Goal: Transaction & Acquisition: Purchase product/service

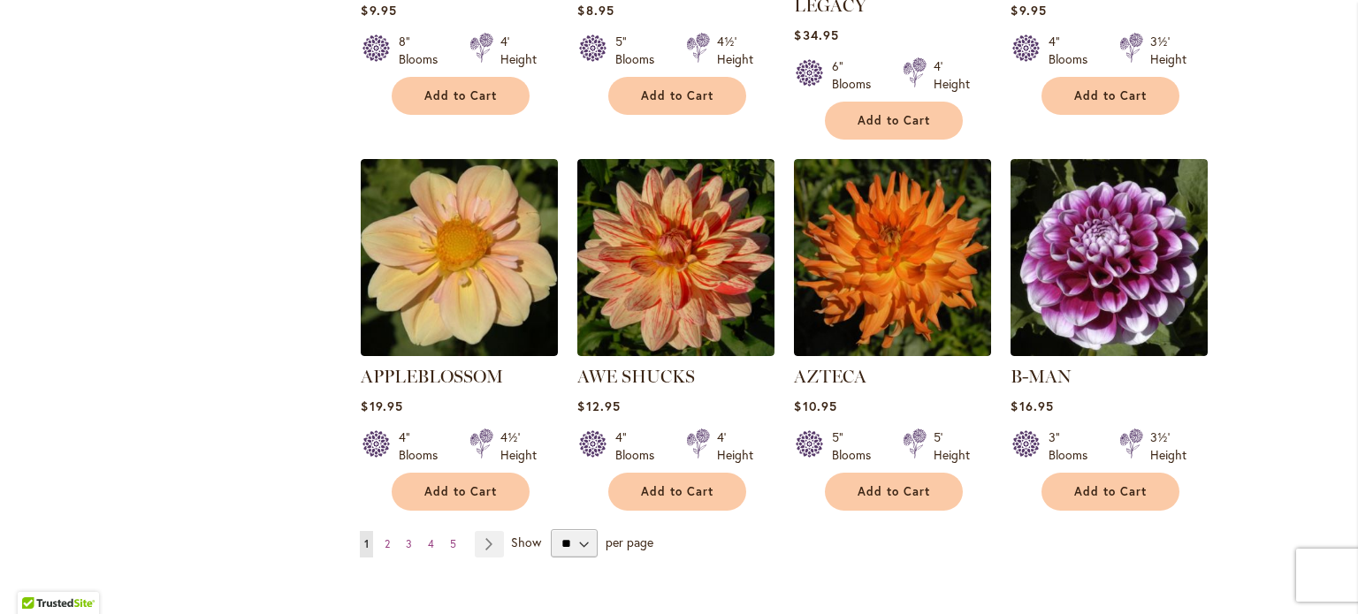
scroll to position [1415, 0]
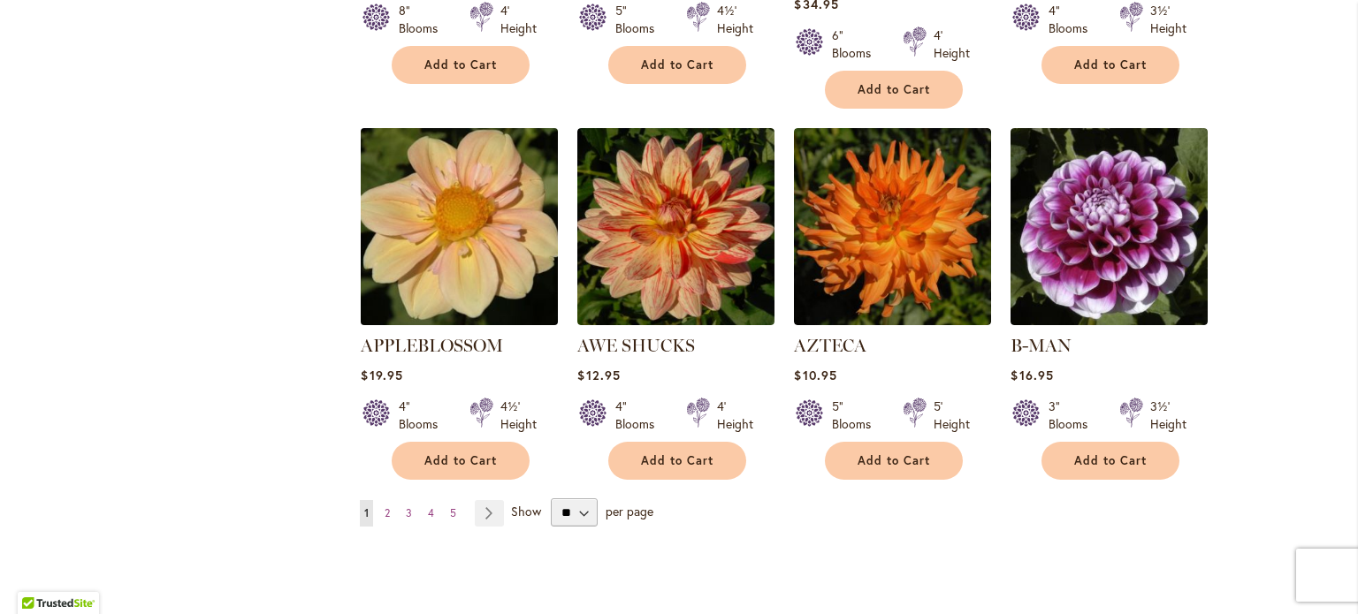
click at [424, 194] on img at bounding box center [459, 226] width 207 height 207
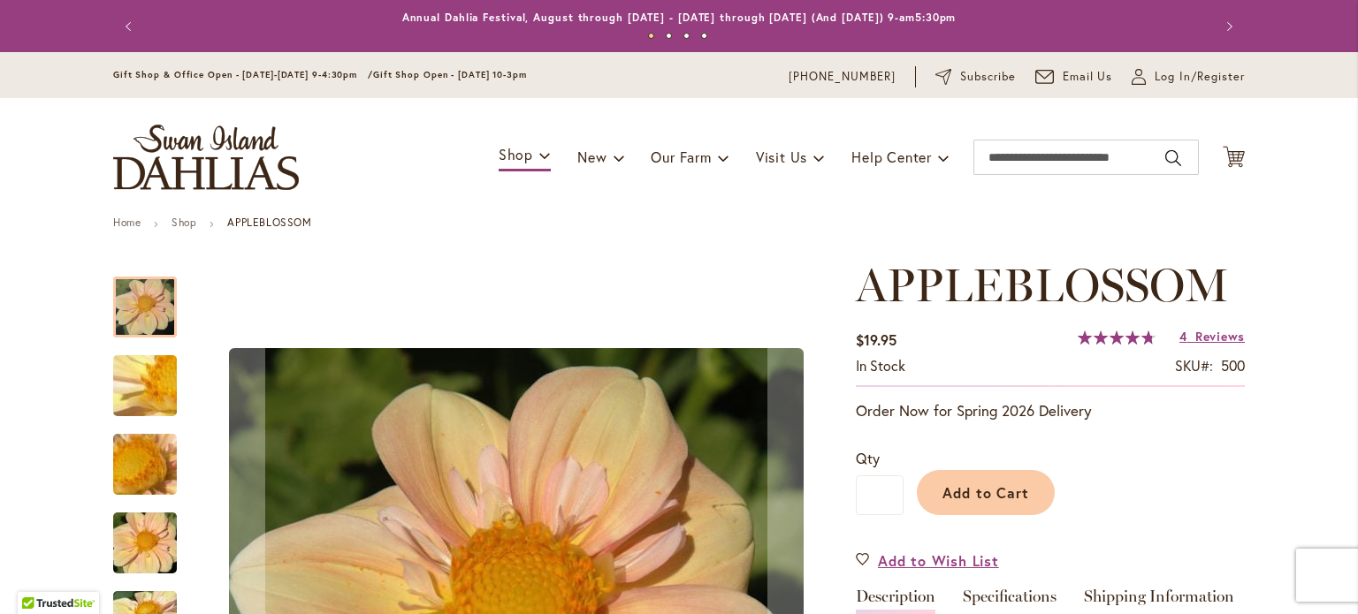
click at [161, 569] on img "APPLEBLOSSOM" at bounding box center [144, 543] width 127 height 85
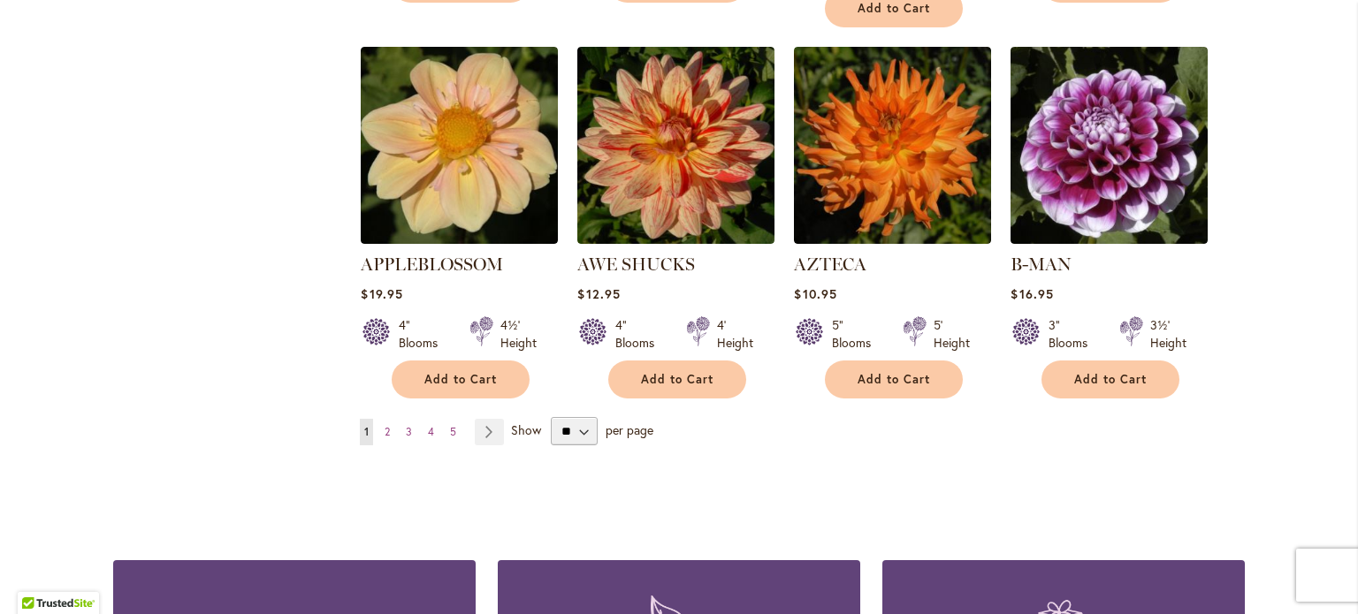
scroll to position [1503, 0]
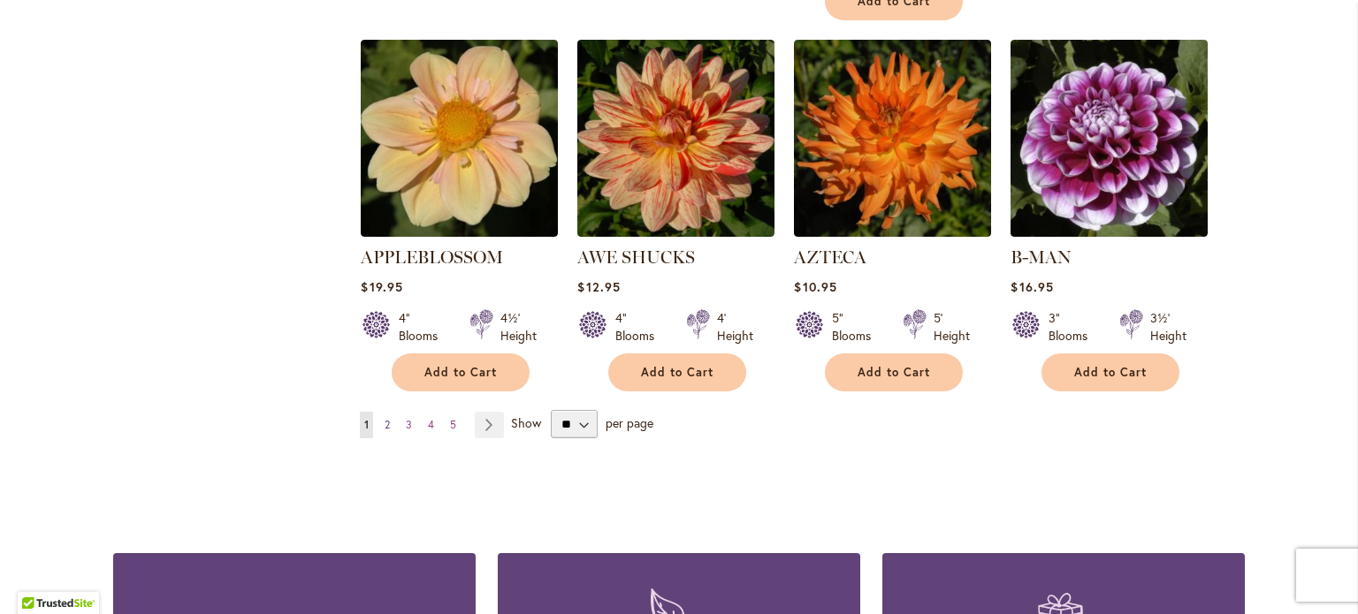
click at [385, 418] on span "2" at bounding box center [387, 424] width 5 height 13
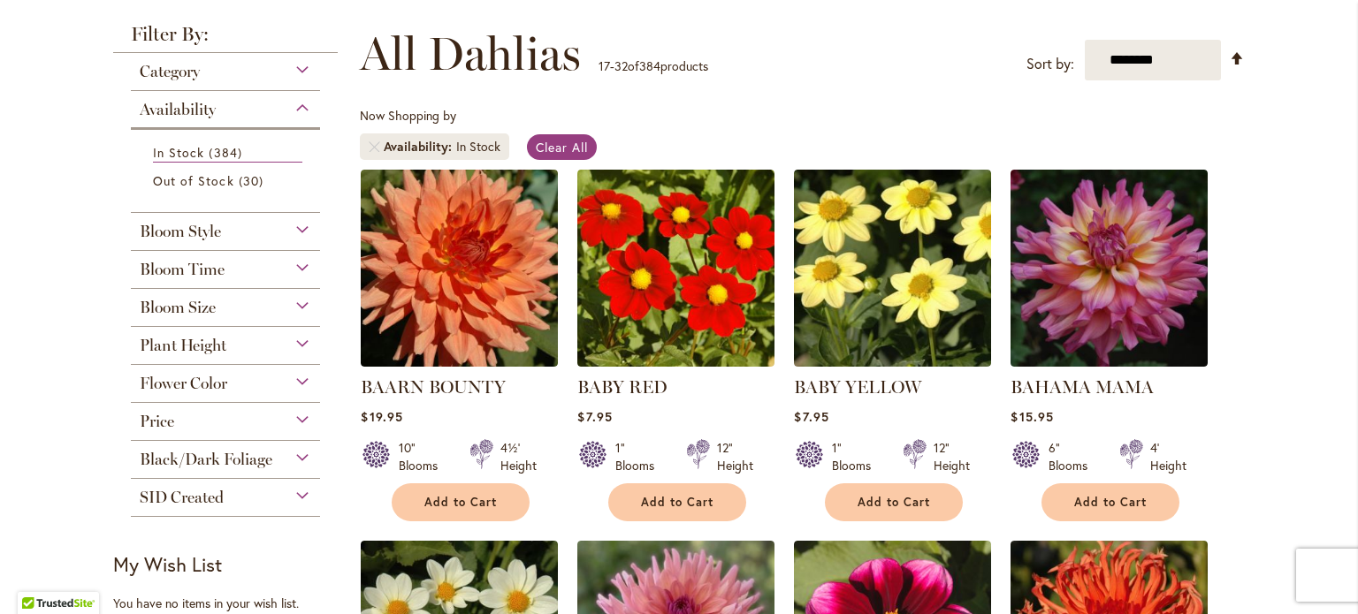
scroll to position [265, 0]
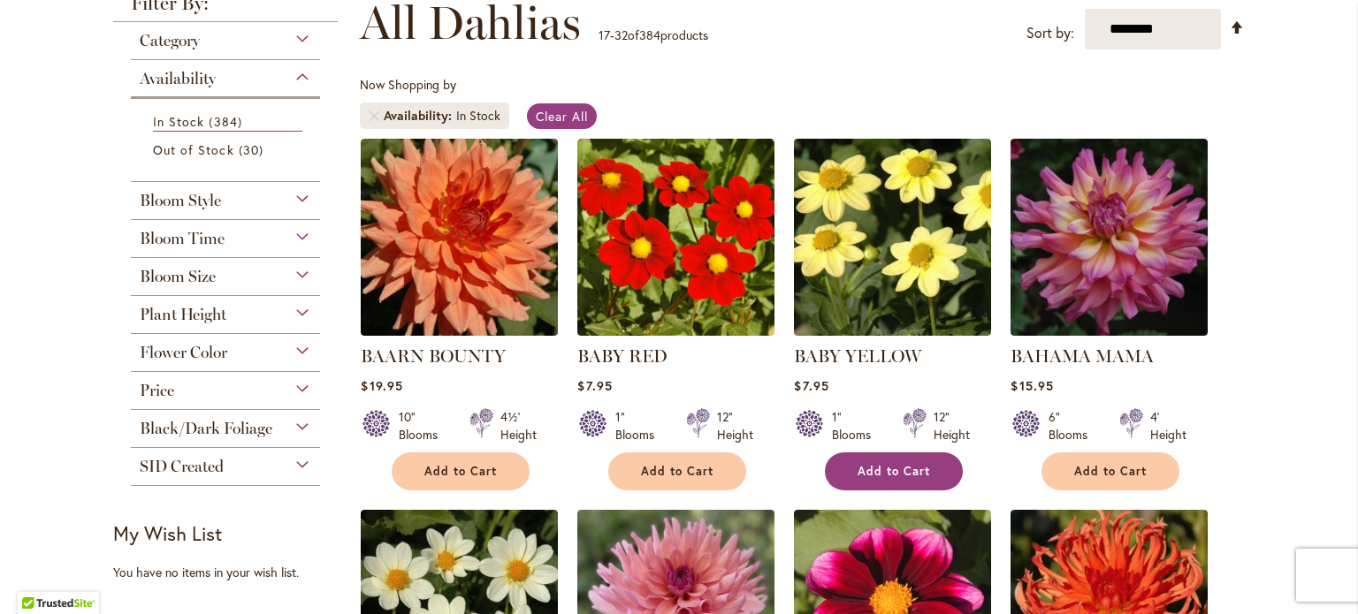
click at [865, 464] on span "Add to Cart" at bounding box center [894, 471] width 72 height 15
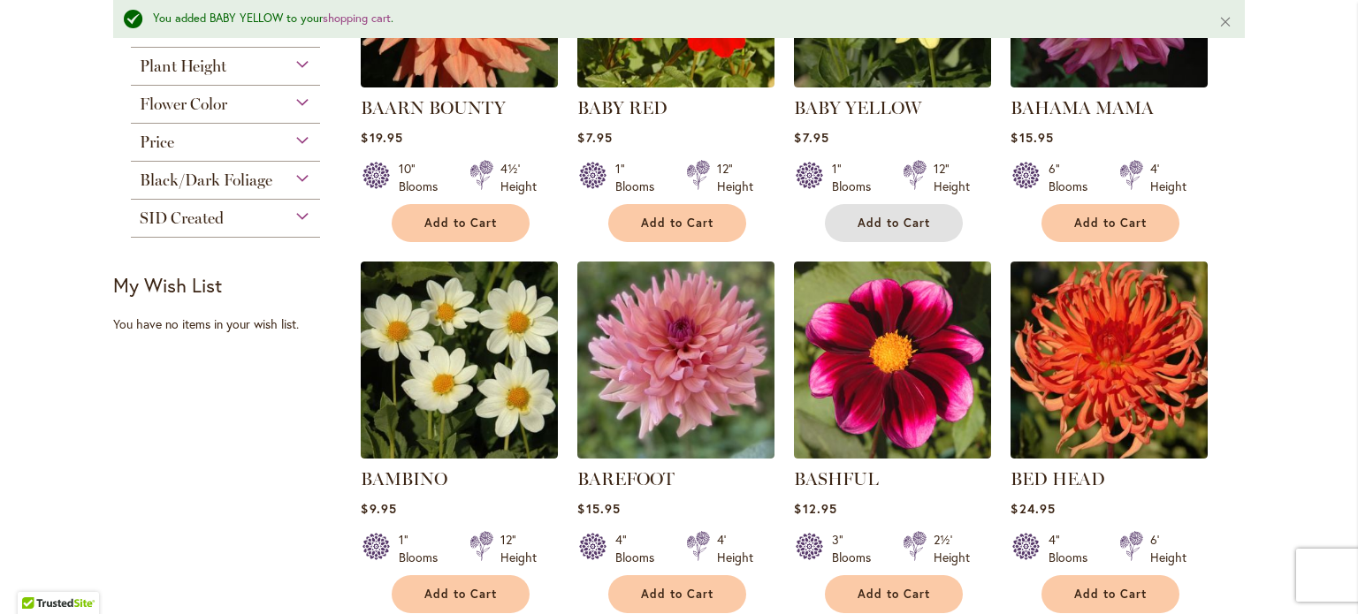
scroll to position [576, 0]
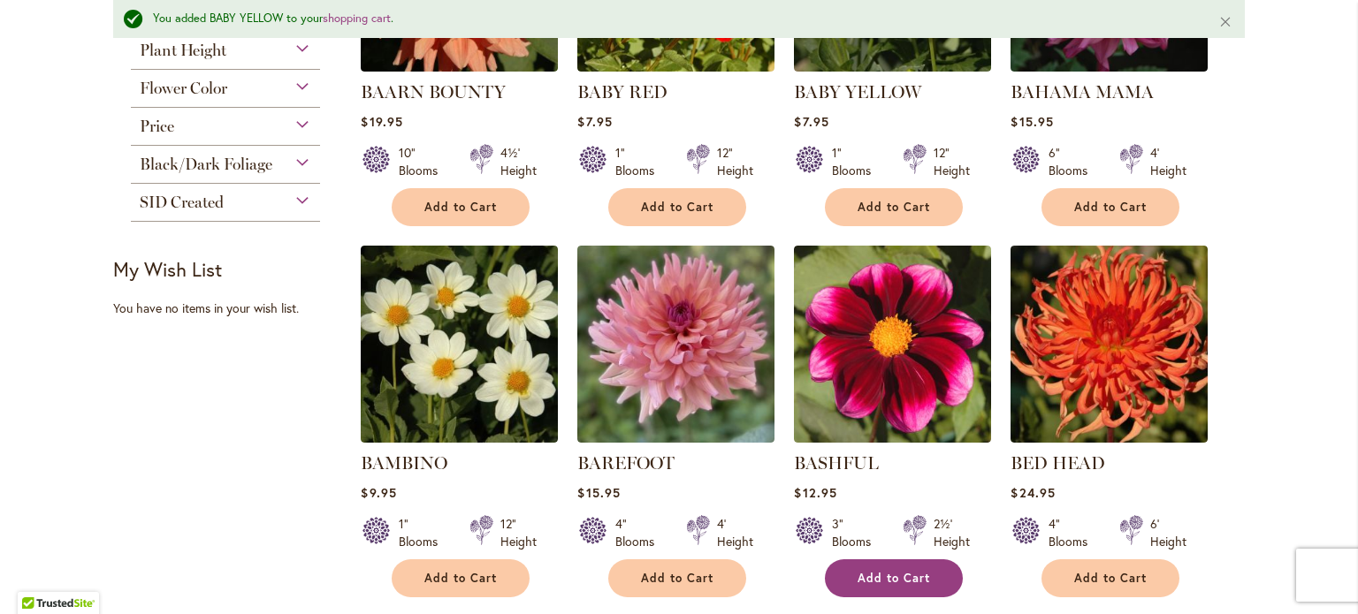
click at [919, 583] on button "Add to Cart" at bounding box center [894, 579] width 138 height 38
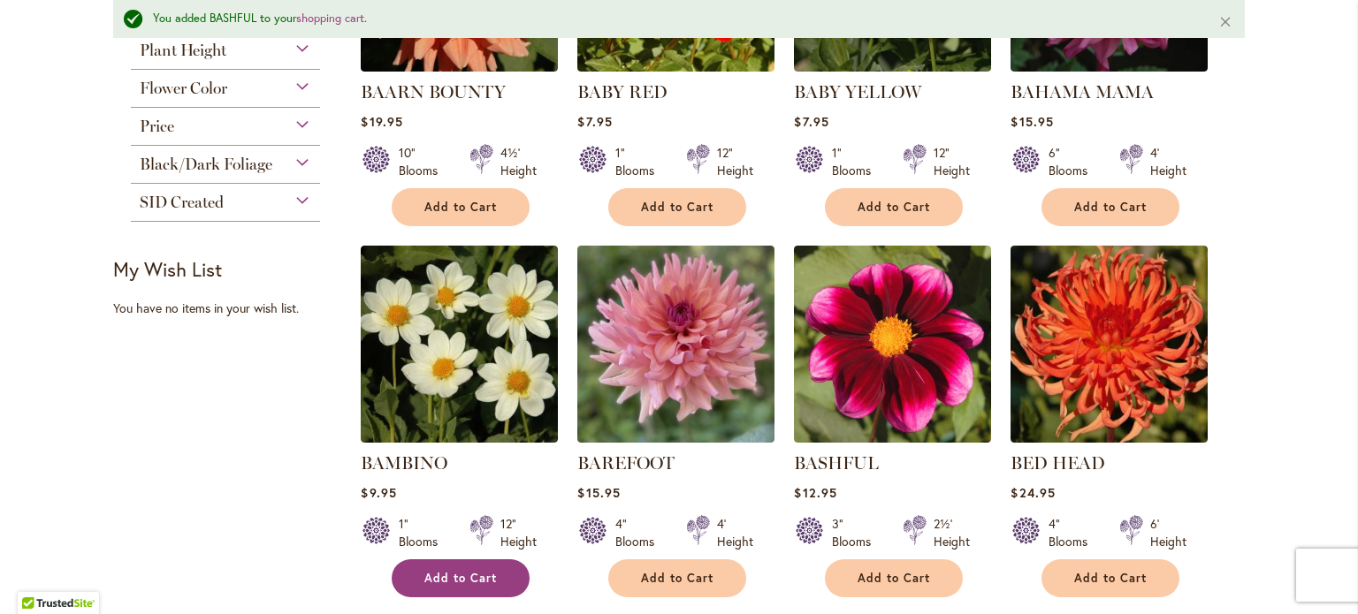
click at [494, 576] on button "Add to Cart" at bounding box center [461, 579] width 138 height 38
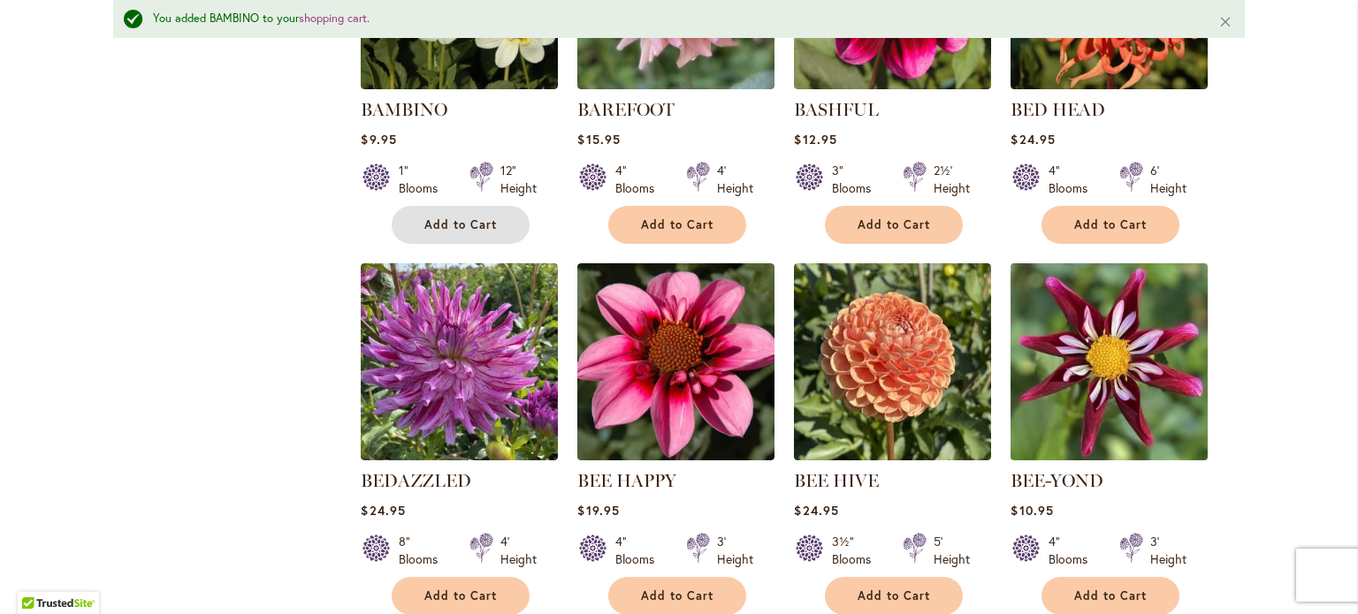
scroll to position [1018, 0]
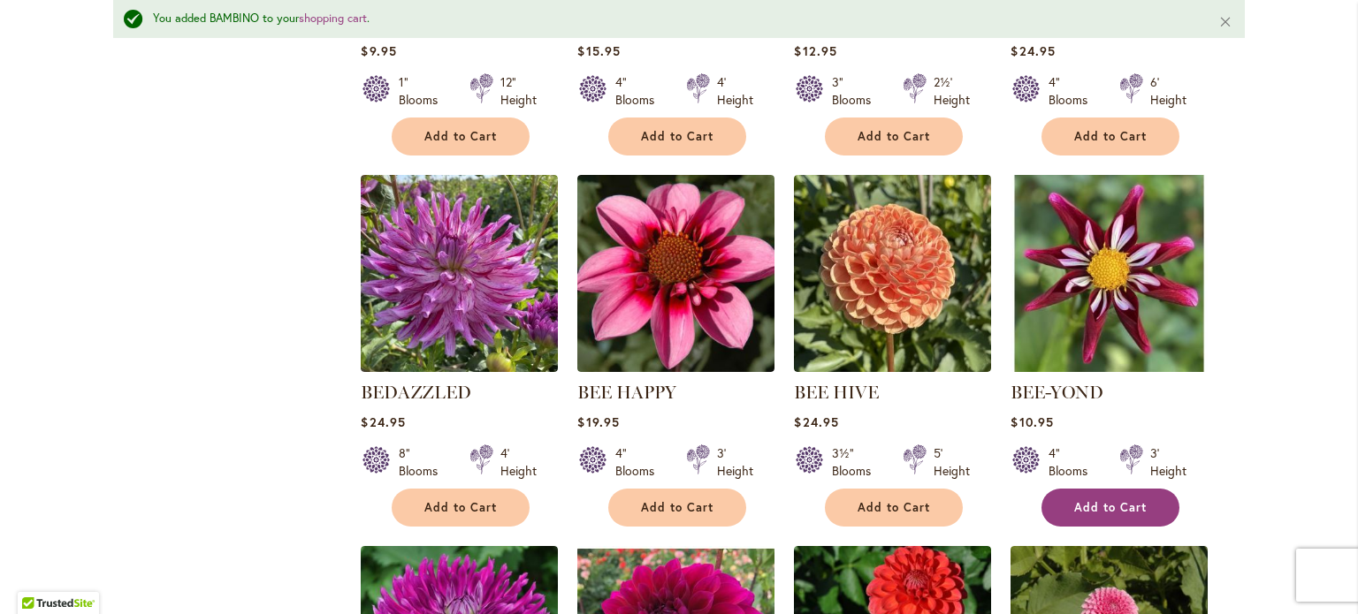
click at [1118, 507] on span "Add to Cart" at bounding box center [1110, 507] width 72 height 15
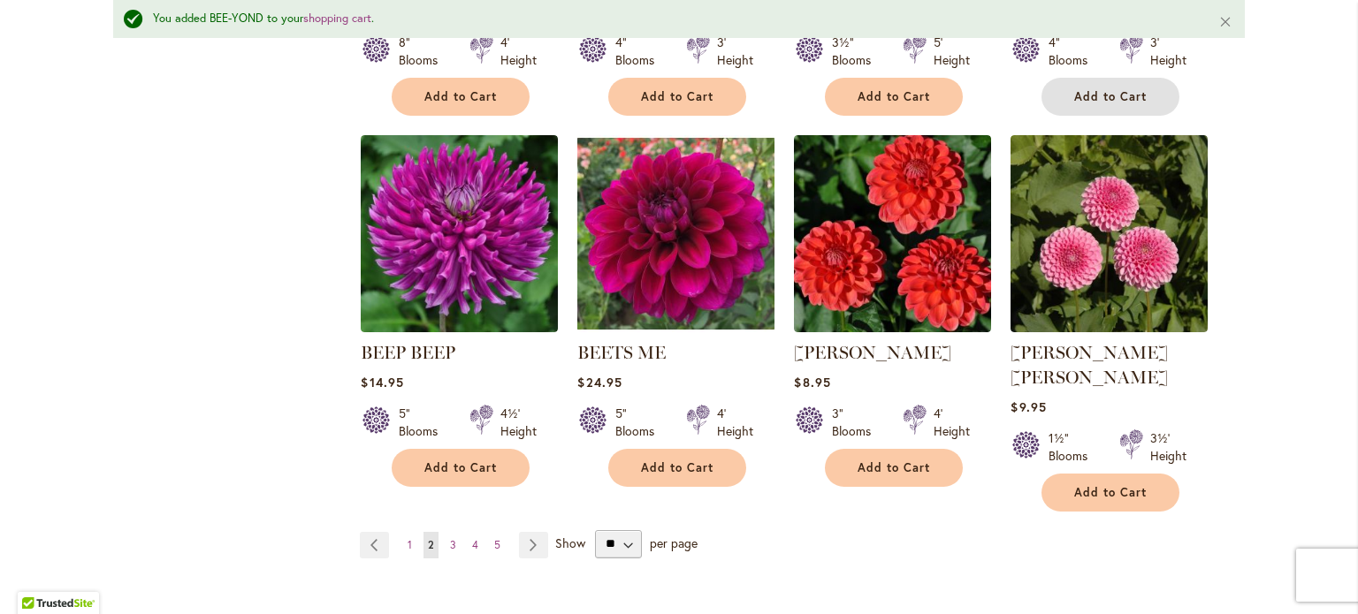
scroll to position [1460, 0]
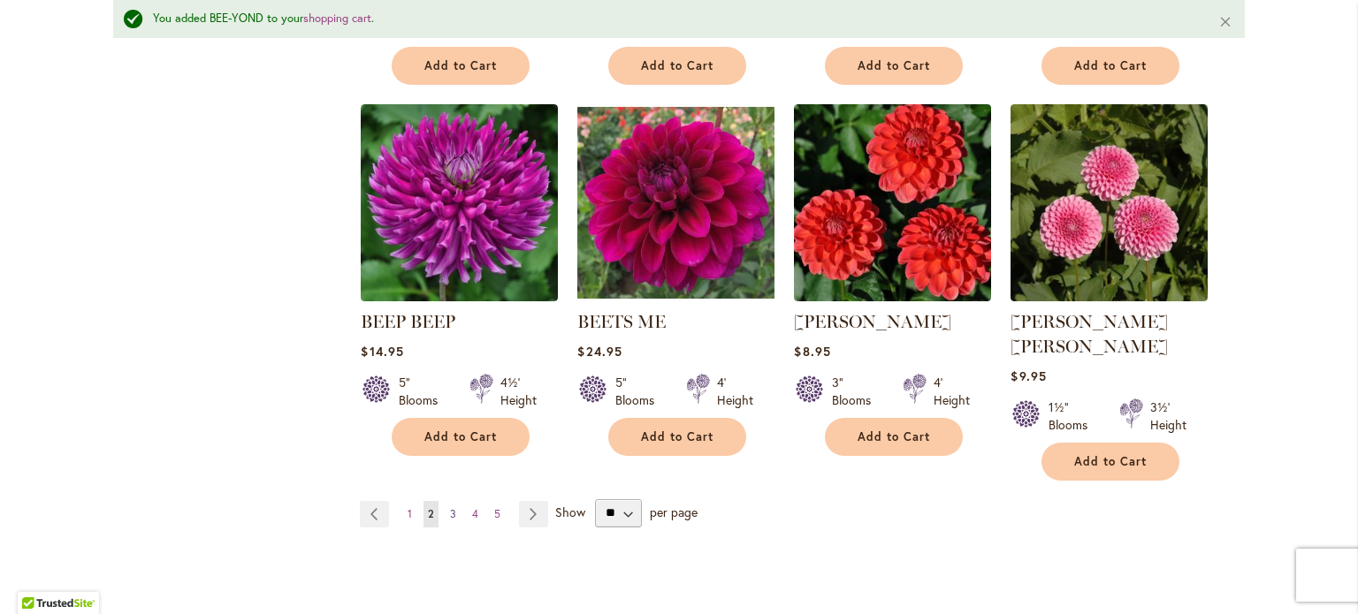
click at [450, 507] on span "3" at bounding box center [453, 513] width 6 height 13
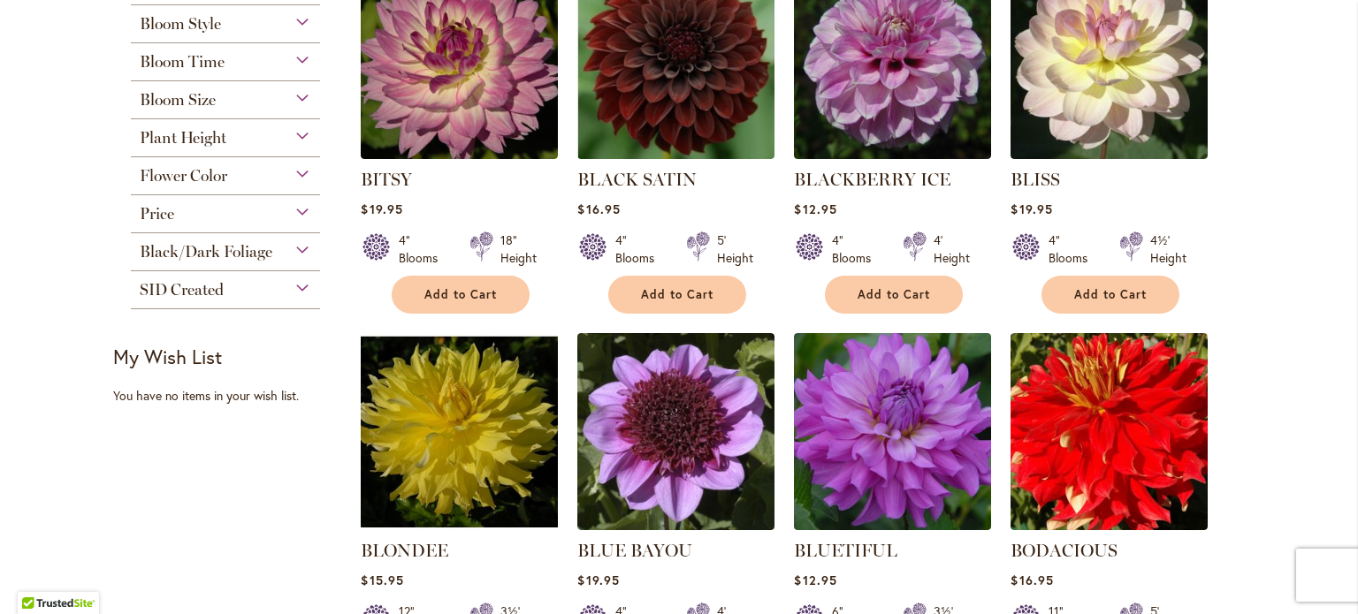
scroll to position [530, 0]
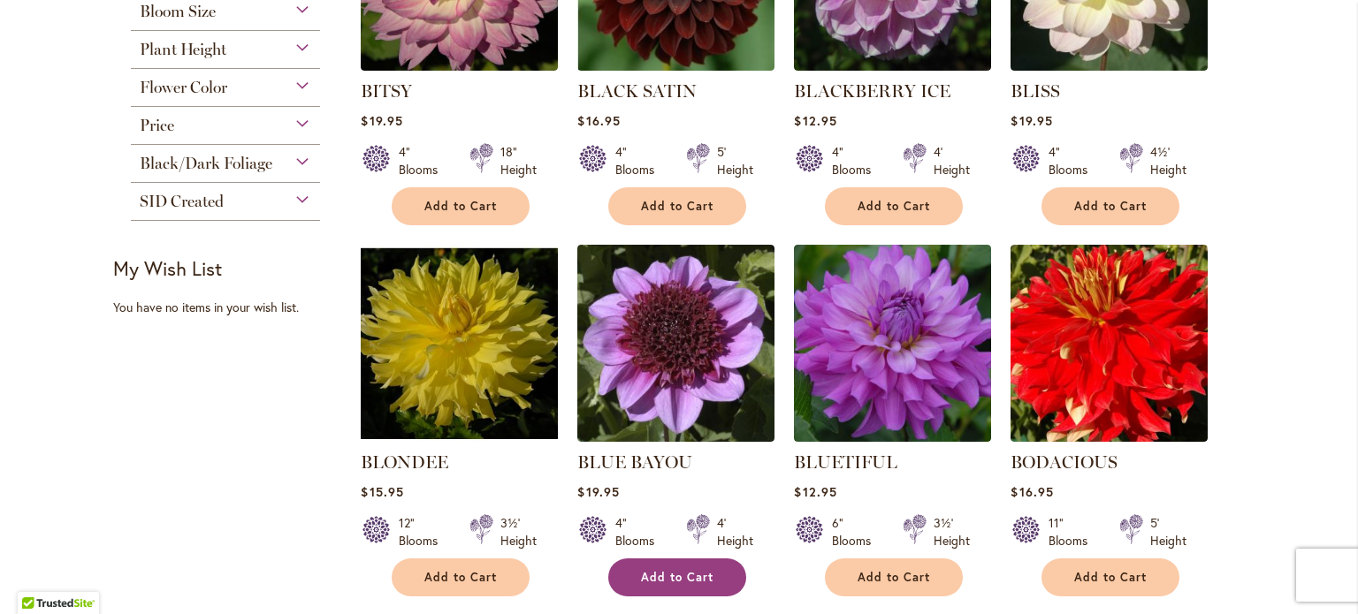
click at [684, 575] on span "Add to Cart" at bounding box center [677, 577] width 72 height 15
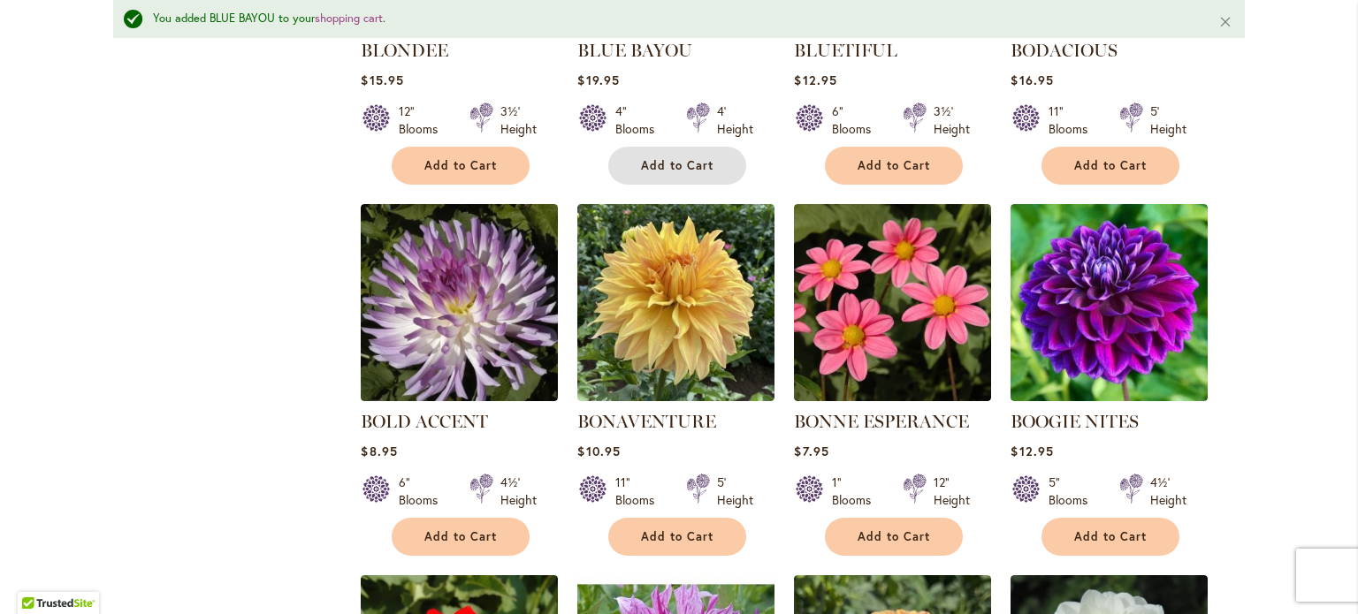
scroll to position [1018, 0]
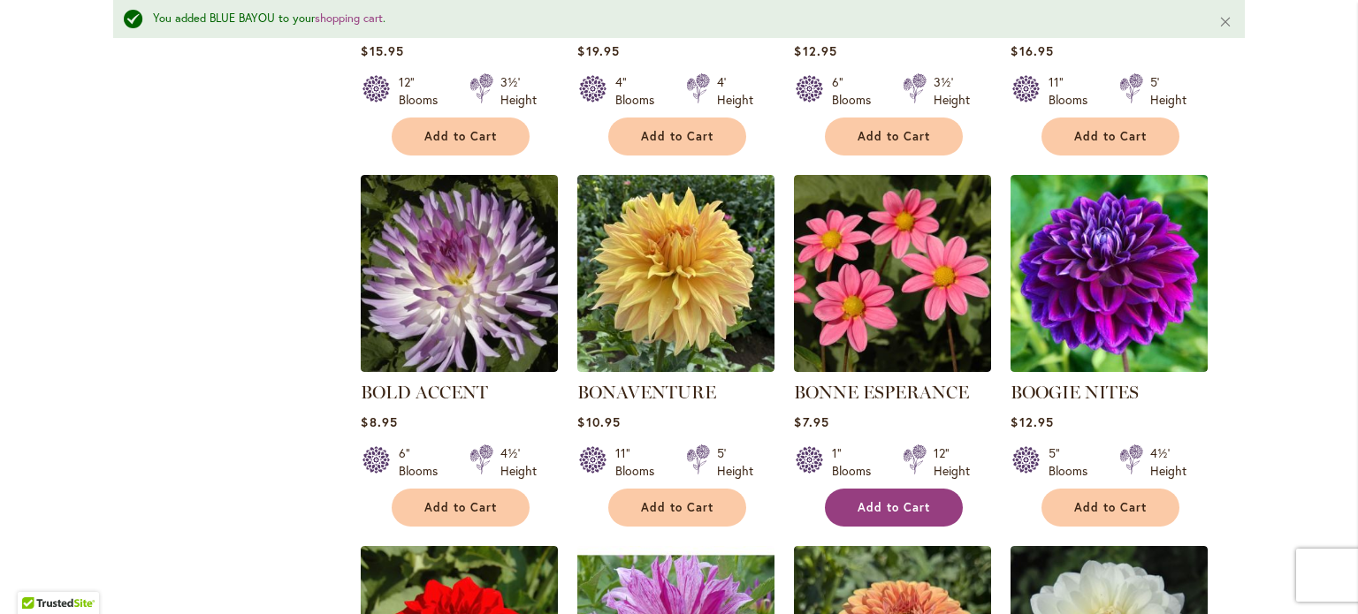
click at [898, 507] on span "Add to Cart" at bounding box center [894, 507] width 72 height 15
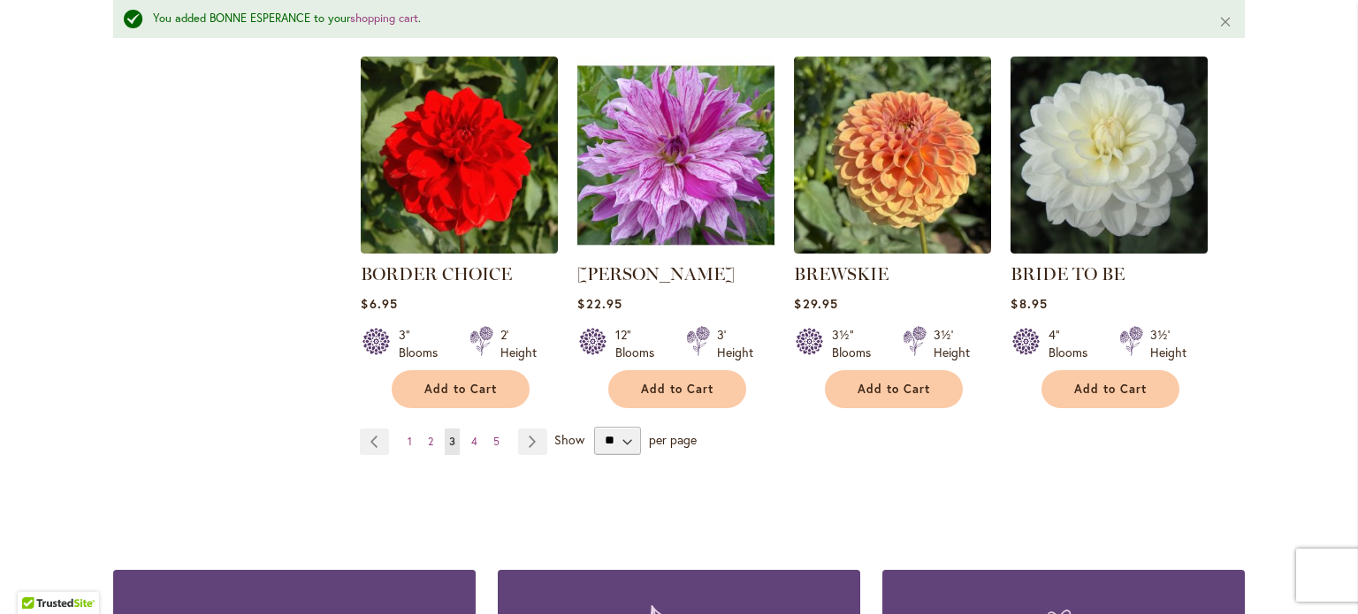
scroll to position [1549, 0]
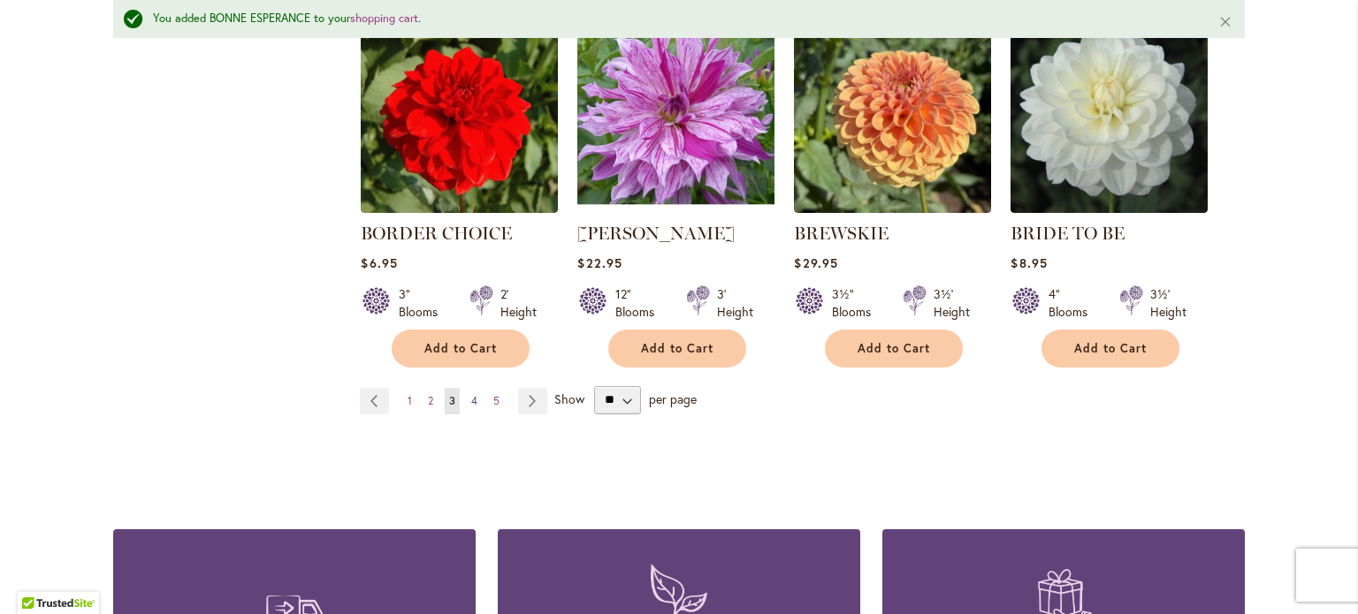
click at [471, 394] on span "4" at bounding box center [474, 400] width 6 height 13
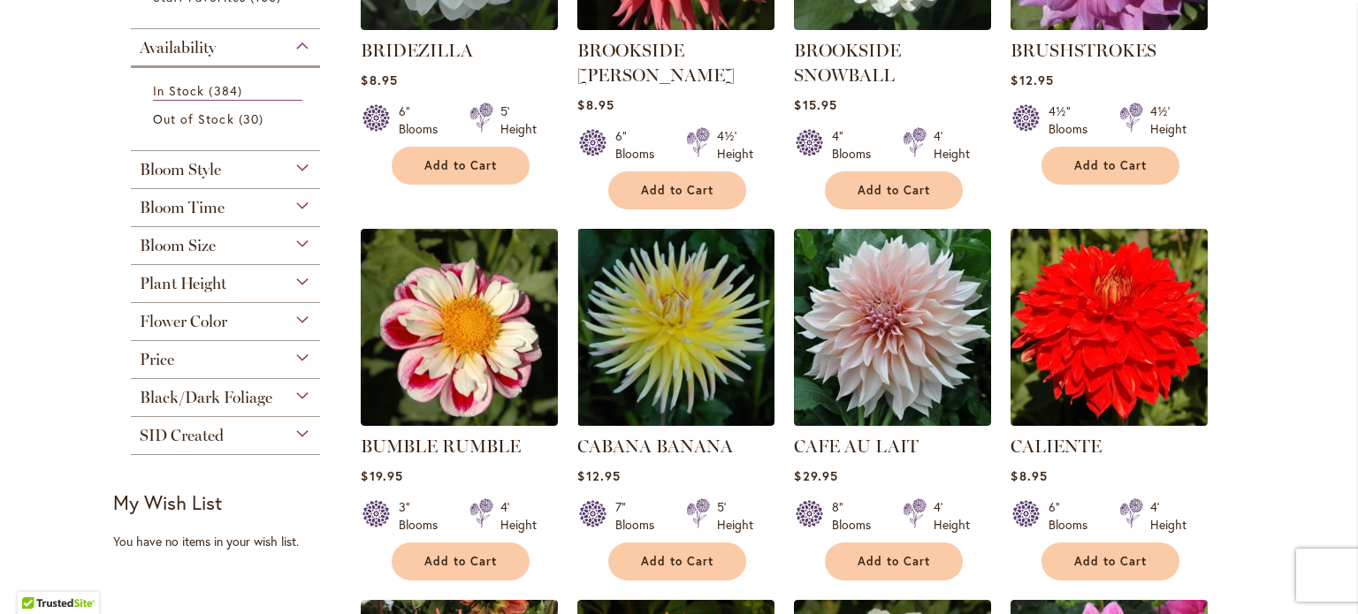
scroll to position [619, 0]
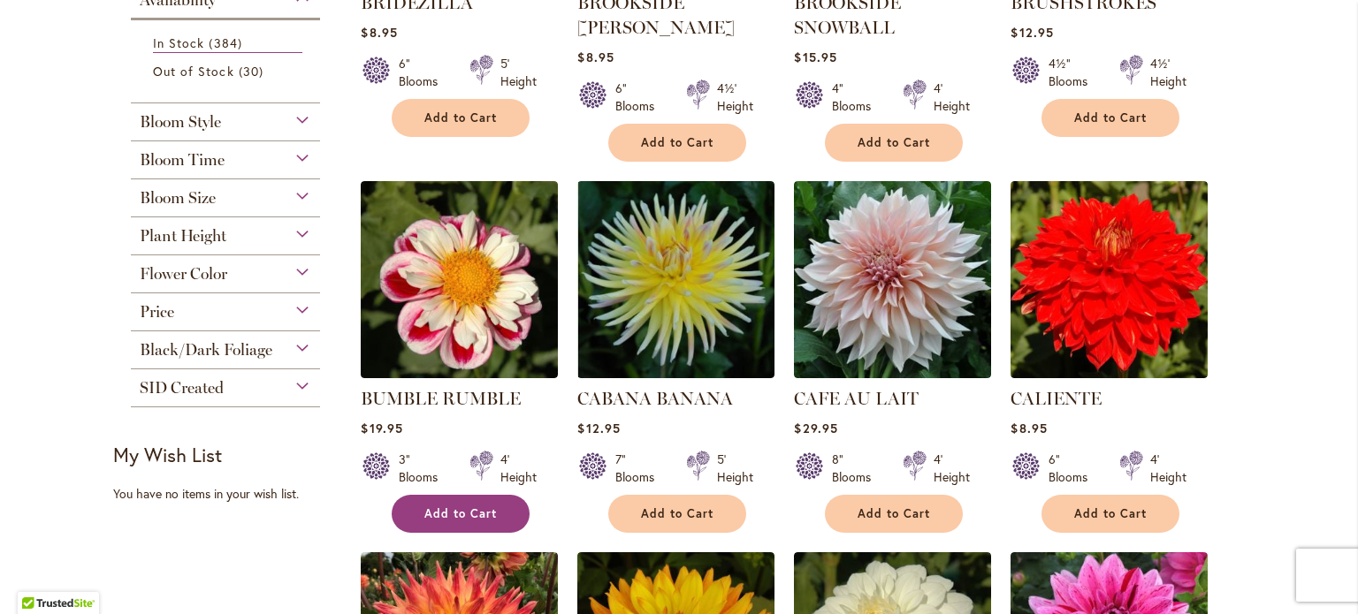
click at [424, 513] on span "Add to Cart" at bounding box center [460, 514] width 72 height 15
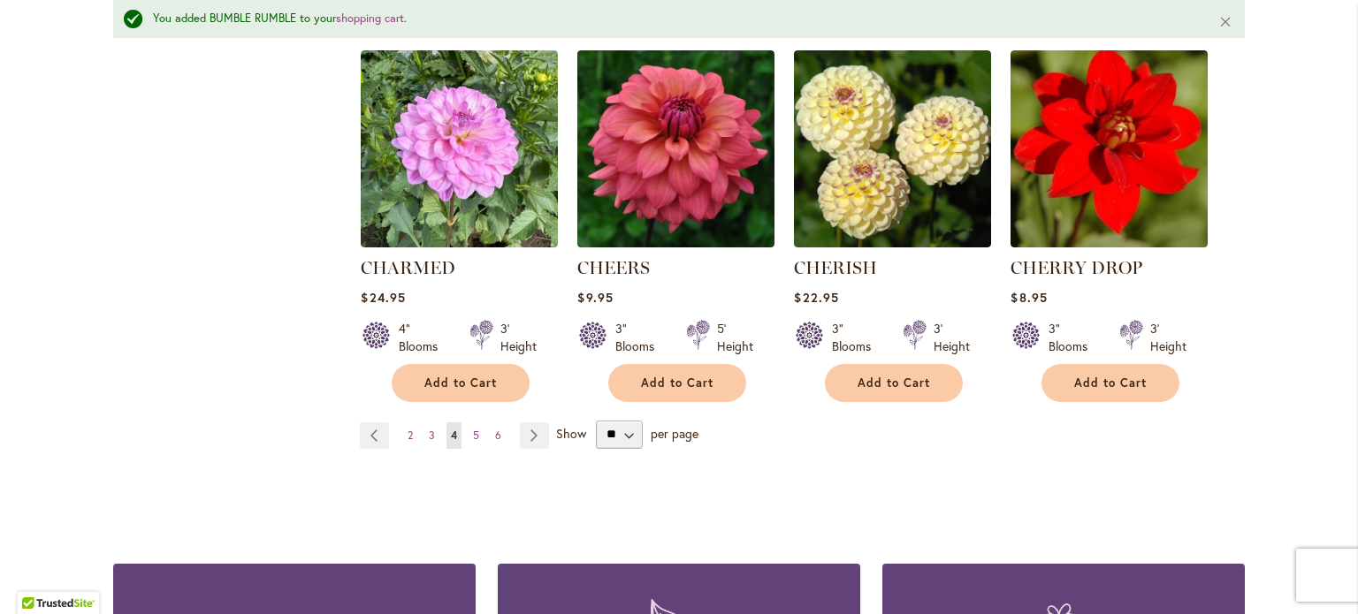
scroll to position [1549, 0]
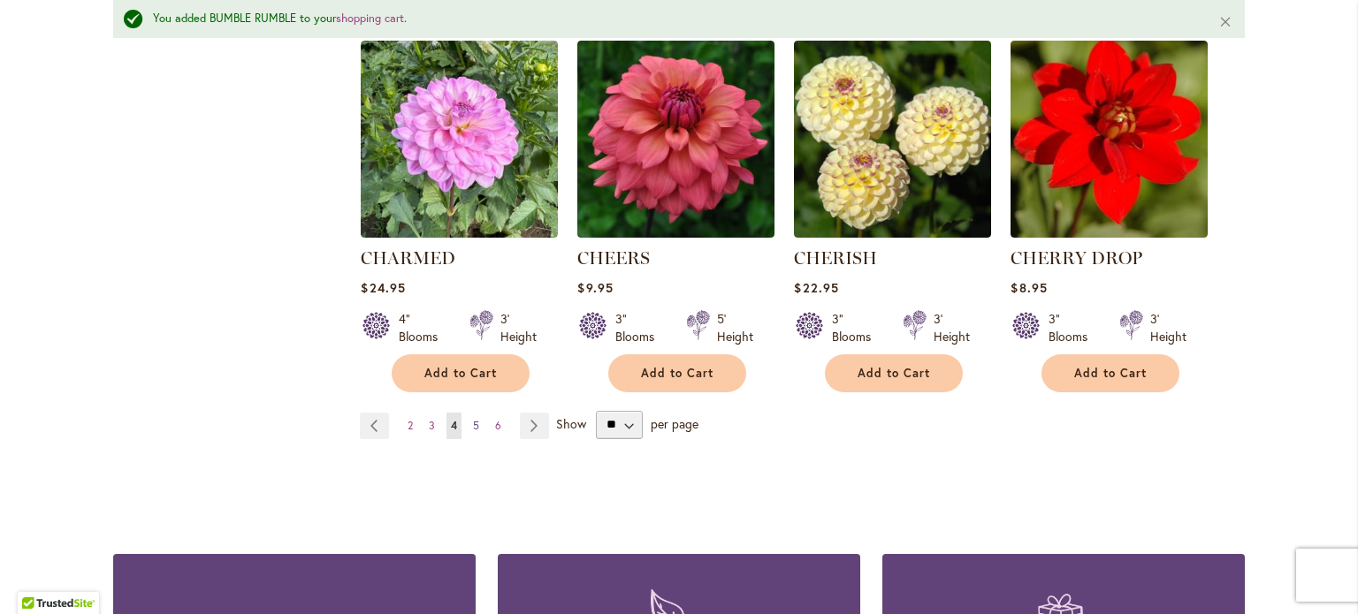
click at [473, 421] on span "5" at bounding box center [476, 425] width 6 height 13
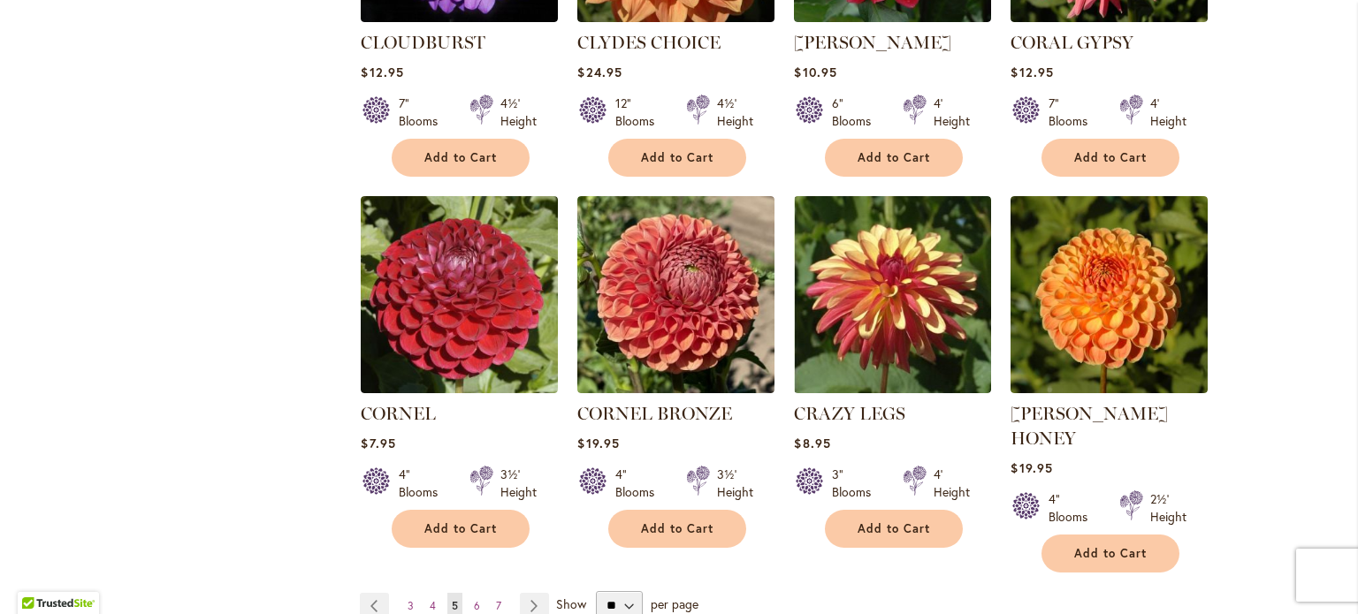
scroll to position [1415, 0]
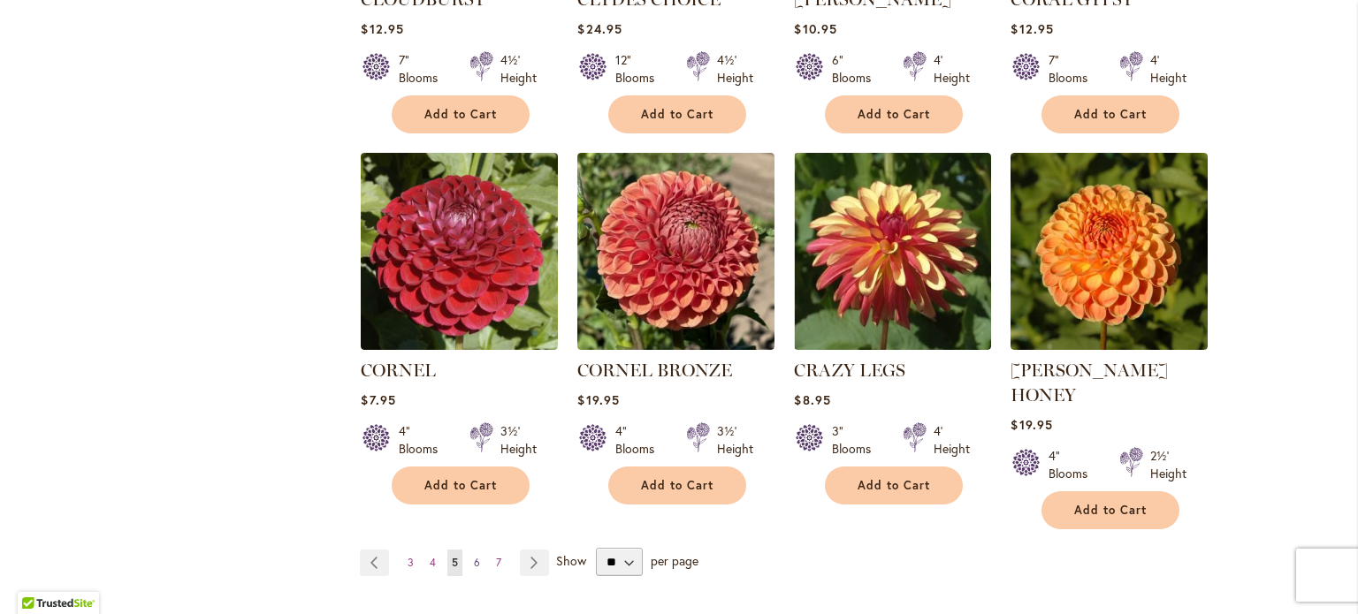
click at [474, 556] on span "6" at bounding box center [477, 562] width 6 height 13
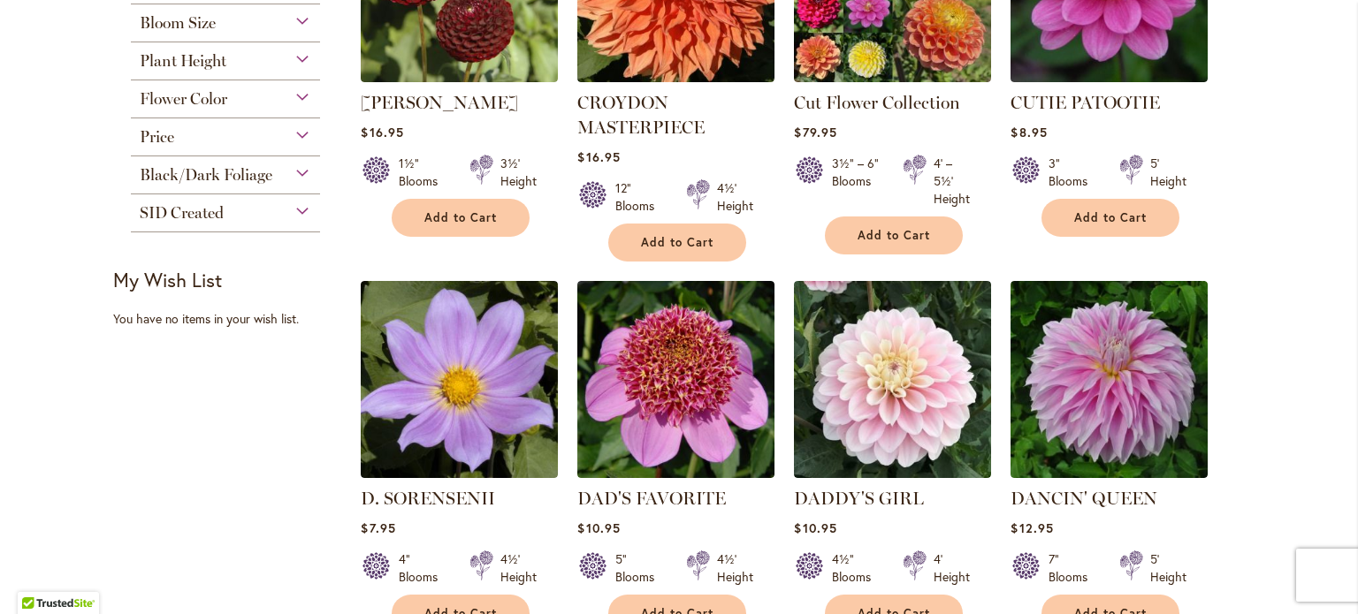
scroll to position [530, 0]
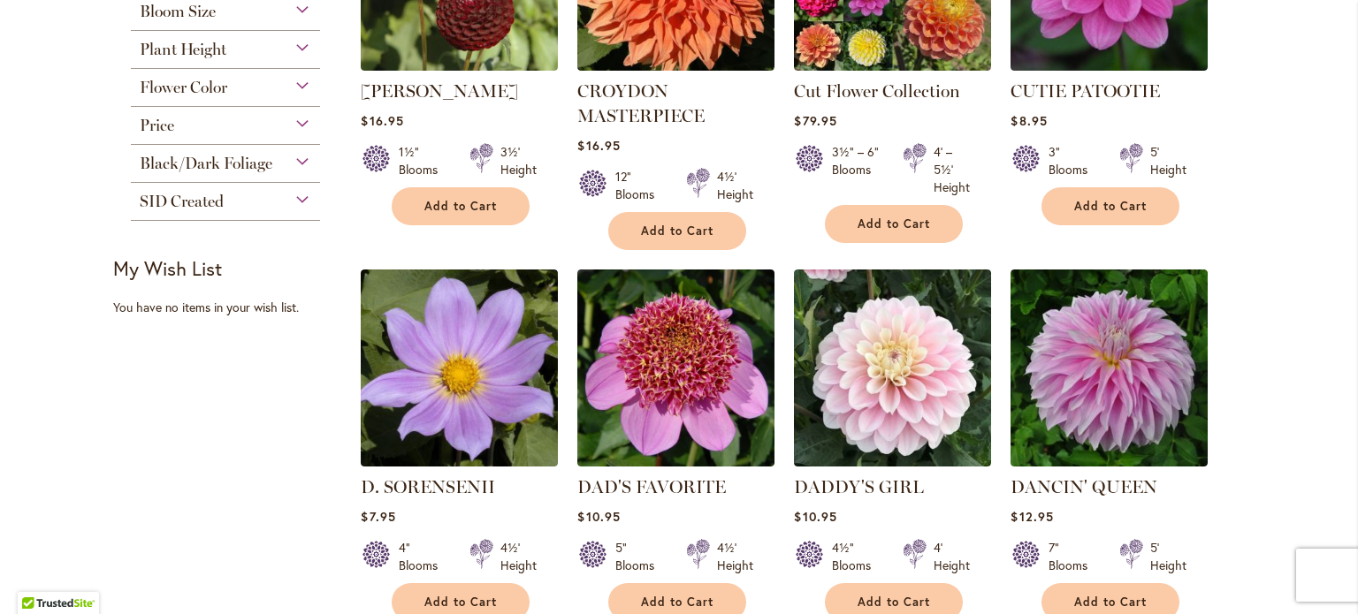
drag, startPoint x: 1331, startPoint y: 347, endPoint x: 1301, endPoint y: 400, distance: 60.2
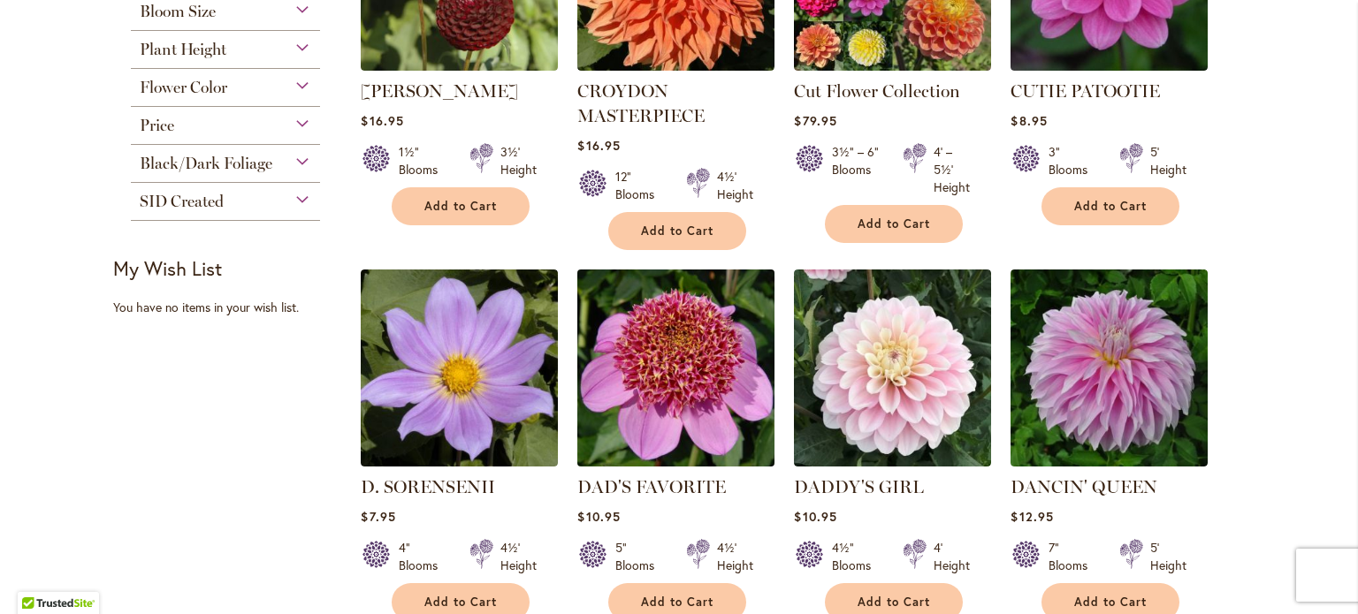
click at [682, 406] on img at bounding box center [676, 367] width 207 height 207
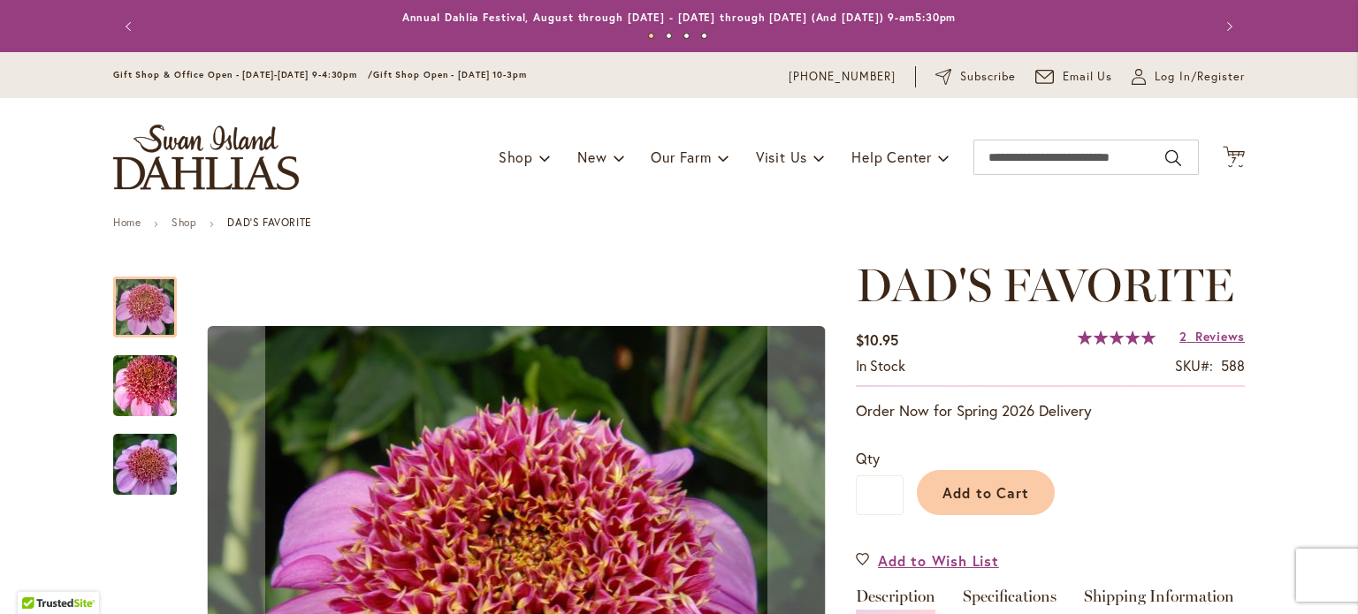
click at [135, 459] on img "DAD'S FAVORITE" at bounding box center [144, 465] width 127 height 85
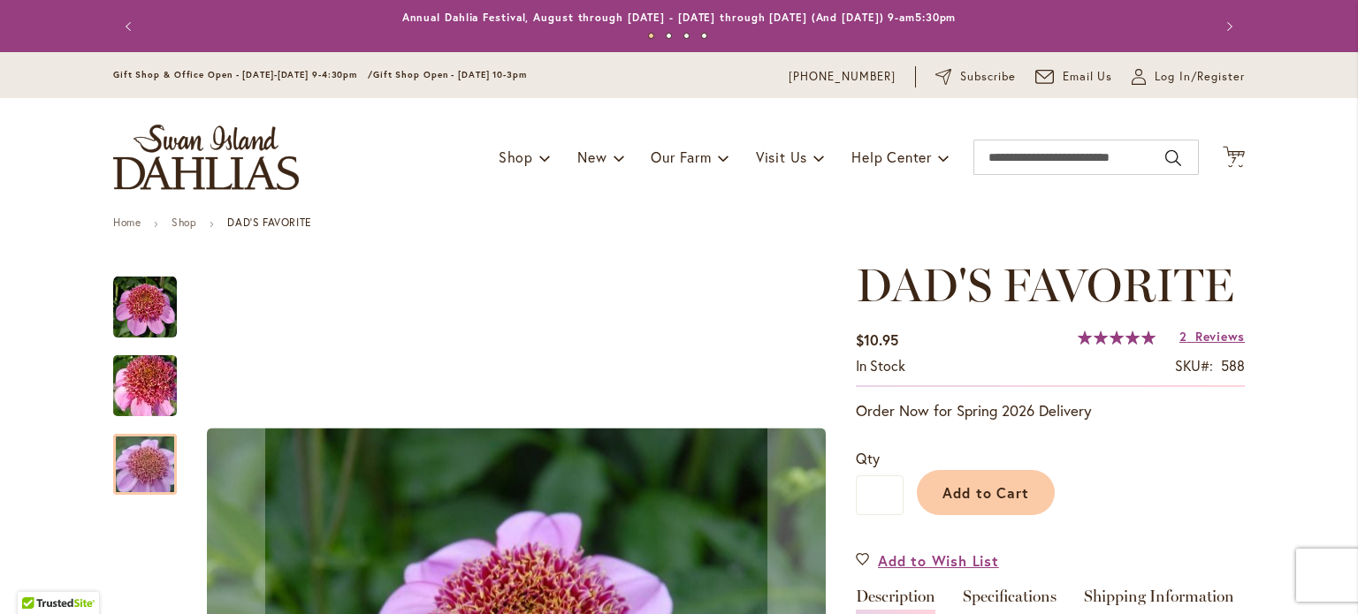
scroll to position [177, 0]
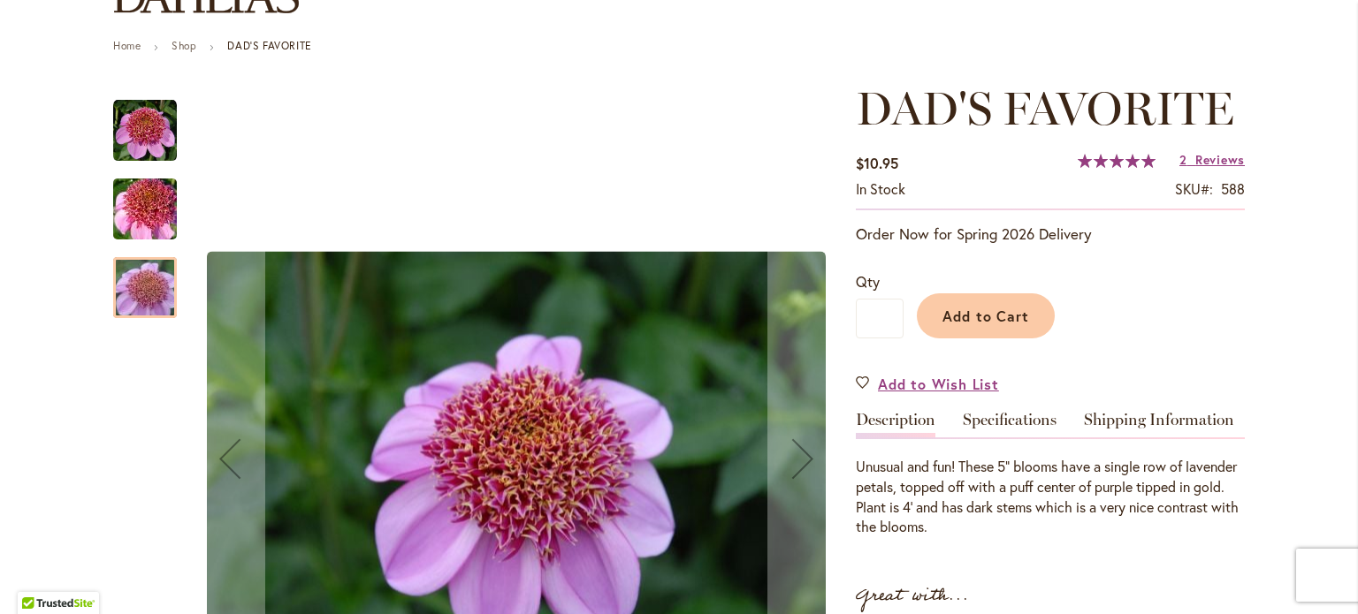
click at [138, 214] on img "DAD'S FAVORITE" at bounding box center [144, 209] width 127 height 85
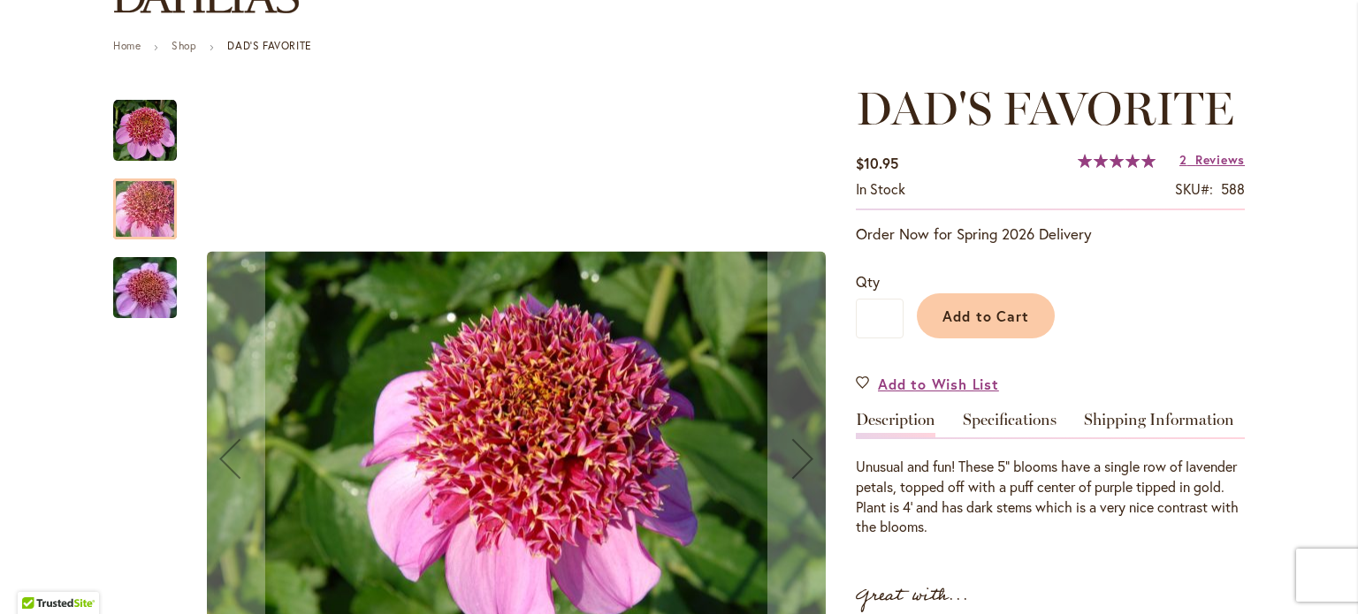
click at [146, 131] on img "DAD'S FAVORITE" at bounding box center [145, 131] width 64 height 64
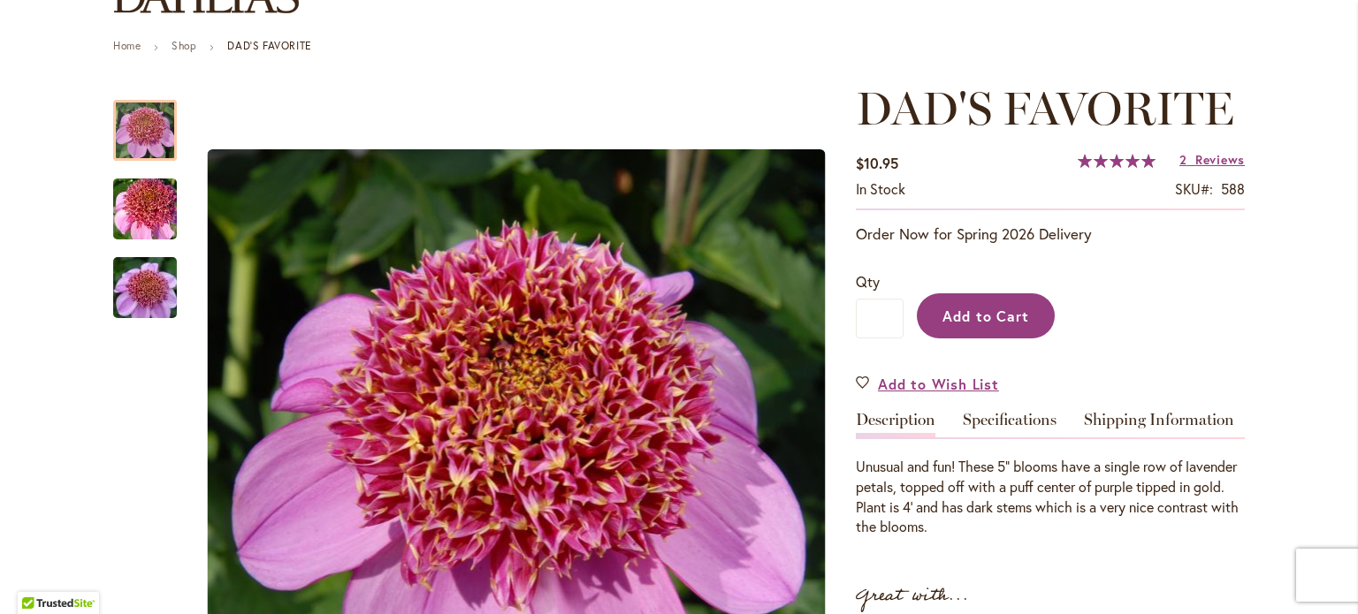
click at [948, 324] on span "Add to Cart" at bounding box center [986, 316] width 88 height 19
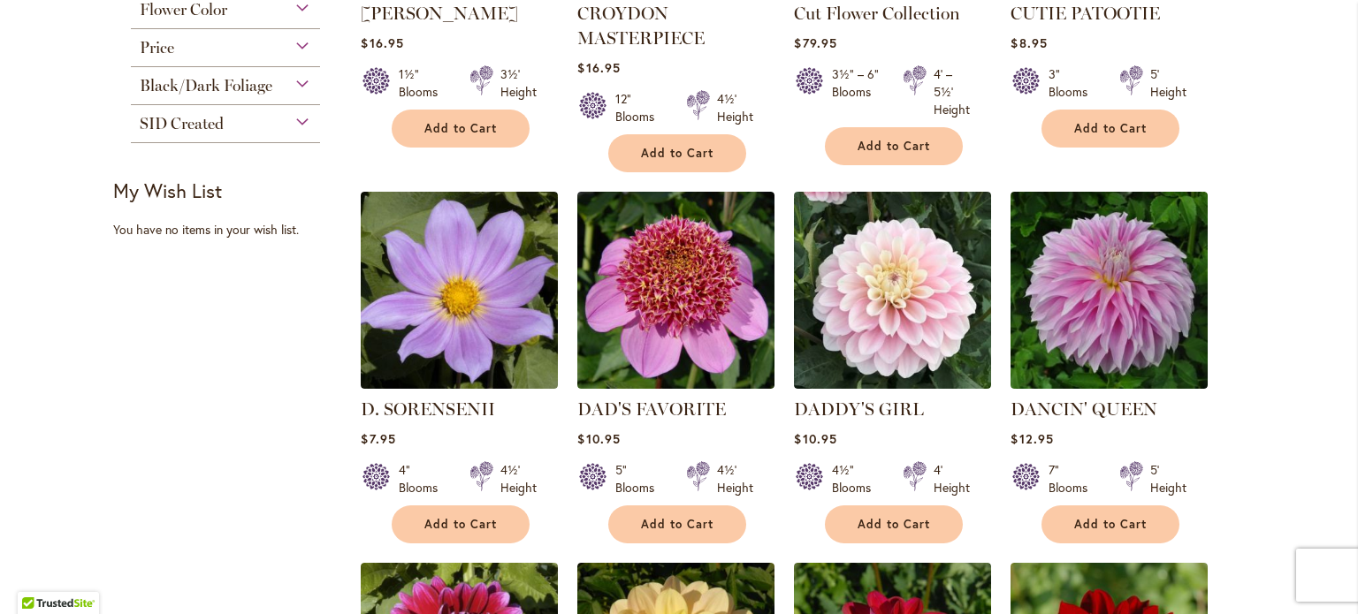
scroll to position [619, 0]
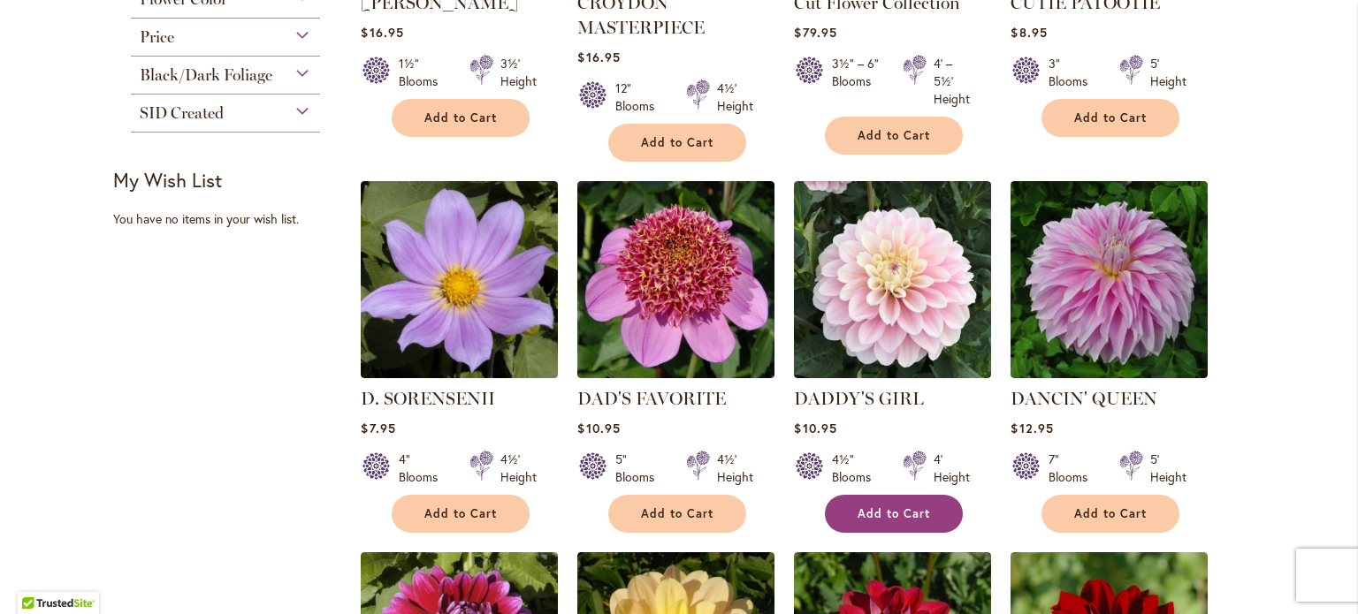
click at [892, 513] on span "Add to Cart" at bounding box center [894, 514] width 72 height 15
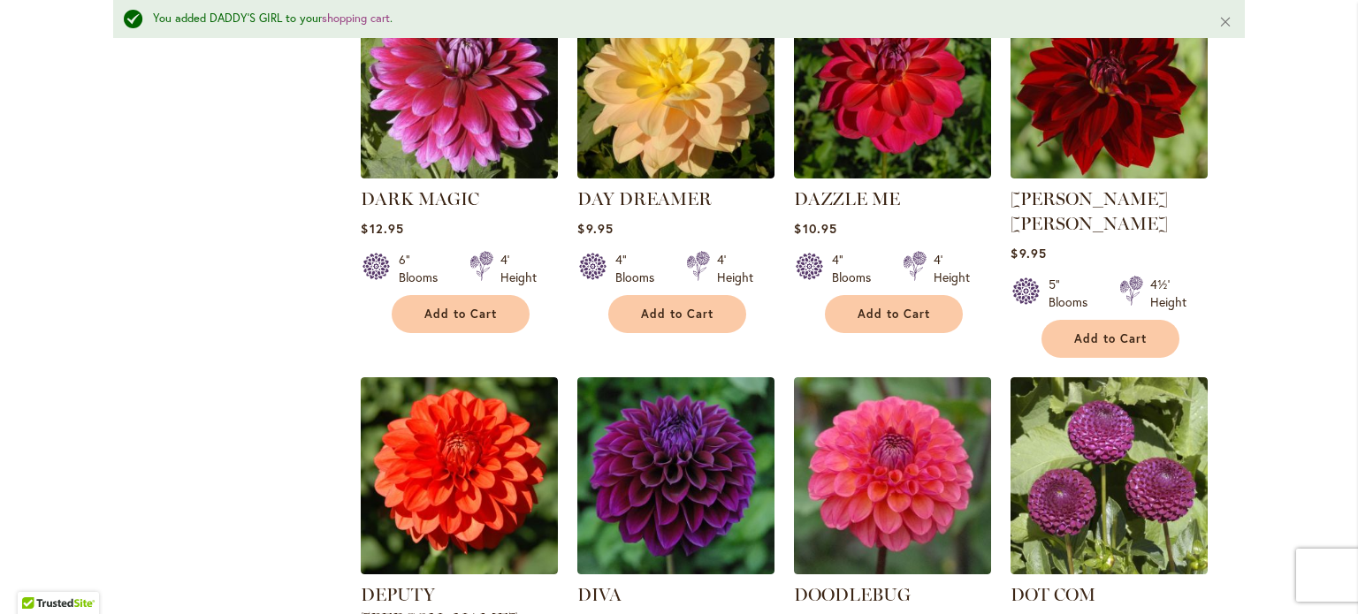
scroll to position [1238, 0]
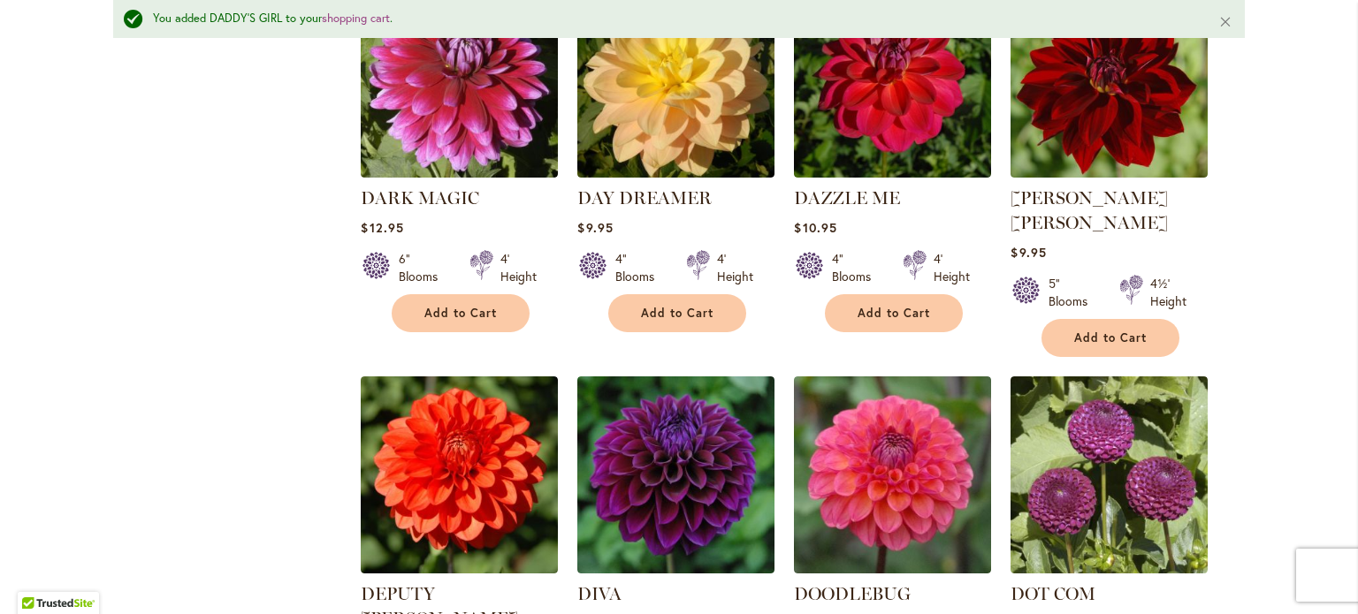
drag, startPoint x: 1268, startPoint y: 289, endPoint x: 1301, endPoint y: 286, distance: 33.8
click at [1301, 286] on div "Skip to Content Gift Shop & Office Open - Monday-Friday 9-4:30pm / Gift Shop Op…" at bounding box center [679, 254] width 1358 height 2881
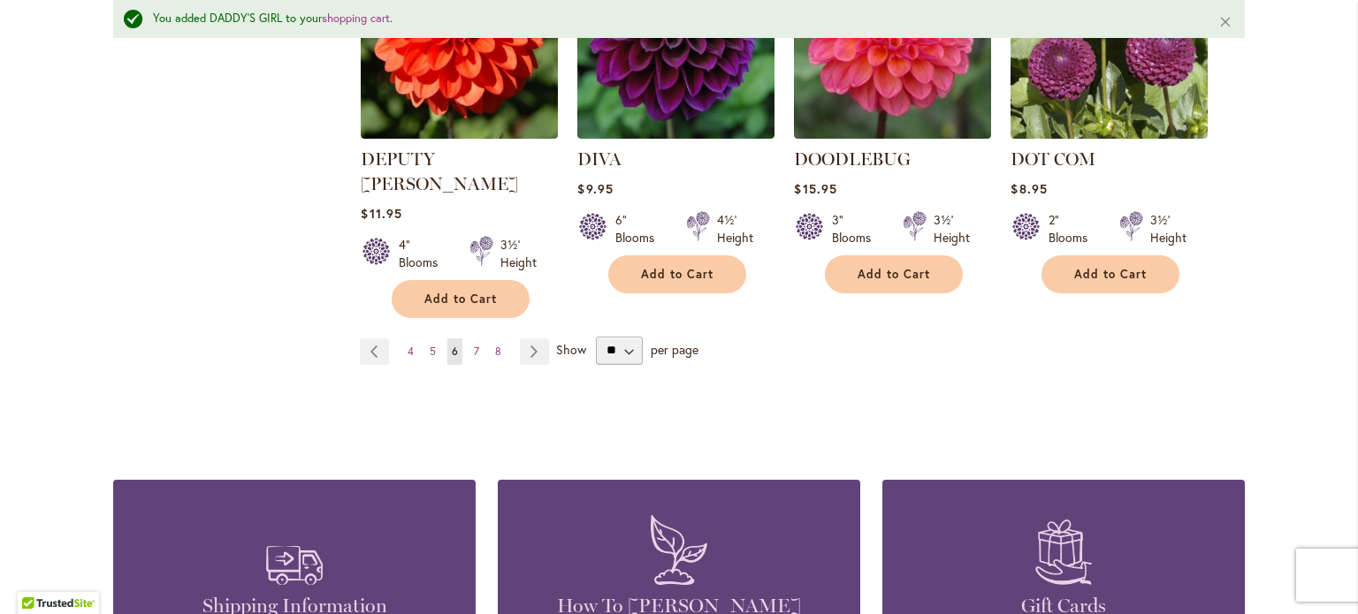
scroll to position [1680, 0]
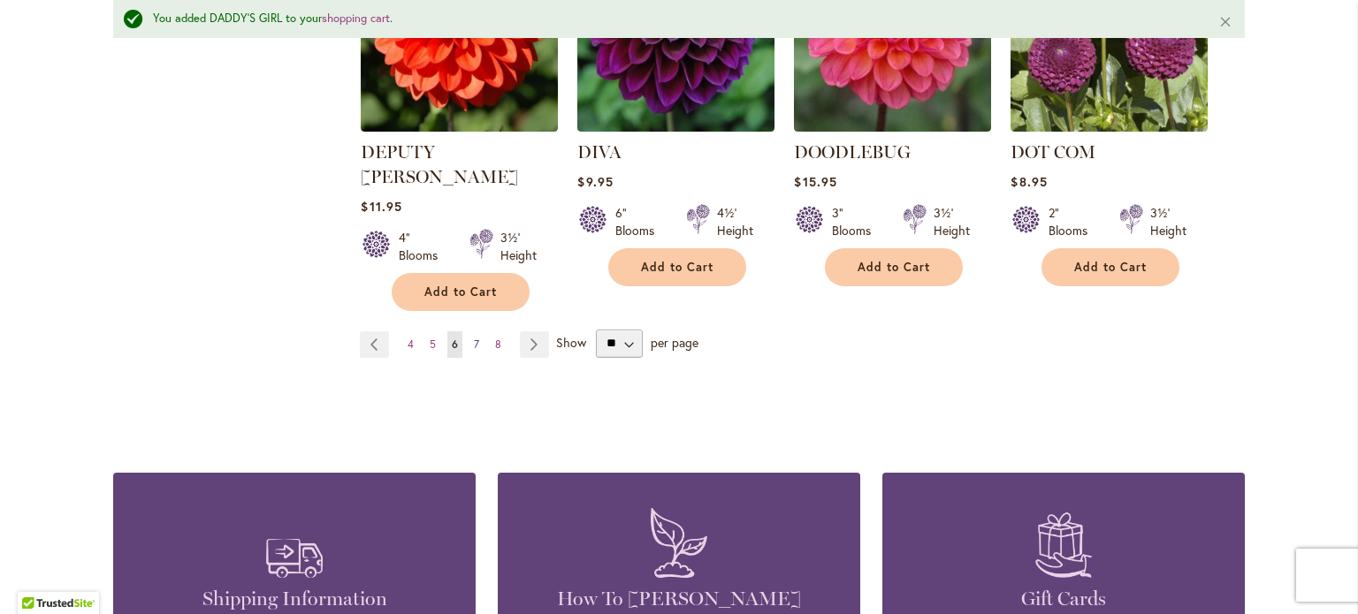
click at [474, 338] on span "7" at bounding box center [476, 344] width 5 height 13
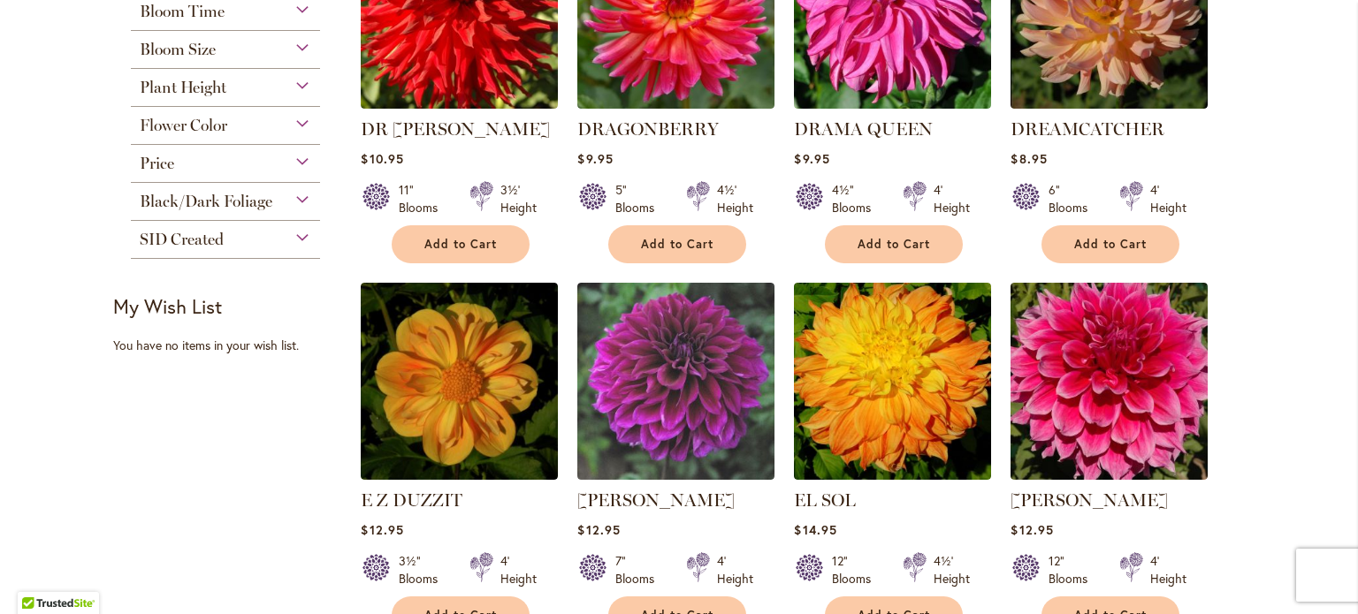
scroll to position [530, 0]
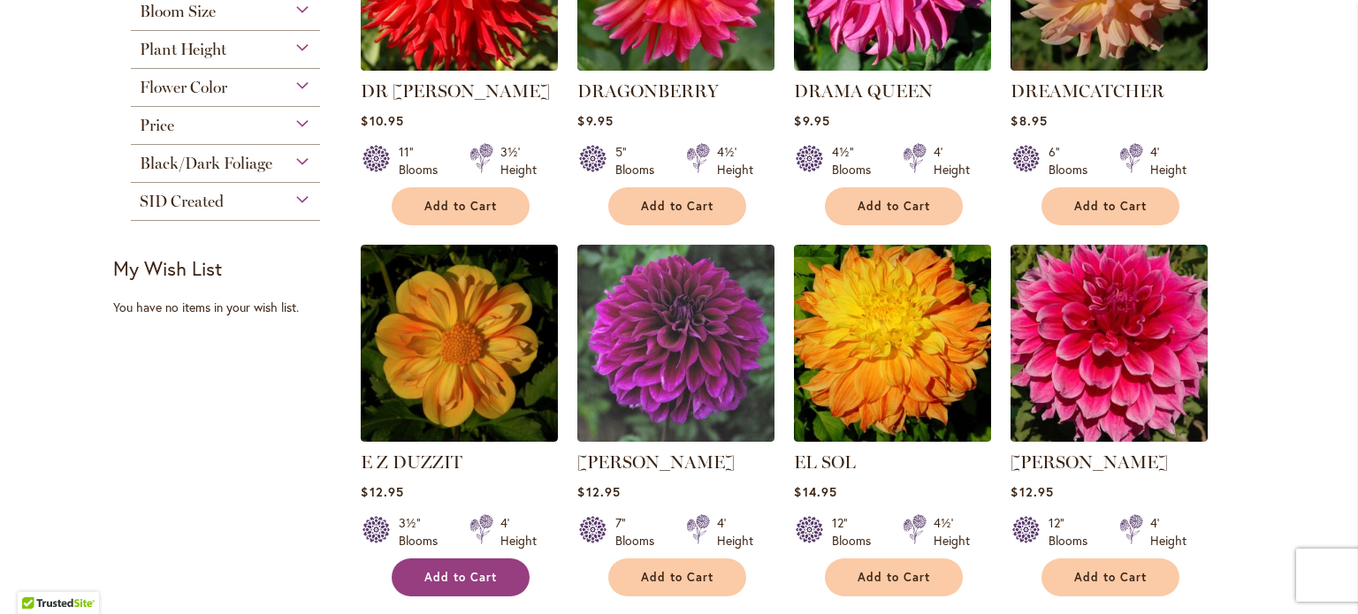
click at [499, 568] on button "Add to Cart" at bounding box center [461, 578] width 138 height 38
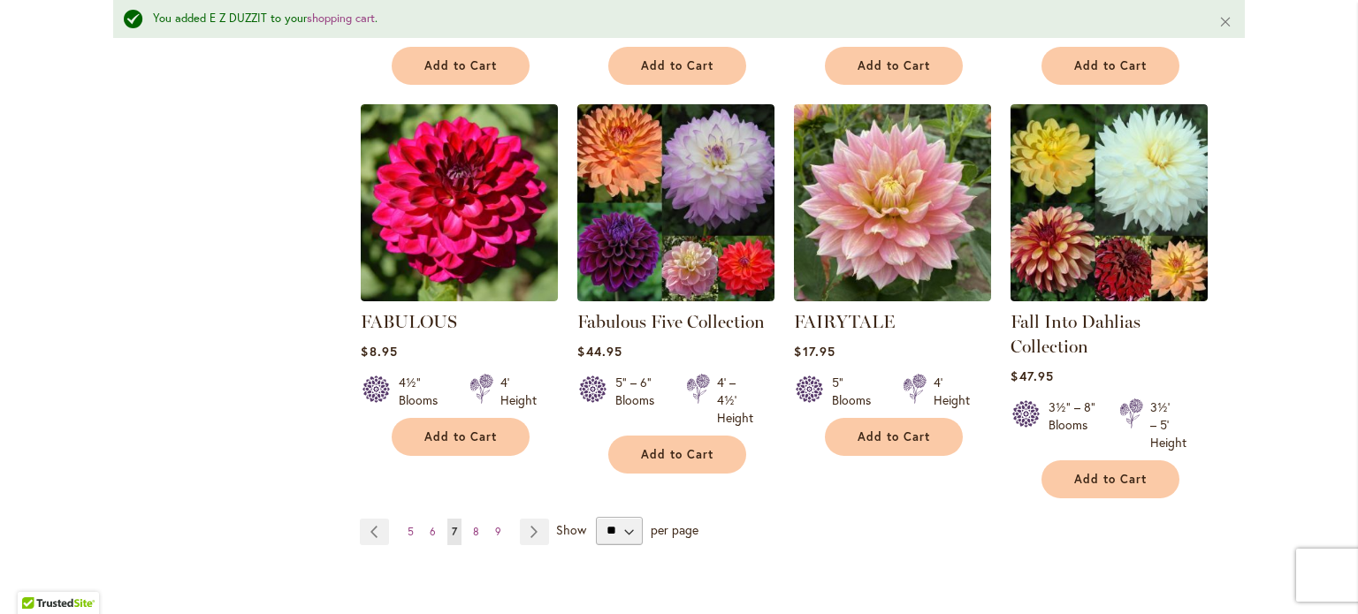
scroll to position [1549, 0]
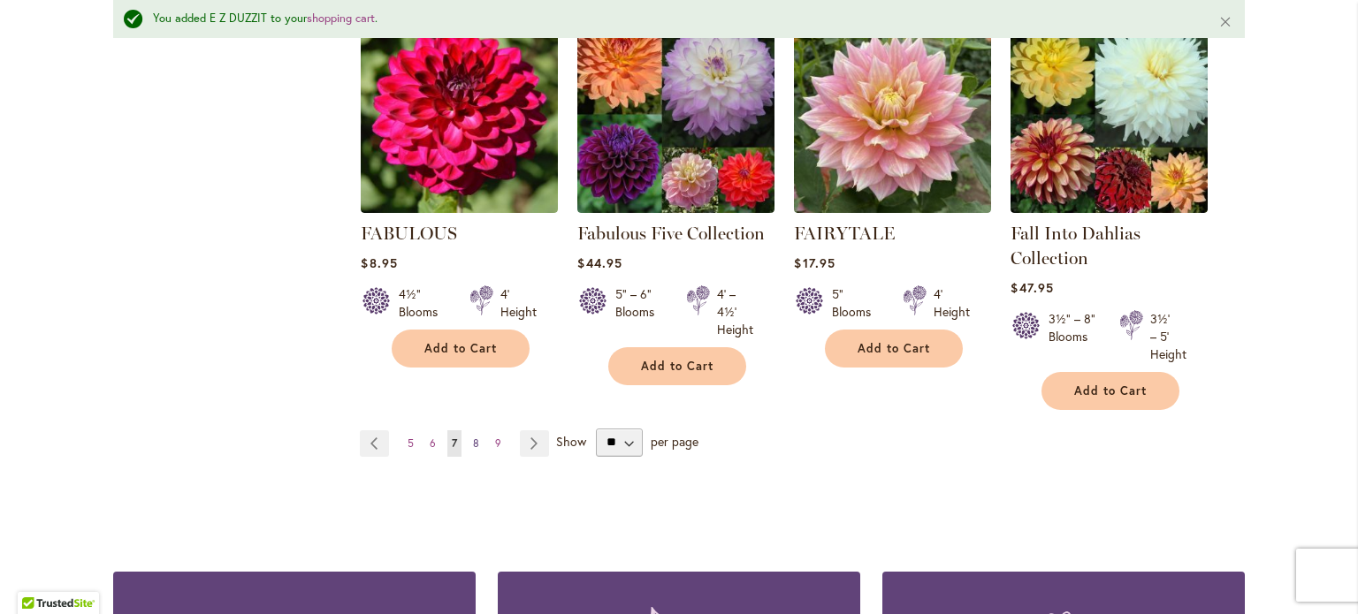
click at [473, 440] on span "8" at bounding box center [476, 443] width 6 height 13
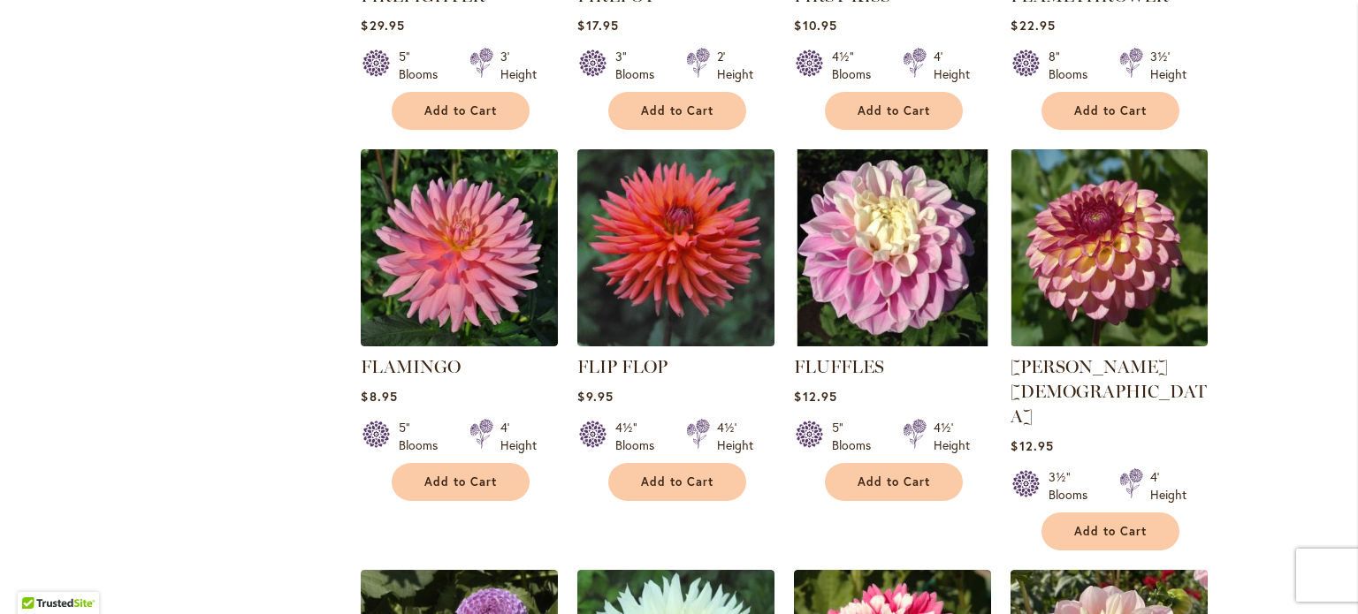
scroll to position [1061, 0]
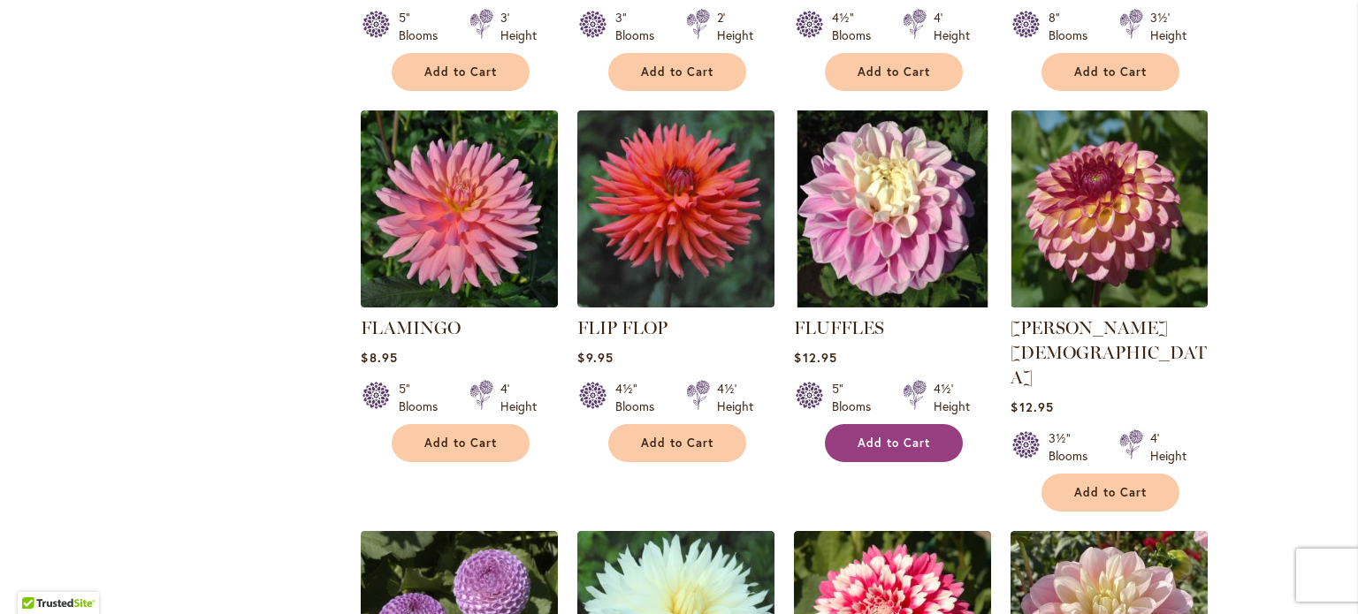
click at [909, 436] on span "Add to Cart" at bounding box center [894, 443] width 72 height 15
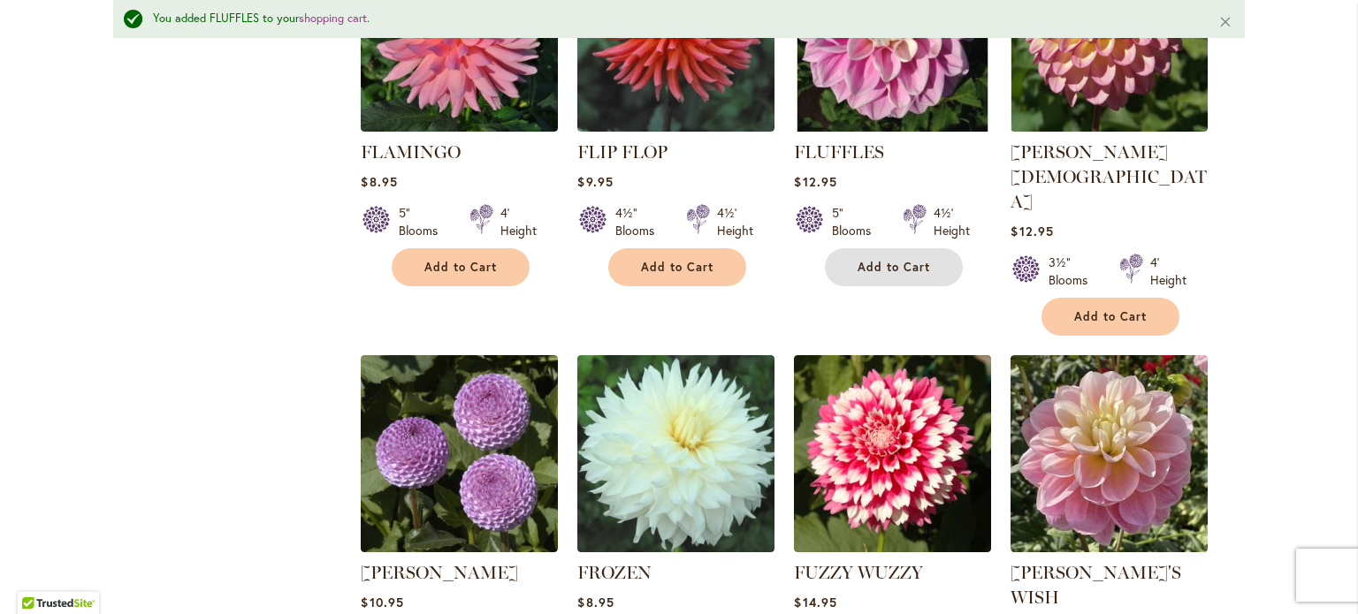
scroll to position [1372, 0]
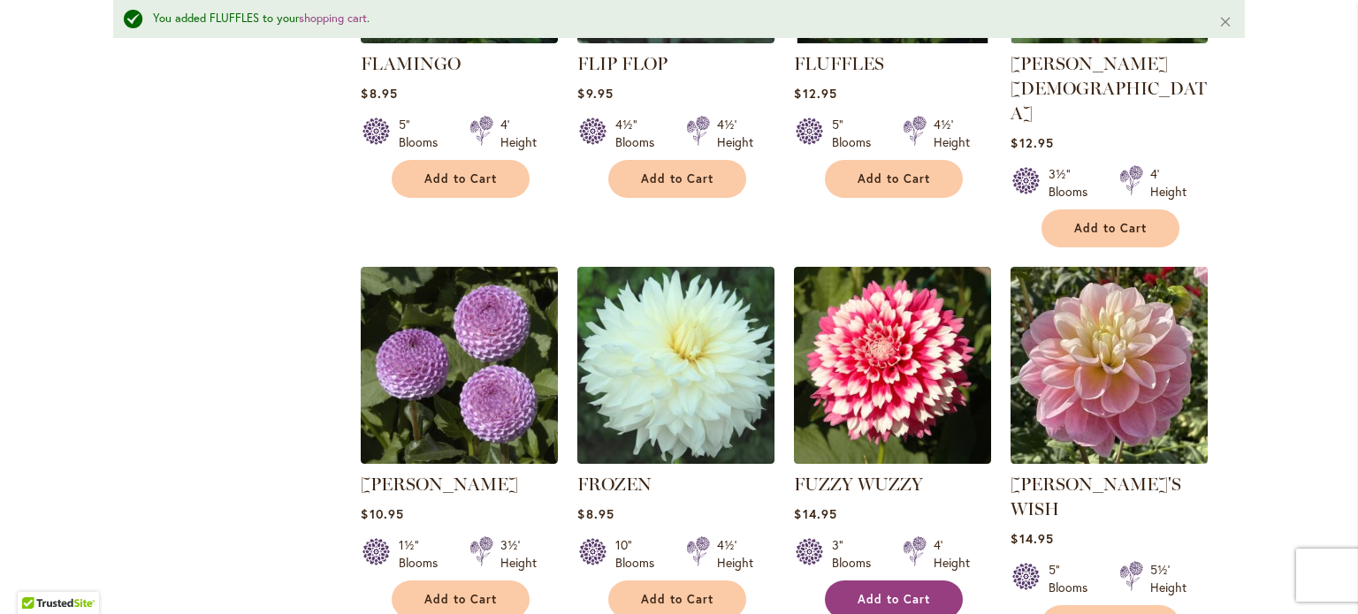
click at [922, 592] on span "Add to Cart" at bounding box center [894, 599] width 72 height 15
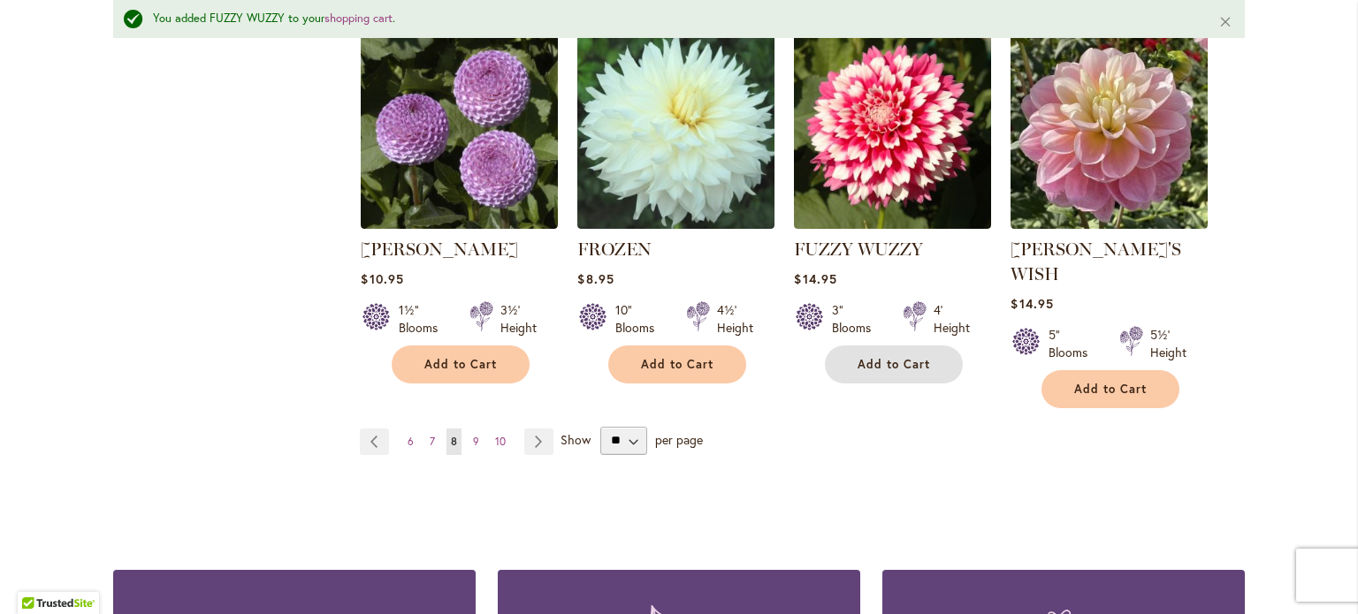
scroll to position [1637, 0]
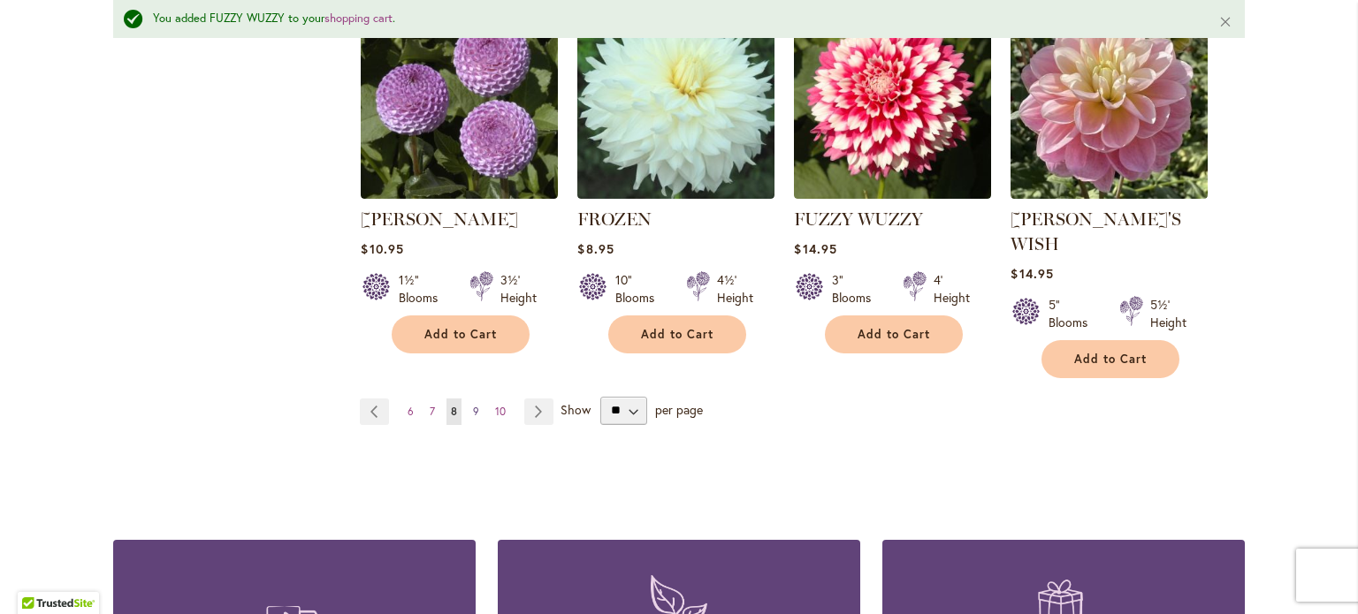
click at [473, 405] on span "9" at bounding box center [476, 411] width 6 height 13
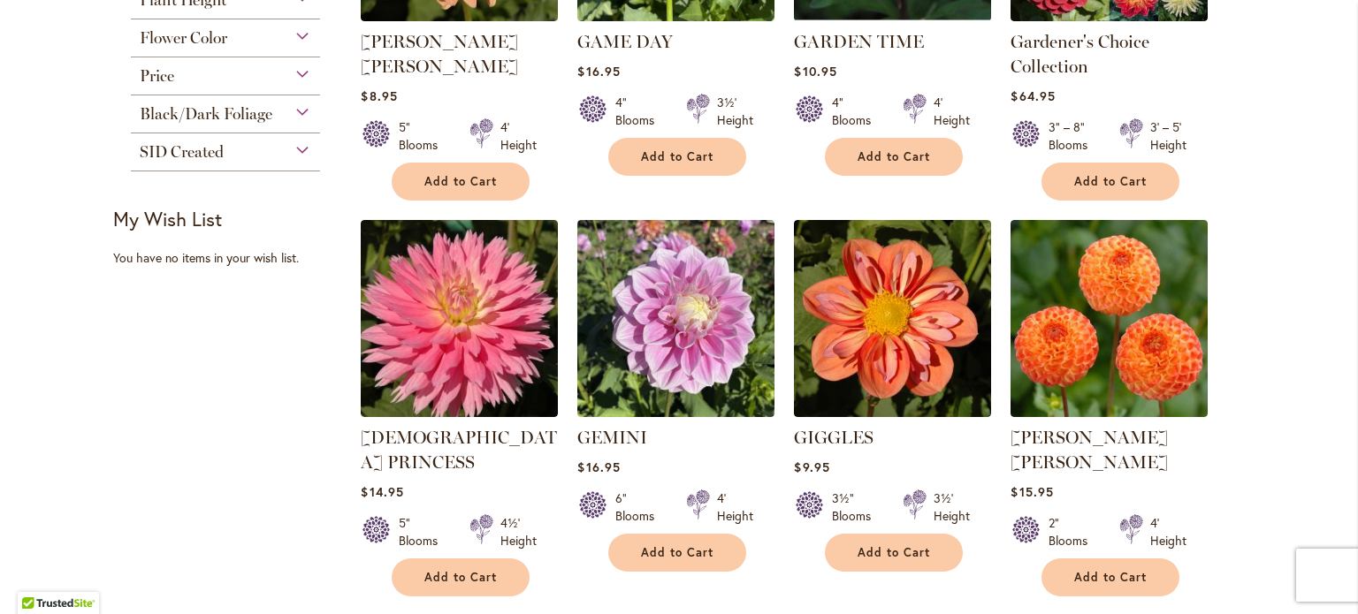
scroll to position [619, 0]
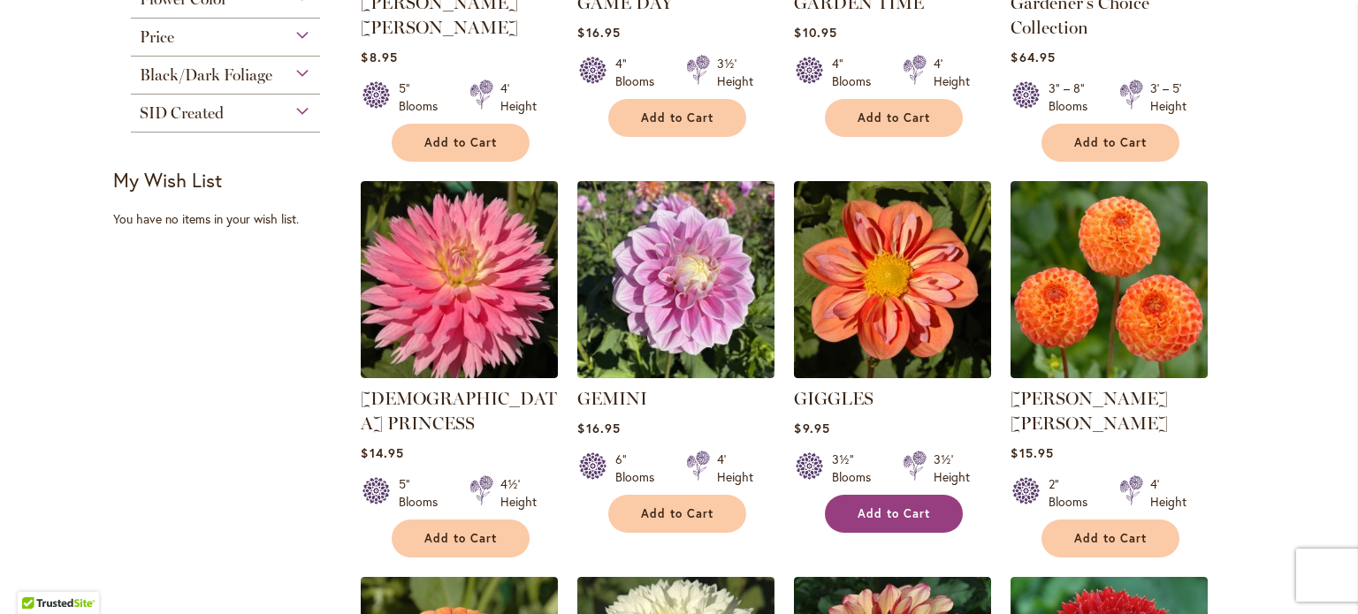
click at [912, 519] on button "Add to Cart" at bounding box center [894, 514] width 138 height 38
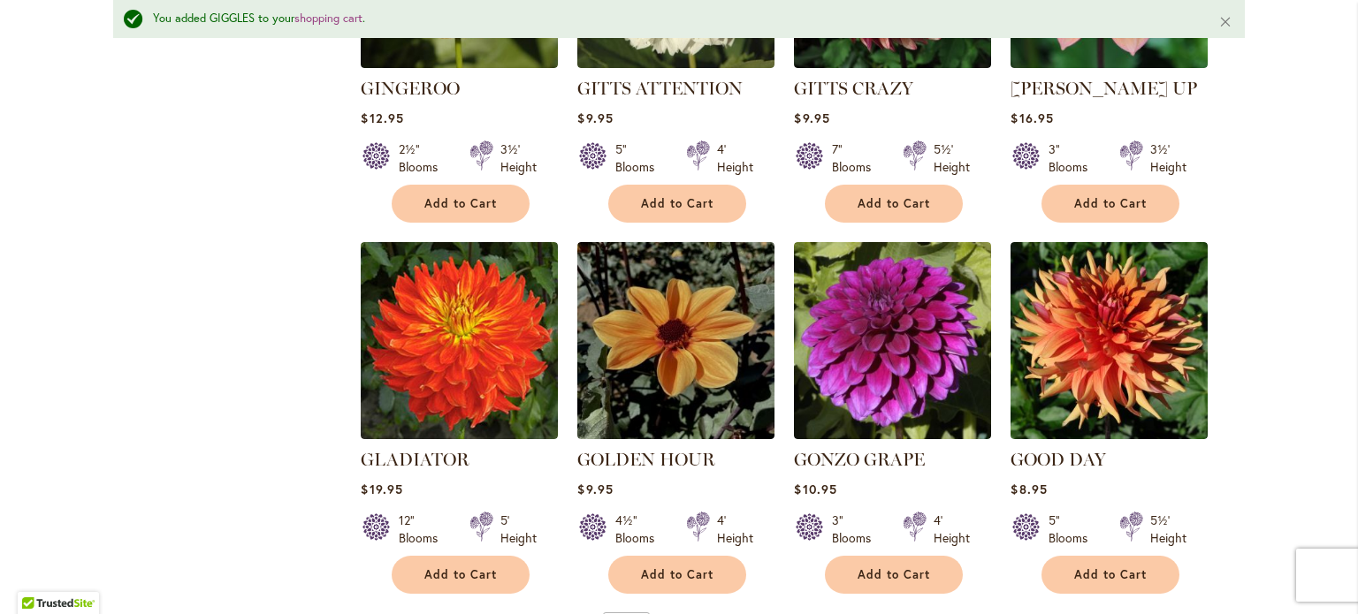
scroll to position [1460, 0]
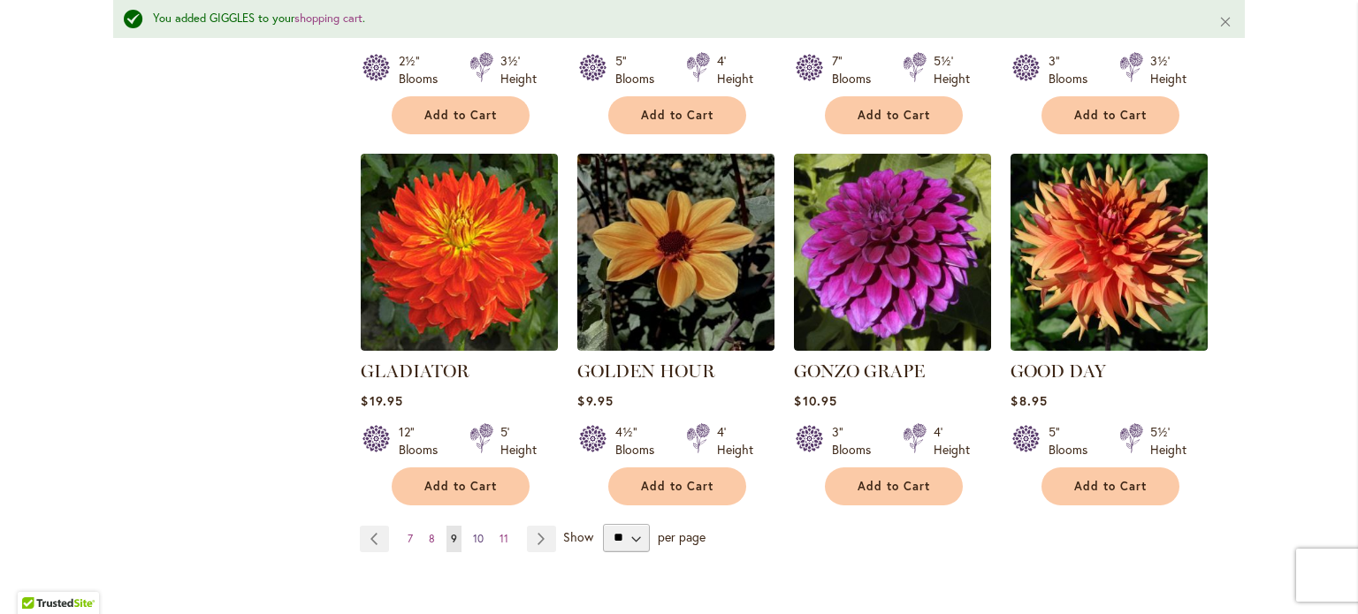
click at [478, 526] on link "Page 10" at bounding box center [478, 539] width 19 height 27
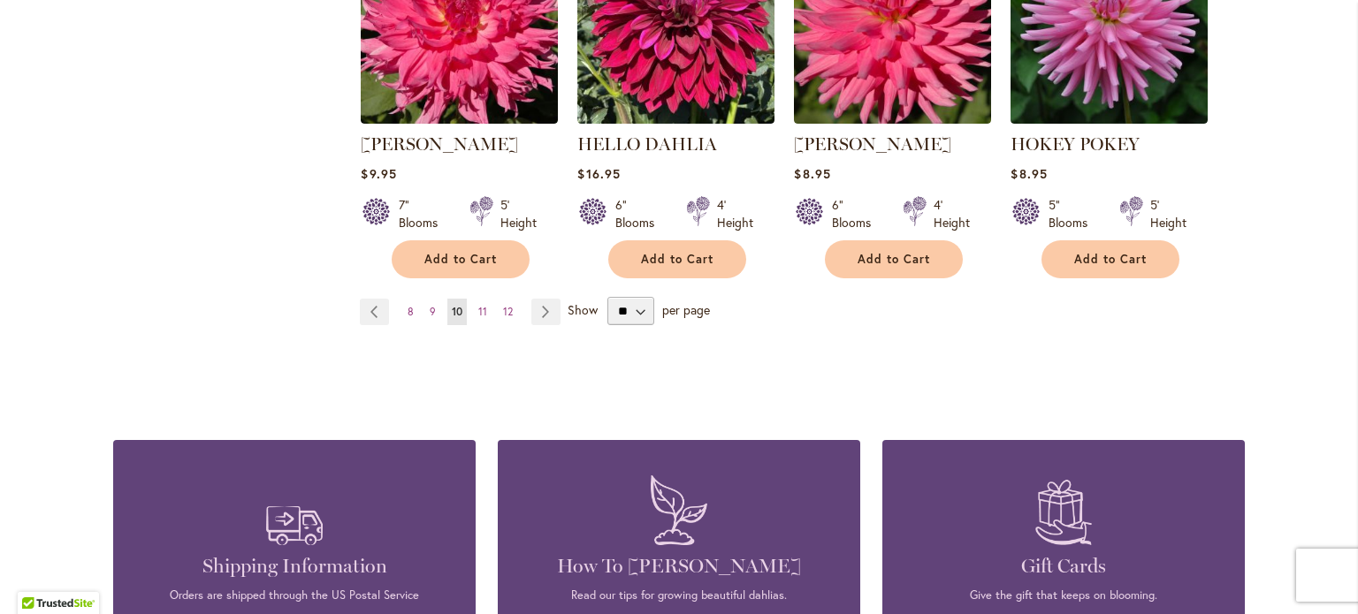
scroll to position [1591, 0]
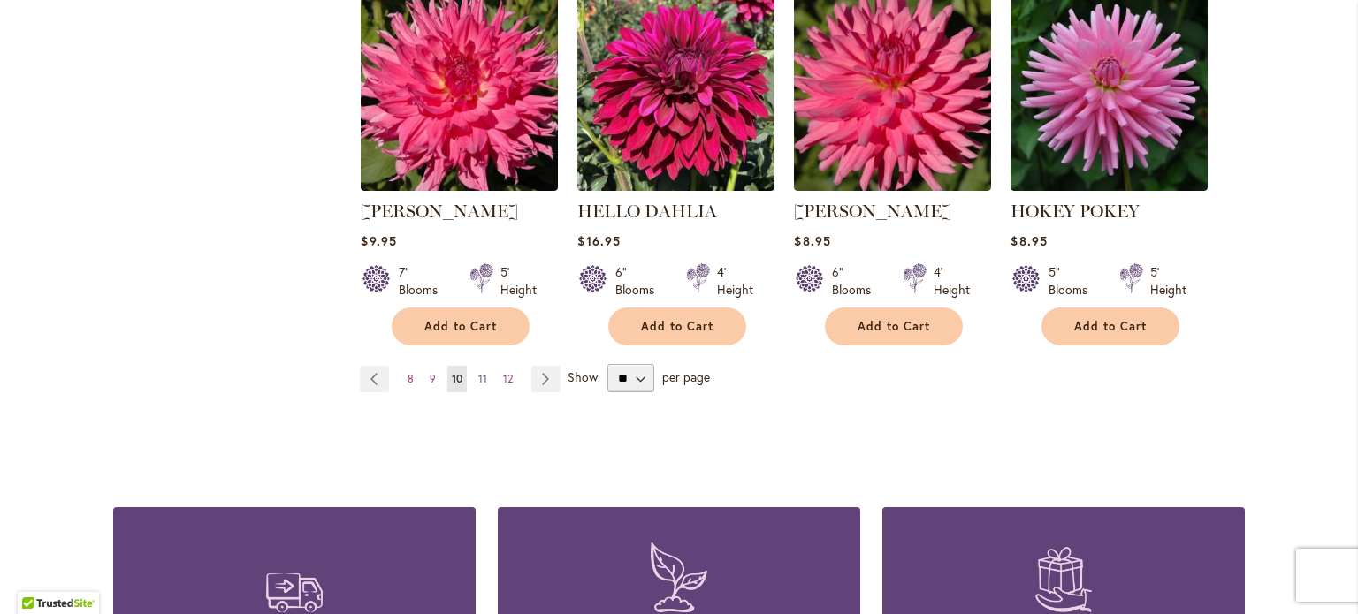
click at [474, 373] on link "Page 11" at bounding box center [483, 379] width 18 height 27
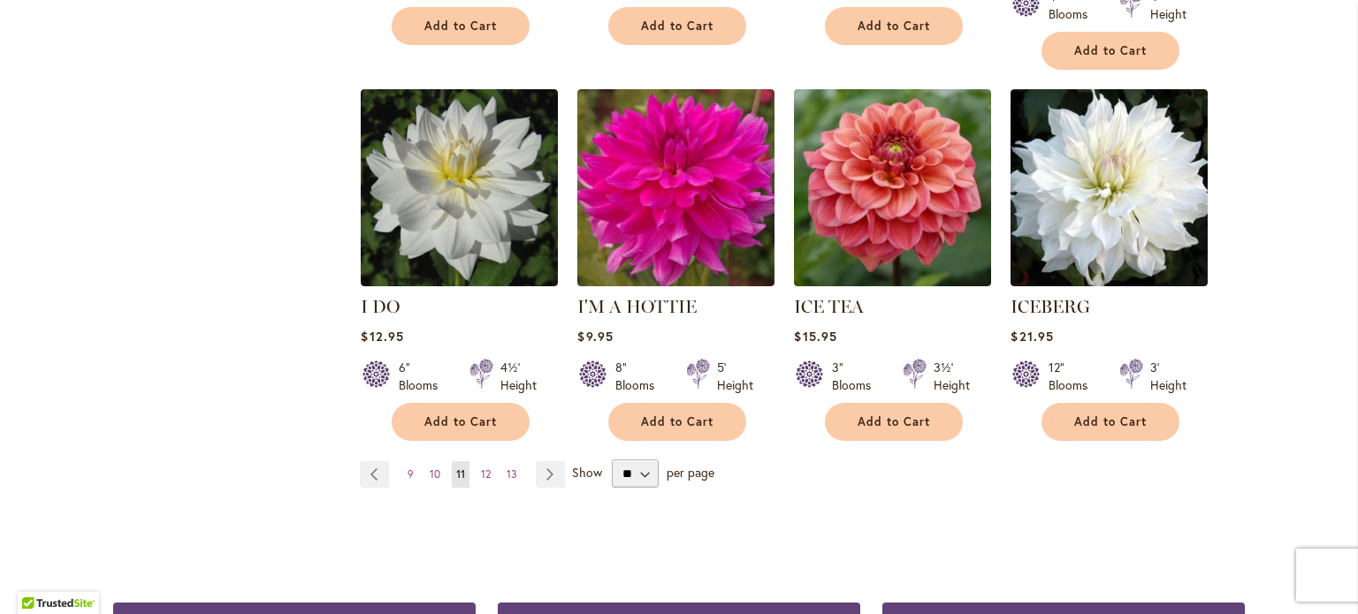
scroll to position [1503, 0]
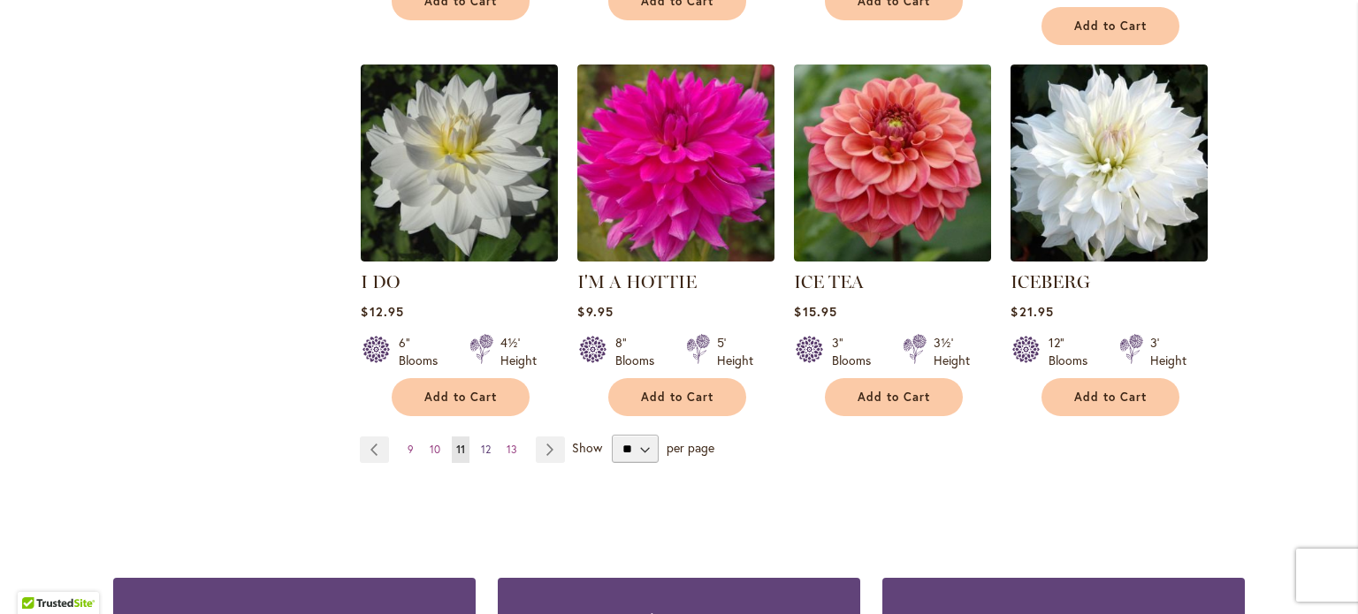
click at [477, 437] on link "Page 12" at bounding box center [486, 450] width 19 height 27
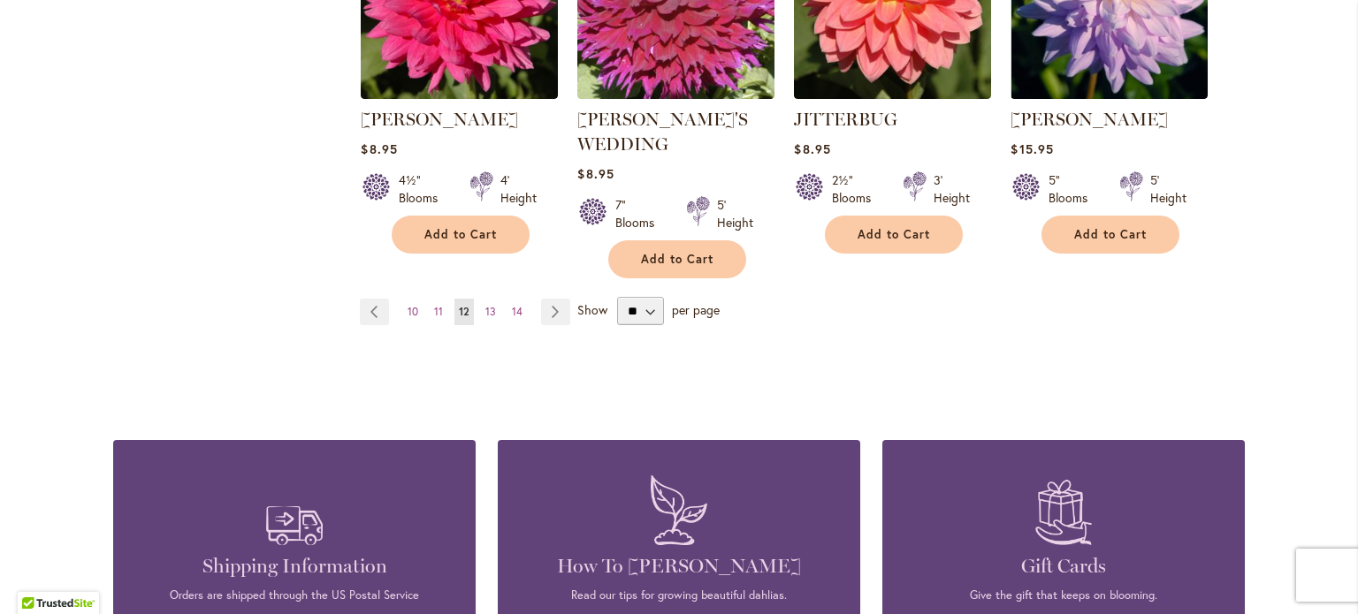
scroll to position [1680, 0]
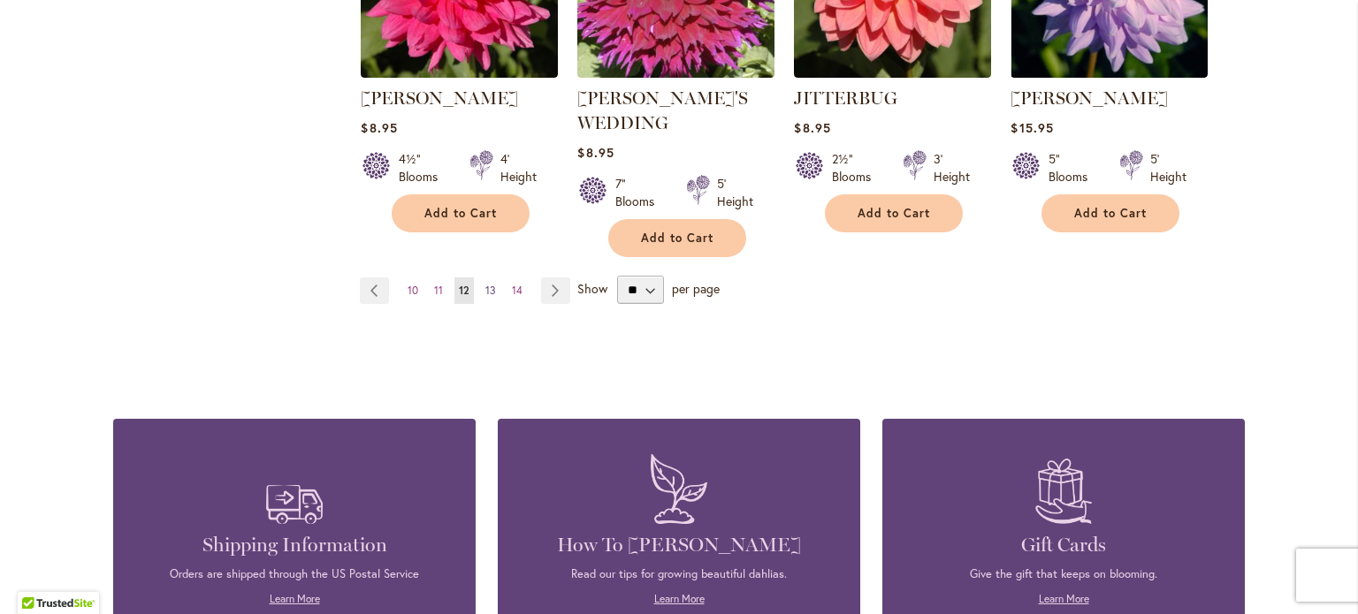
click at [485, 284] on span "13" at bounding box center [490, 290] width 11 height 13
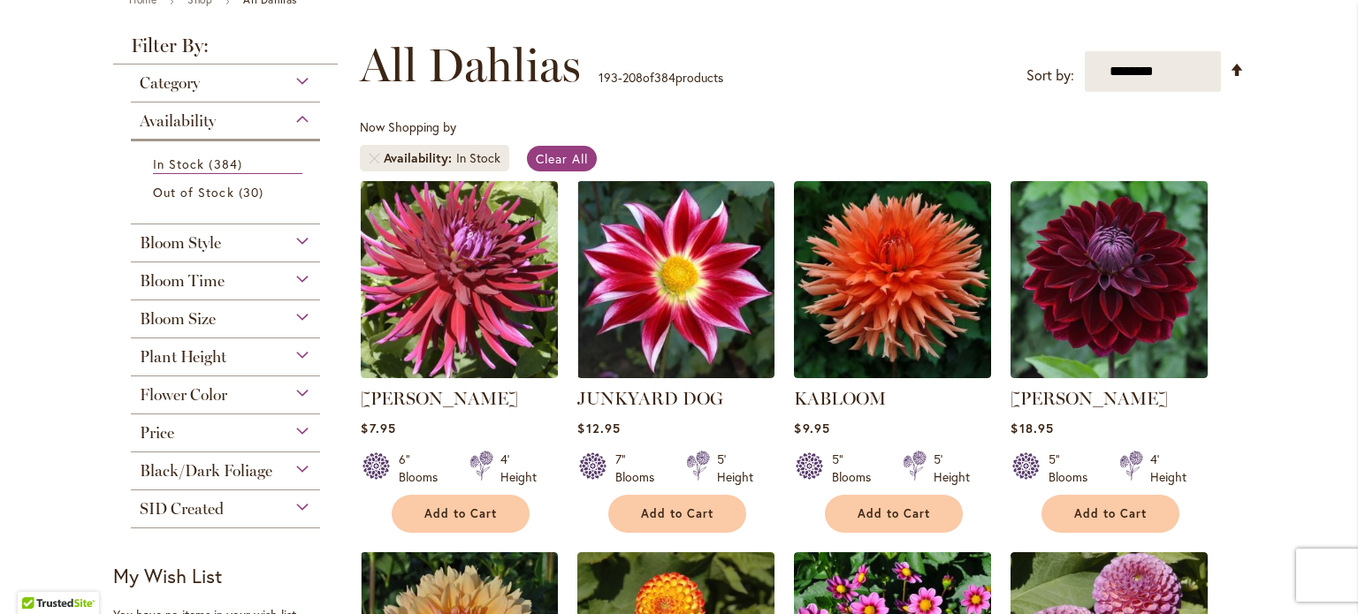
scroll to position [265, 0]
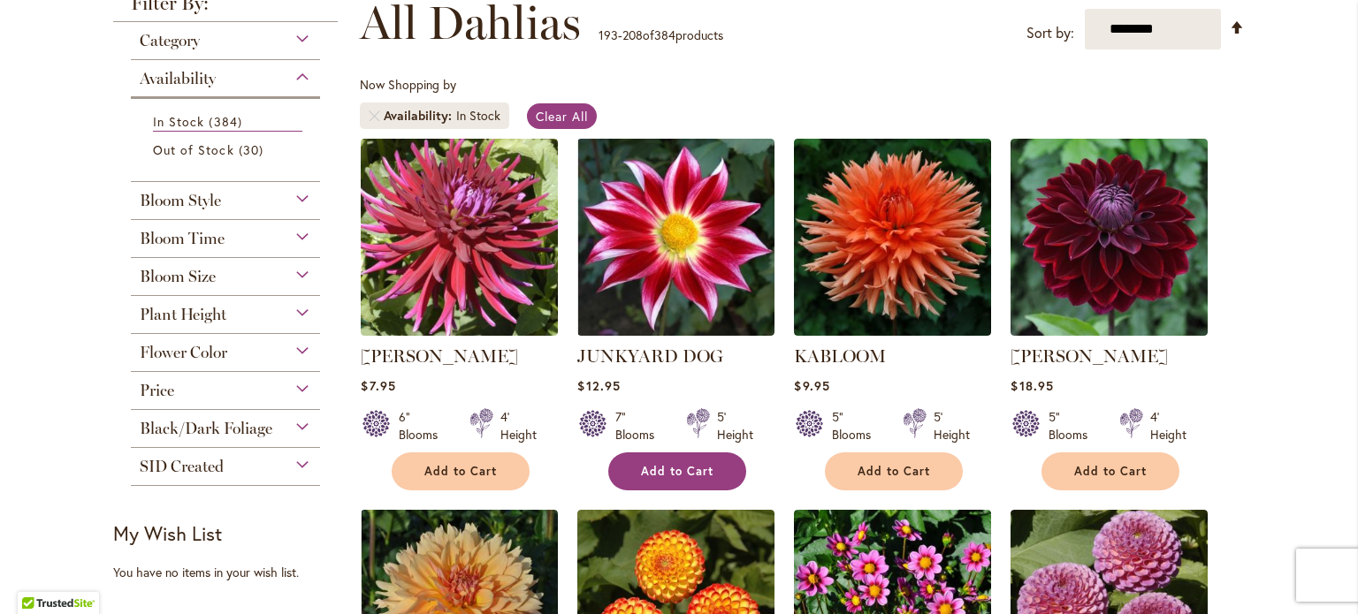
click at [723, 469] on button "Add to Cart" at bounding box center [677, 472] width 138 height 38
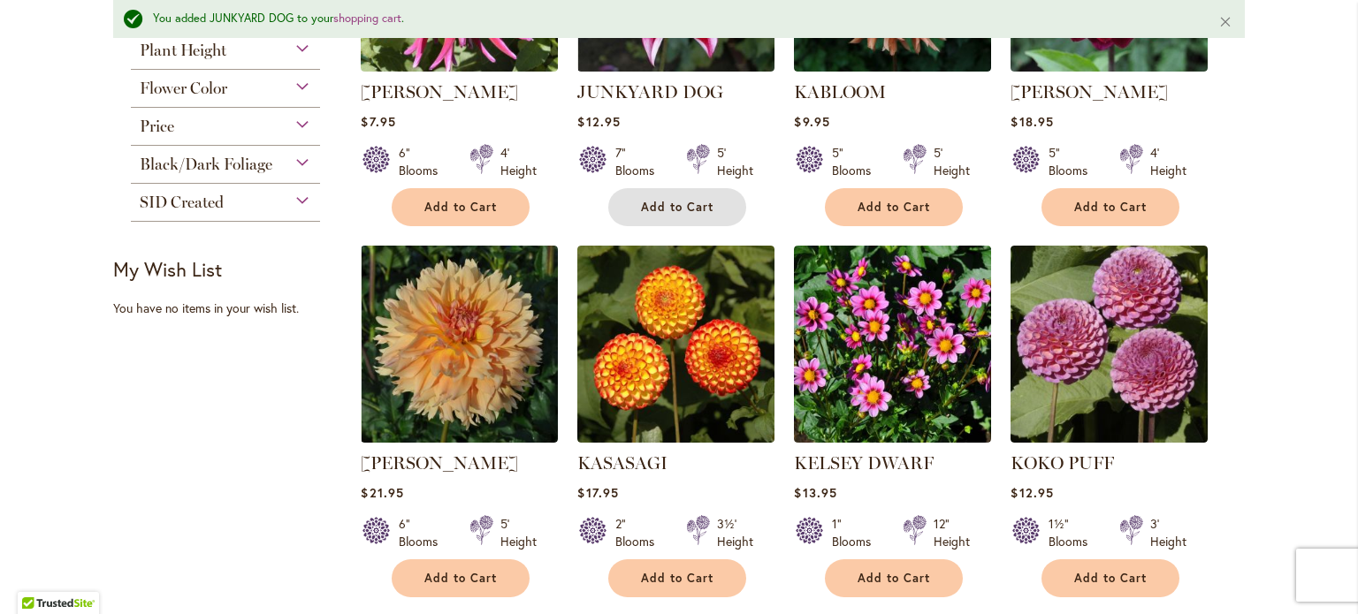
scroll to position [665, 0]
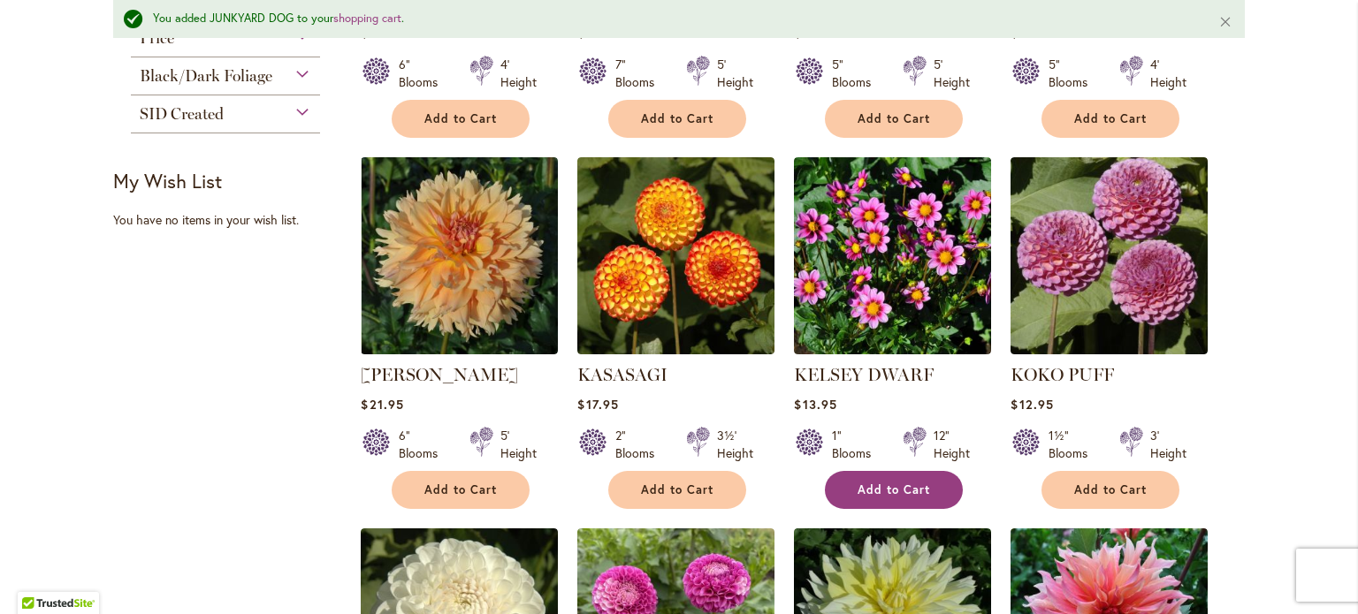
click at [912, 486] on span "Add to Cart" at bounding box center [894, 490] width 72 height 15
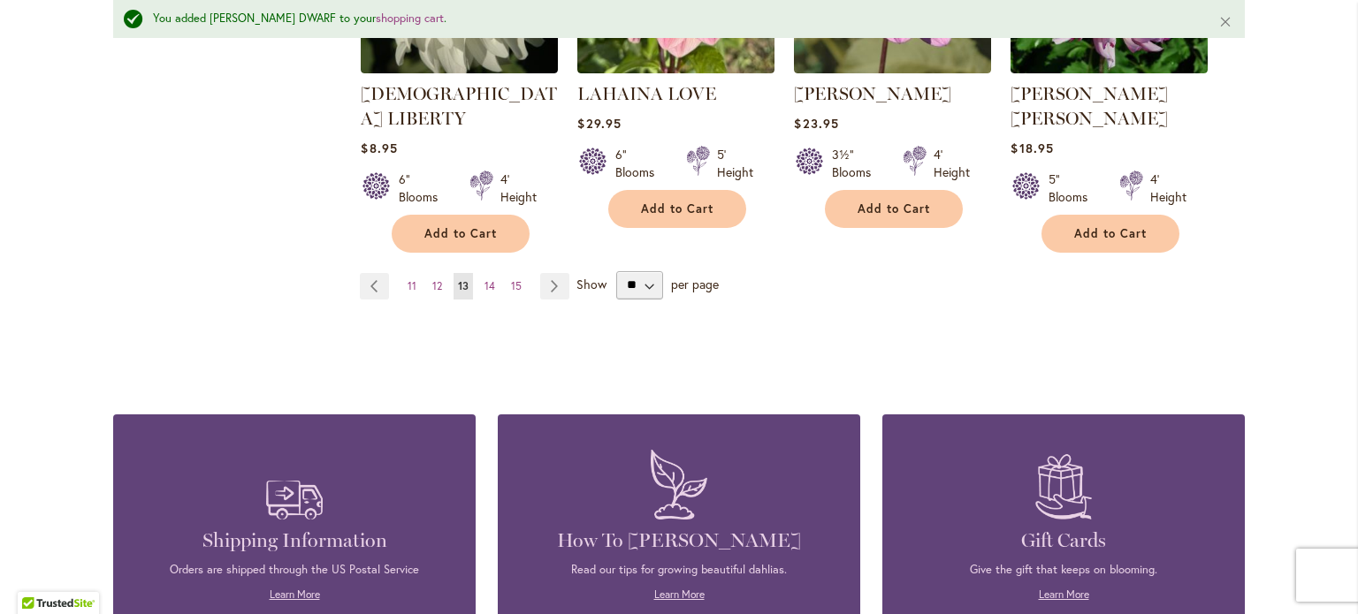
scroll to position [1726, 0]
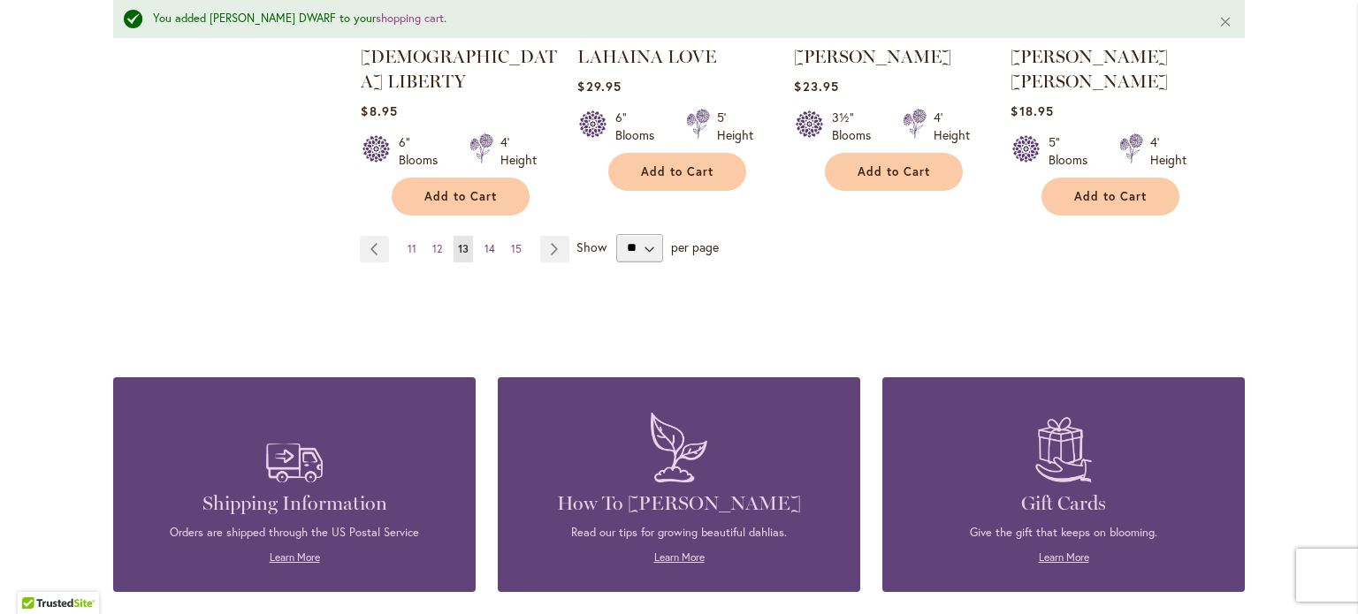
click at [484, 242] on span "14" at bounding box center [489, 248] width 11 height 13
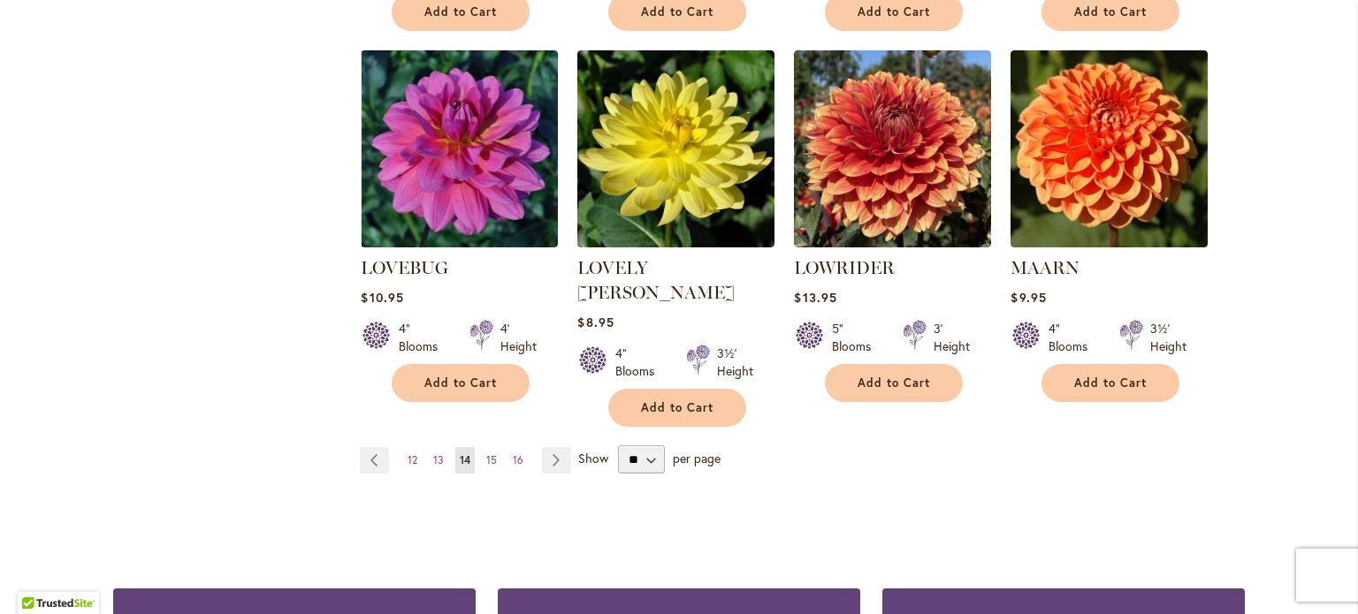
scroll to position [1503, 0]
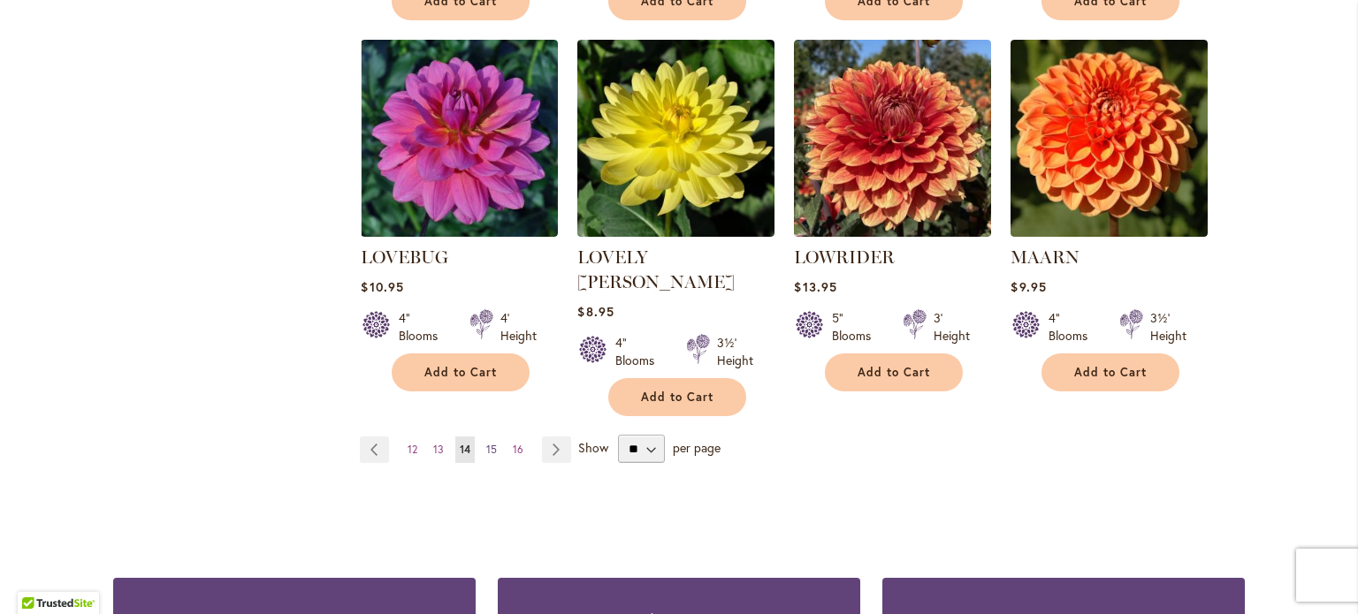
click at [494, 437] on link "Page 15" at bounding box center [491, 450] width 19 height 27
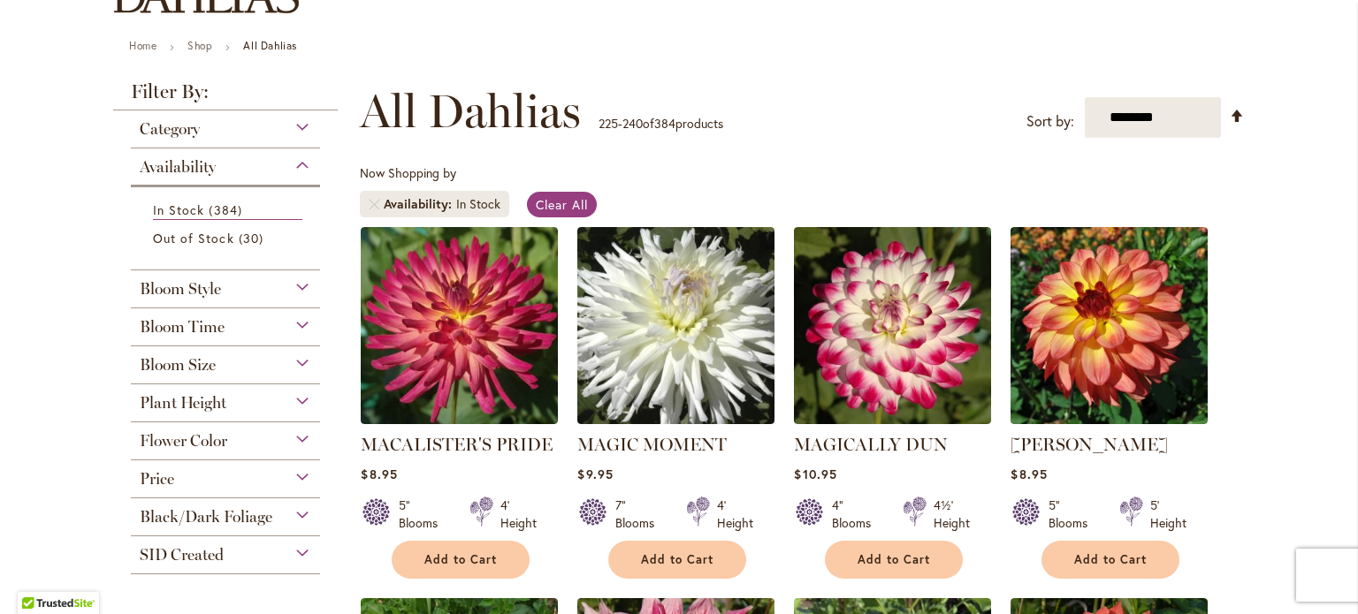
scroll to position [265, 0]
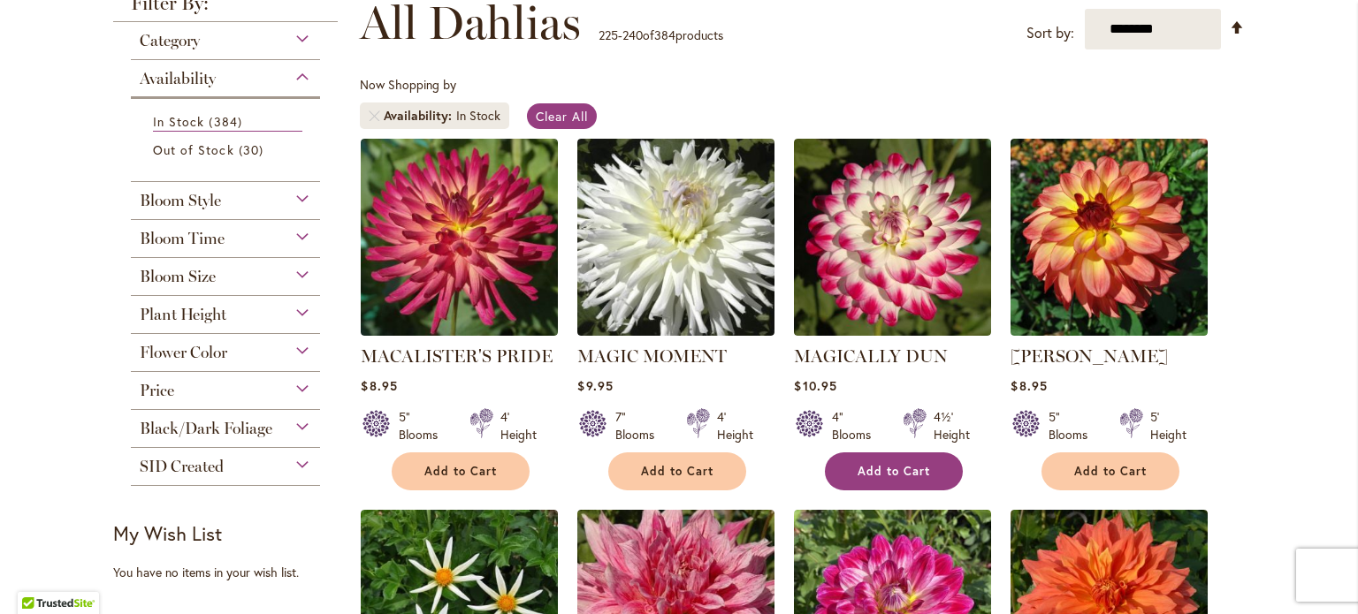
click at [923, 471] on button "Add to Cart" at bounding box center [894, 472] width 138 height 38
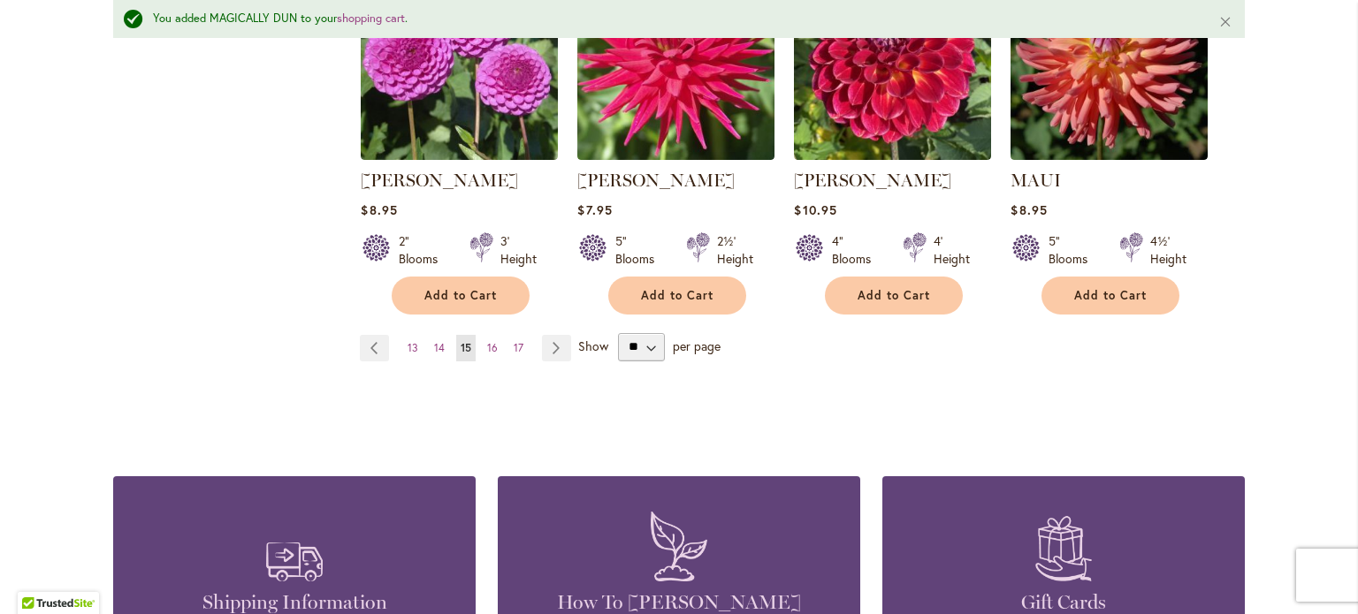
scroll to position [1637, 0]
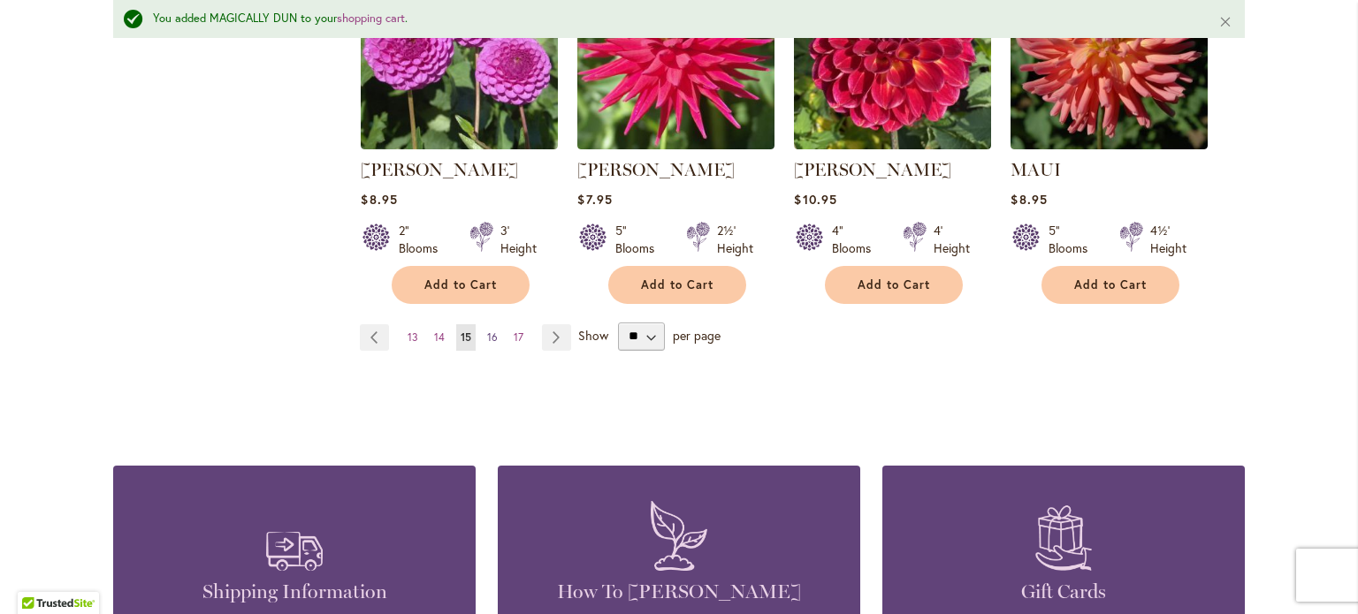
click at [488, 336] on span "16" at bounding box center [492, 337] width 11 height 13
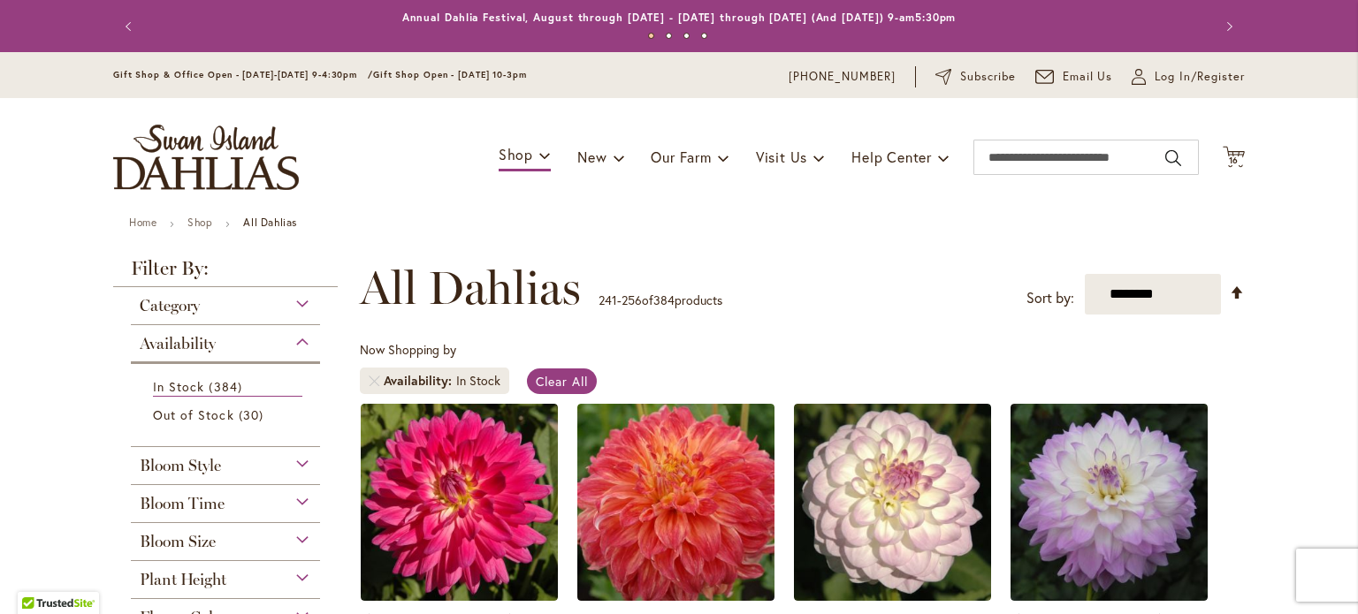
scroll to position [177, 0]
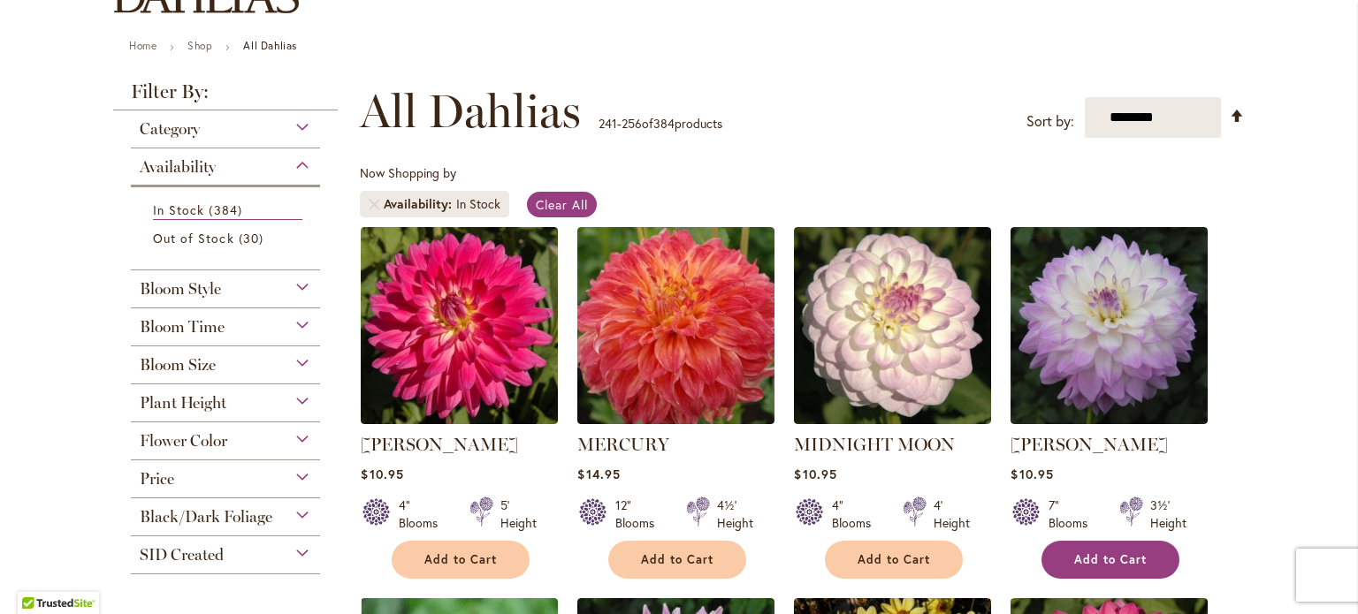
click at [1118, 554] on span "Add to Cart" at bounding box center [1110, 560] width 72 height 15
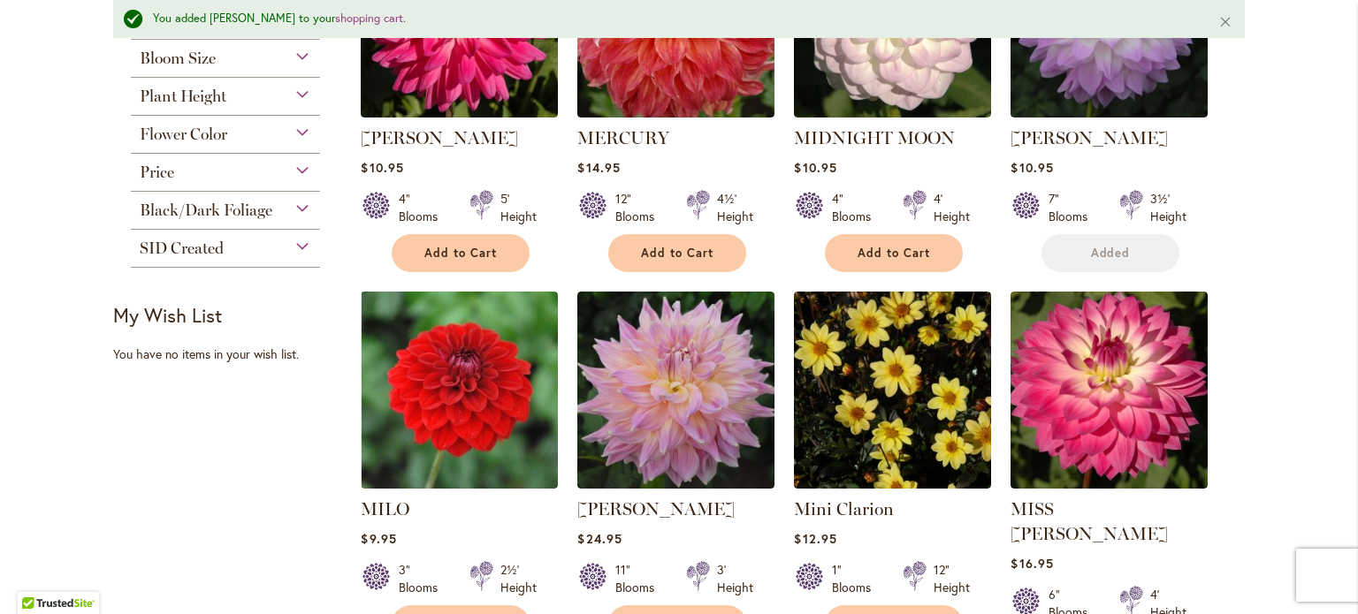
scroll to position [576, 0]
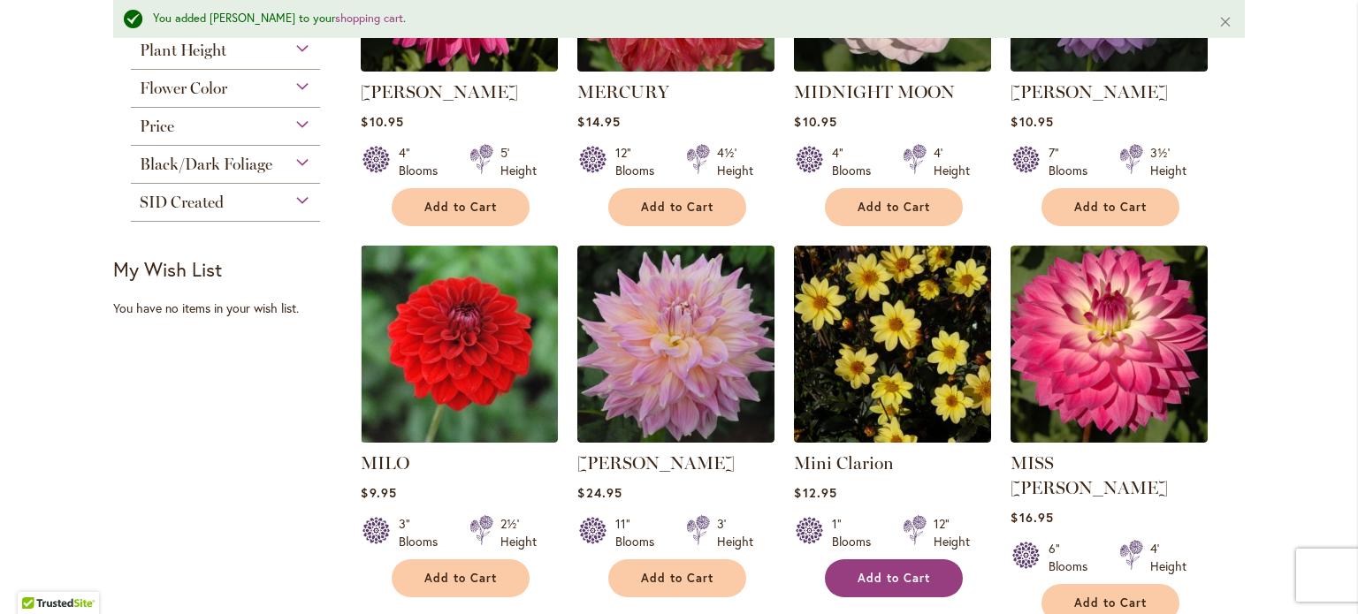
click at [919, 583] on button "Add to Cart" at bounding box center [894, 579] width 138 height 38
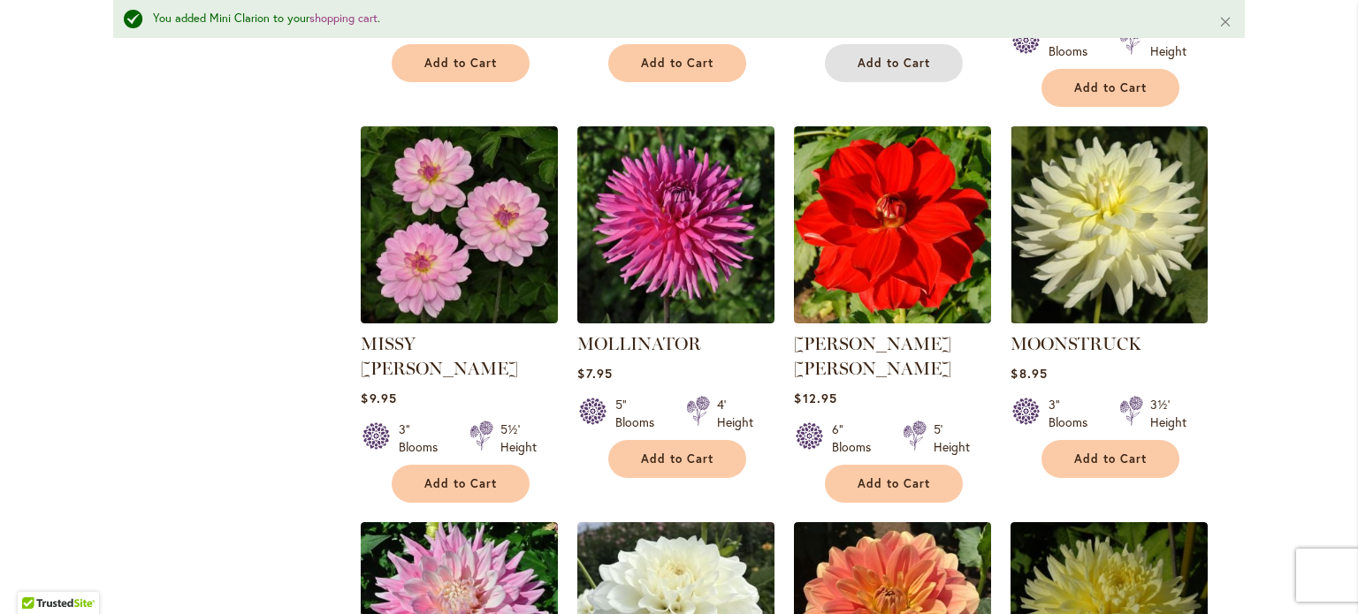
scroll to position [1107, 0]
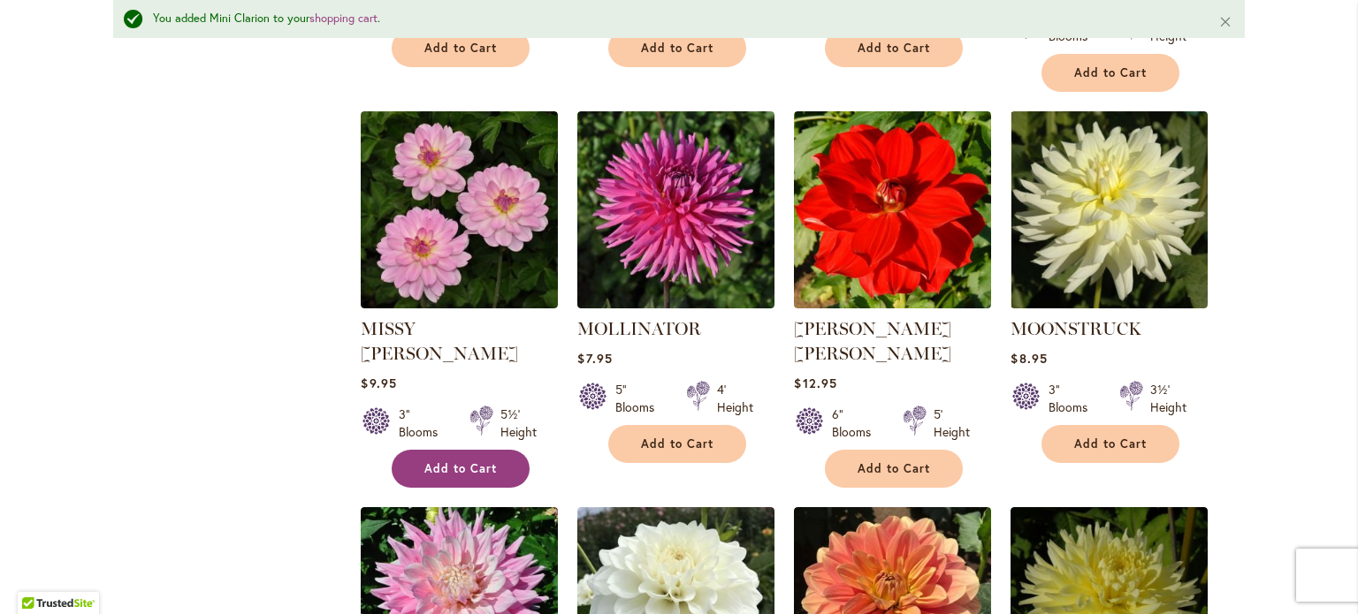
click at [487, 450] on button "Add to Cart" at bounding box center [461, 469] width 138 height 38
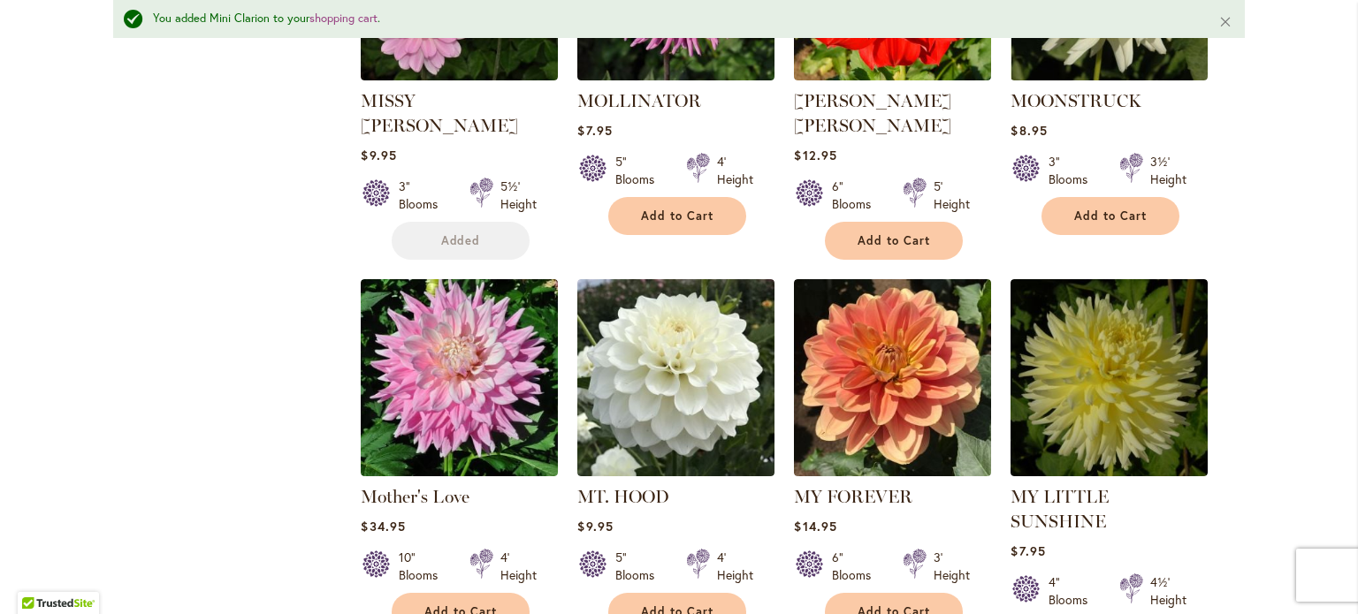
scroll to position [1372, 0]
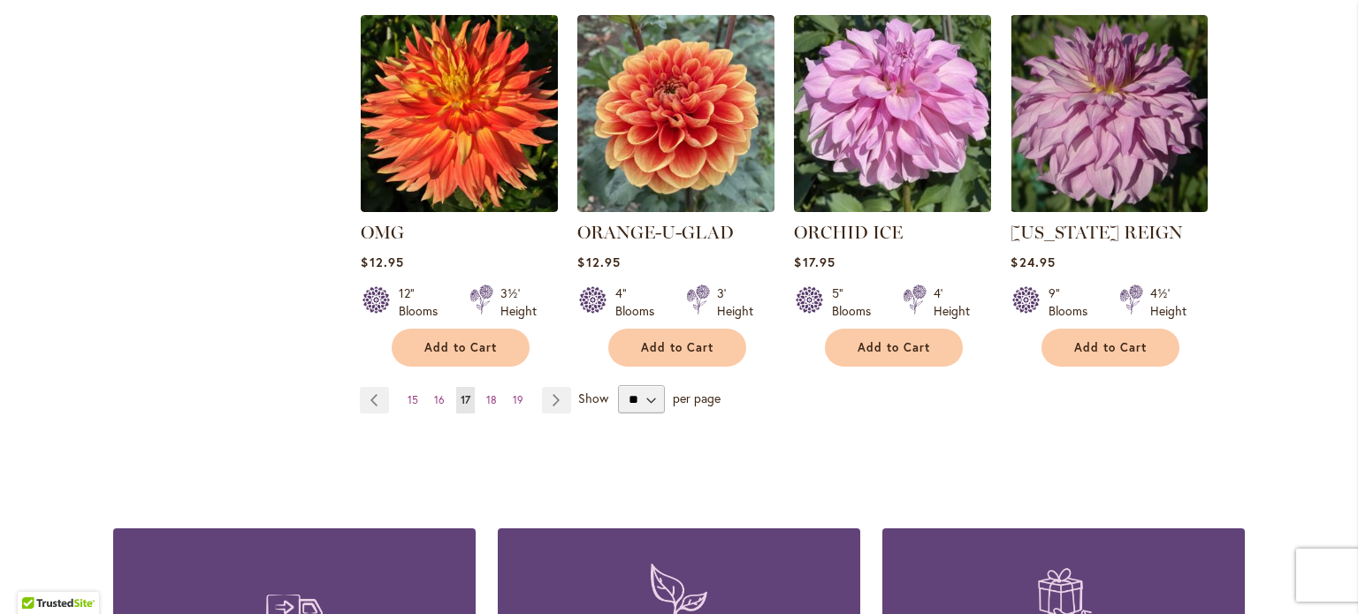
scroll to position [1591, 0]
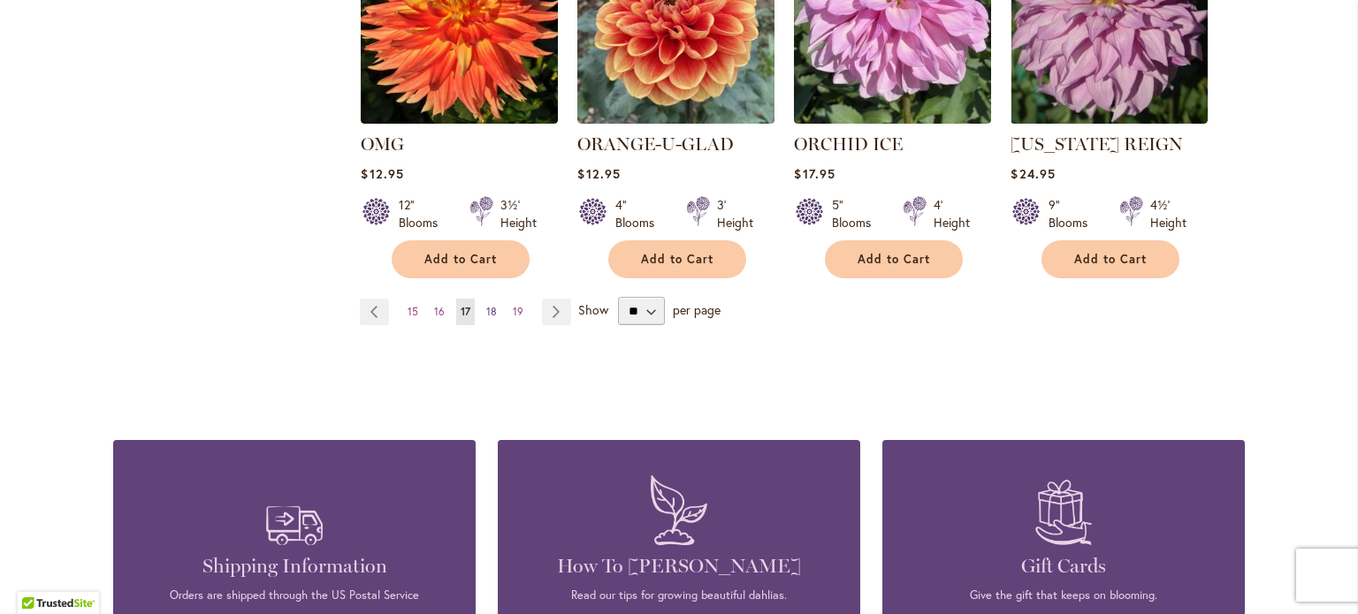
click at [486, 305] on span "18" at bounding box center [491, 311] width 11 height 13
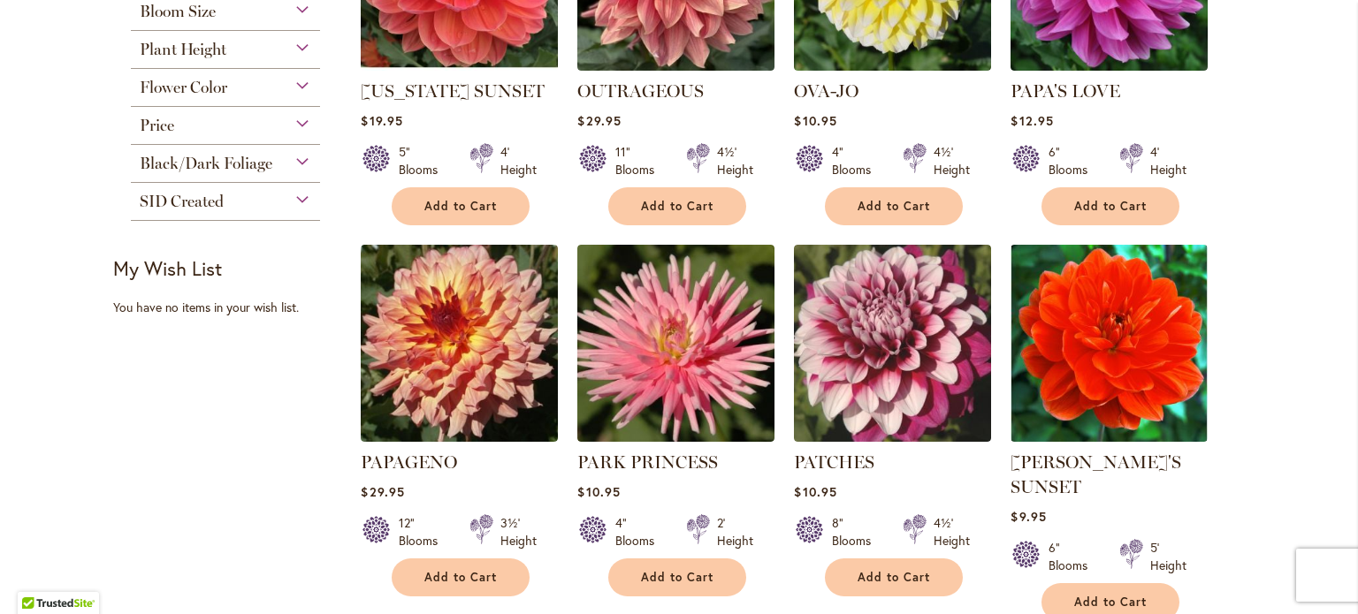
scroll to position [619, 0]
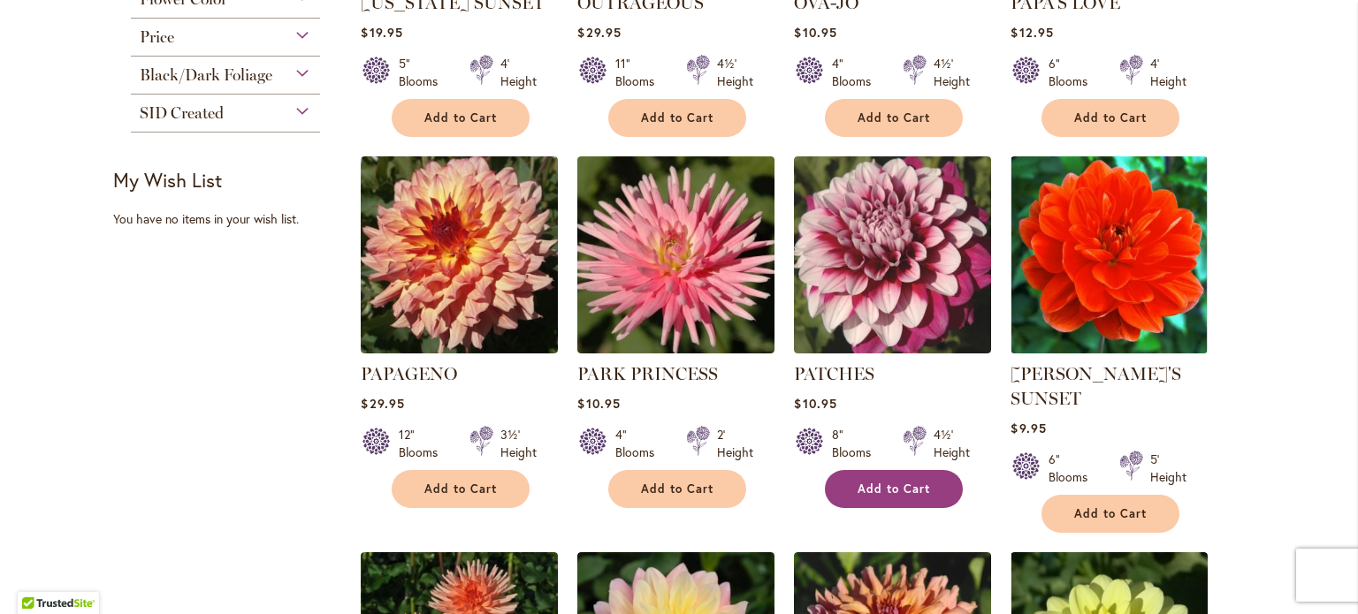
click at [887, 484] on span "Add to Cart" at bounding box center [894, 489] width 72 height 15
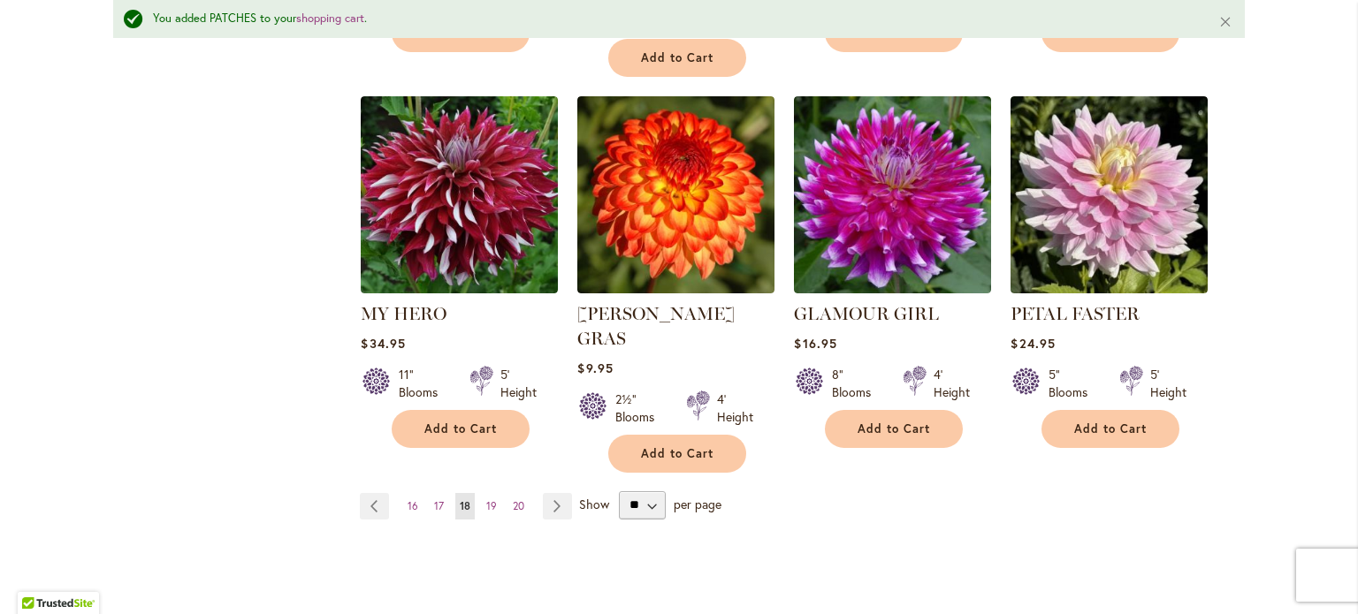
scroll to position [1549, 0]
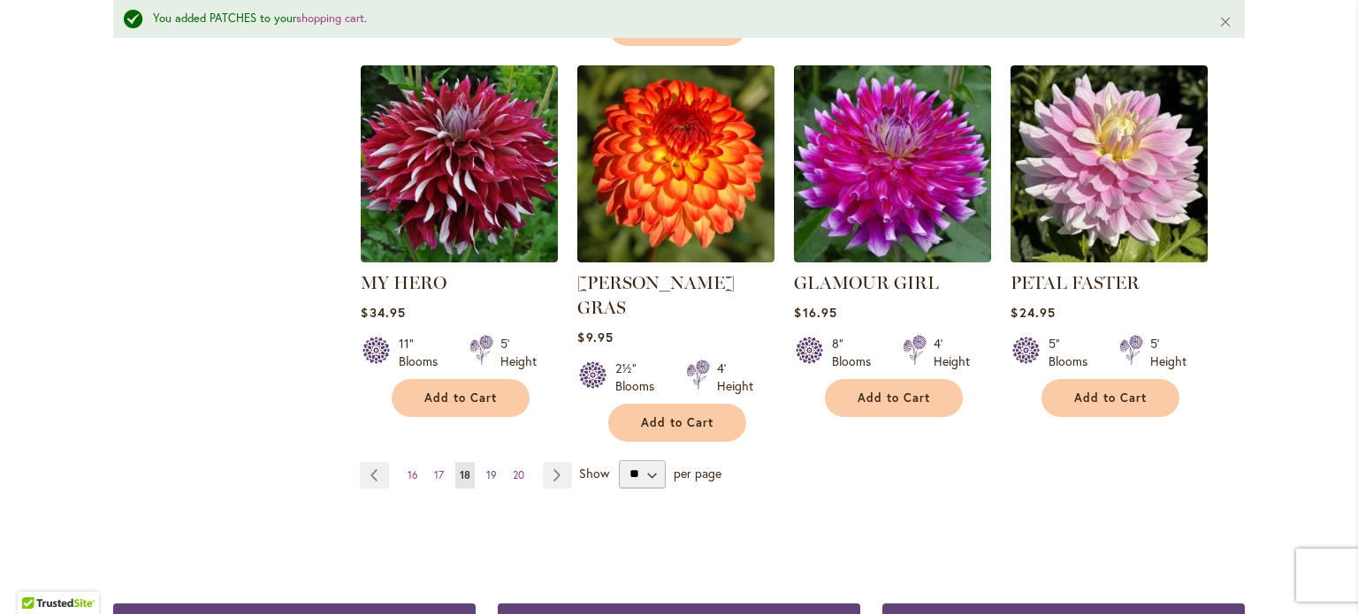
click at [487, 469] on span "19" at bounding box center [491, 475] width 11 height 13
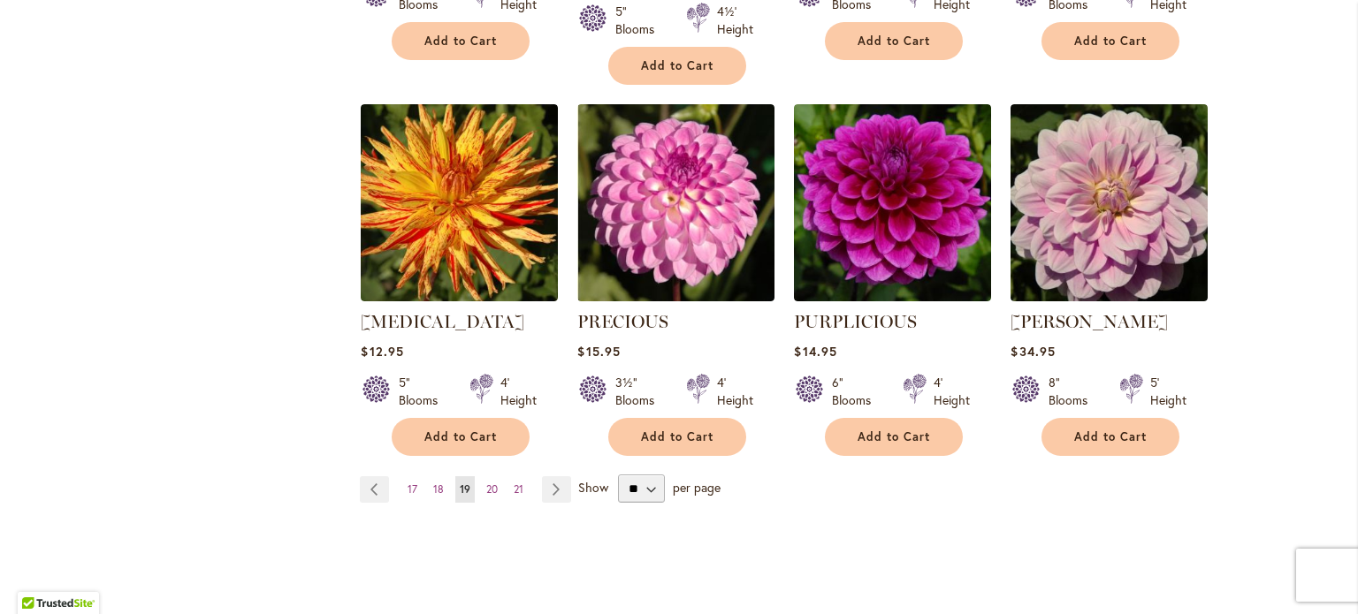
scroll to position [1503, 0]
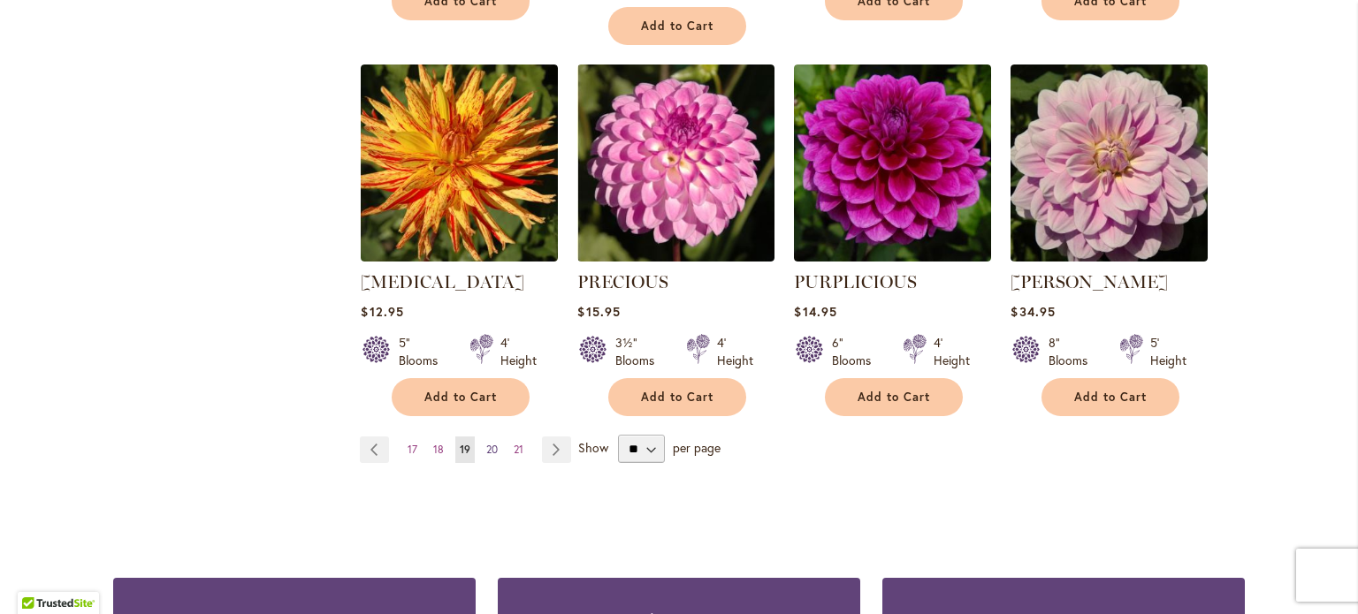
click at [486, 443] on span "20" at bounding box center [491, 449] width 11 height 13
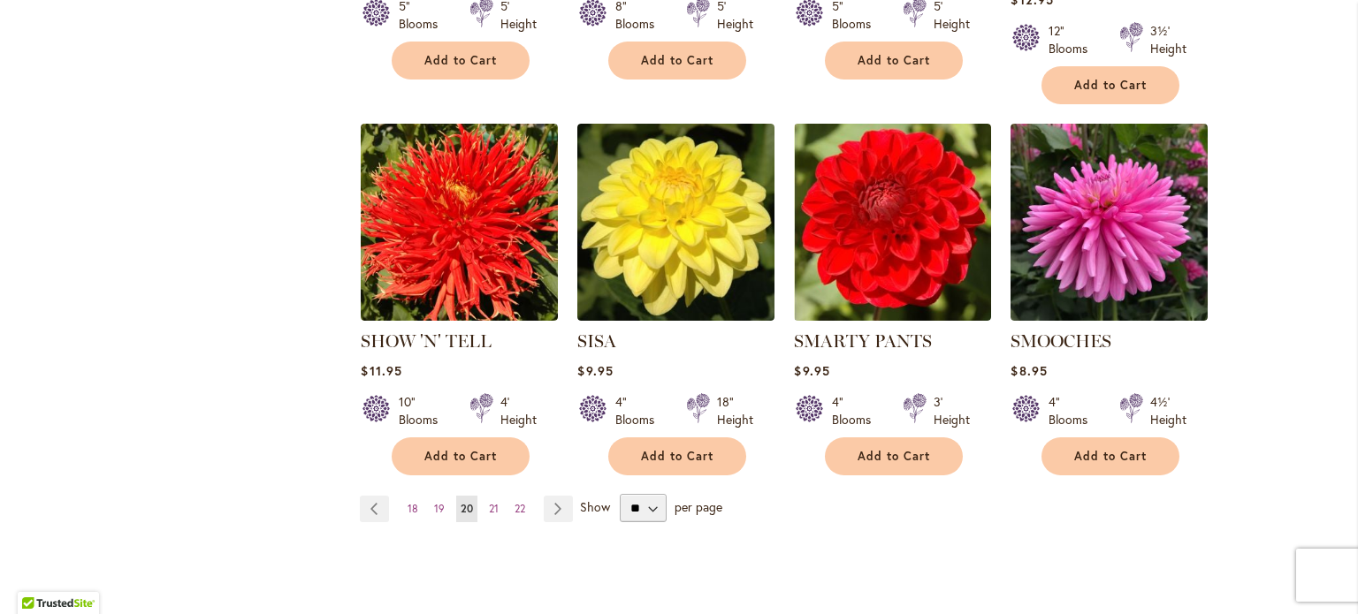
scroll to position [1503, 0]
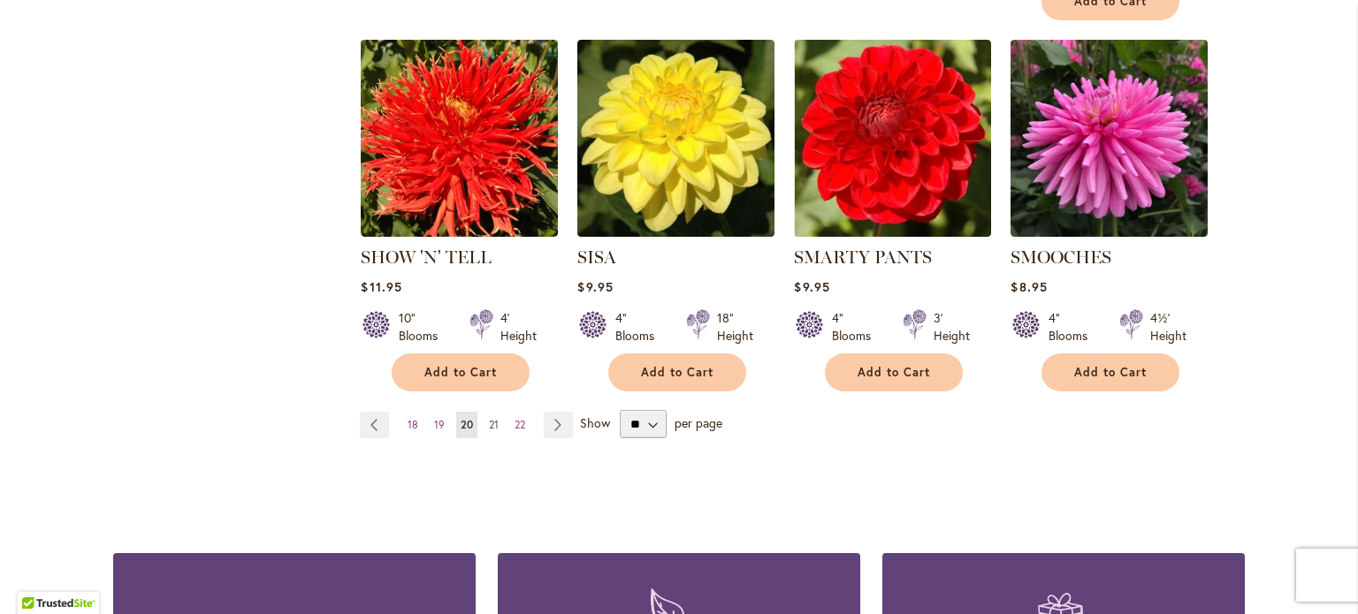
click at [489, 418] on span "21" at bounding box center [494, 424] width 10 height 13
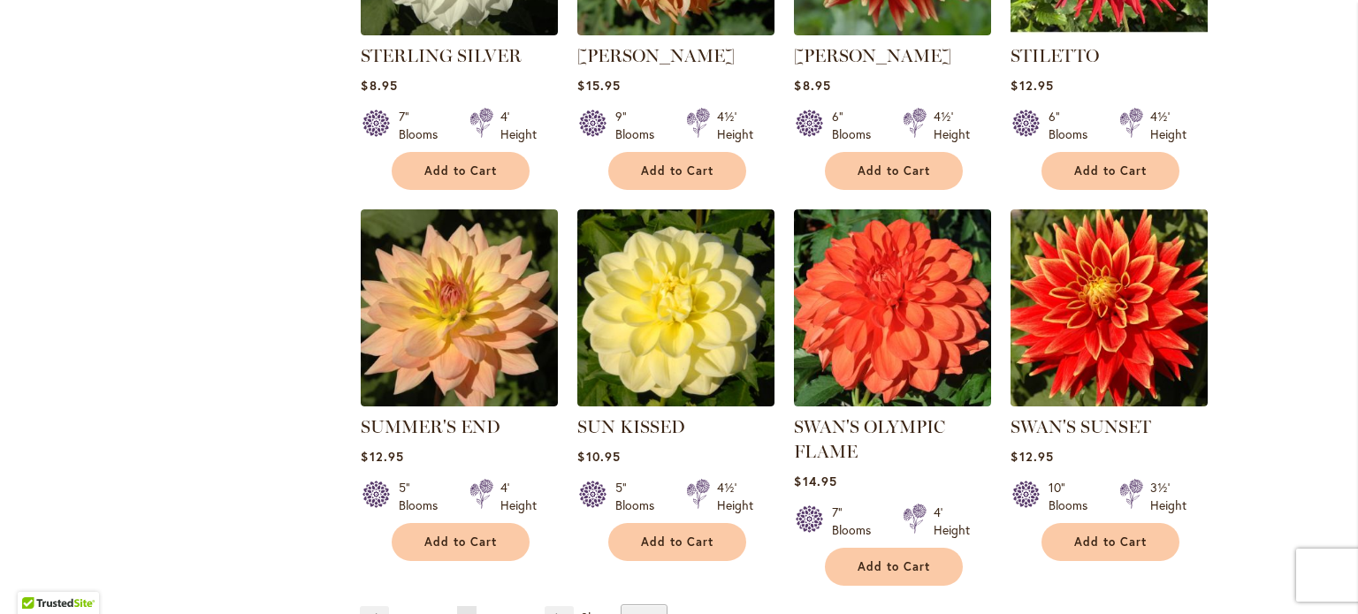
scroll to position [1415, 0]
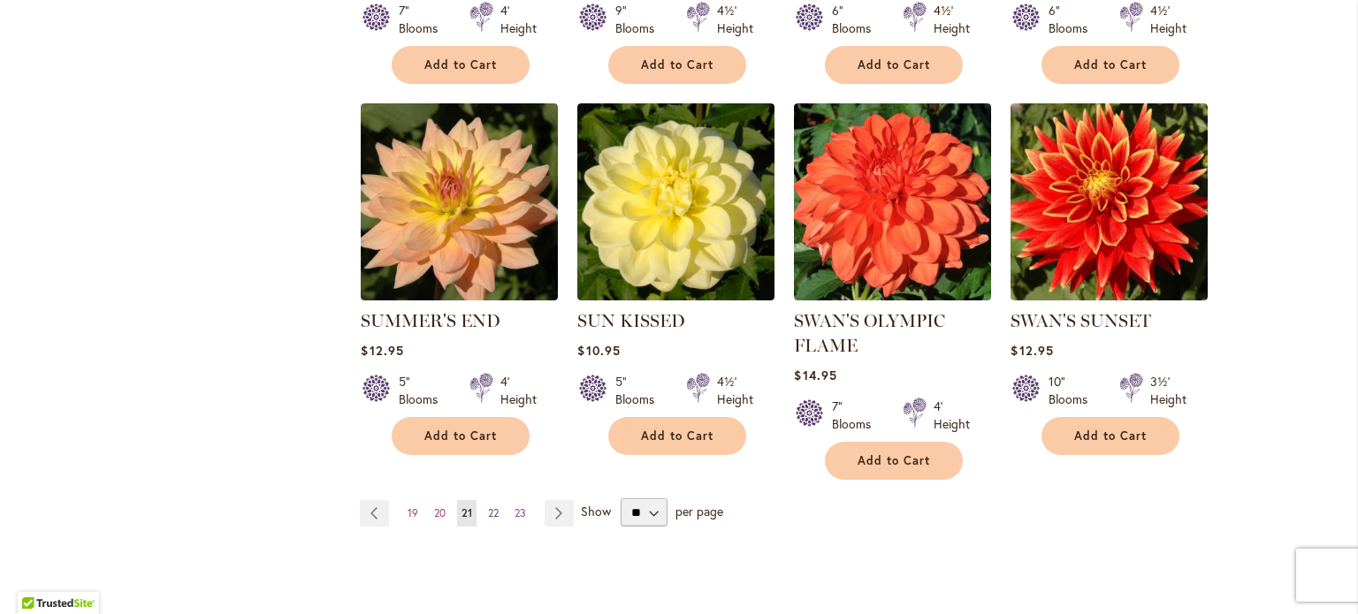
click at [488, 512] on span "22" at bounding box center [493, 513] width 11 height 13
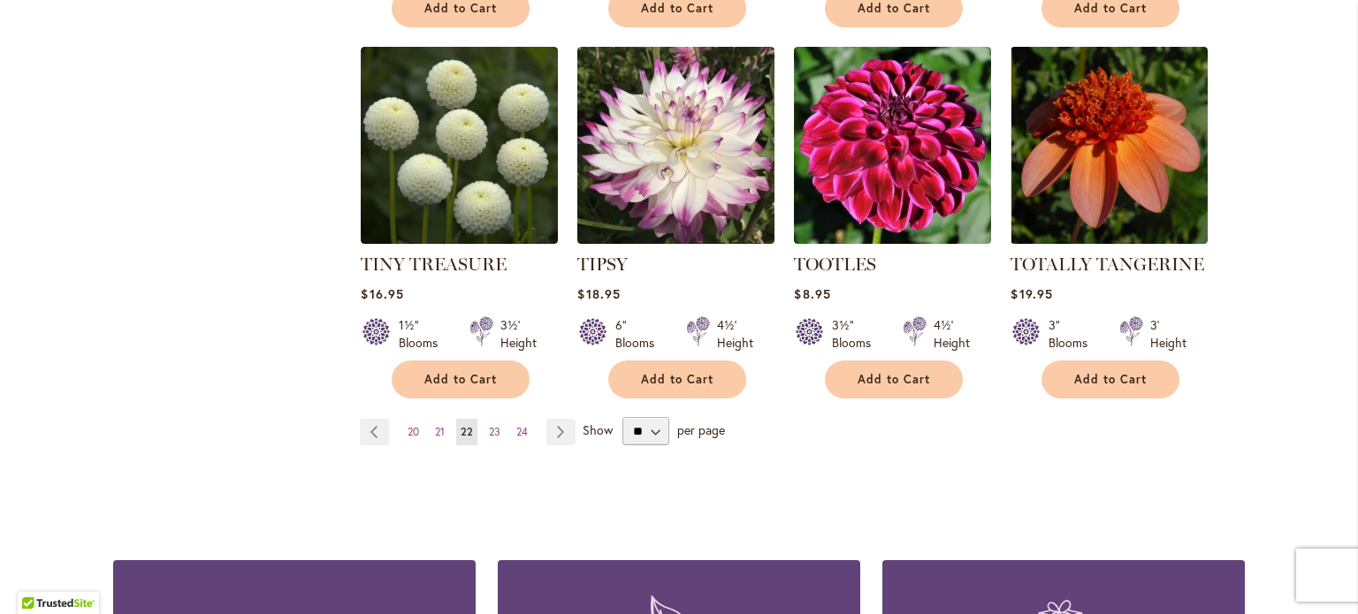
scroll to position [1503, 0]
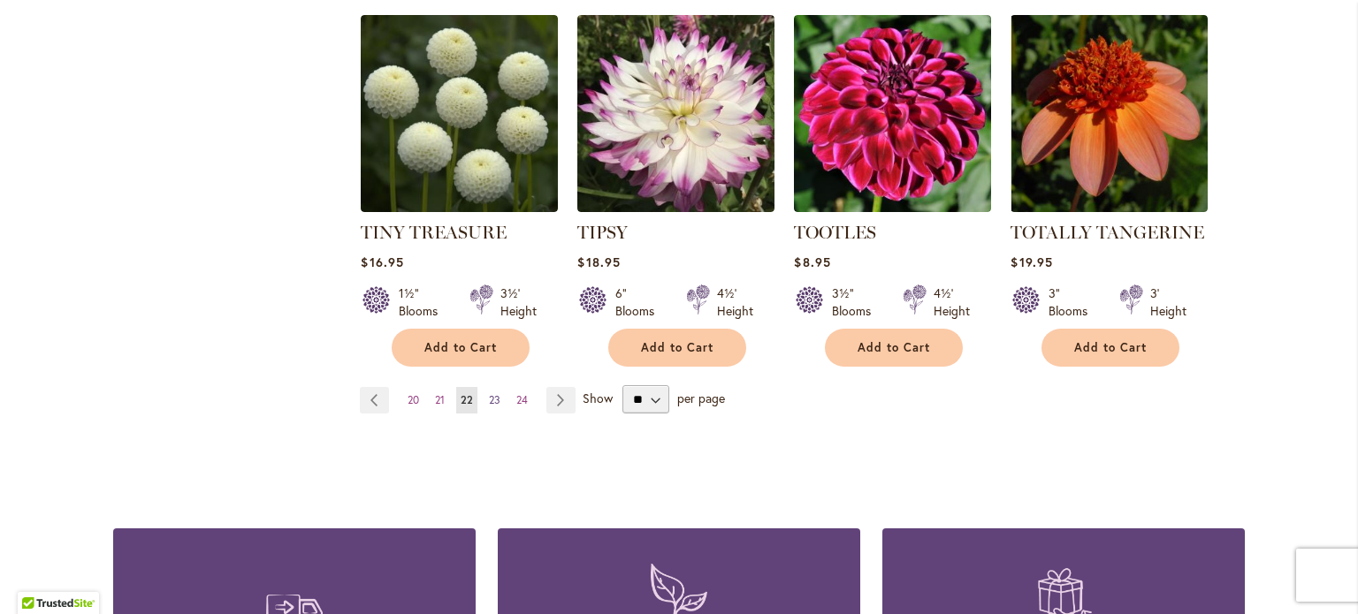
click at [489, 399] on span "23" at bounding box center [494, 399] width 11 height 13
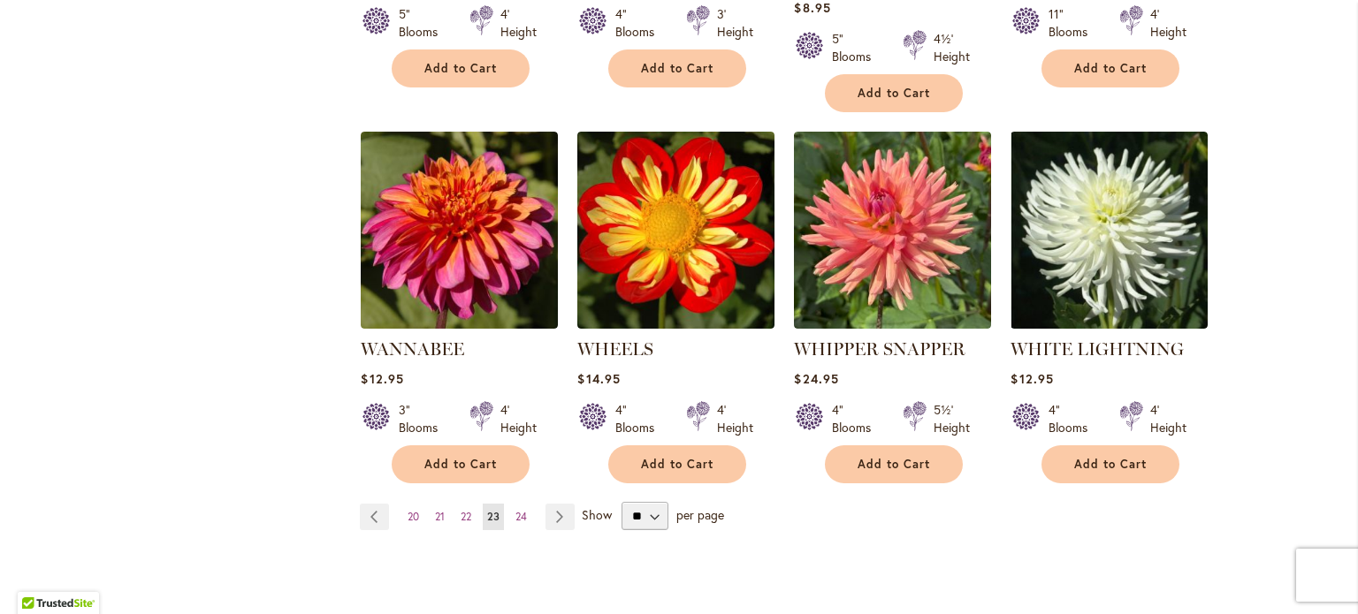
scroll to position [1415, 0]
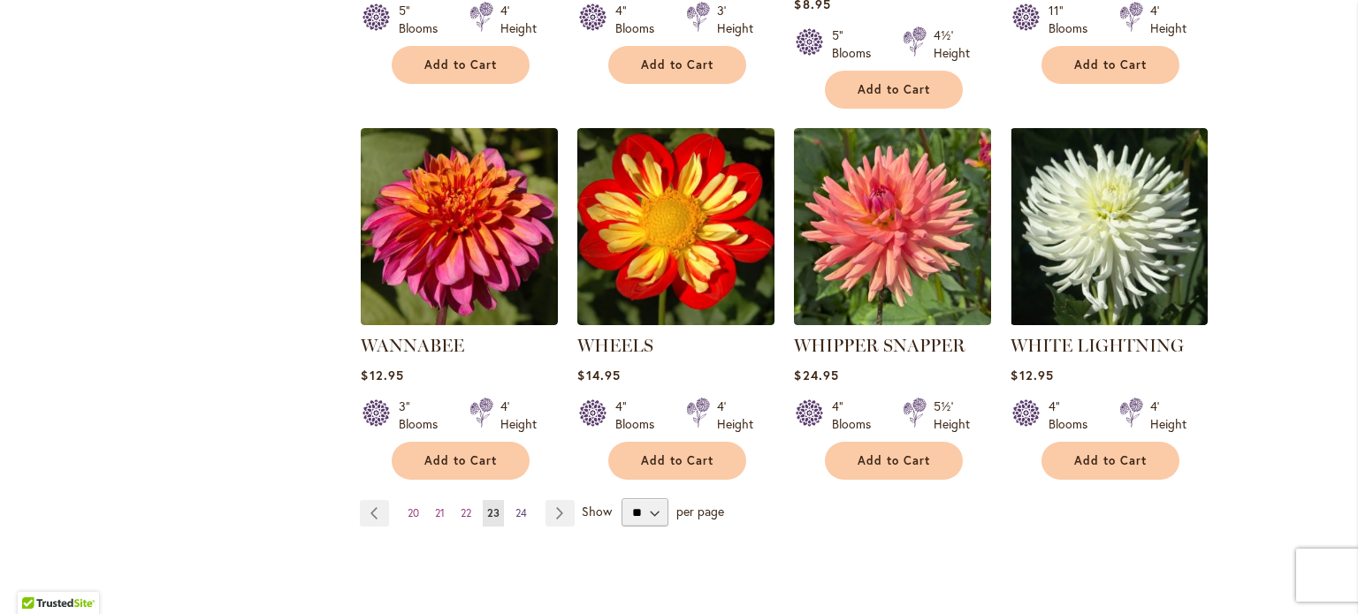
click at [515, 507] on span "24" at bounding box center [520, 513] width 11 height 13
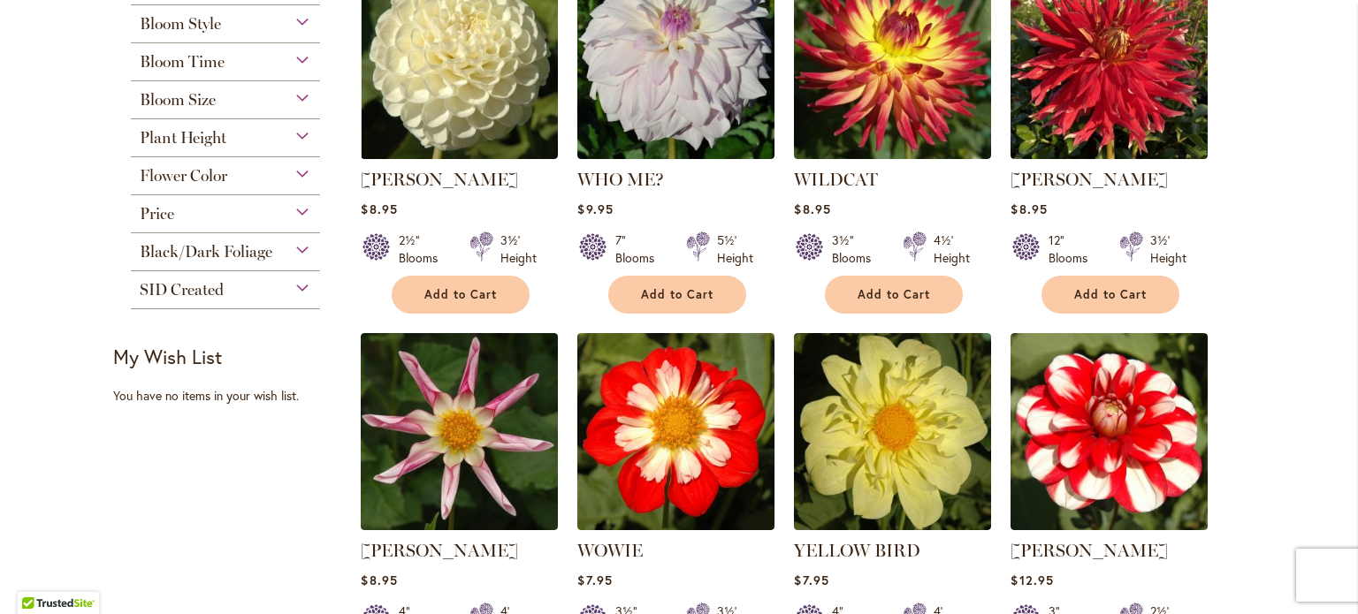
scroll to position [530, 0]
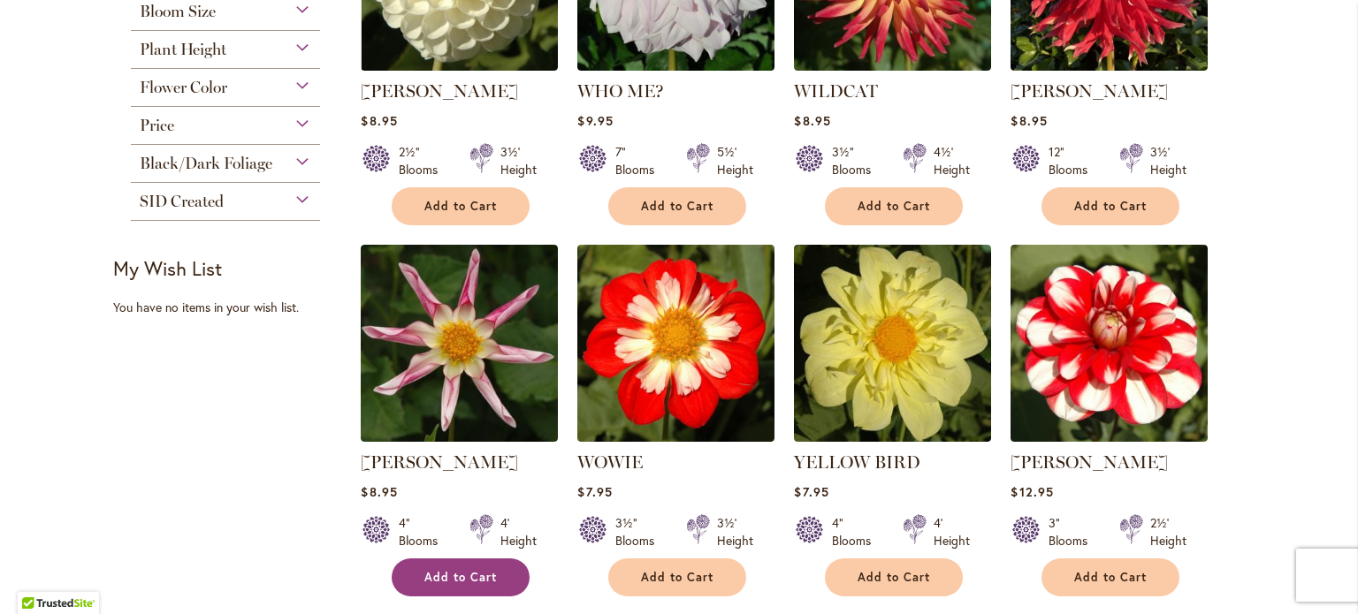
click at [490, 568] on button "Add to Cart" at bounding box center [461, 578] width 138 height 38
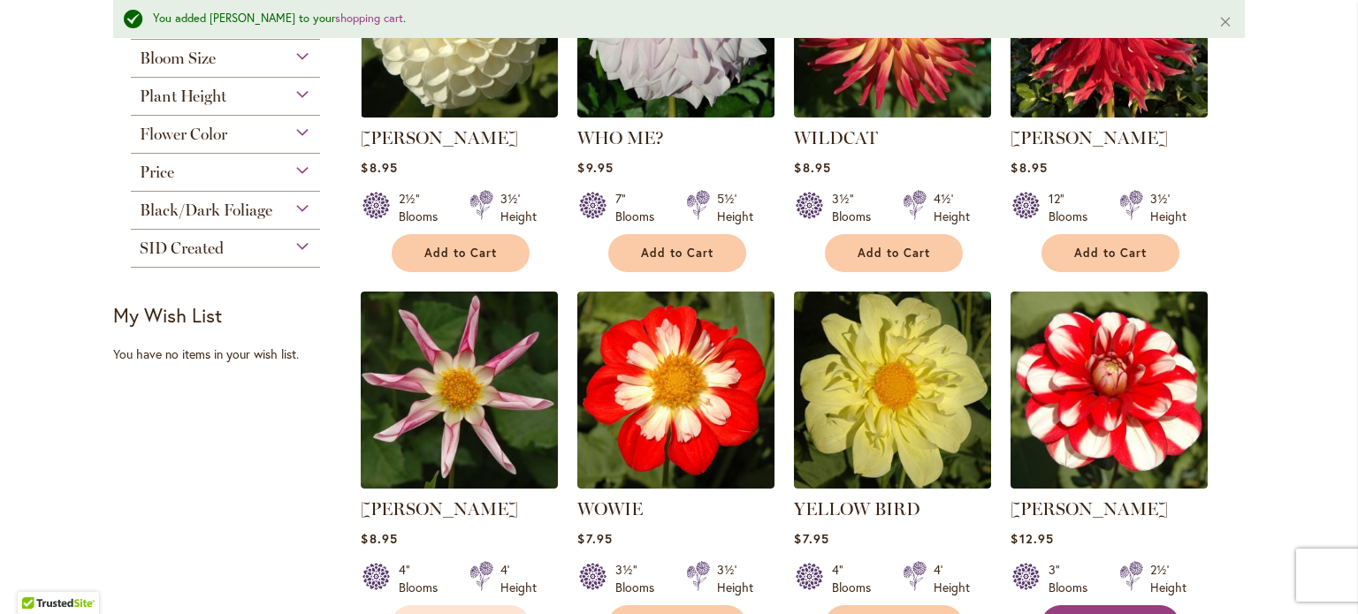
scroll to position [576, 0]
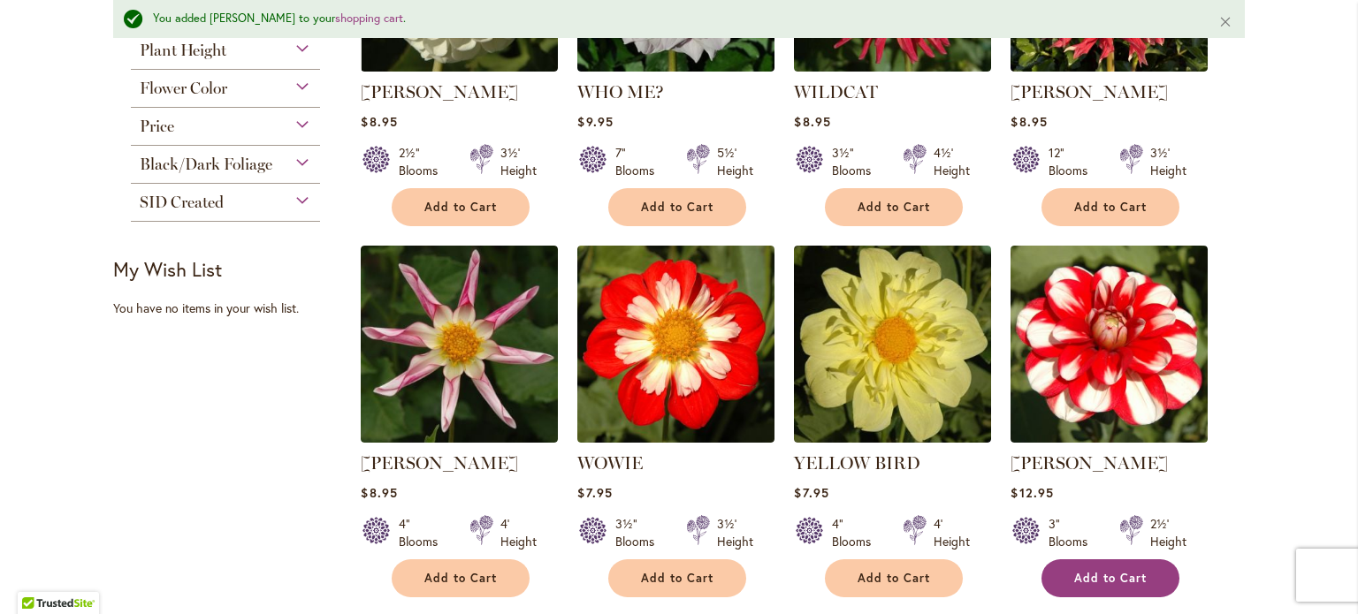
click at [1115, 577] on span "Add to Cart" at bounding box center [1110, 578] width 72 height 15
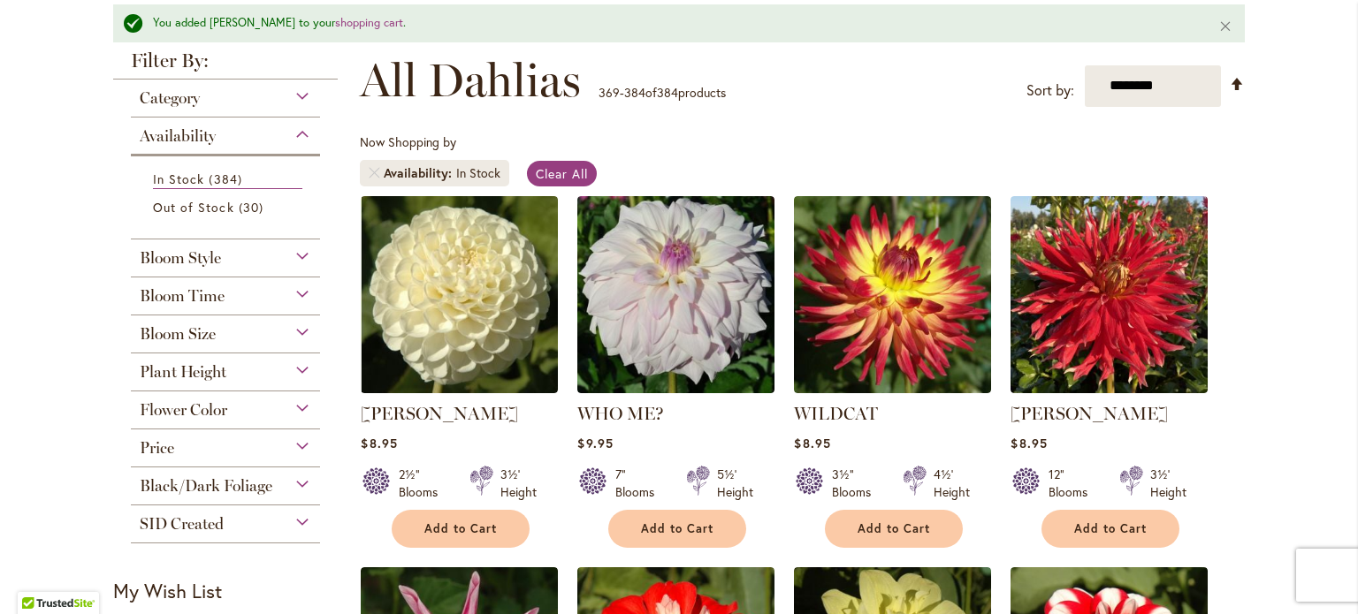
scroll to position [0, 0]
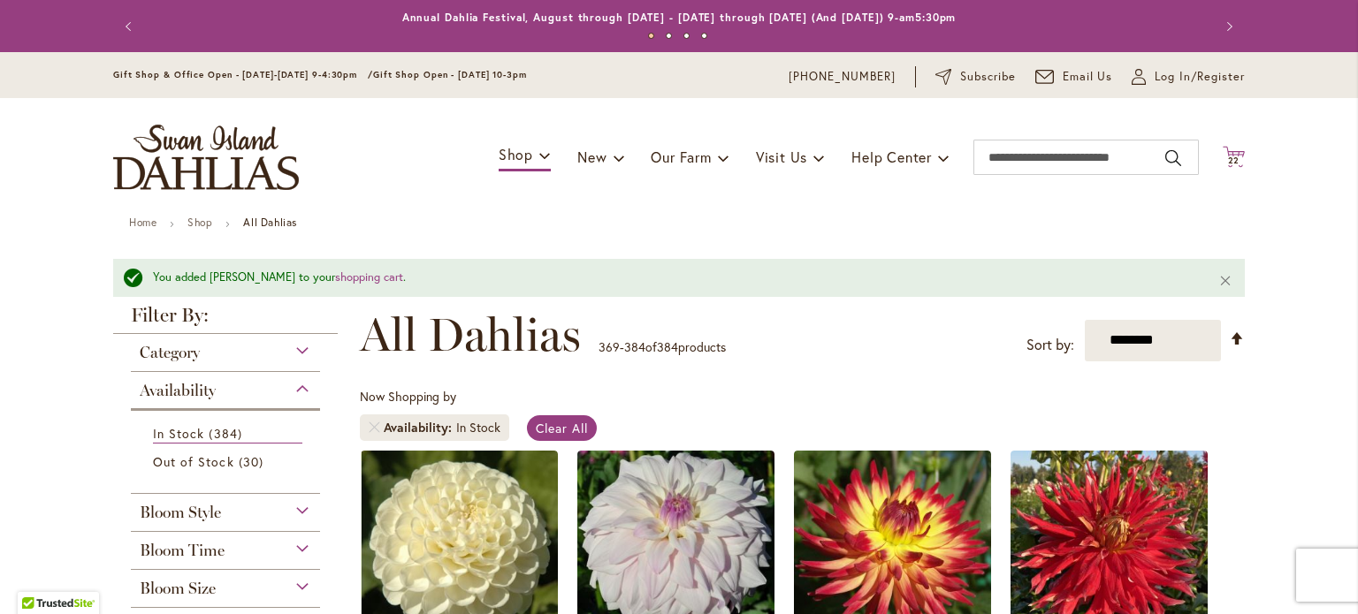
click at [1227, 151] on icon "Cart .cls-1 { fill: #231f20; }" at bounding box center [1234, 157] width 22 height 22
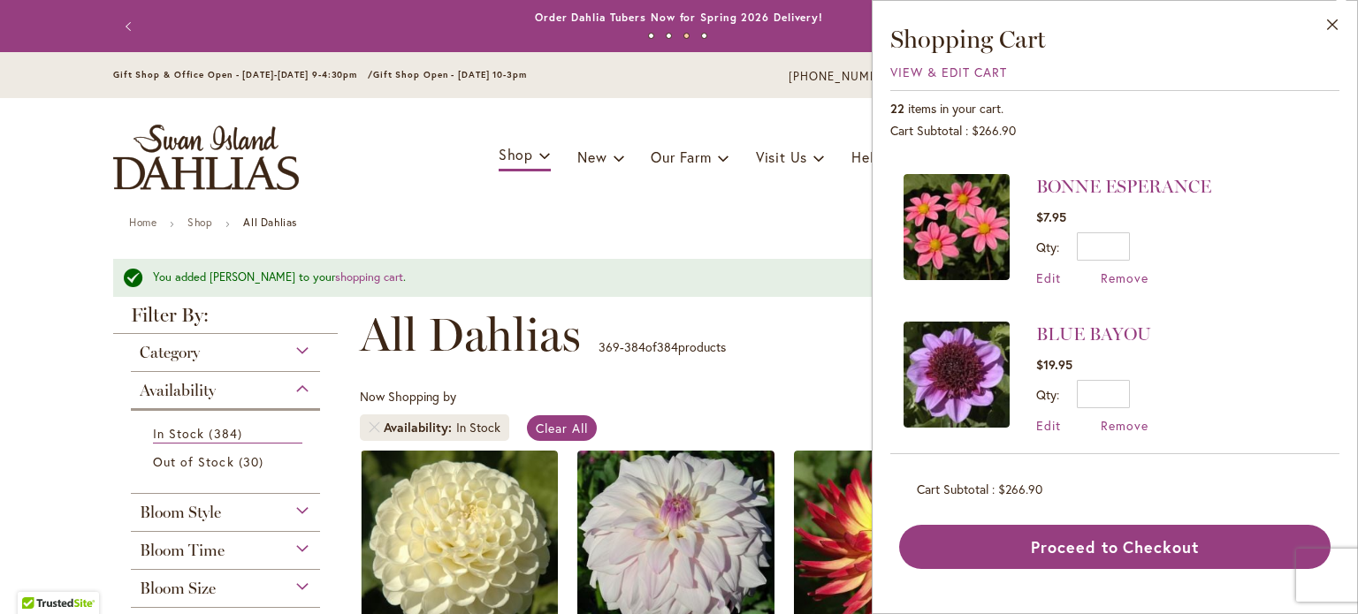
scroll to position [2378, 0]
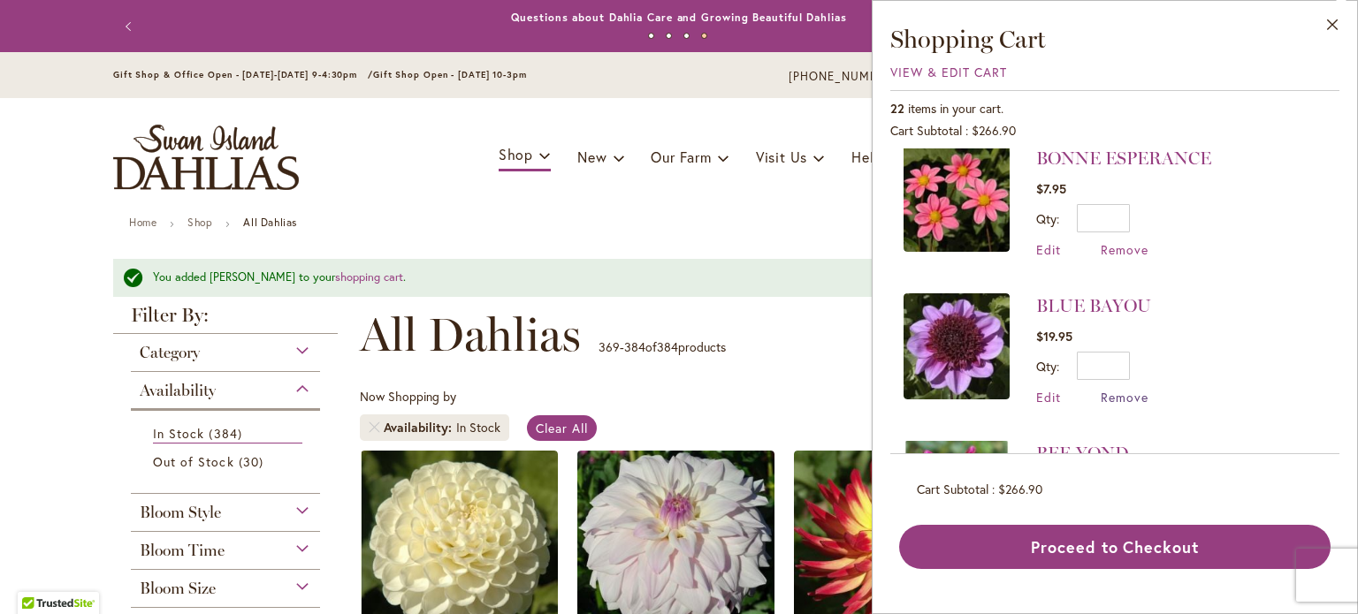
click at [1115, 389] on span "Remove" at bounding box center [1125, 397] width 48 height 17
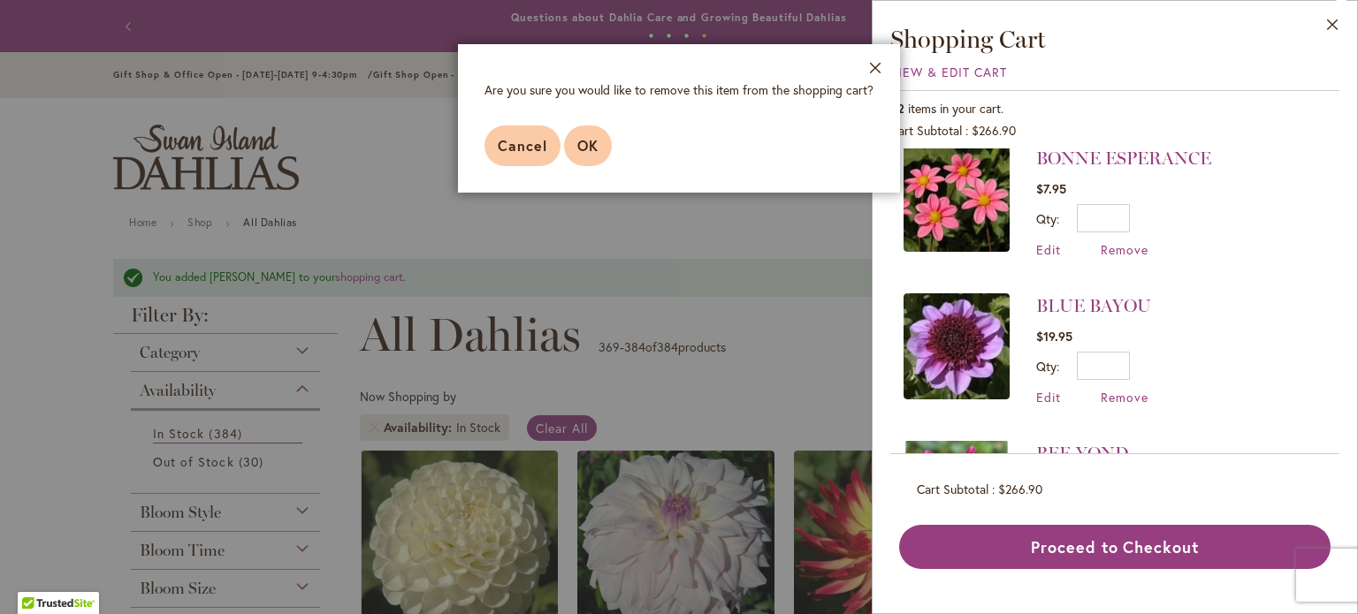
click at [581, 141] on span "OK" at bounding box center [587, 145] width 21 height 19
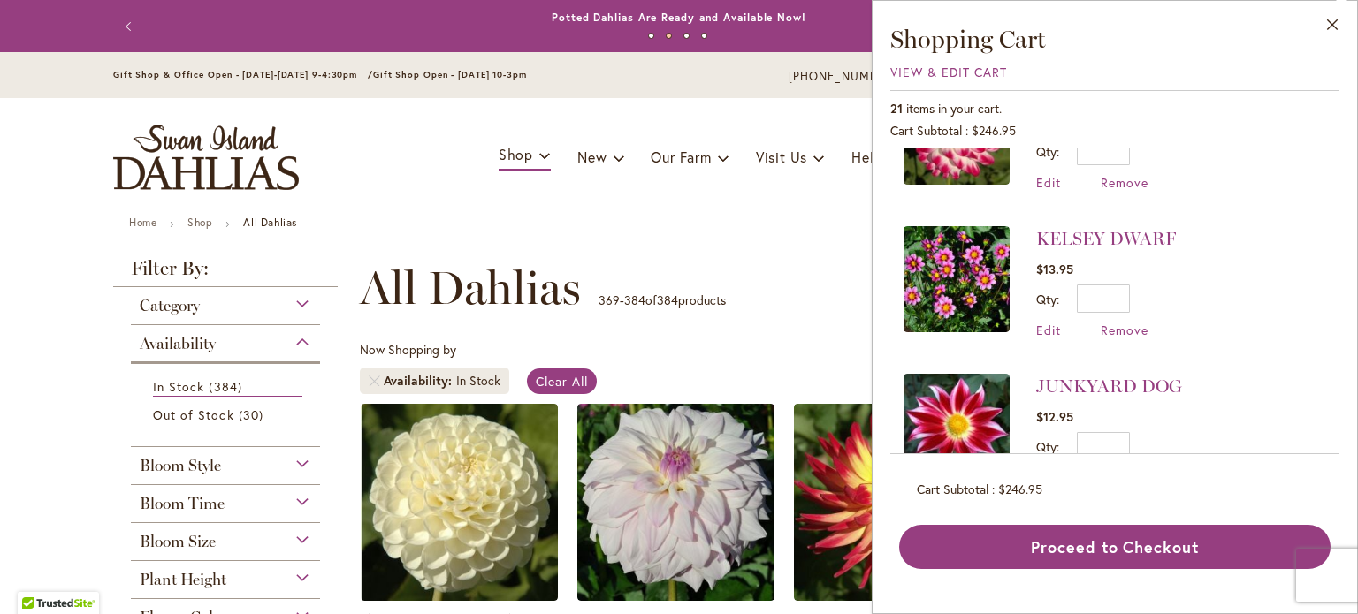
scroll to position [906, 0]
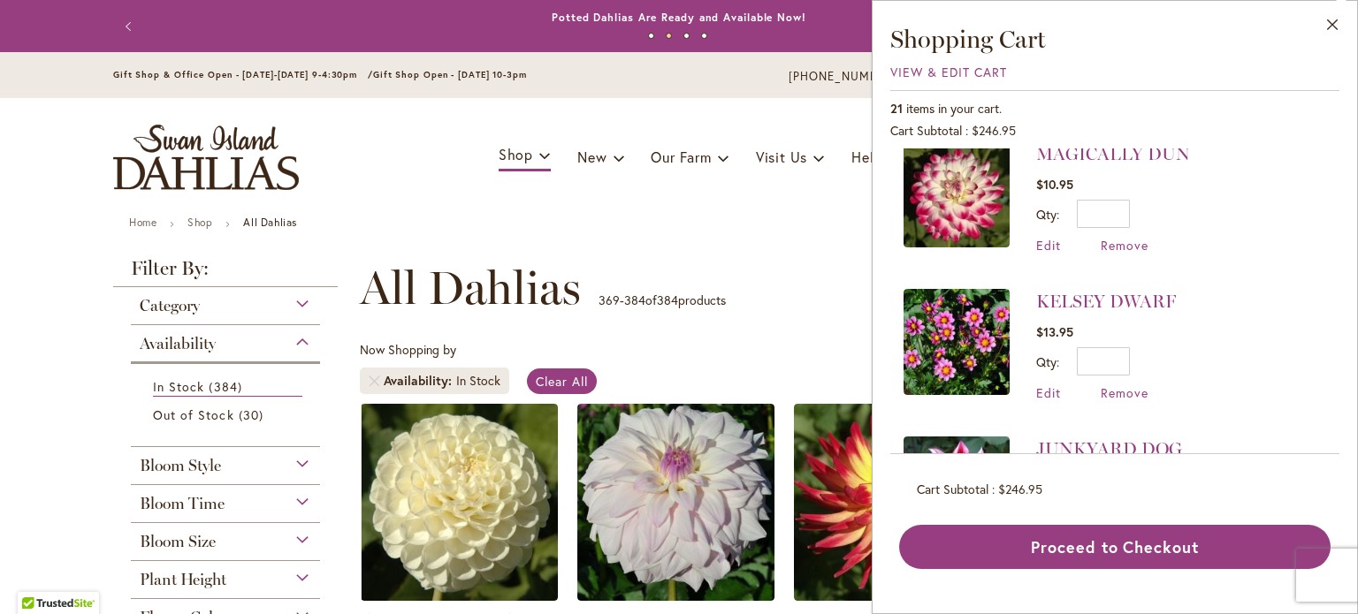
click at [961, 313] on img at bounding box center [957, 342] width 106 height 106
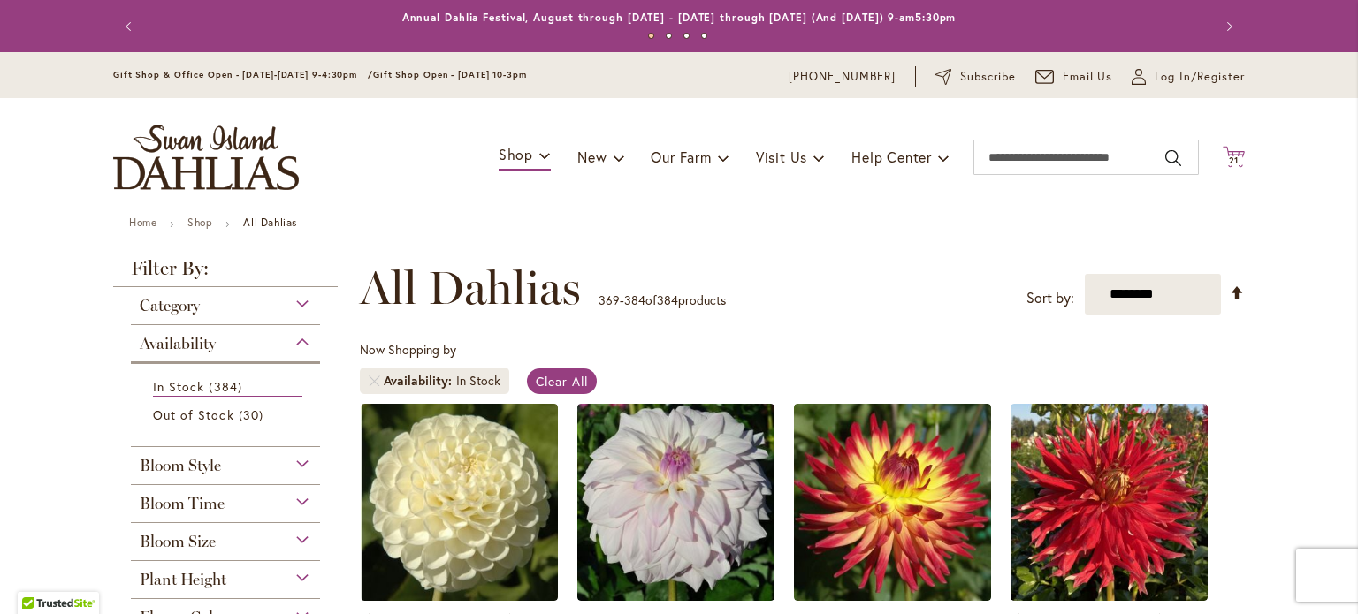
click at [1230, 161] on span "21" at bounding box center [1234, 160] width 11 height 11
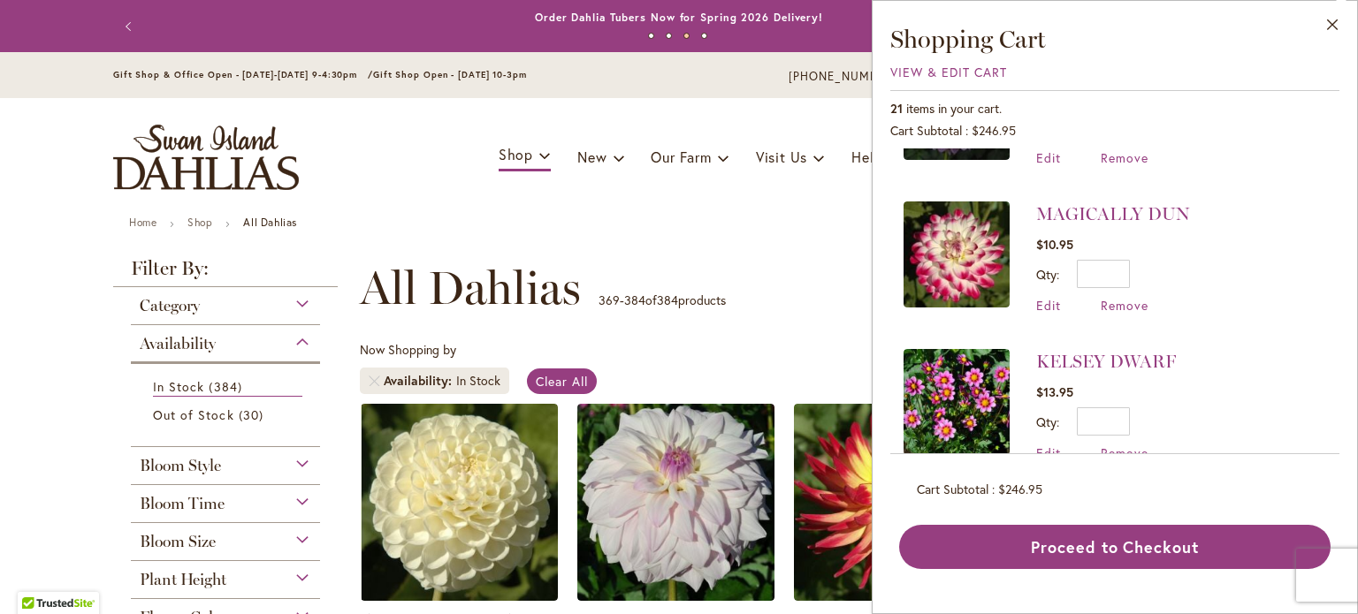
scroll to position [884, 0]
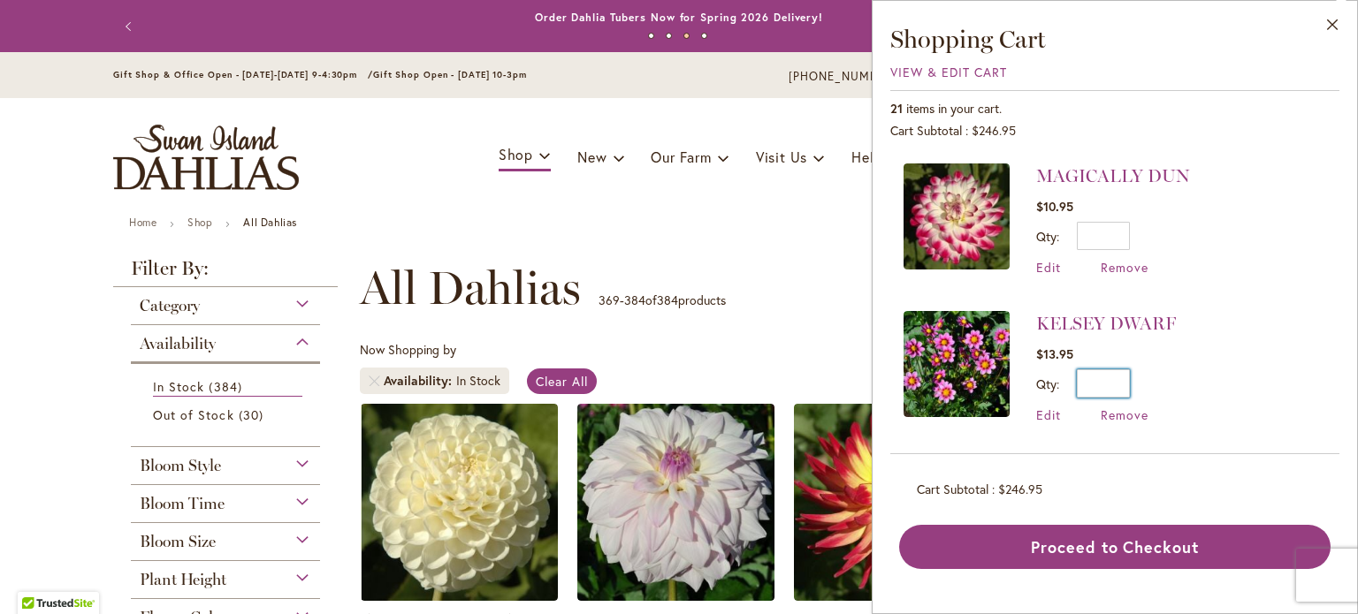
drag, startPoint x: 1121, startPoint y: 370, endPoint x: 1110, endPoint y: 371, distance: 11.6
click at [1110, 371] on input "*" at bounding box center [1103, 384] width 53 height 28
type input "*"
click at [1248, 317] on li "KELSEY DWARF $13.95 Qty * Update Edit Remove" at bounding box center [1115, 374] width 423 height 160
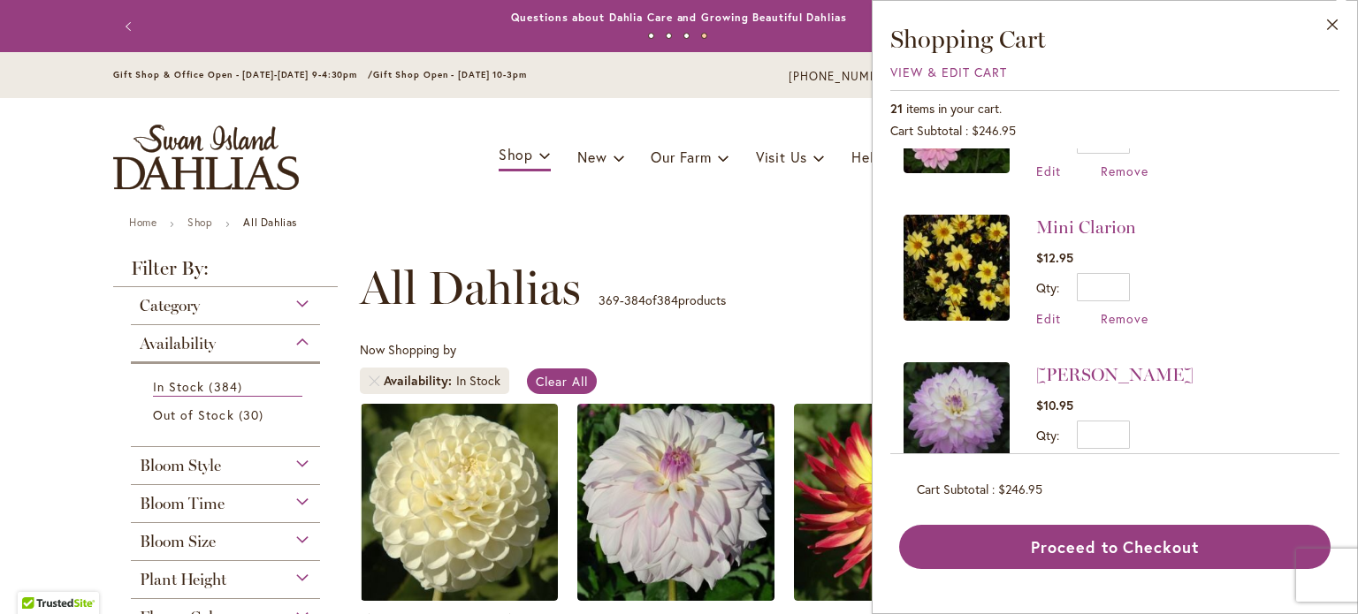
scroll to position [530, 0]
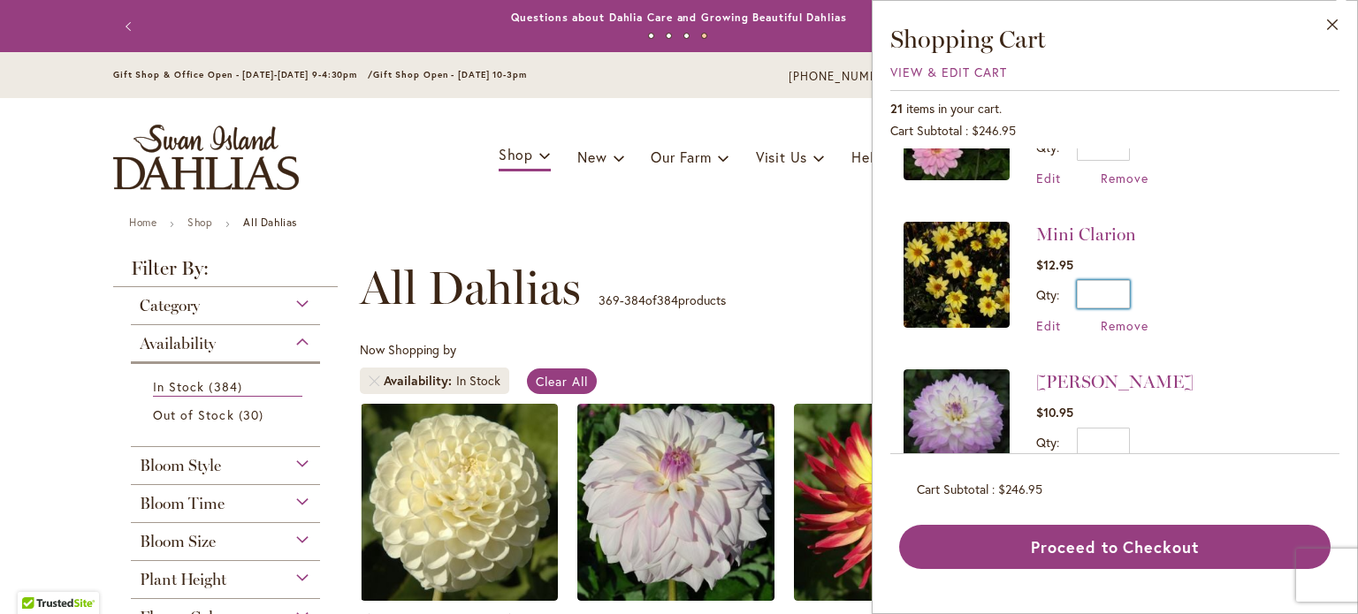
click at [1117, 282] on input "*" at bounding box center [1103, 294] width 53 height 28
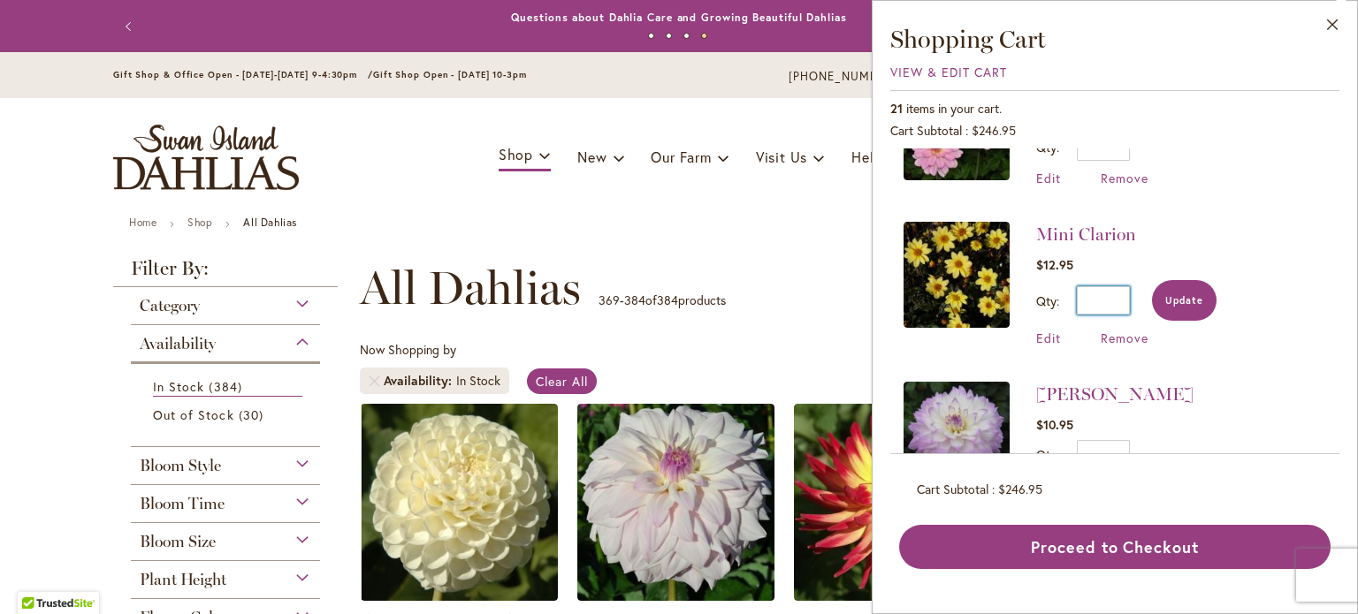
type input "*"
click at [1205, 294] on button "Update" at bounding box center [1184, 300] width 65 height 41
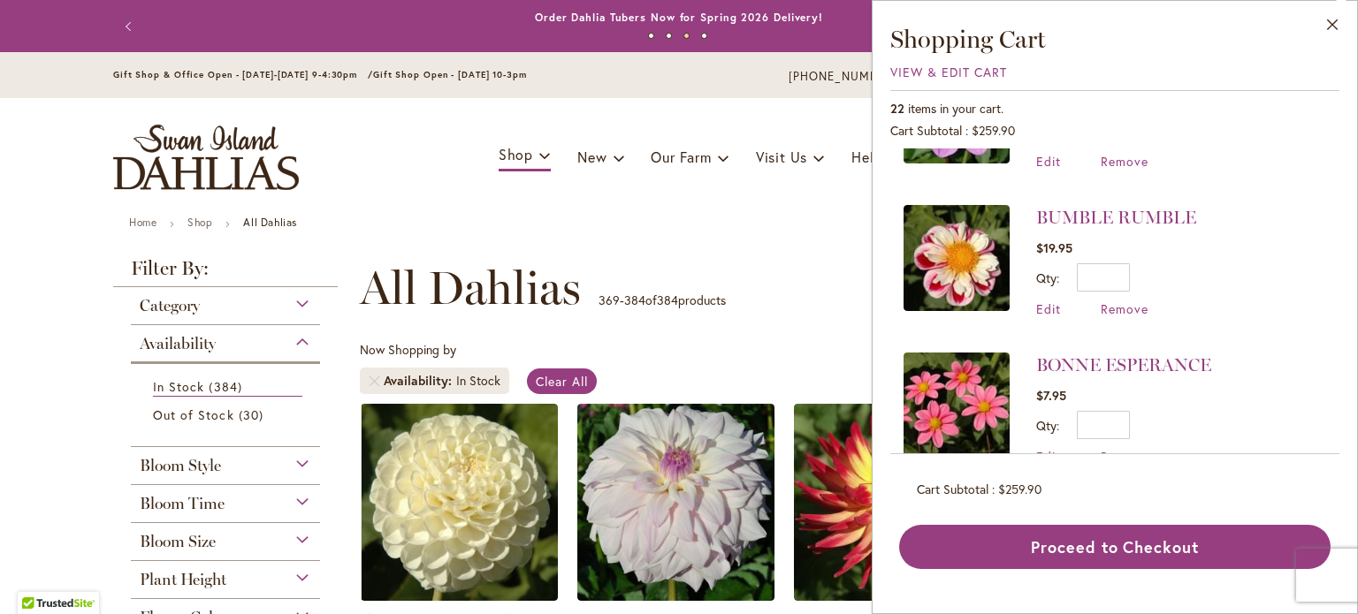
scroll to position [2122, 0]
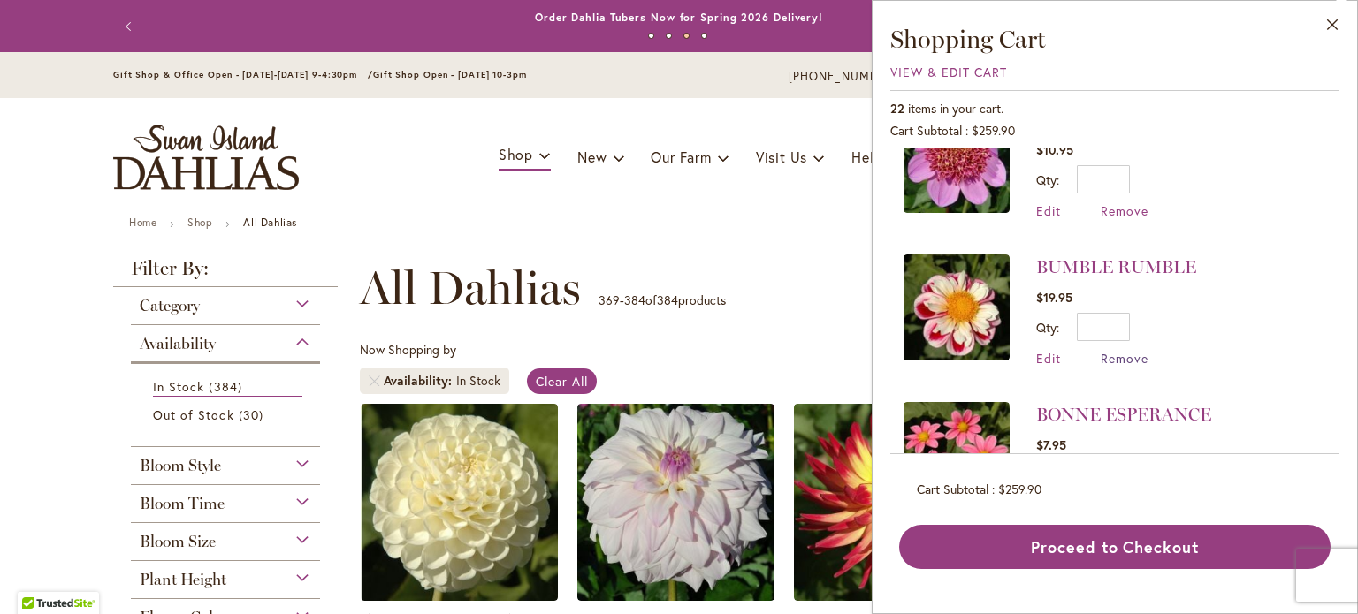
click at [1128, 350] on span "Remove" at bounding box center [1125, 358] width 48 height 17
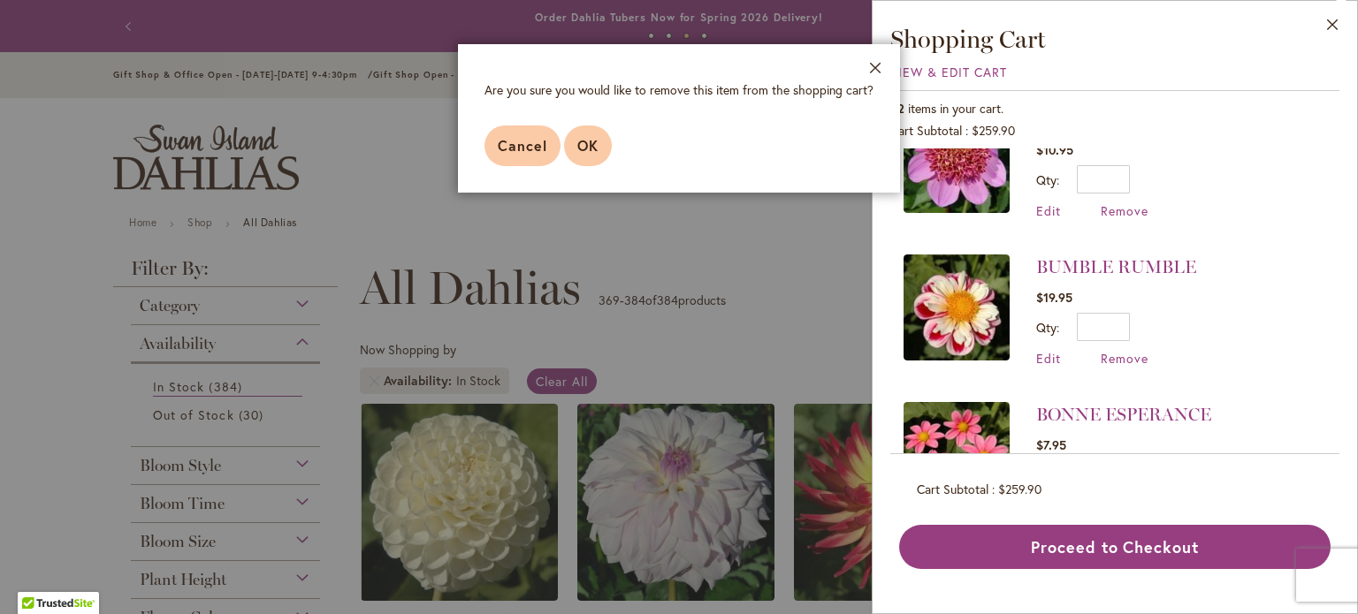
click at [573, 134] on button "OK" at bounding box center [588, 146] width 48 height 41
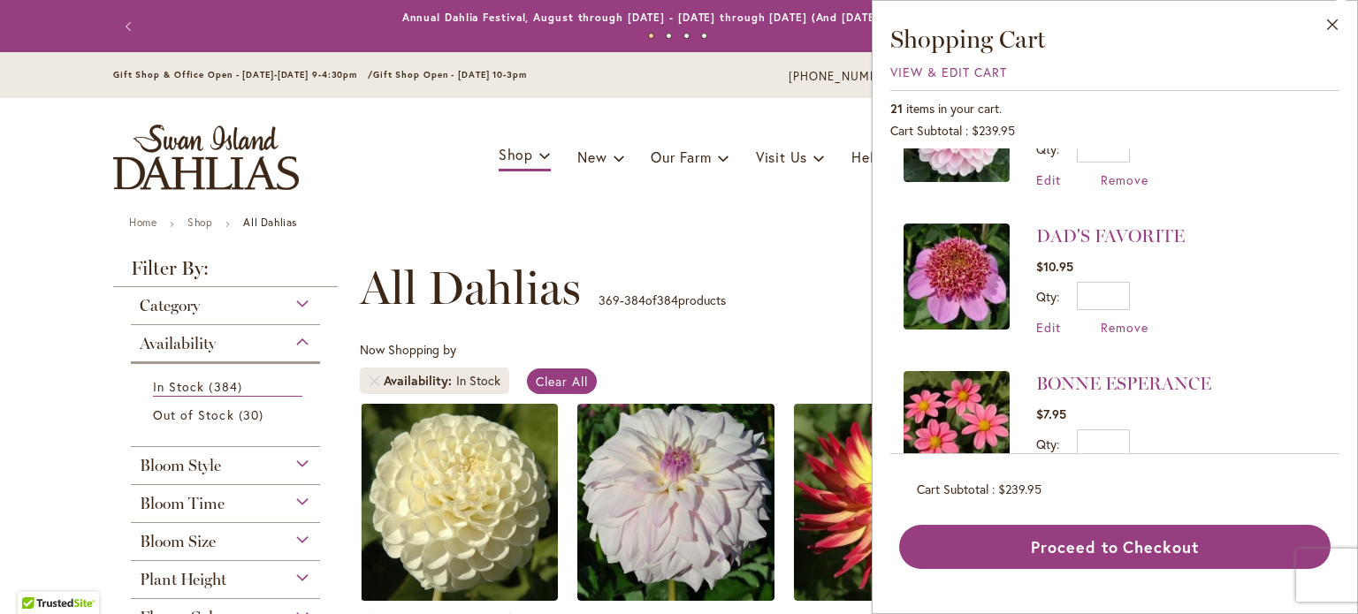
scroll to position [2124, 0]
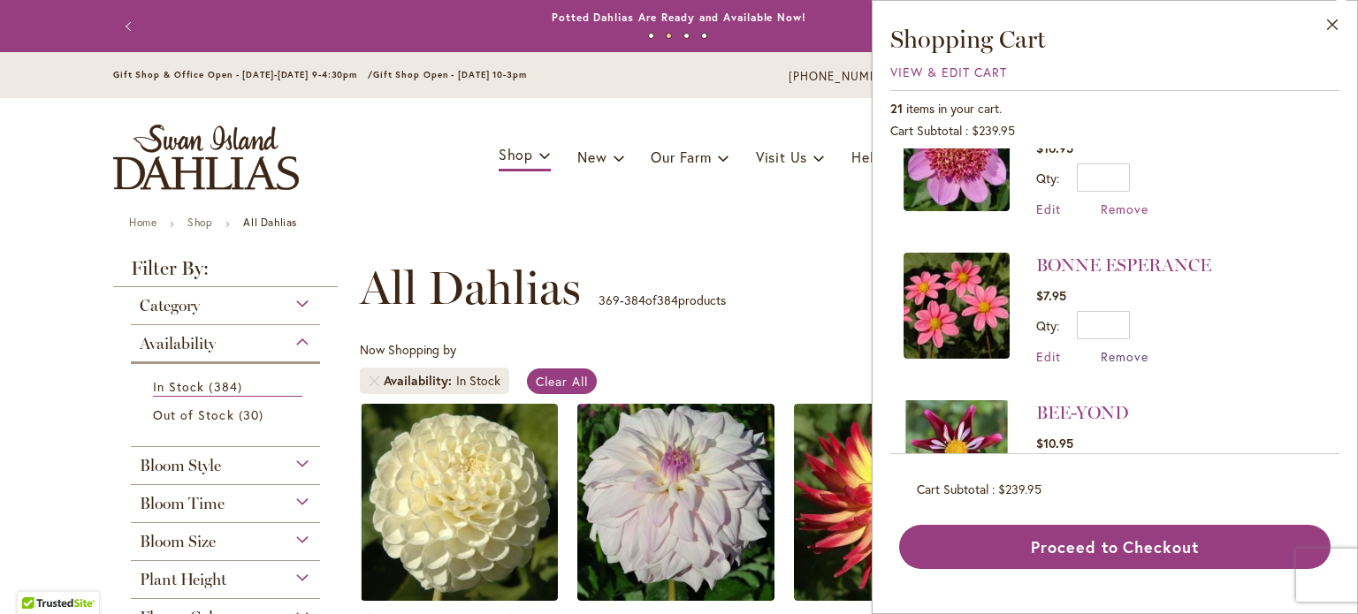
click at [1121, 348] on span "Remove" at bounding box center [1125, 356] width 48 height 17
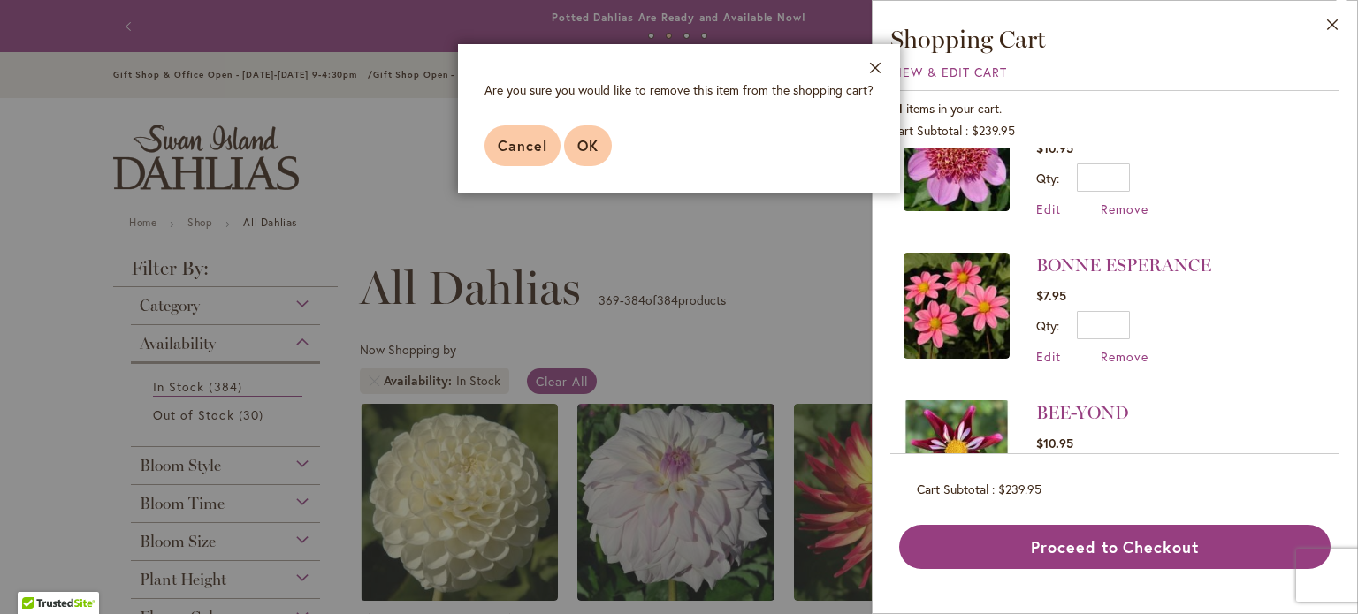
click at [578, 142] on span "OK" at bounding box center [587, 145] width 21 height 19
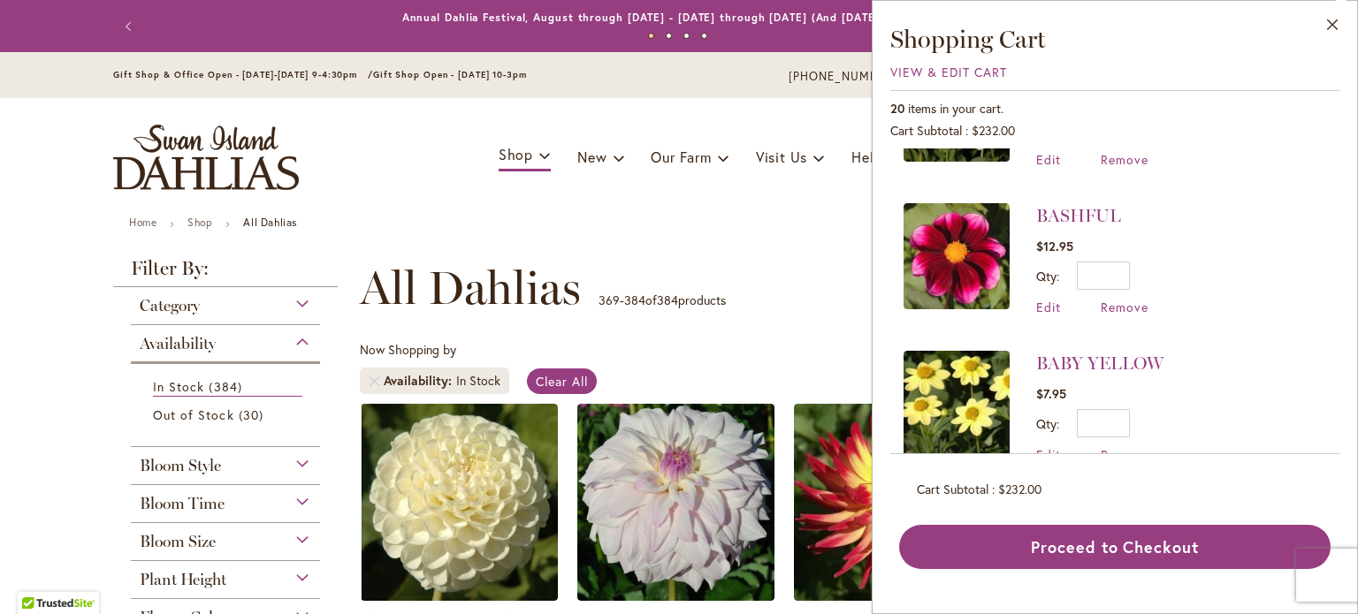
scroll to position [2472, 0]
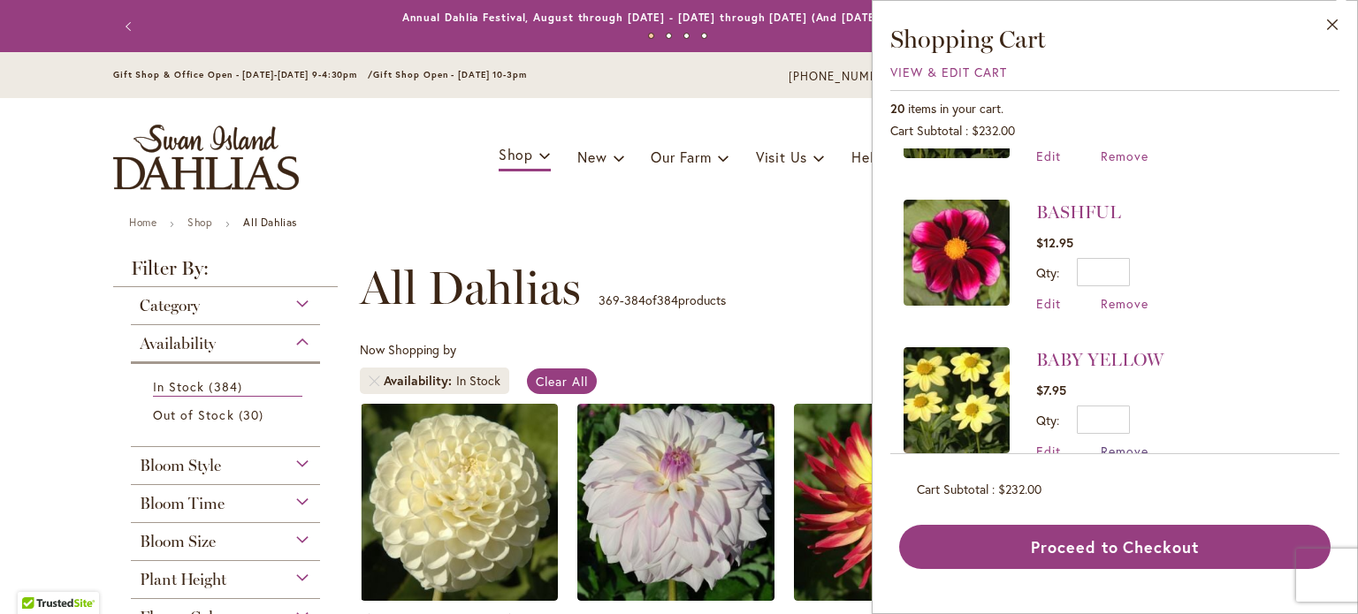
click at [1122, 443] on span "Remove" at bounding box center [1125, 451] width 48 height 17
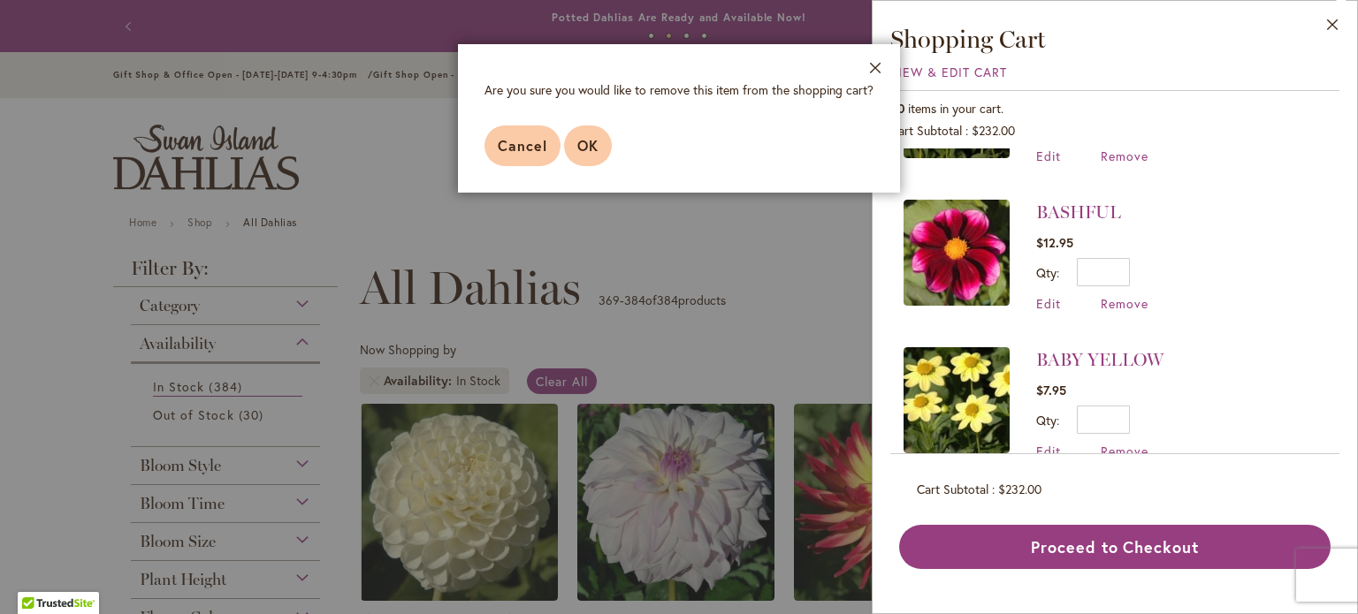
click at [573, 141] on button "OK" at bounding box center [588, 146] width 48 height 41
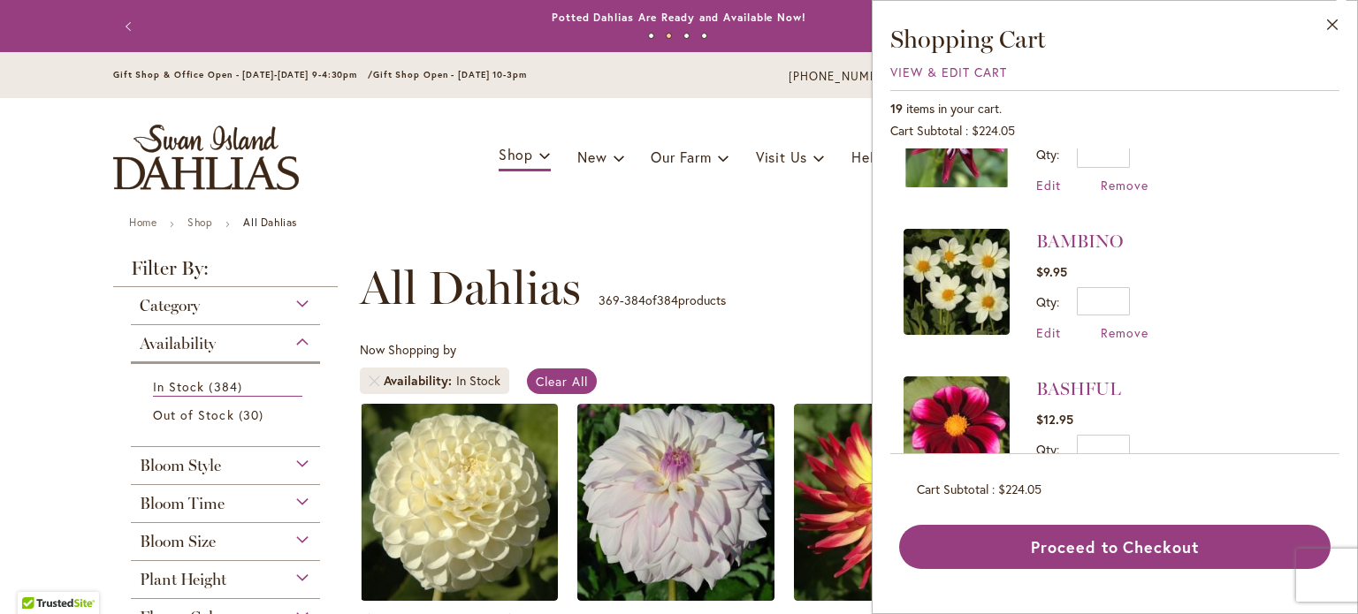
scroll to position [0, 0]
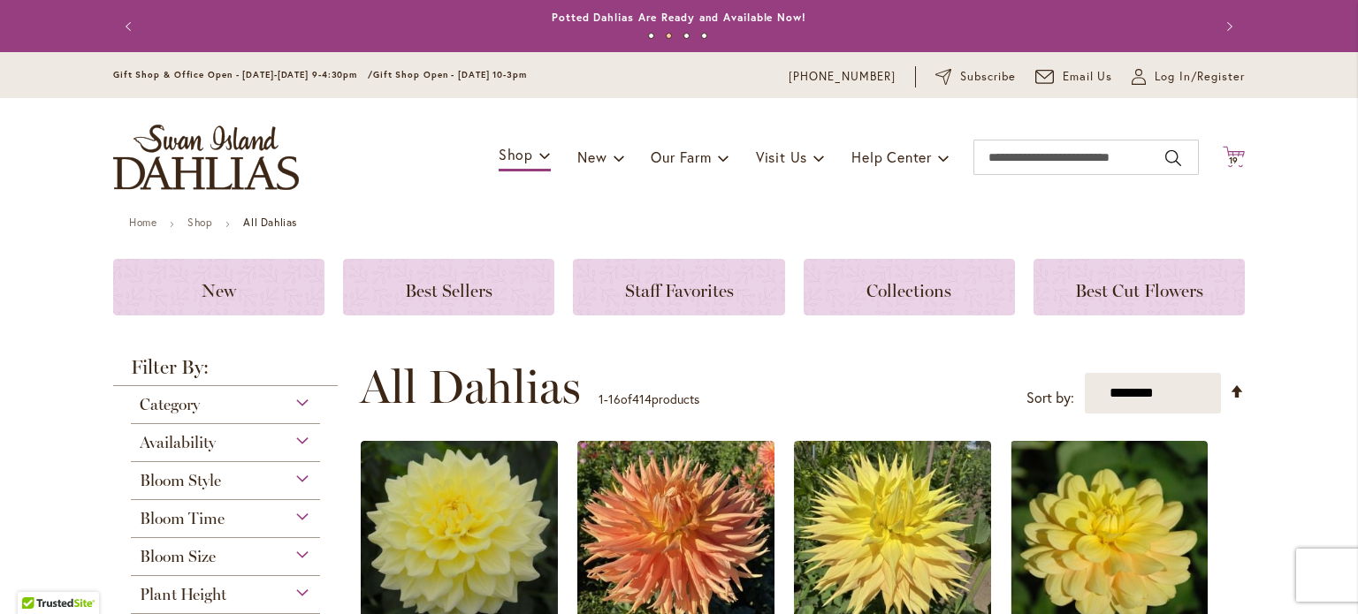
click at [1231, 153] on icon at bounding box center [1234, 156] width 22 height 21
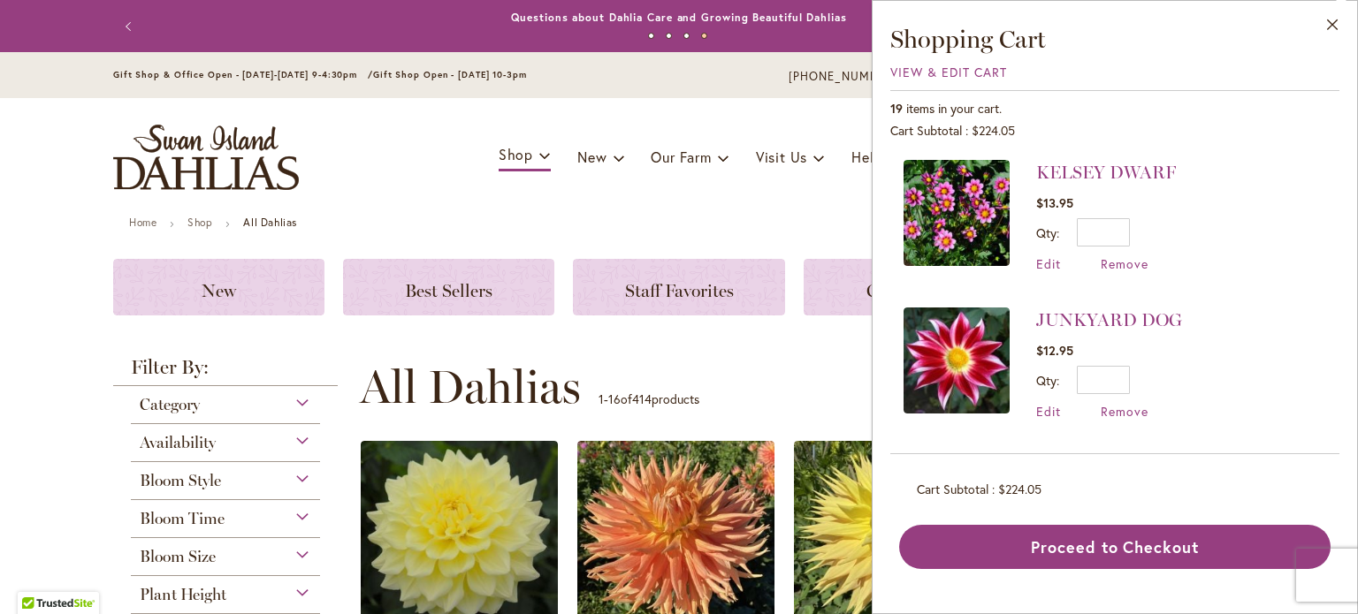
scroll to position [1061, 0]
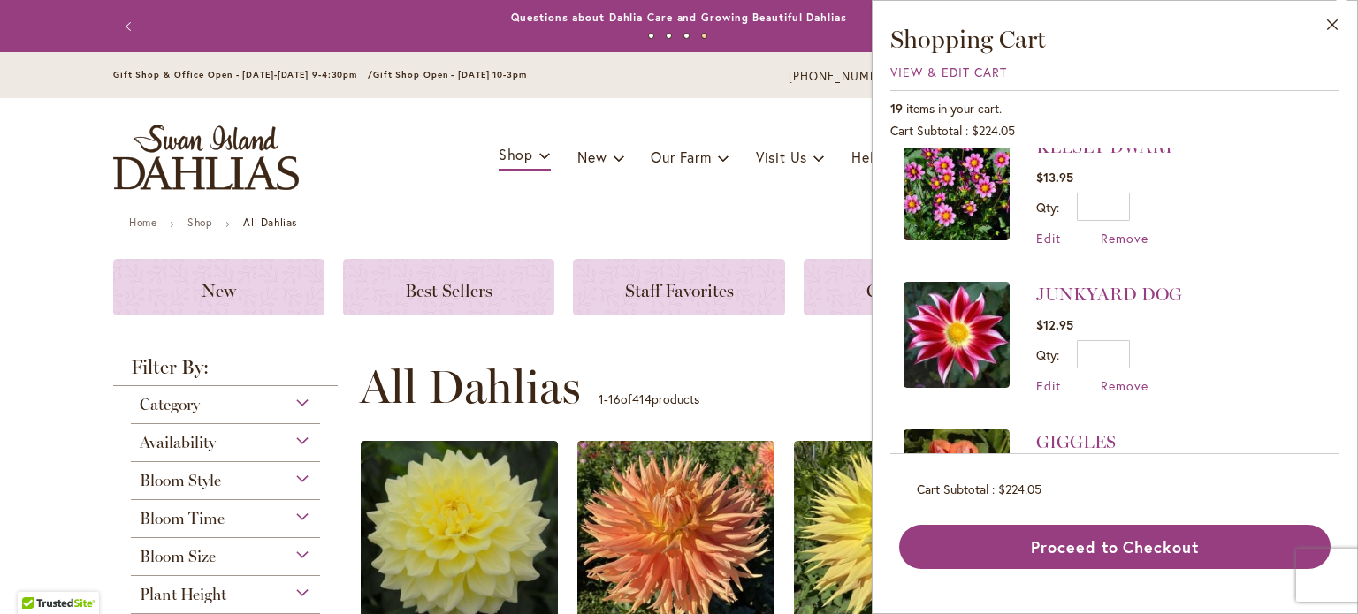
click at [948, 183] on img at bounding box center [957, 187] width 106 height 106
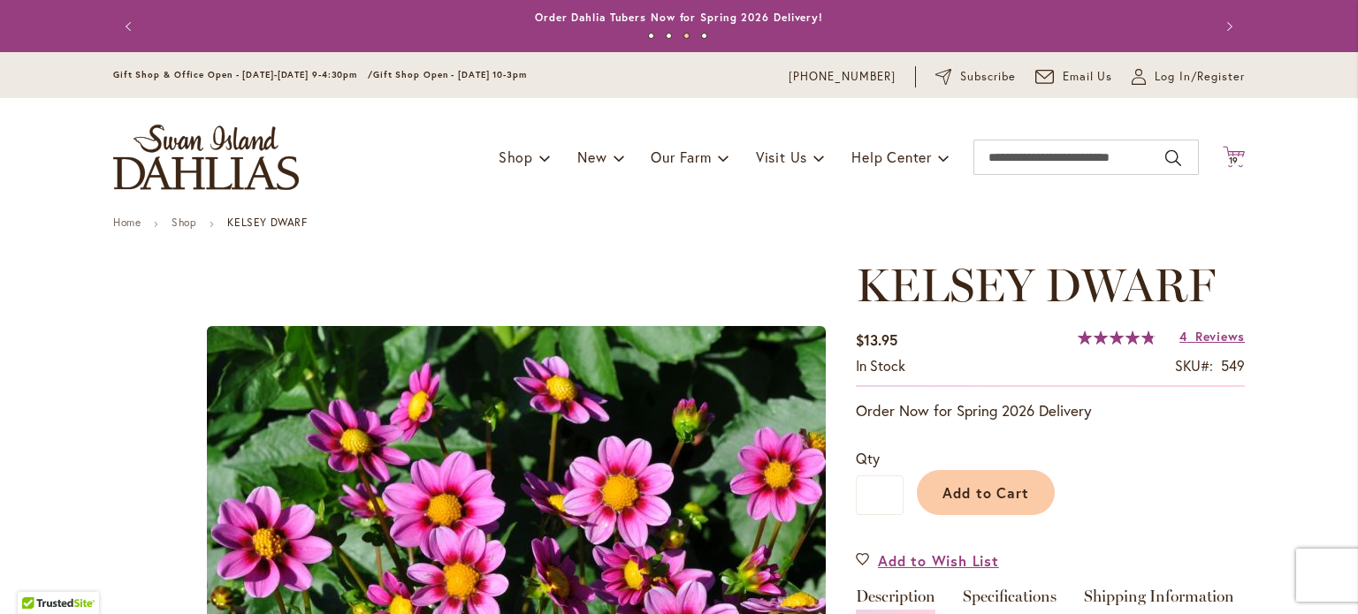
click at [1233, 164] on span "19 19 items" at bounding box center [1234, 160] width 18 height 9
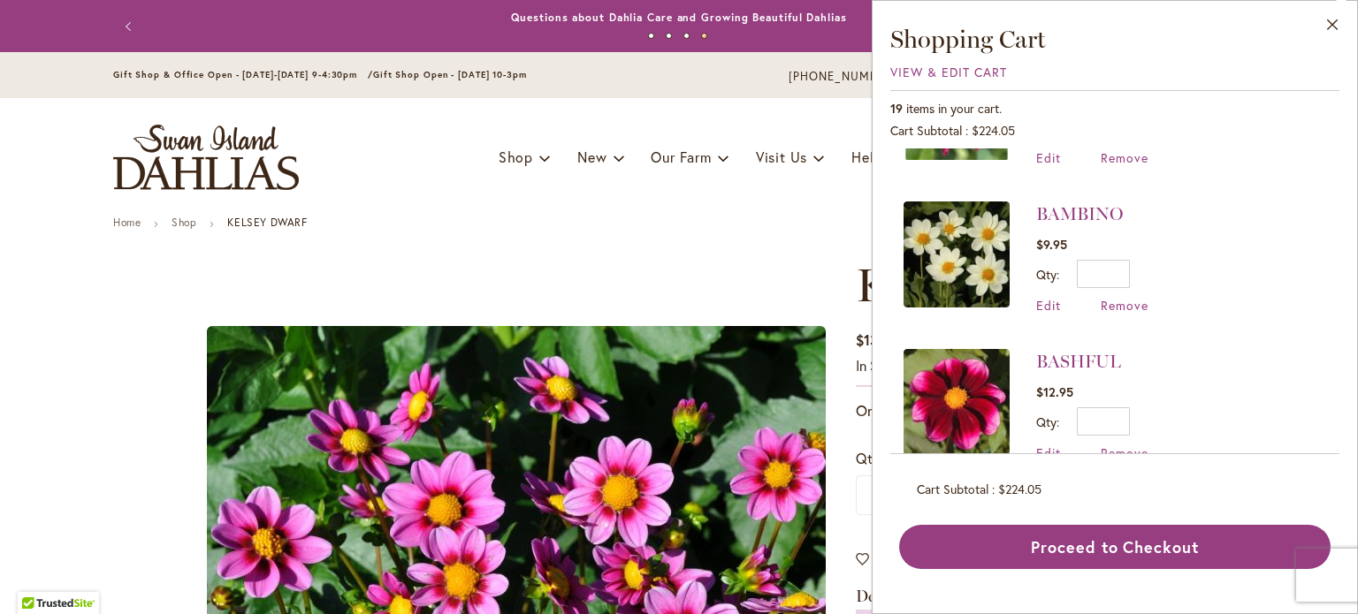
scroll to position [2326, 0]
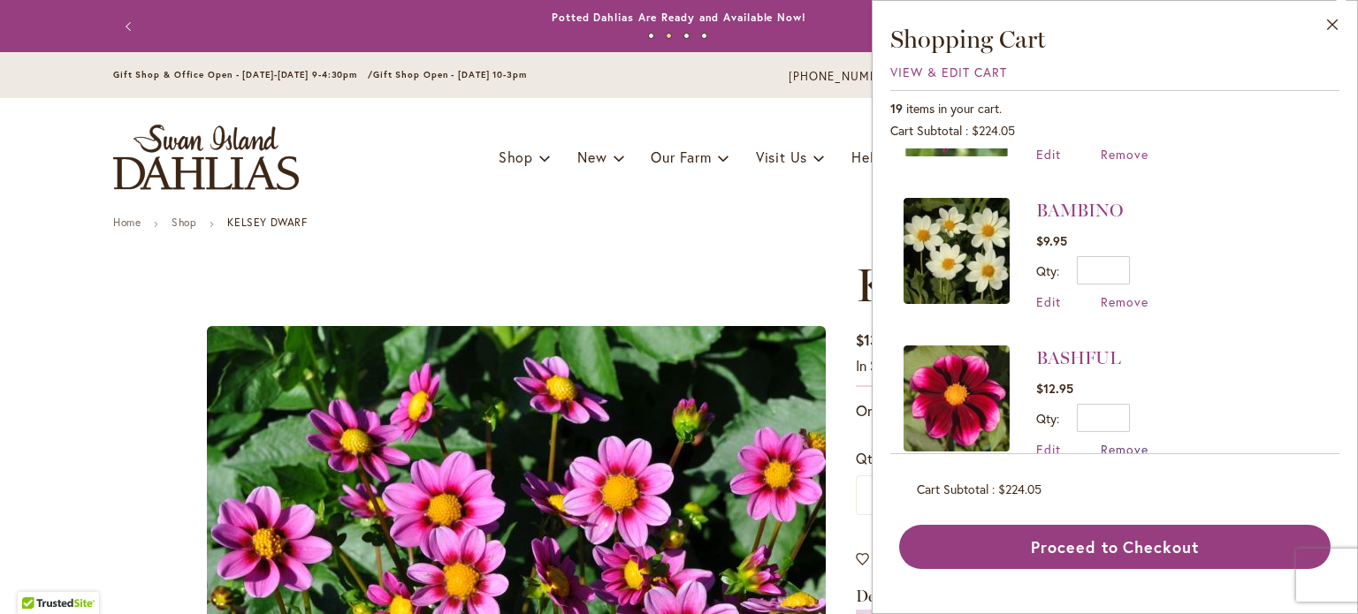
click at [1121, 441] on span "Remove" at bounding box center [1125, 449] width 48 height 17
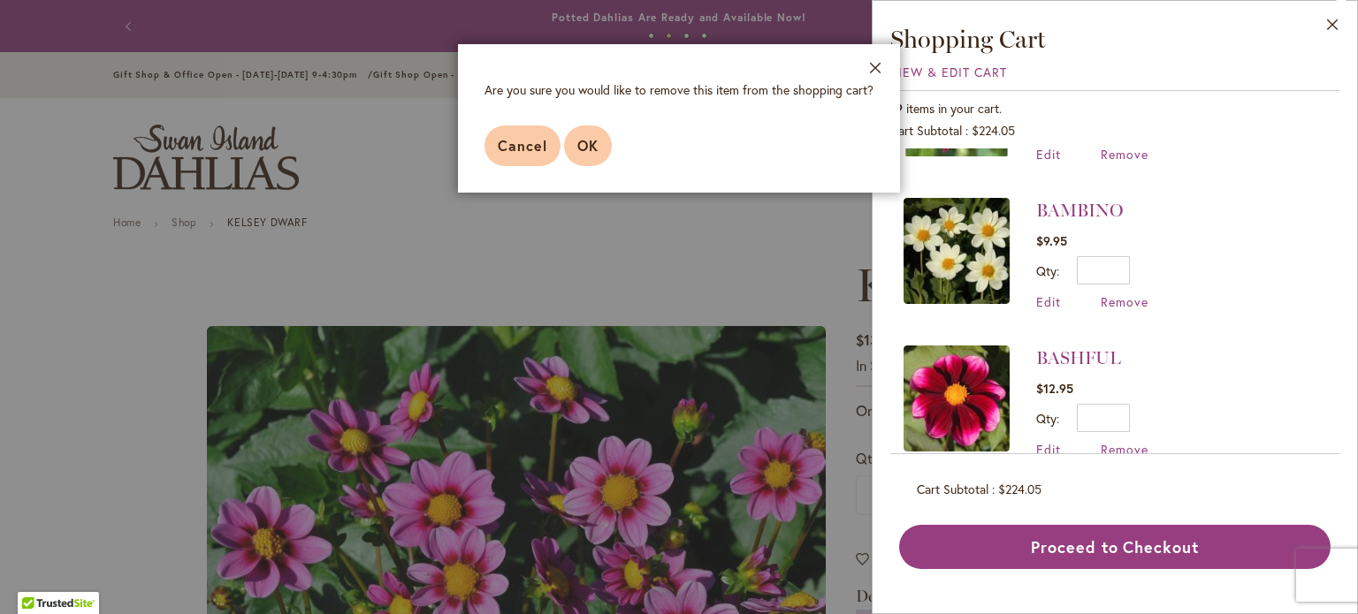
click at [599, 152] on button "OK" at bounding box center [588, 146] width 48 height 41
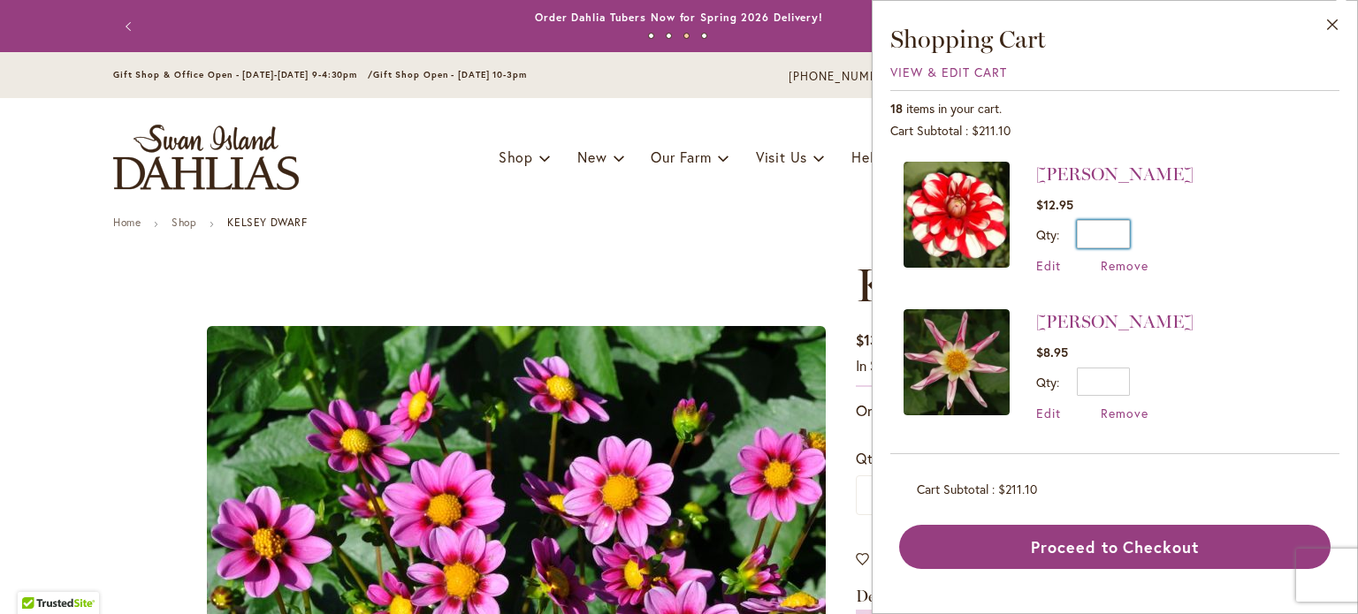
click at [1117, 230] on input "*" at bounding box center [1103, 234] width 53 height 28
click at [1182, 225] on li "YORO KOBI $12.95 Qty * Update Edit Remove" at bounding box center [1115, 227] width 423 height 130
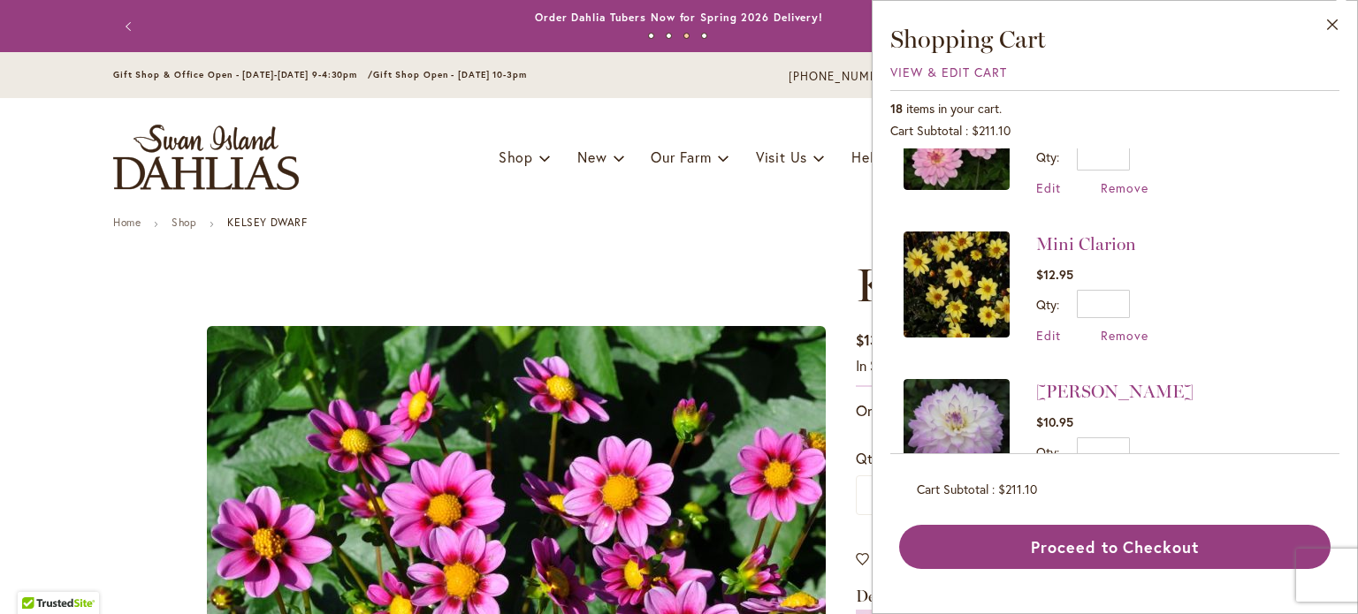
scroll to position [530, 0]
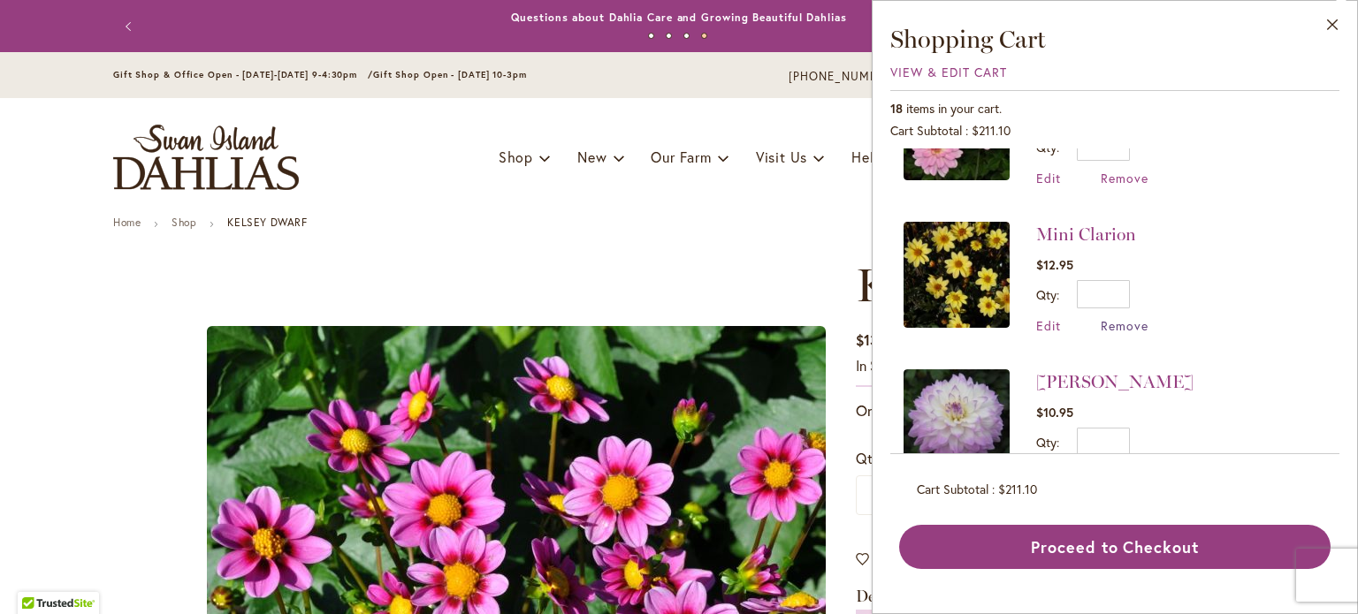
click at [1118, 317] on span "Remove" at bounding box center [1125, 325] width 48 height 17
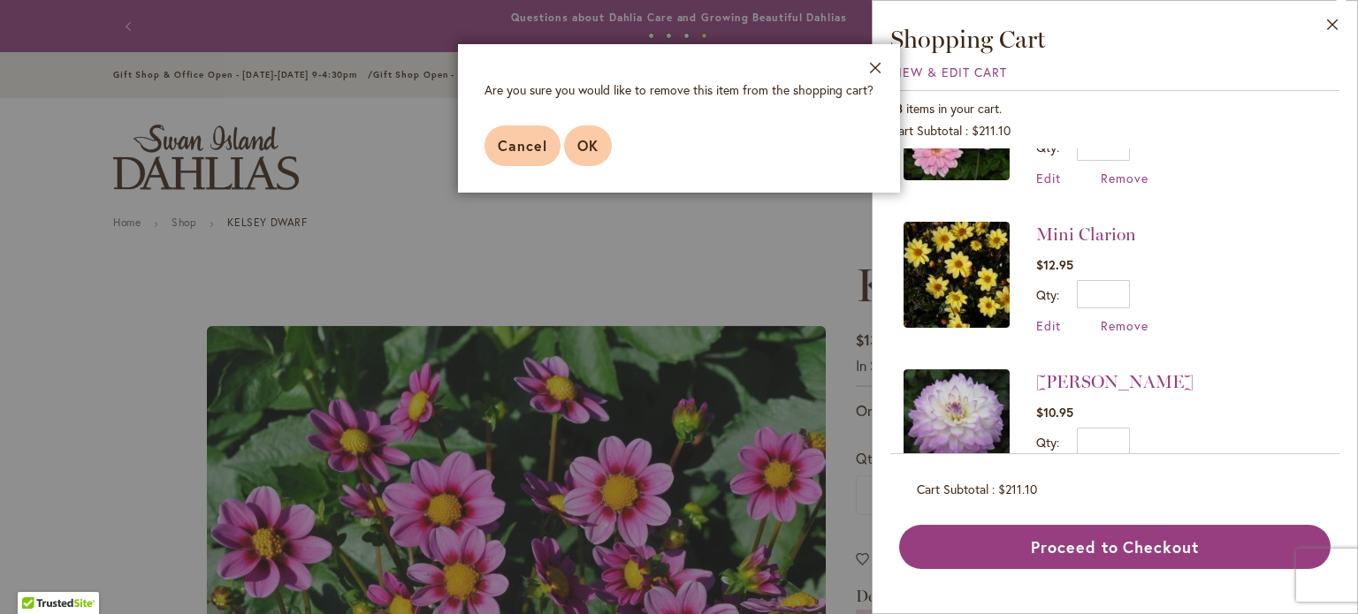
click at [577, 145] on span "OK" at bounding box center [587, 145] width 21 height 19
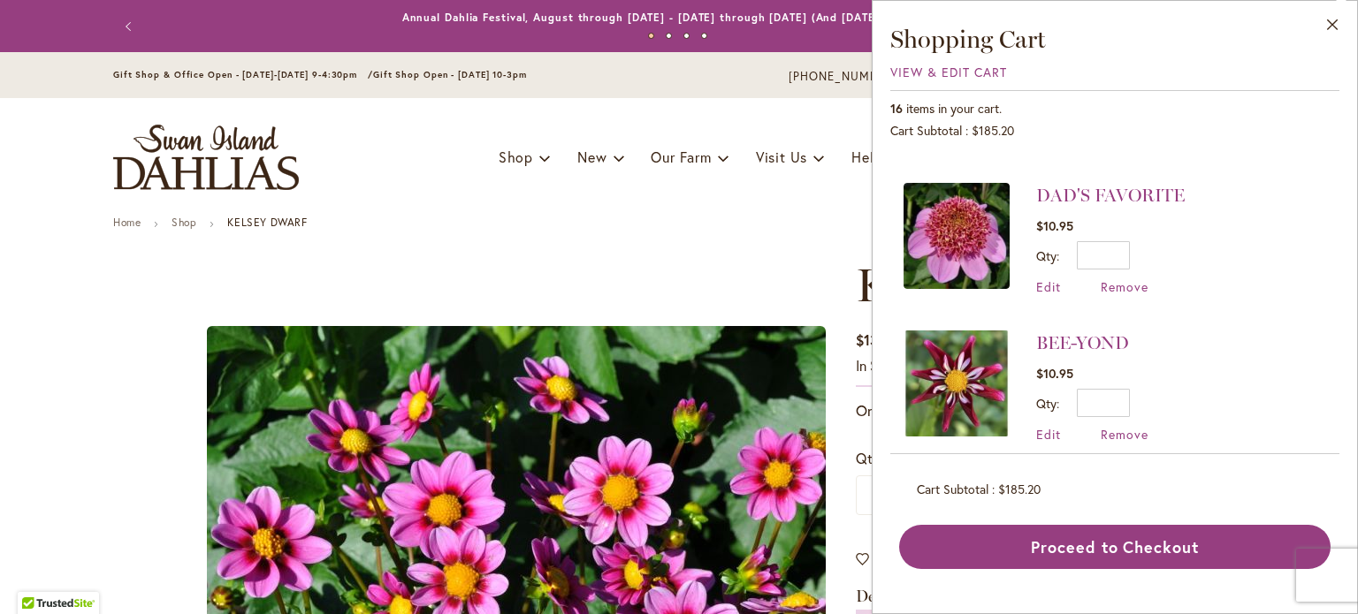
scroll to position [2034, 0]
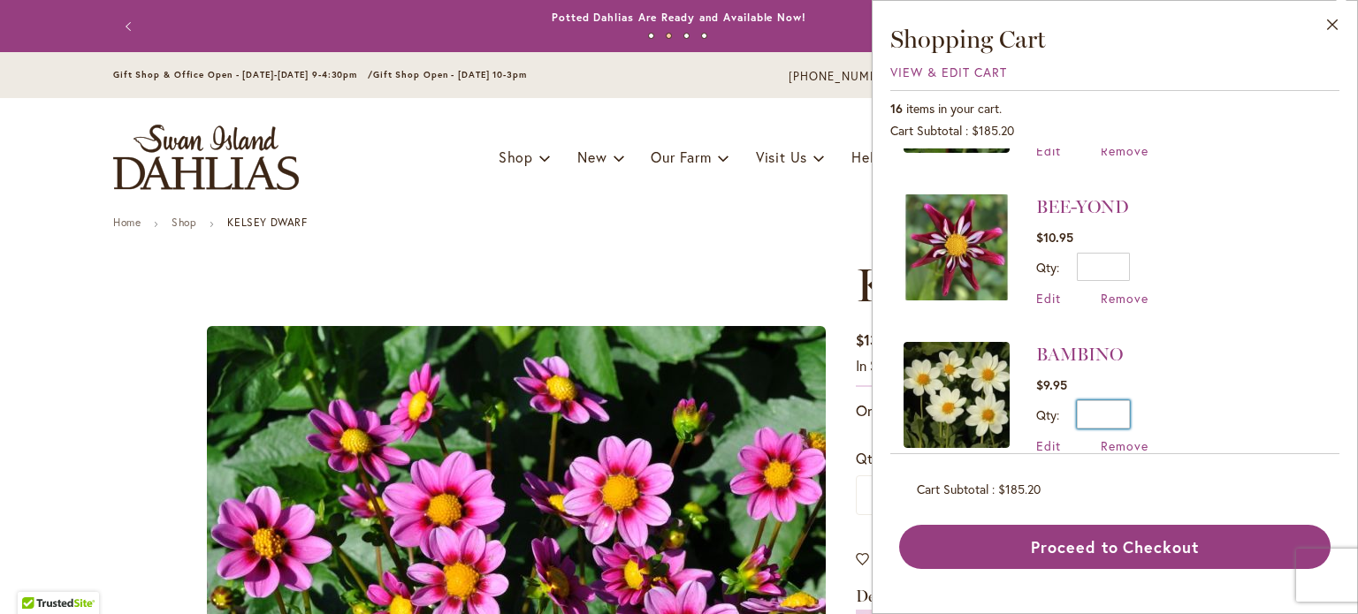
drag, startPoint x: 1107, startPoint y: 381, endPoint x: 1132, endPoint y: 374, distance: 26.6
click at [1132, 400] on div "Qty * Update" at bounding box center [1092, 414] width 112 height 28
type input "*"
click at [1167, 415] on span "Update" at bounding box center [1184, 421] width 38 height 12
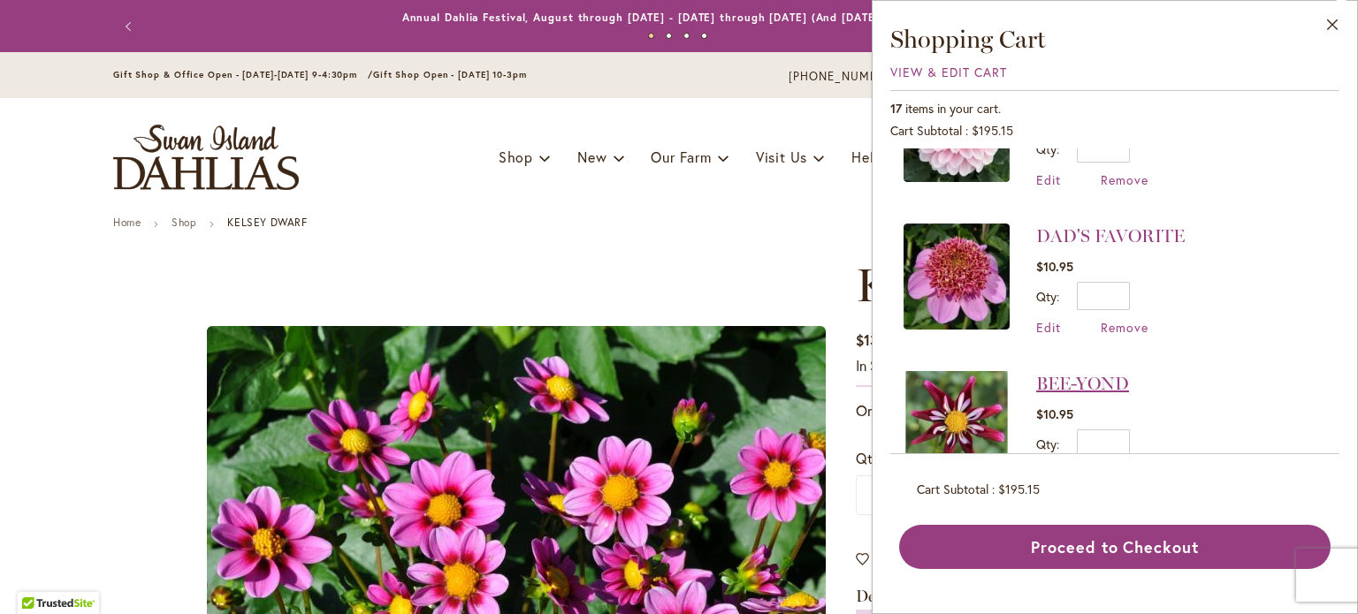
scroll to position [1946, 0]
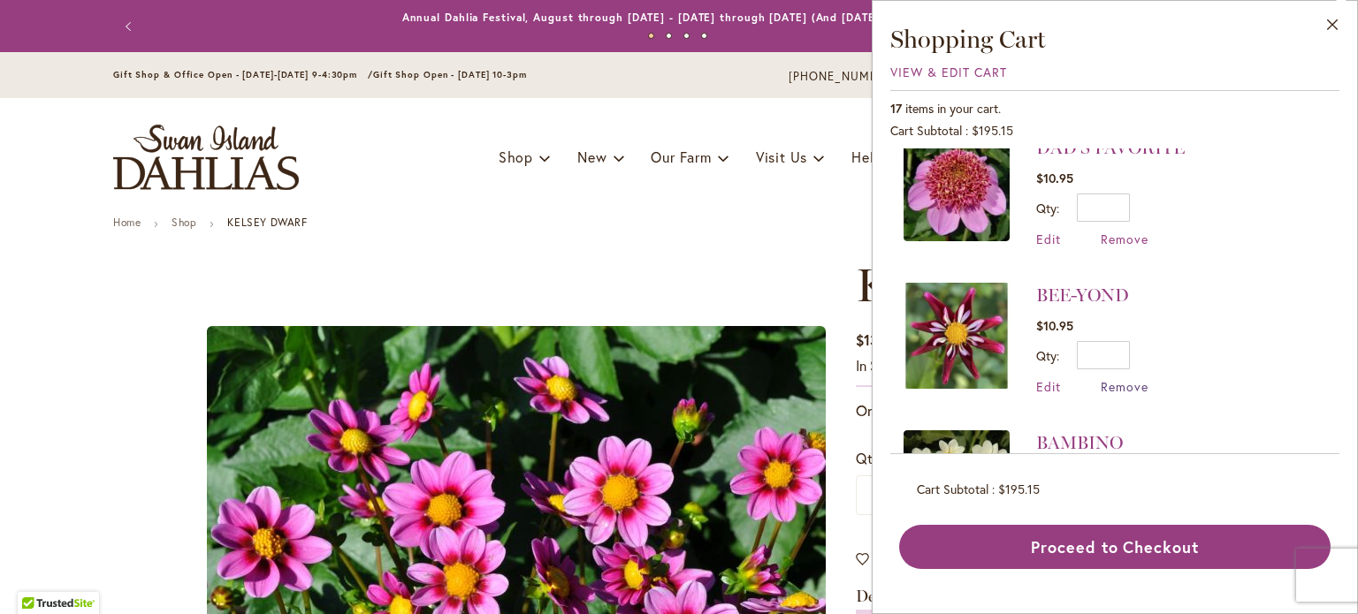
click at [1119, 378] on span "Remove" at bounding box center [1125, 386] width 48 height 17
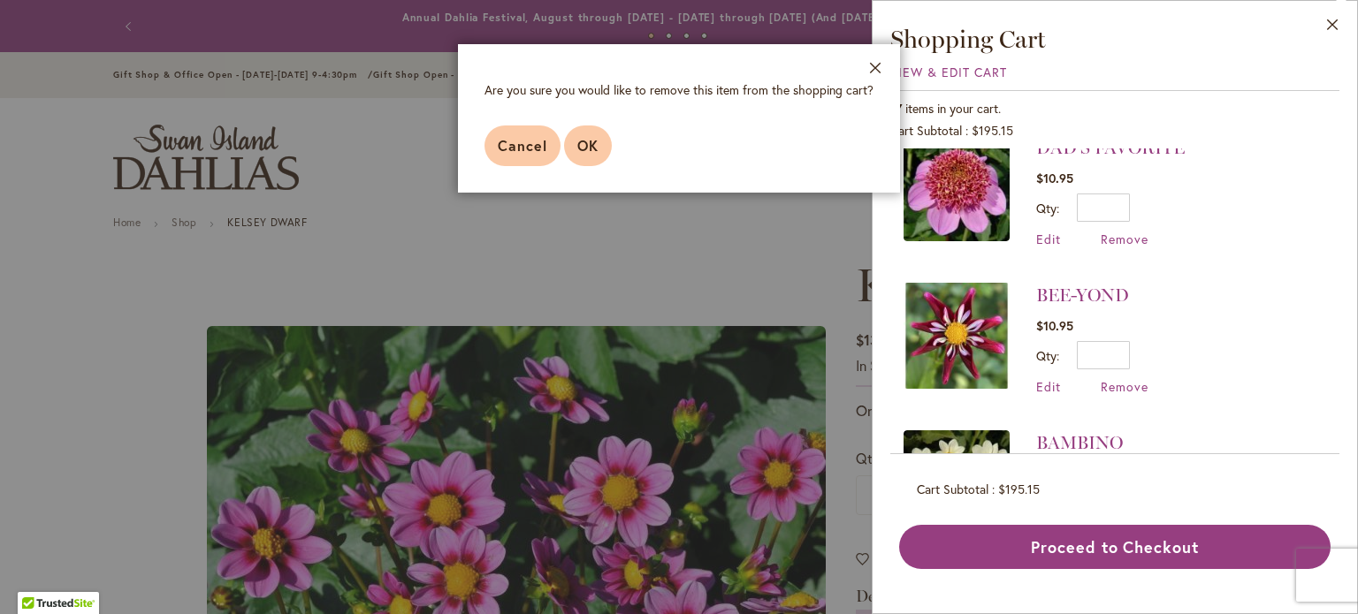
click at [587, 147] on span "OK" at bounding box center [587, 145] width 21 height 19
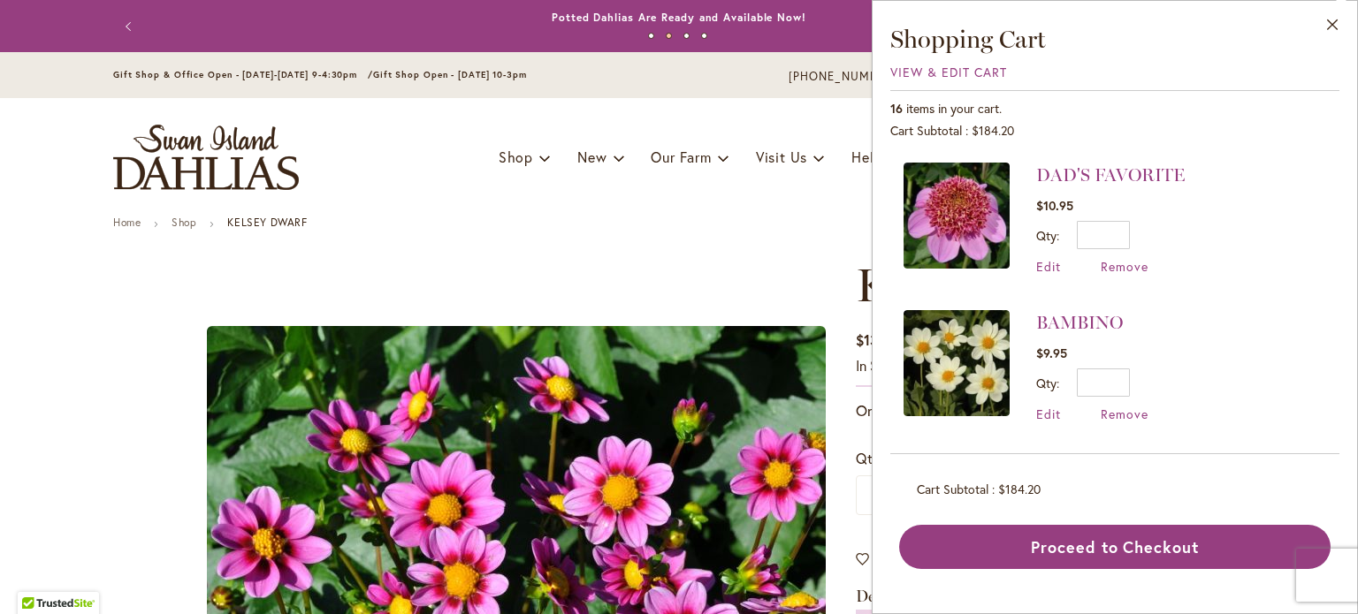
scroll to position [0, 0]
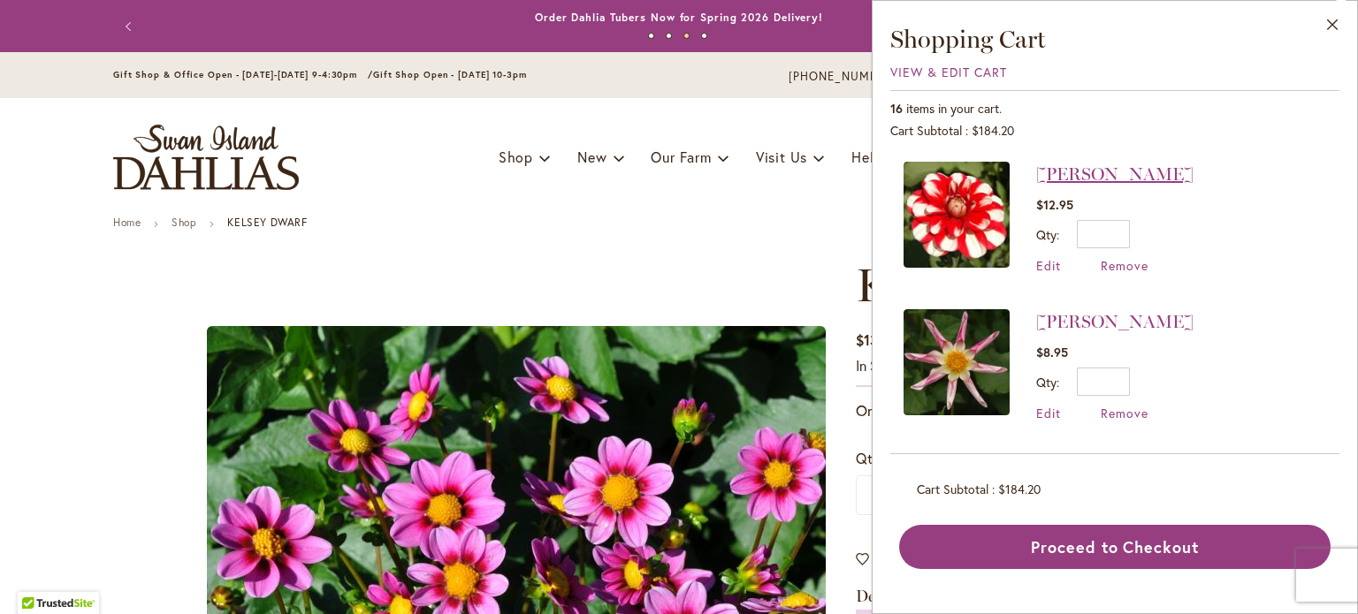
click at [1049, 172] on link "[PERSON_NAME]" at bounding box center [1114, 174] width 157 height 21
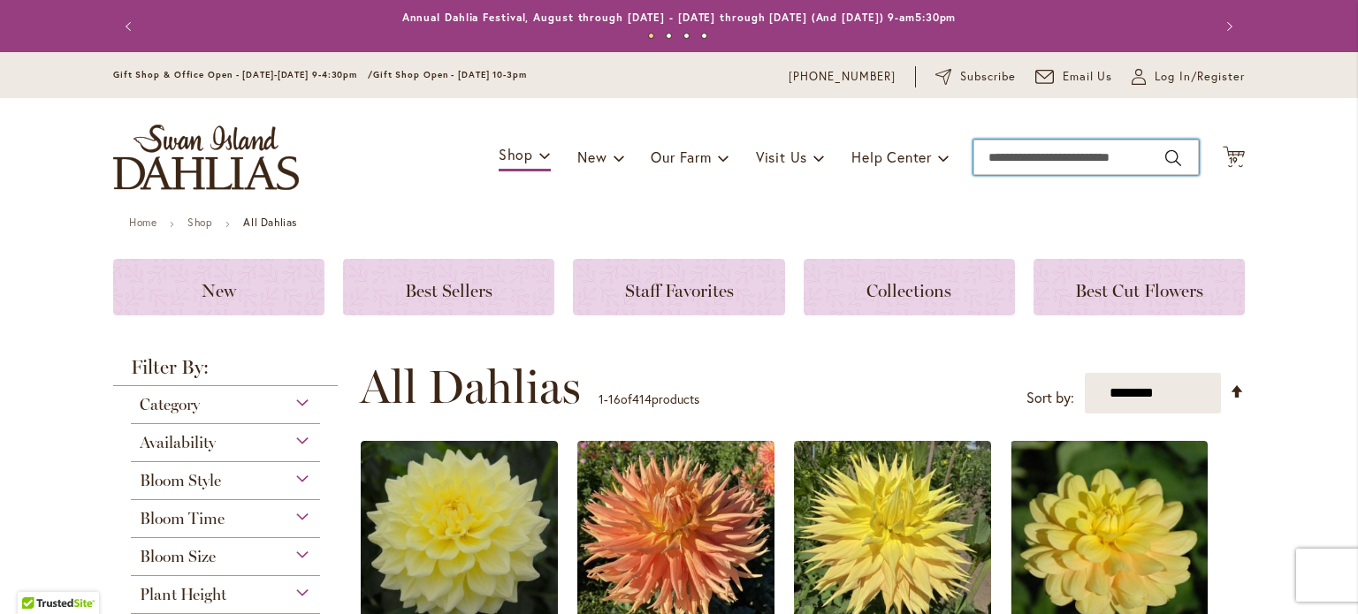
click at [1061, 154] on input "Search" at bounding box center [1085, 157] width 225 height 35
type input "**********"
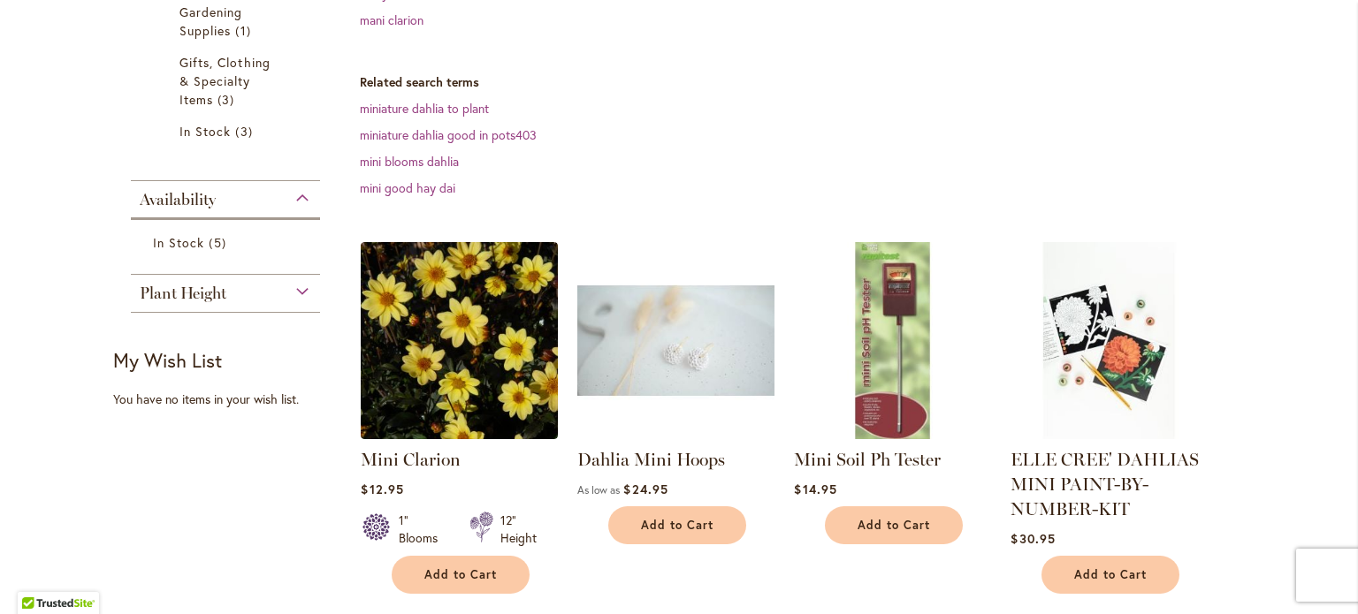
scroll to position [442, 0]
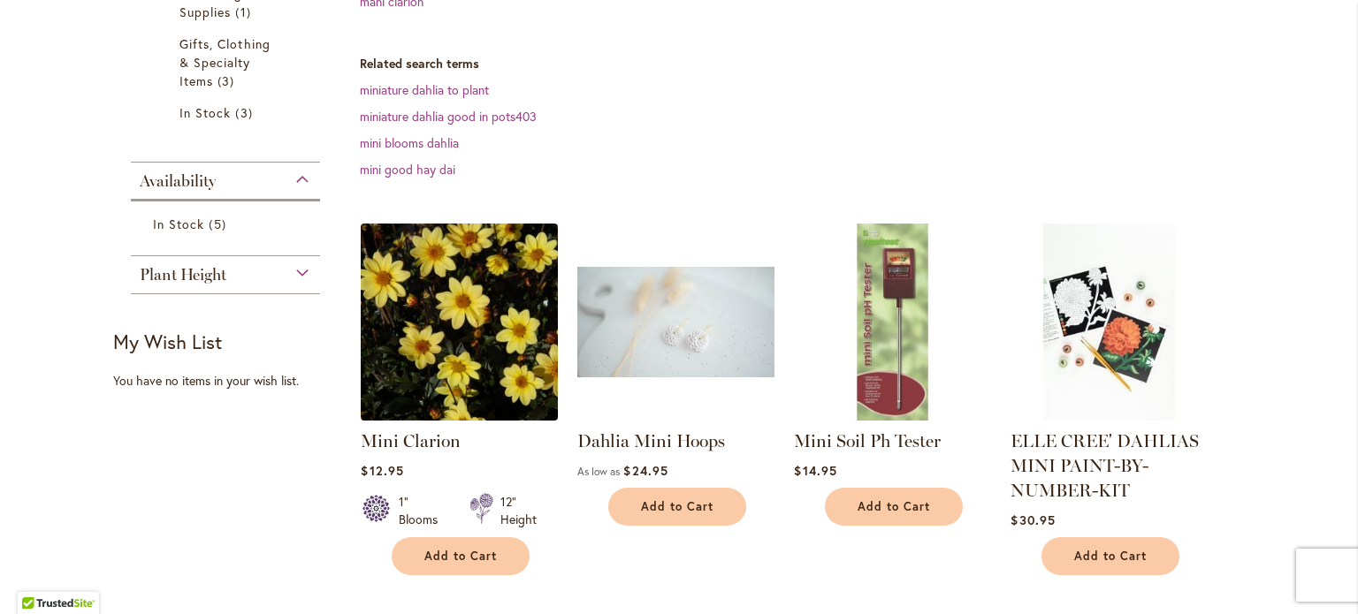
click at [506, 319] on img at bounding box center [459, 322] width 207 height 207
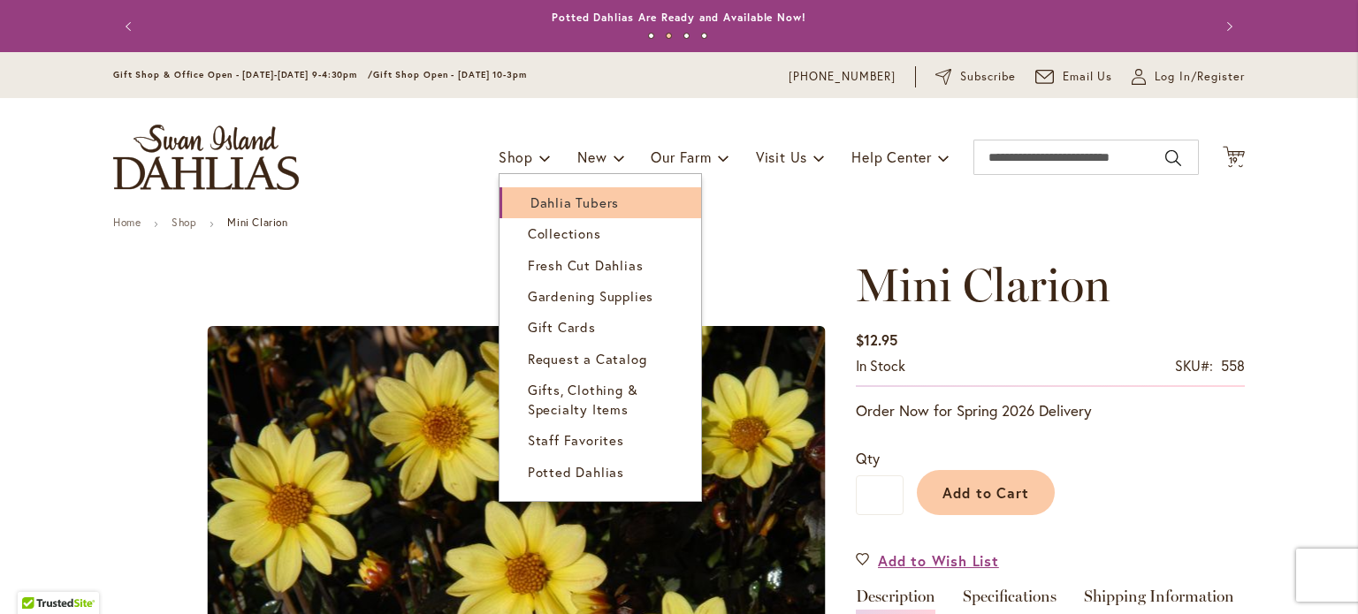
click at [532, 207] on span "Dahlia Tubers" at bounding box center [574, 203] width 88 height 18
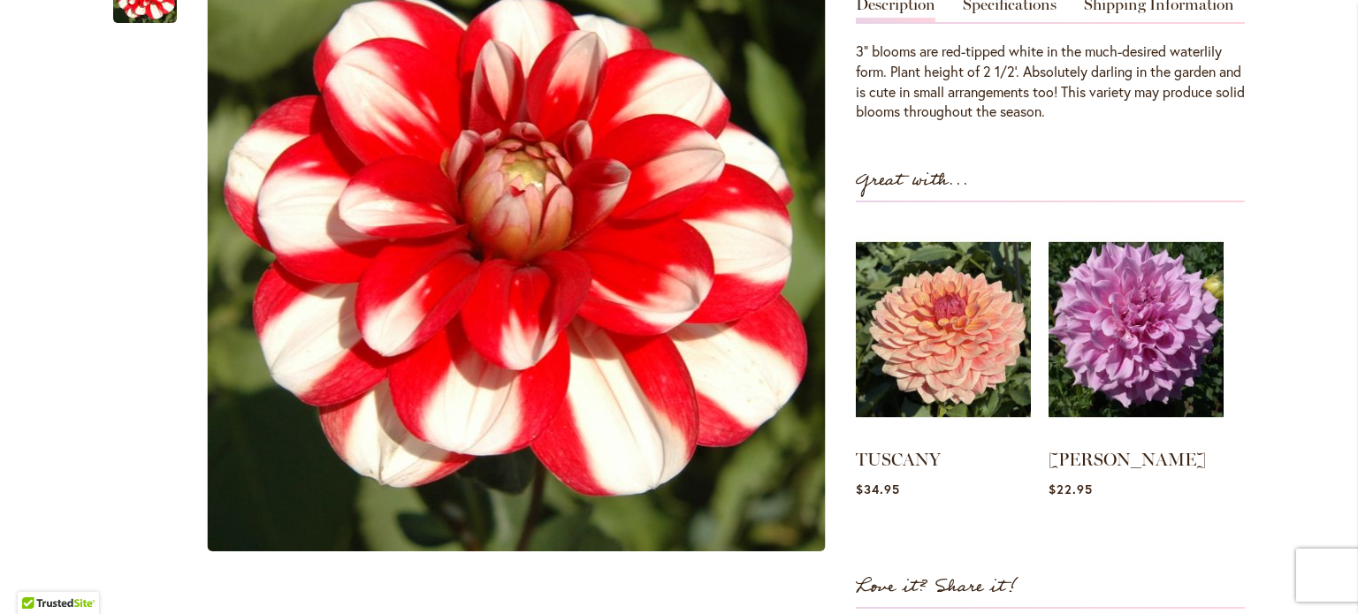
scroll to position [327, 0]
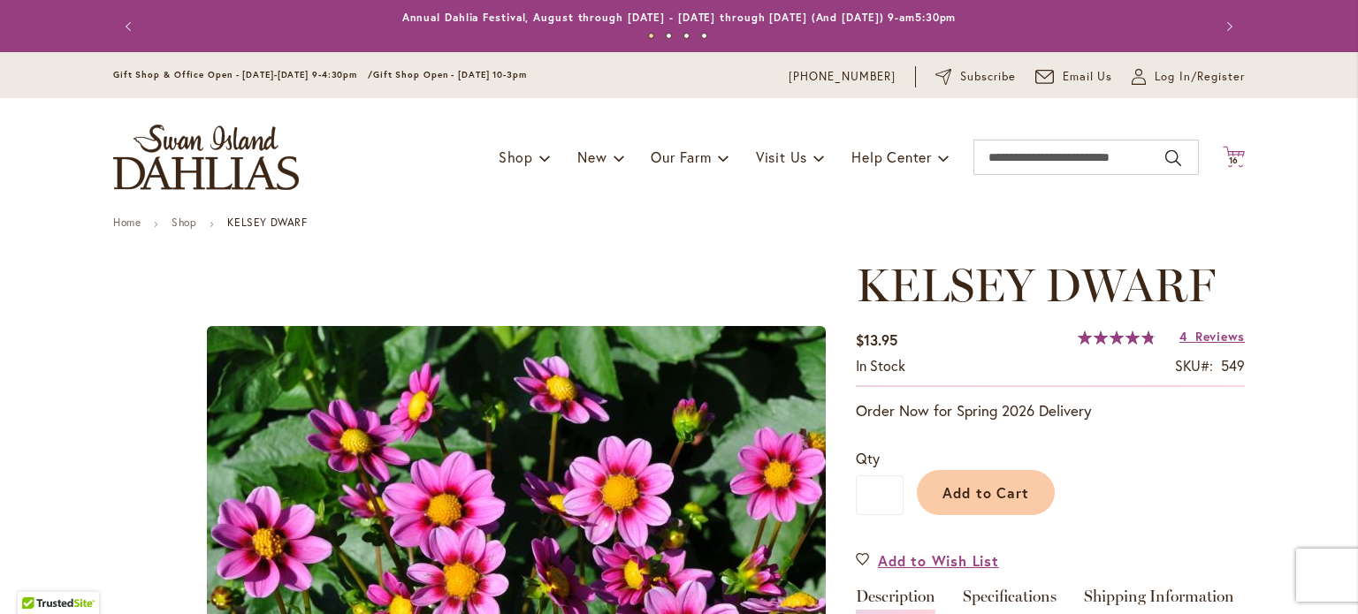
click at [1232, 158] on span "16" at bounding box center [1234, 160] width 11 height 11
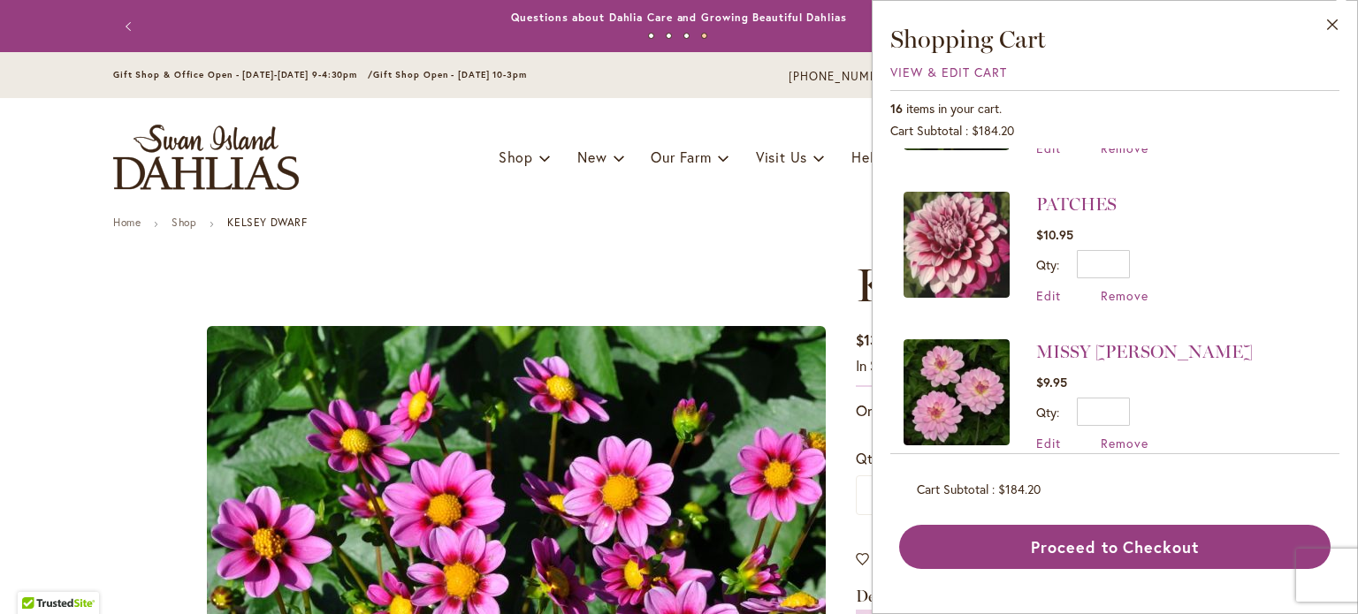
scroll to position [354, 0]
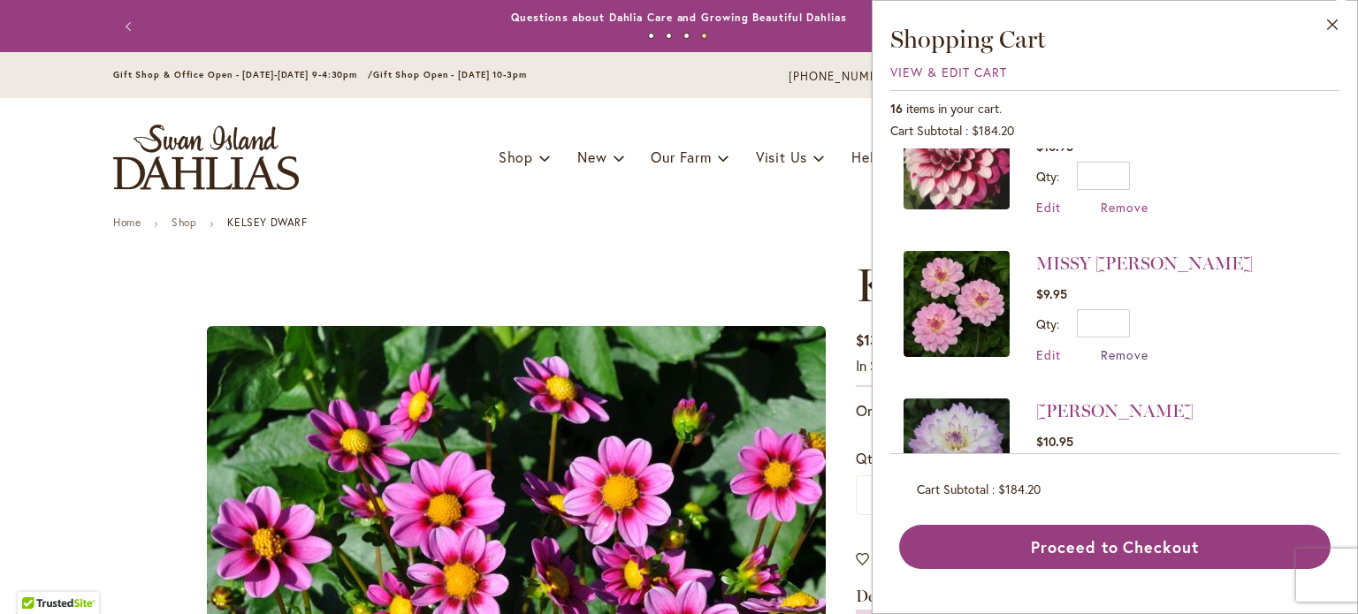
click at [1127, 347] on span "Remove" at bounding box center [1125, 355] width 48 height 17
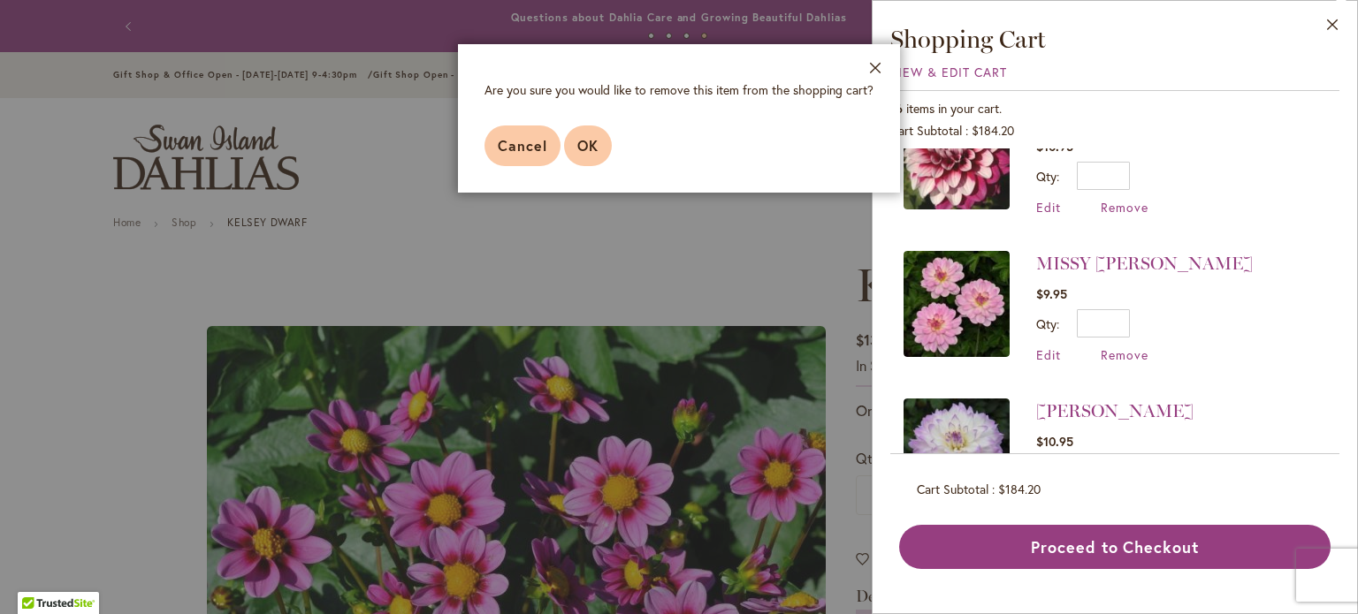
click at [577, 148] on span "OK" at bounding box center [587, 145] width 21 height 19
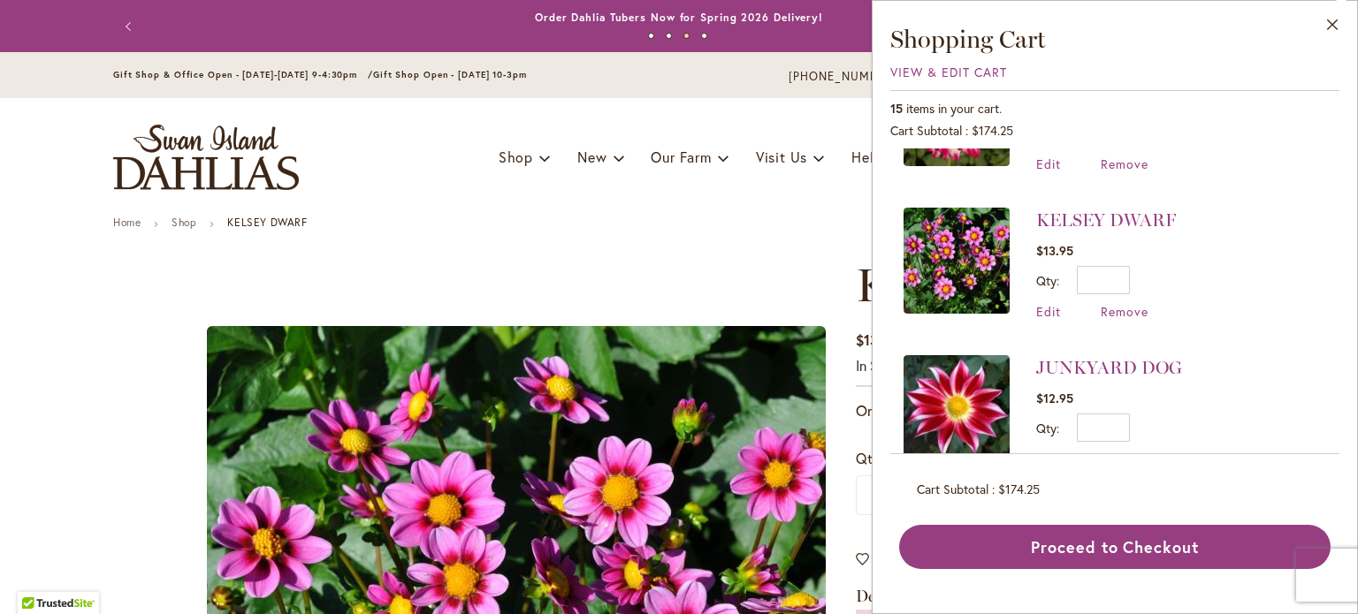
scroll to position [707, 0]
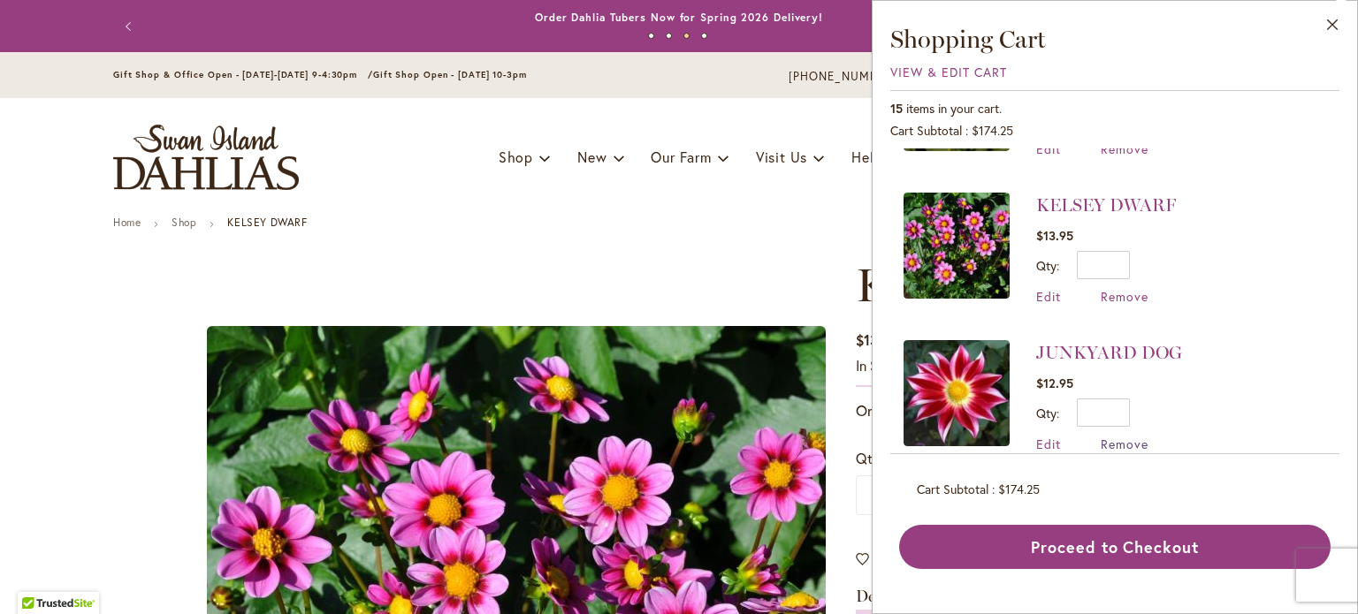
click at [1117, 436] on span "Remove" at bounding box center [1125, 444] width 48 height 17
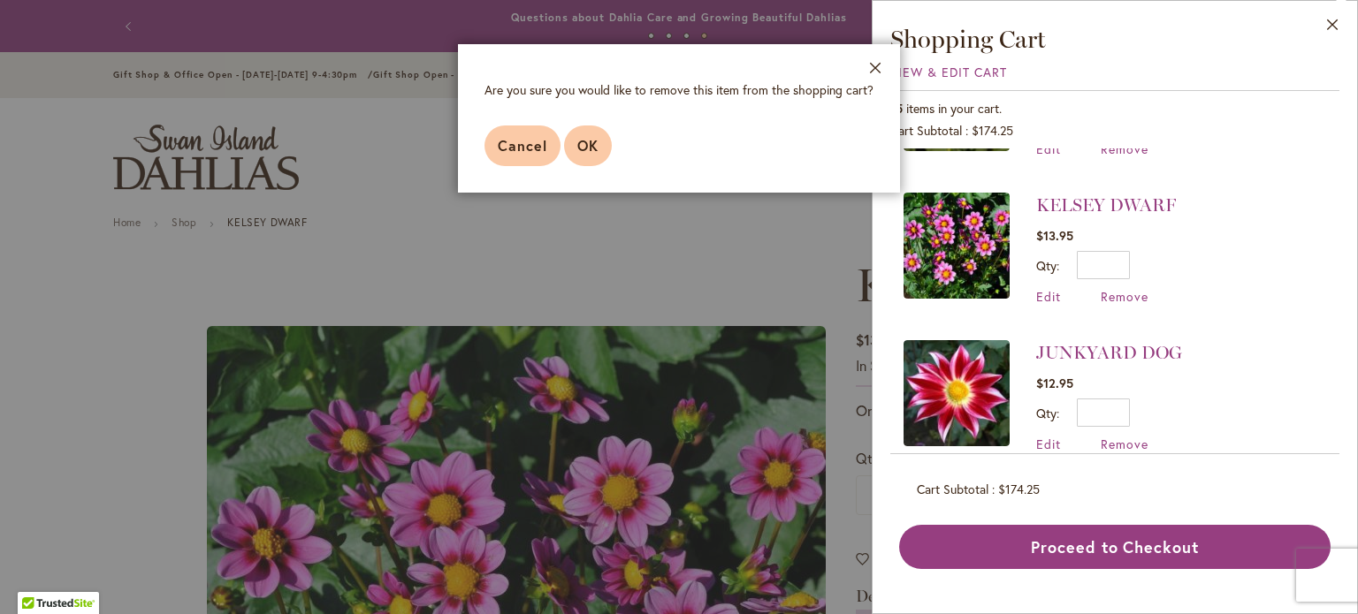
click at [599, 151] on button "OK" at bounding box center [588, 146] width 48 height 41
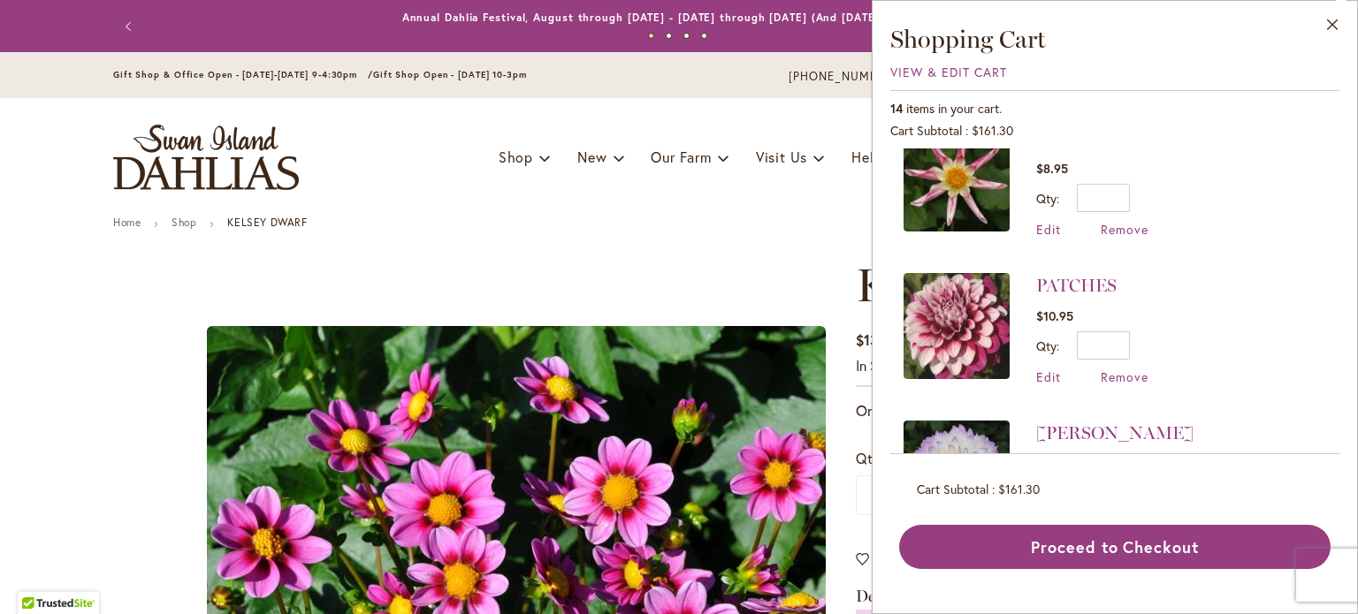
scroll to position [177, 0]
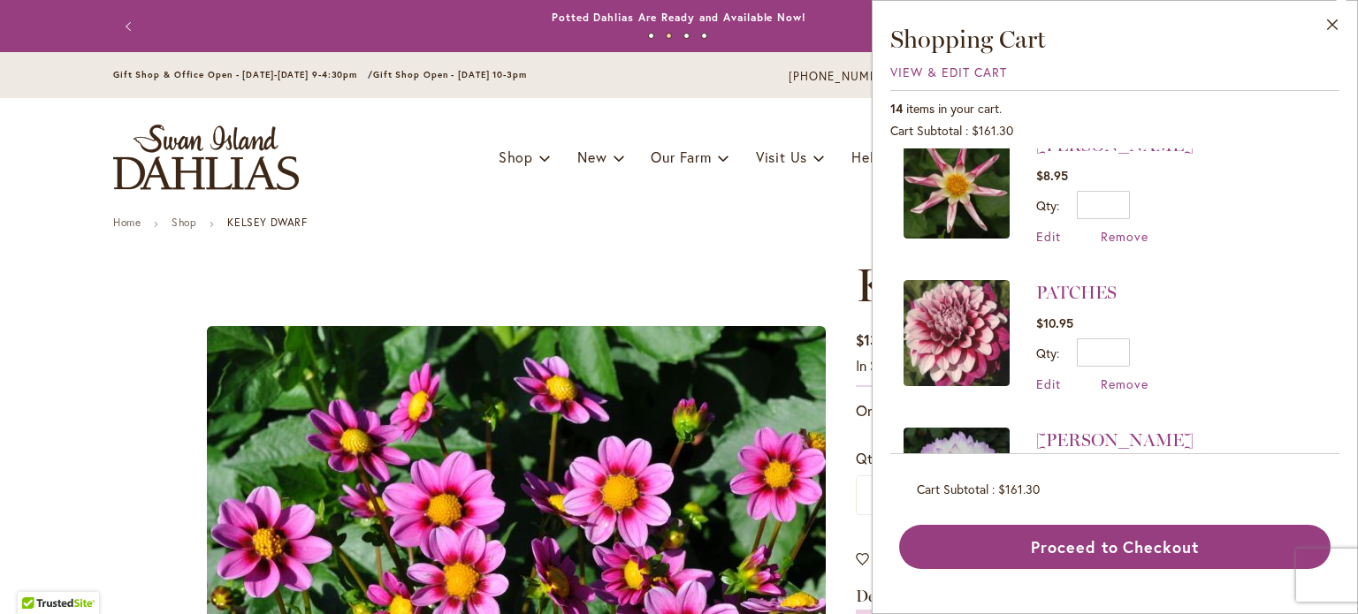
click at [941, 304] on img at bounding box center [957, 333] width 106 height 106
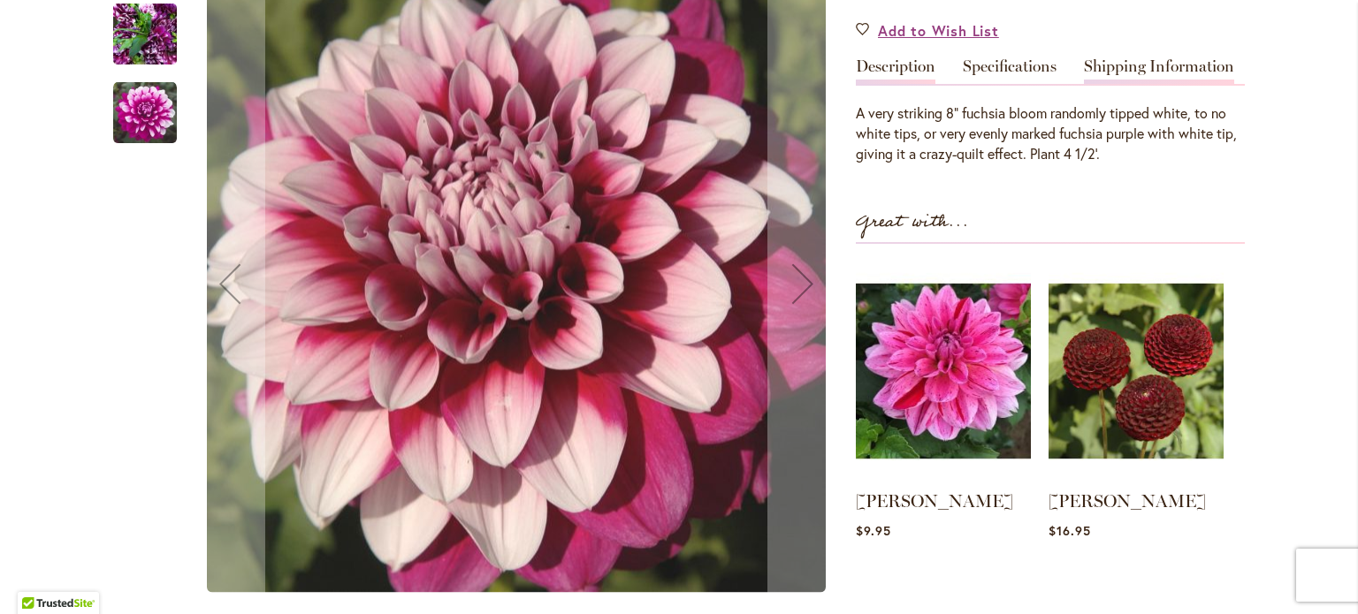
scroll to position [88, 0]
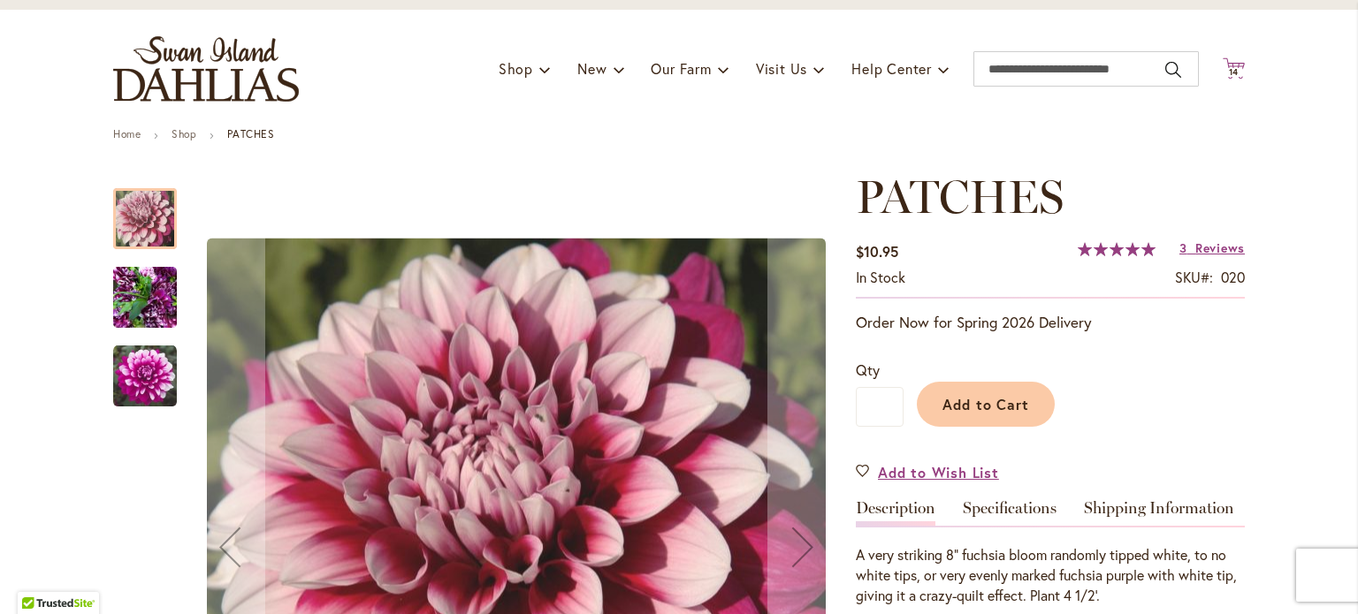
click span "14"
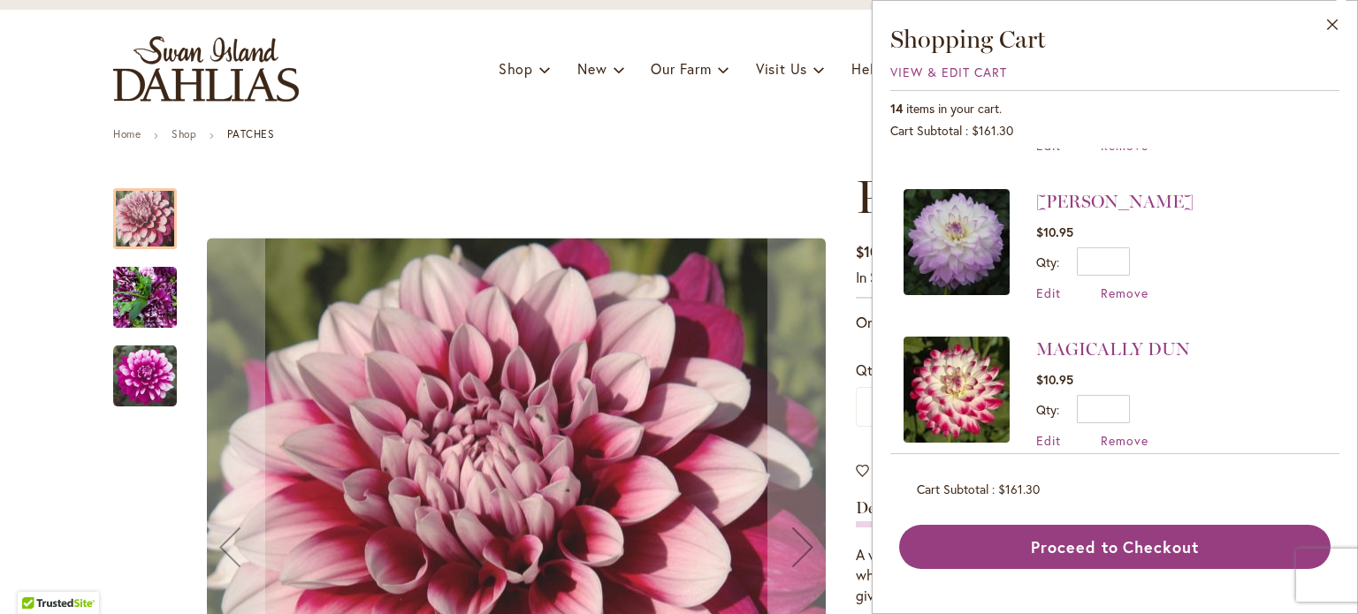
scroll to position [442, 0]
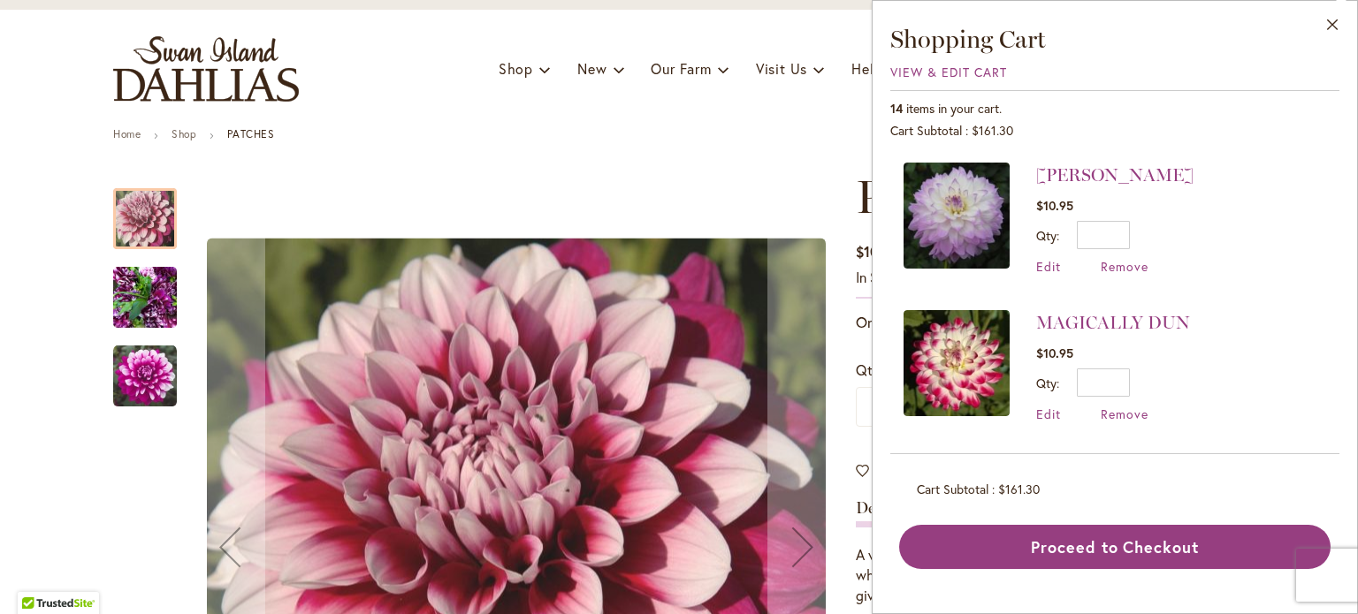
click img
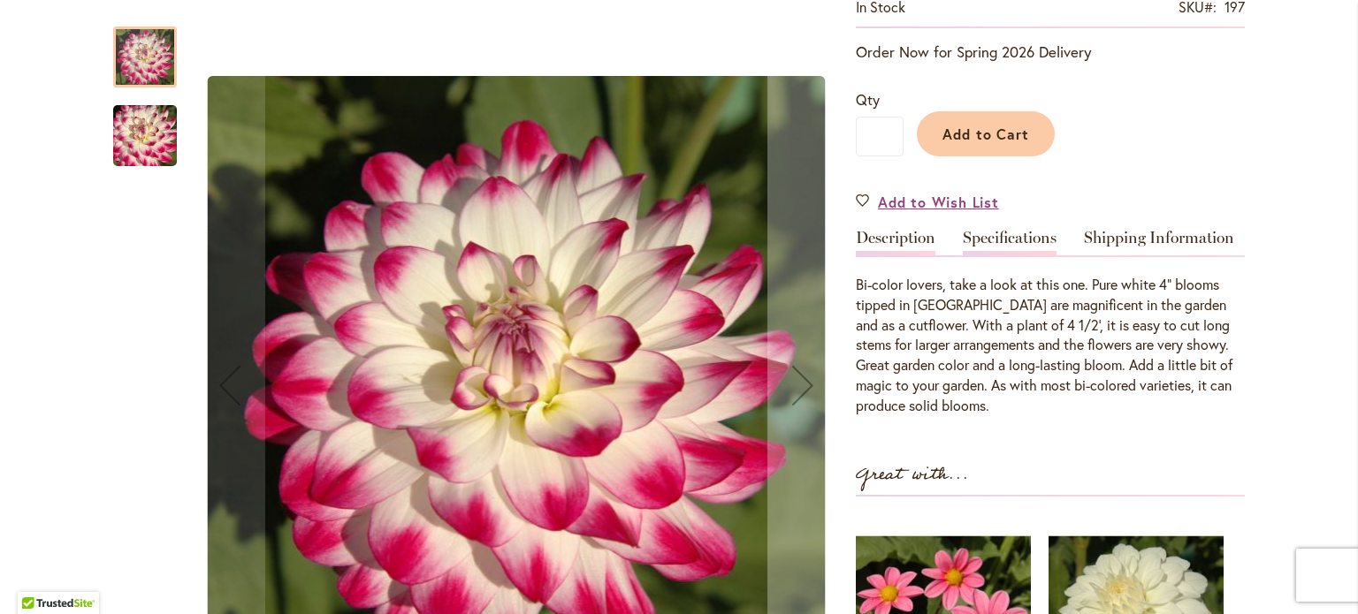
scroll to position [442, 0]
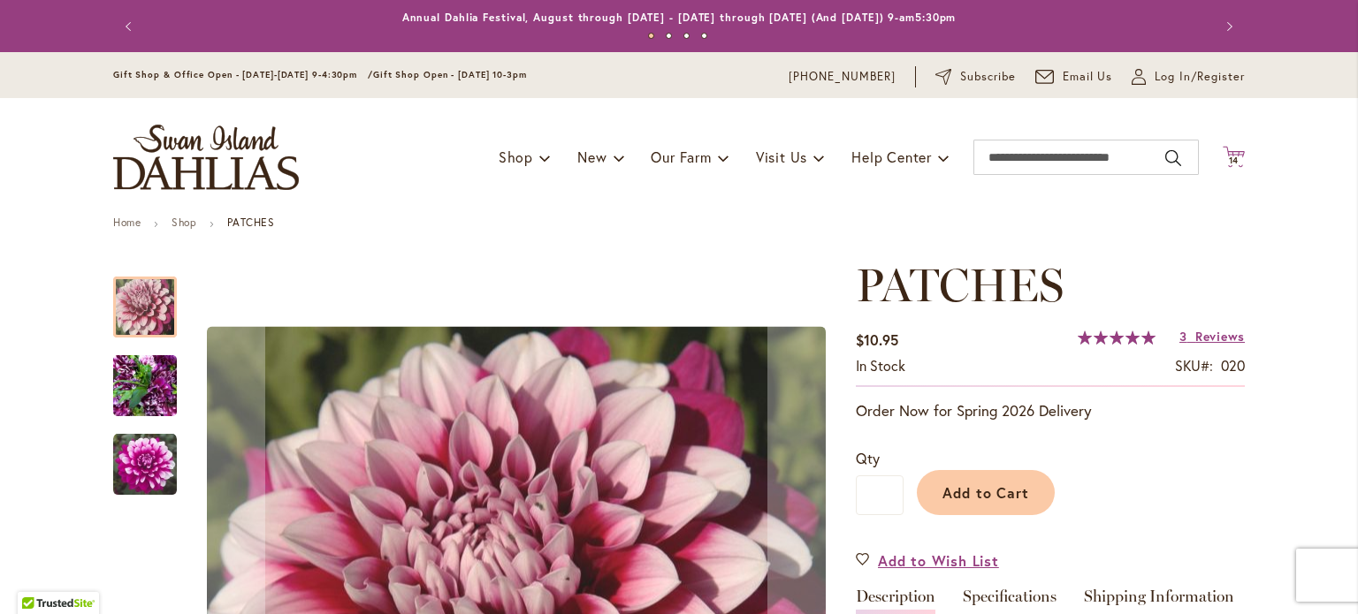
click at [1224, 154] on icon at bounding box center [1234, 156] width 22 height 21
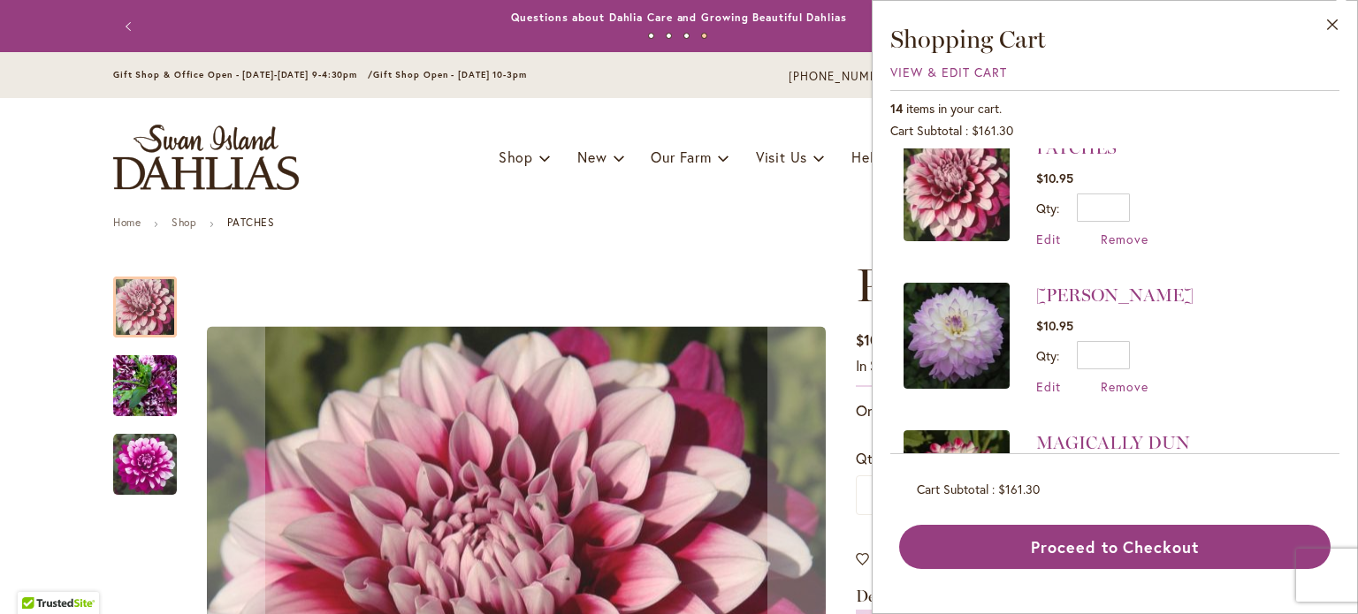
scroll to position [354, 0]
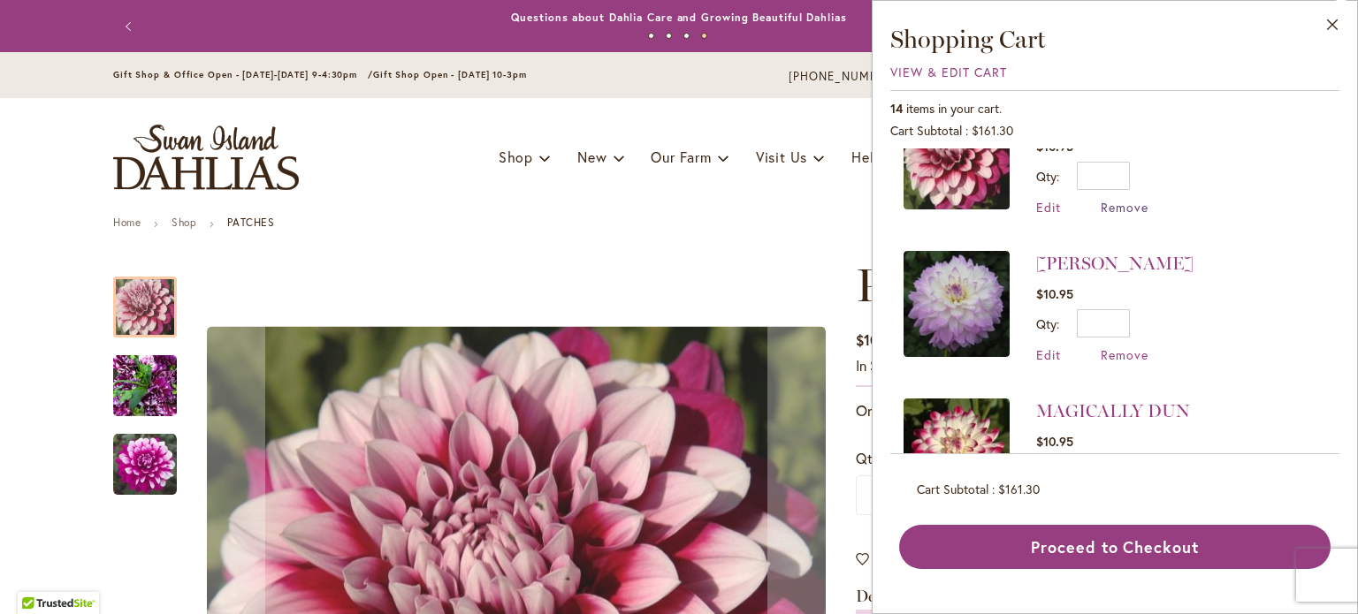
click at [1130, 207] on span "Remove" at bounding box center [1125, 207] width 48 height 17
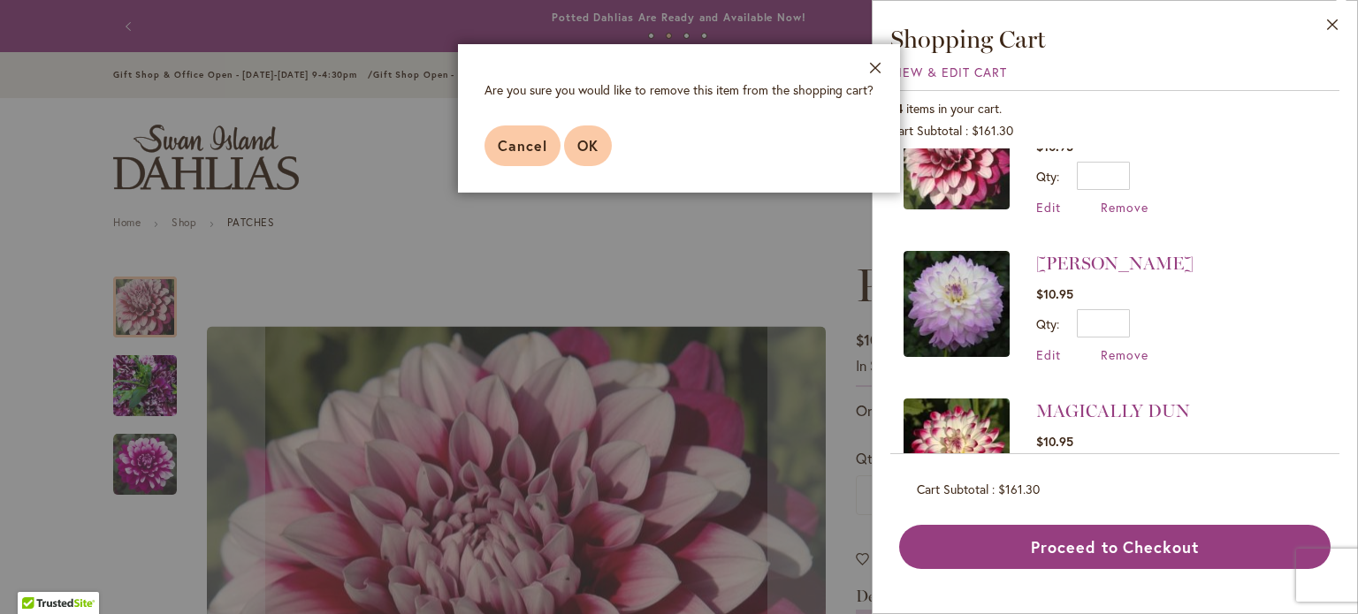
click at [580, 145] on span "OK" at bounding box center [587, 145] width 21 height 19
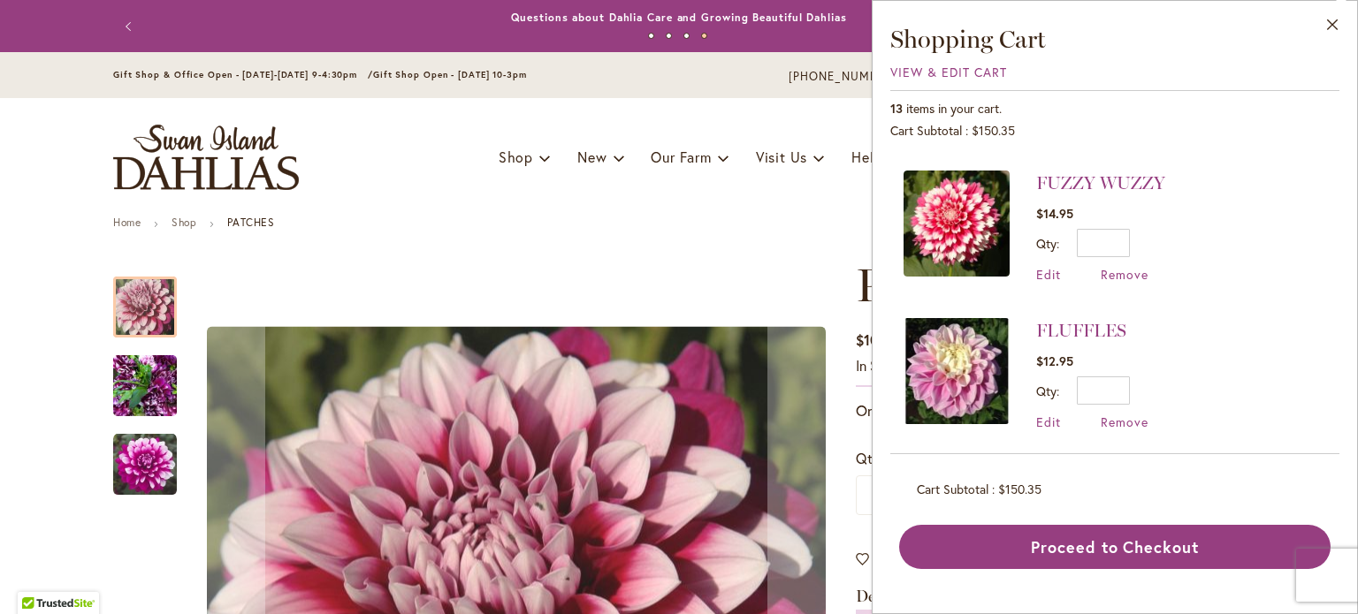
scroll to position [884, 0]
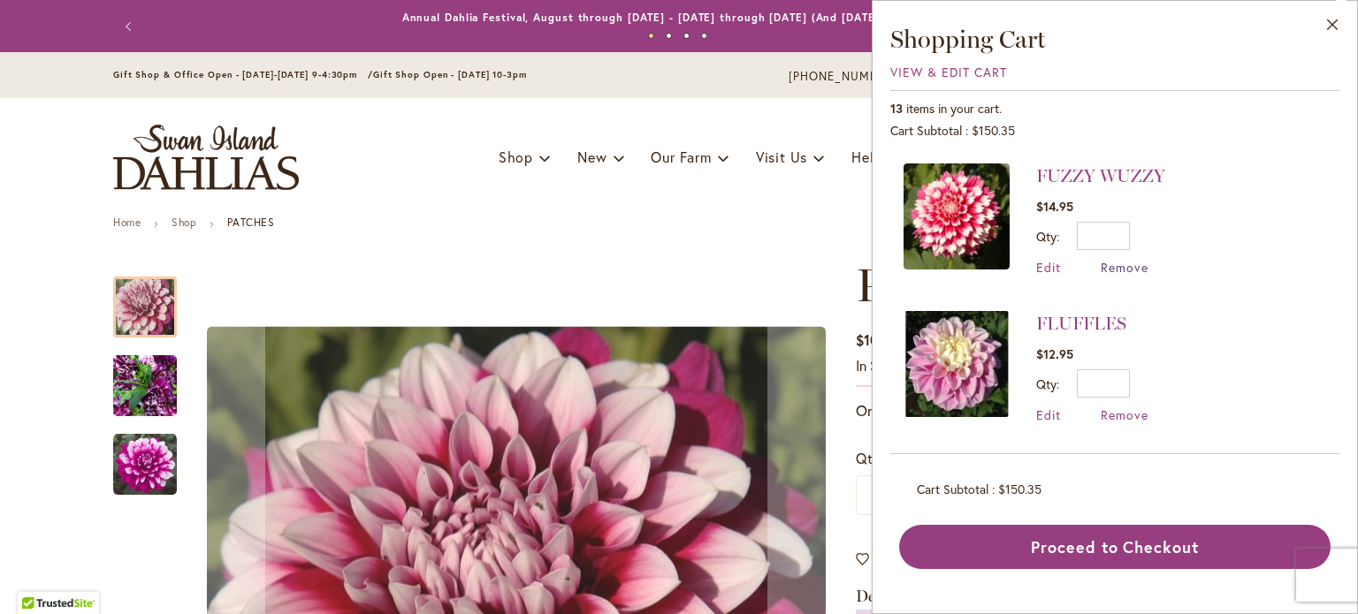
click at [1132, 259] on span "Remove" at bounding box center [1125, 267] width 48 height 17
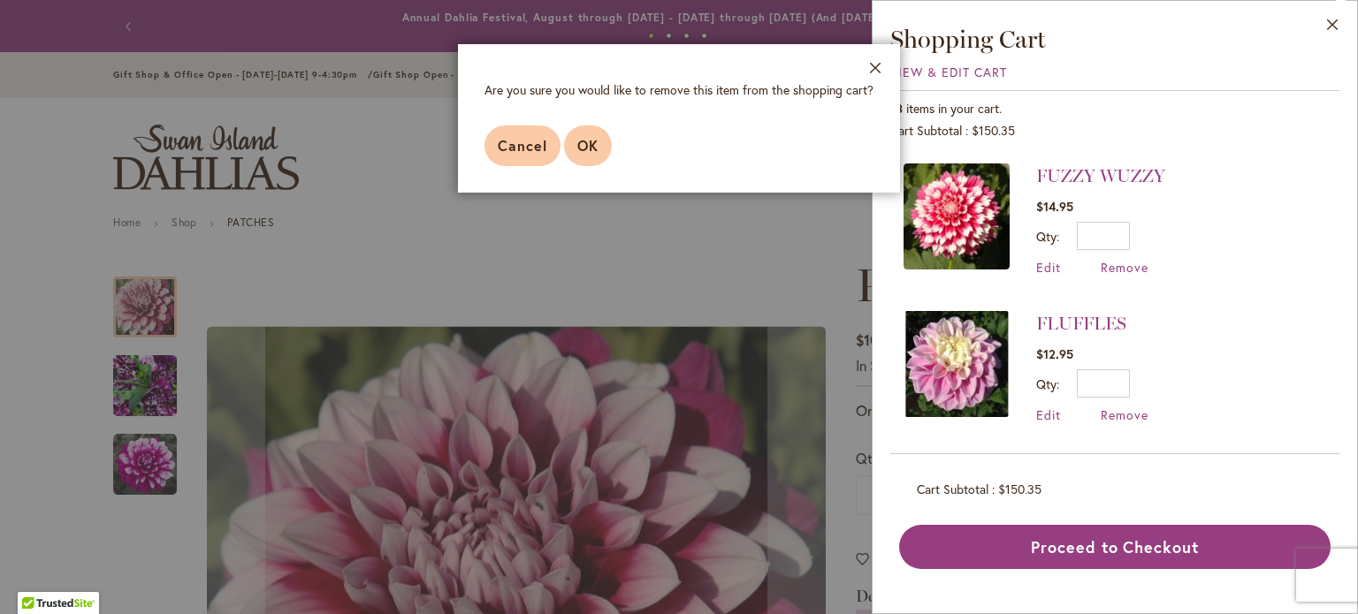
click at [569, 155] on button "OK" at bounding box center [588, 146] width 48 height 41
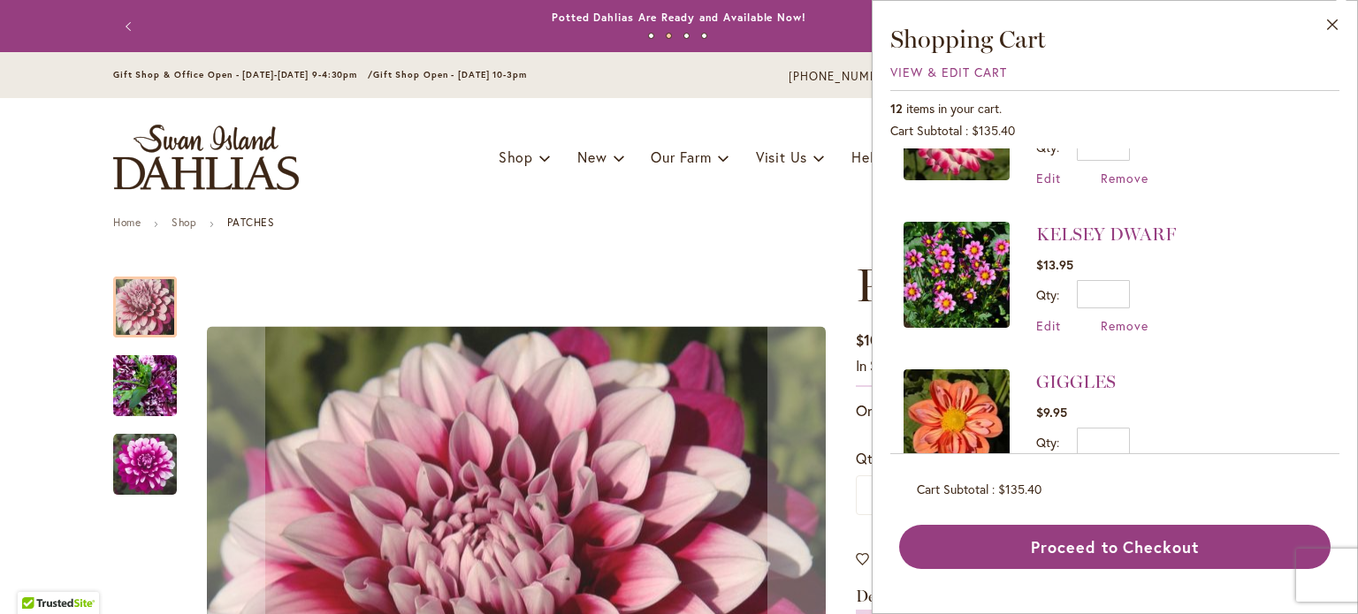
scroll to position [707, 0]
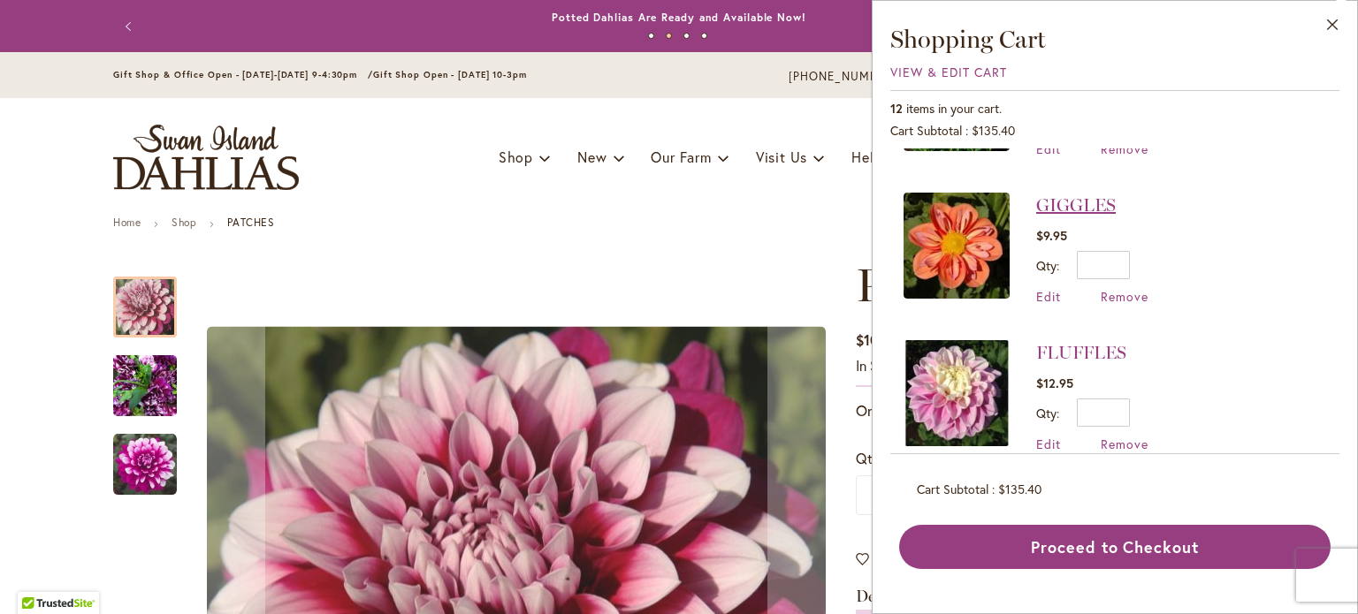
click at [1089, 195] on link "GIGGLES" at bounding box center [1076, 204] width 80 height 21
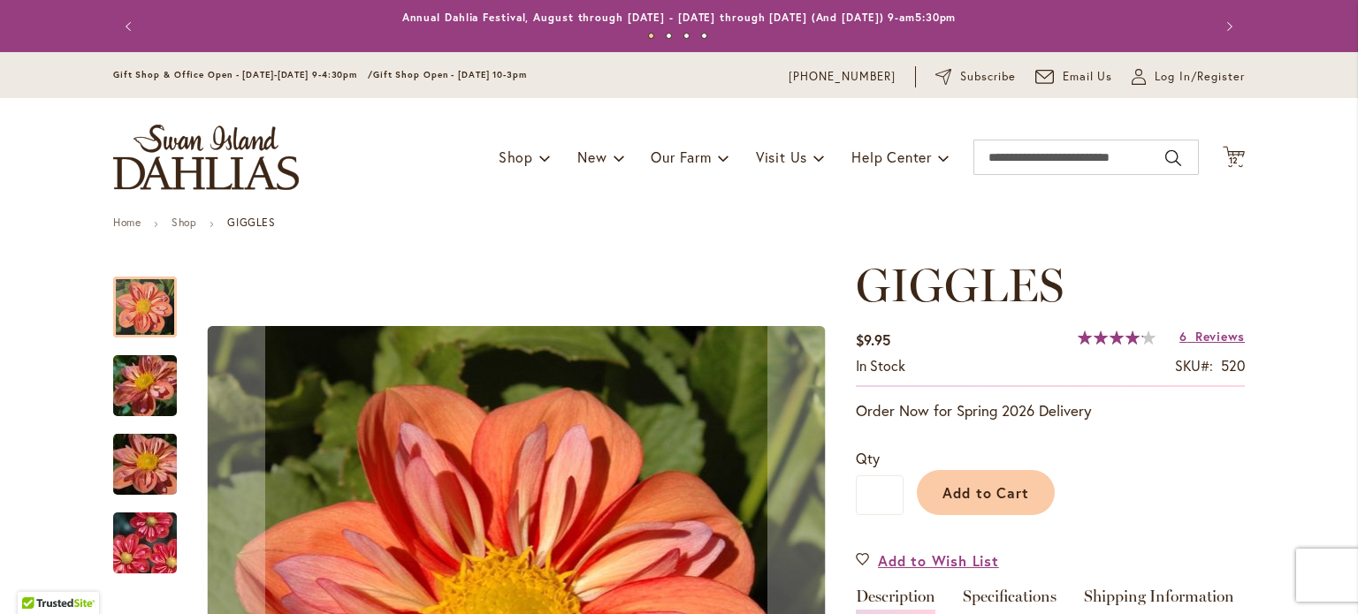
scroll to position [177, 0]
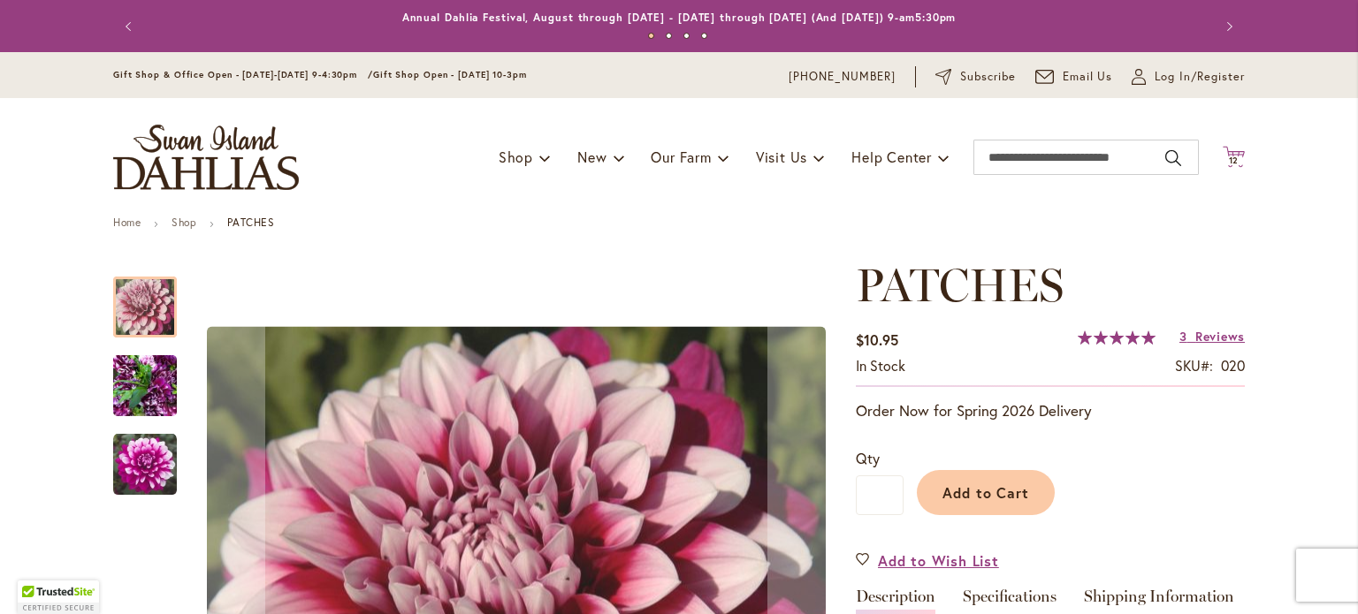
click at [1234, 156] on span "12 12 items" at bounding box center [1234, 160] width 18 height 9
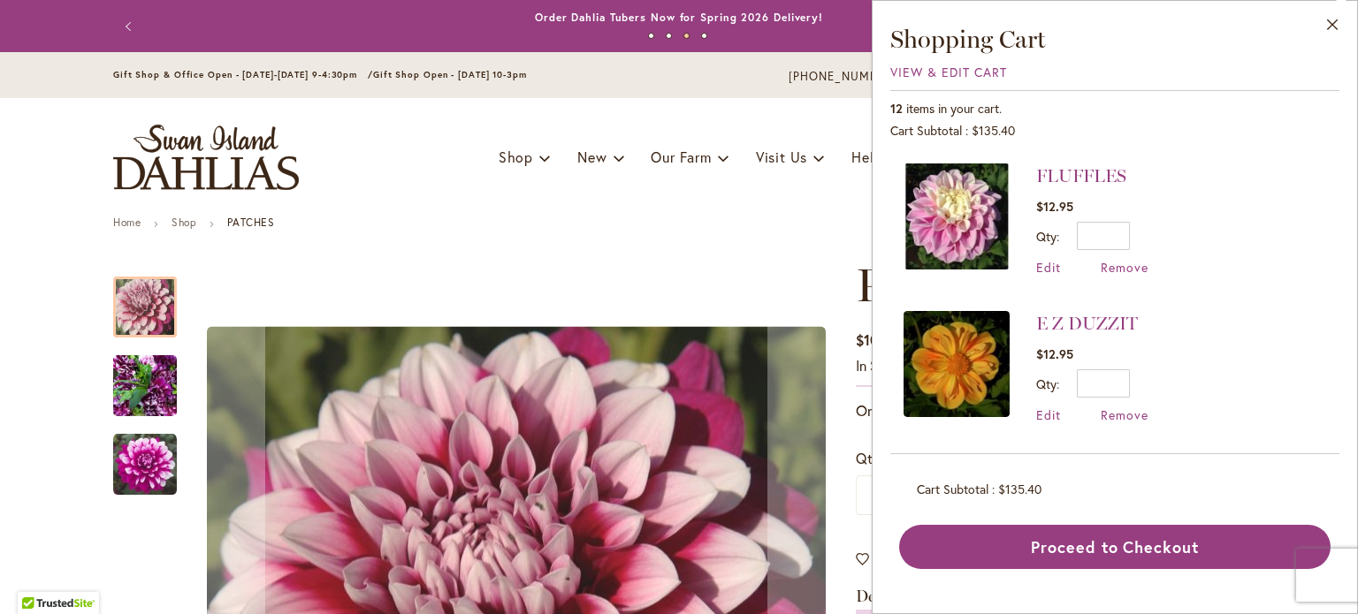
scroll to position [972, 0]
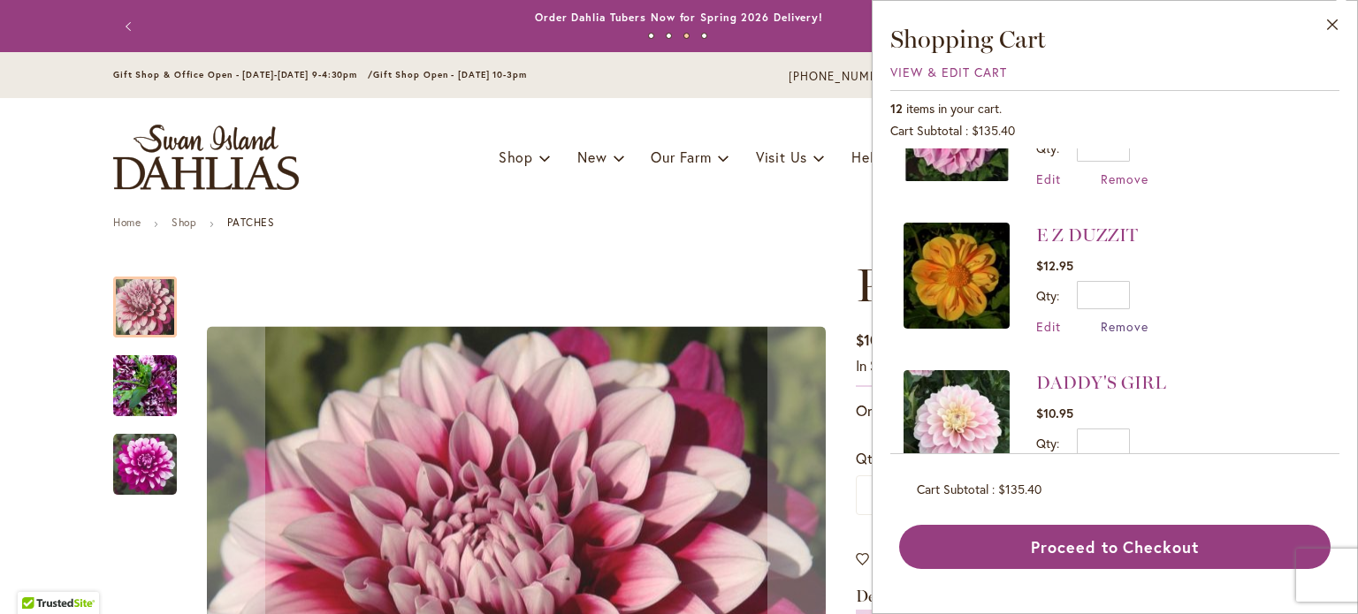
click at [1125, 318] on span "Remove" at bounding box center [1125, 326] width 48 height 17
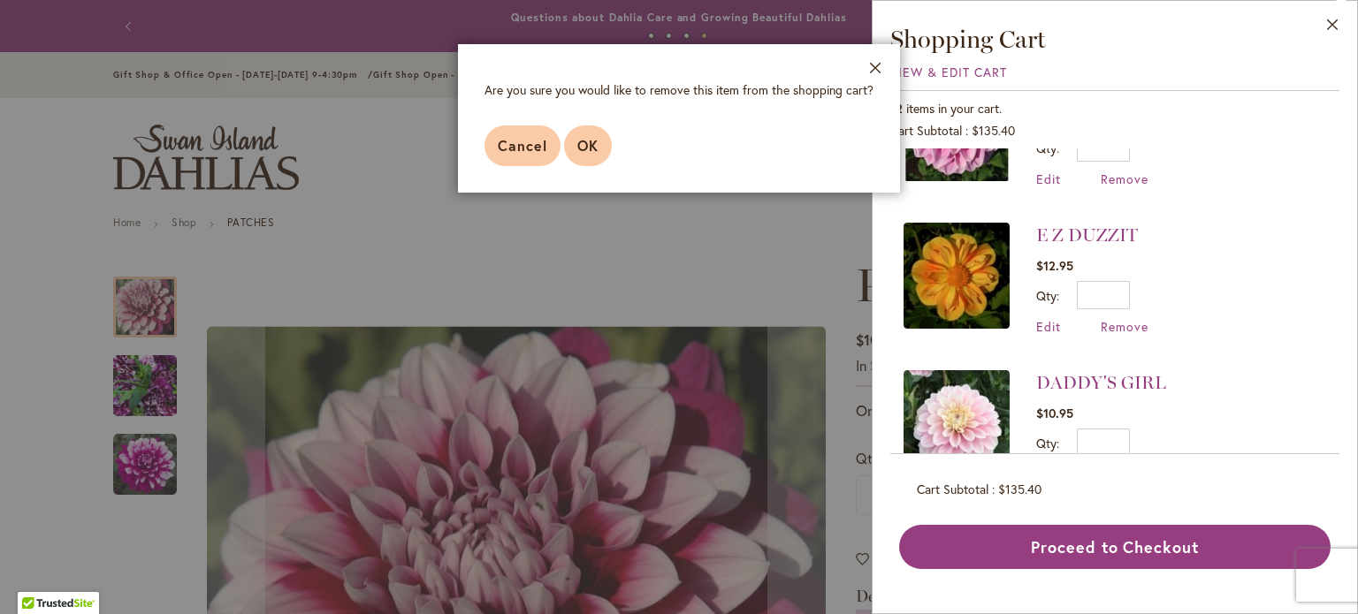
click at [583, 141] on span "OK" at bounding box center [587, 145] width 21 height 19
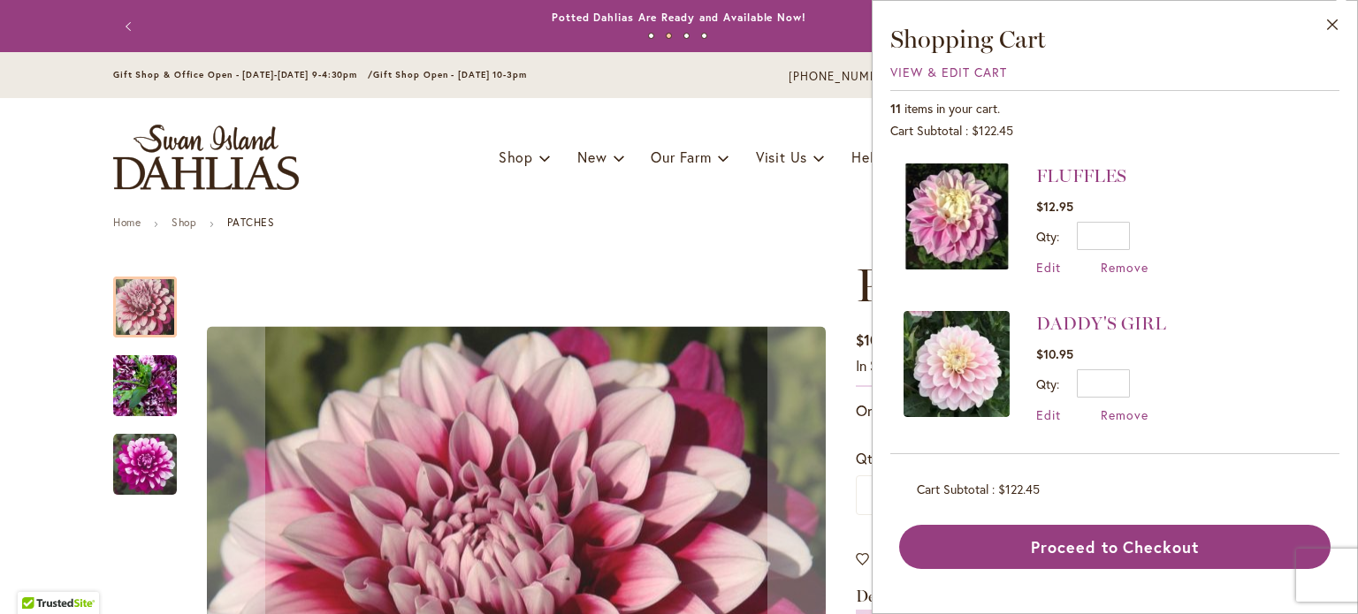
scroll to position [796, 0]
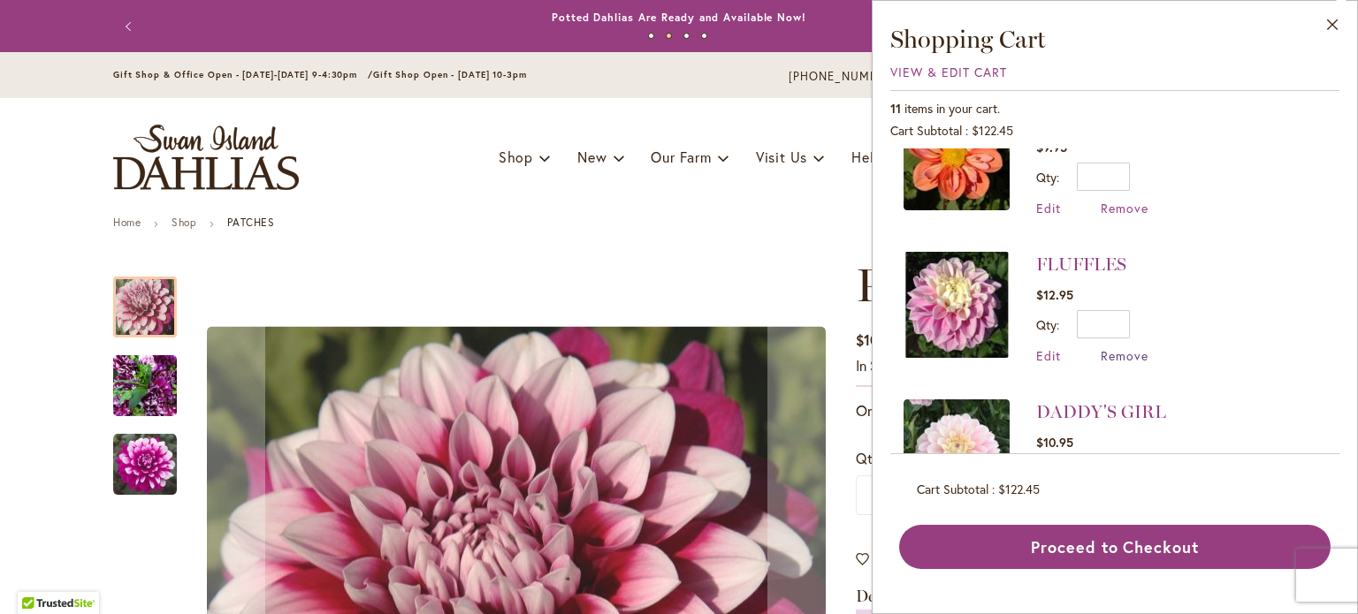
click at [1124, 347] on span "Remove" at bounding box center [1125, 355] width 48 height 17
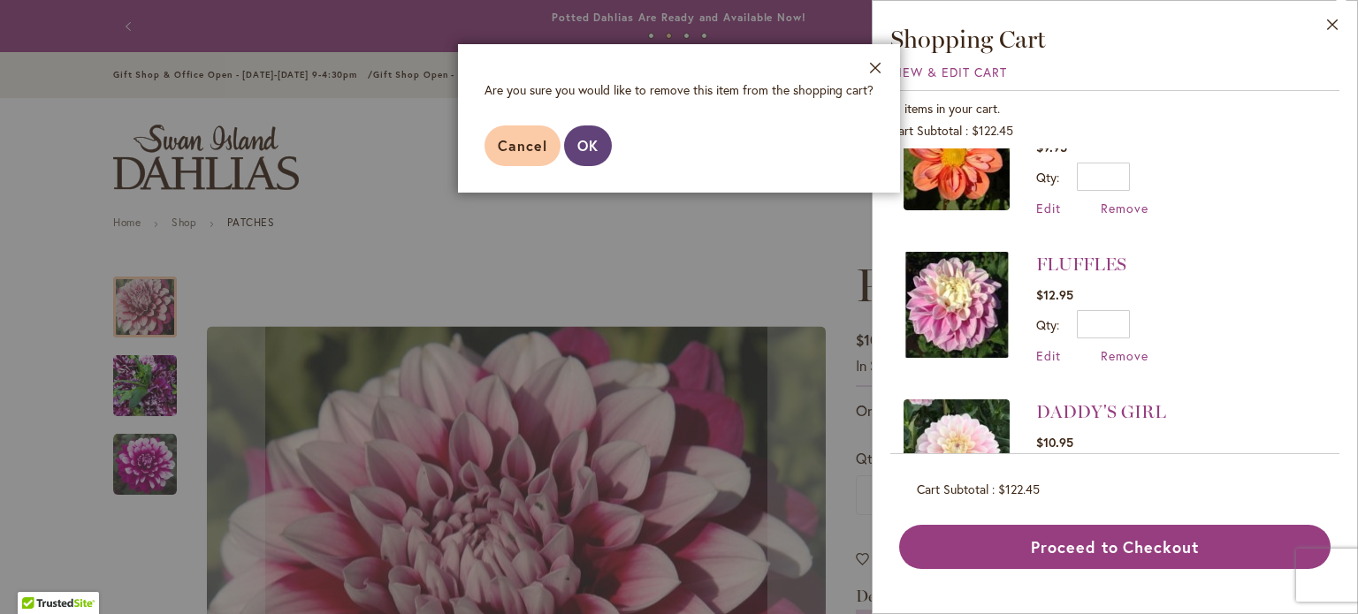
click at [598, 144] on span "OK" at bounding box center [587, 145] width 21 height 19
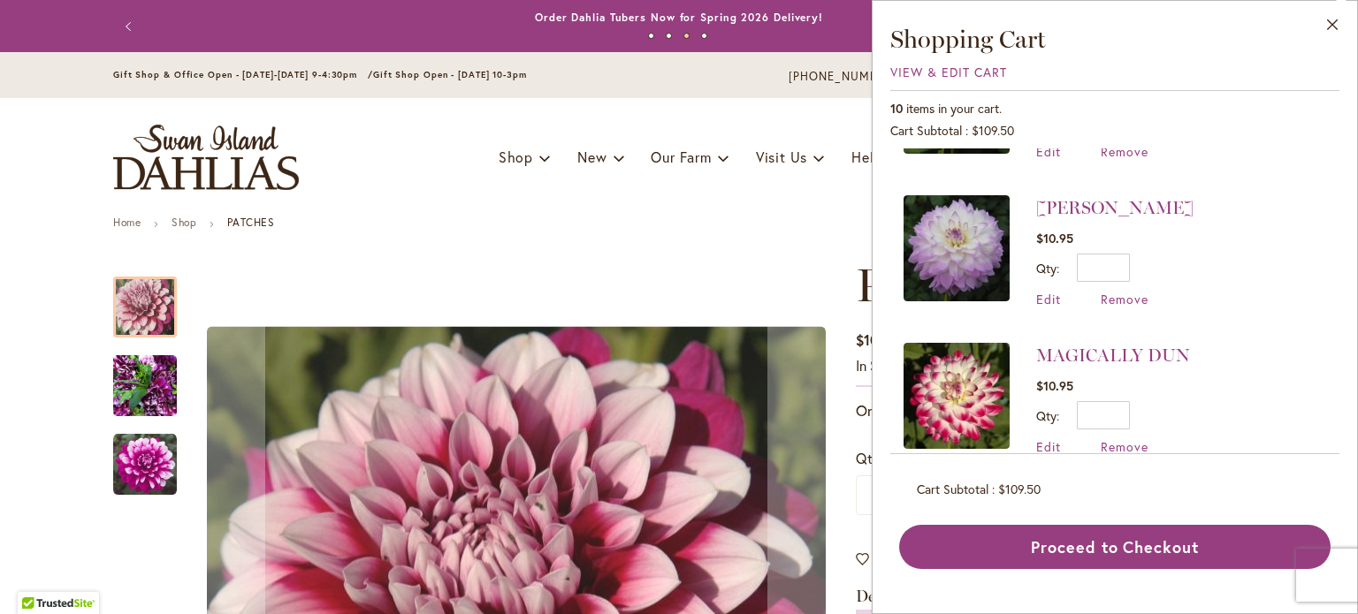
scroll to position [265, 0]
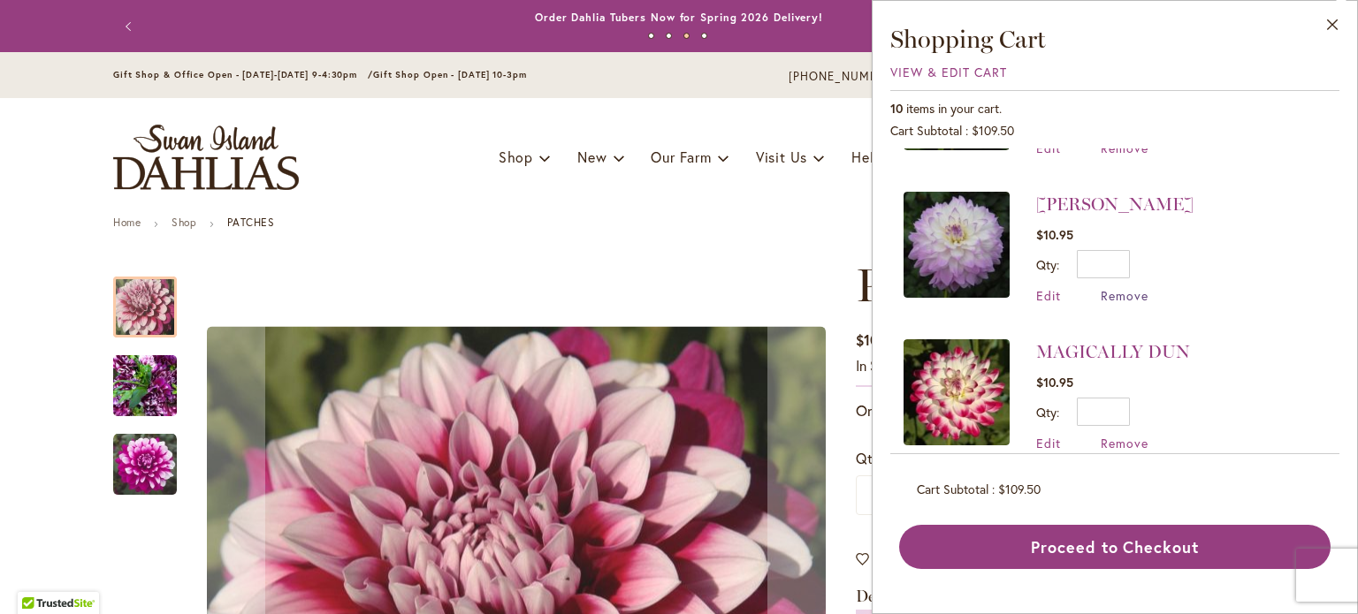
click at [1138, 292] on span "Remove" at bounding box center [1125, 295] width 48 height 17
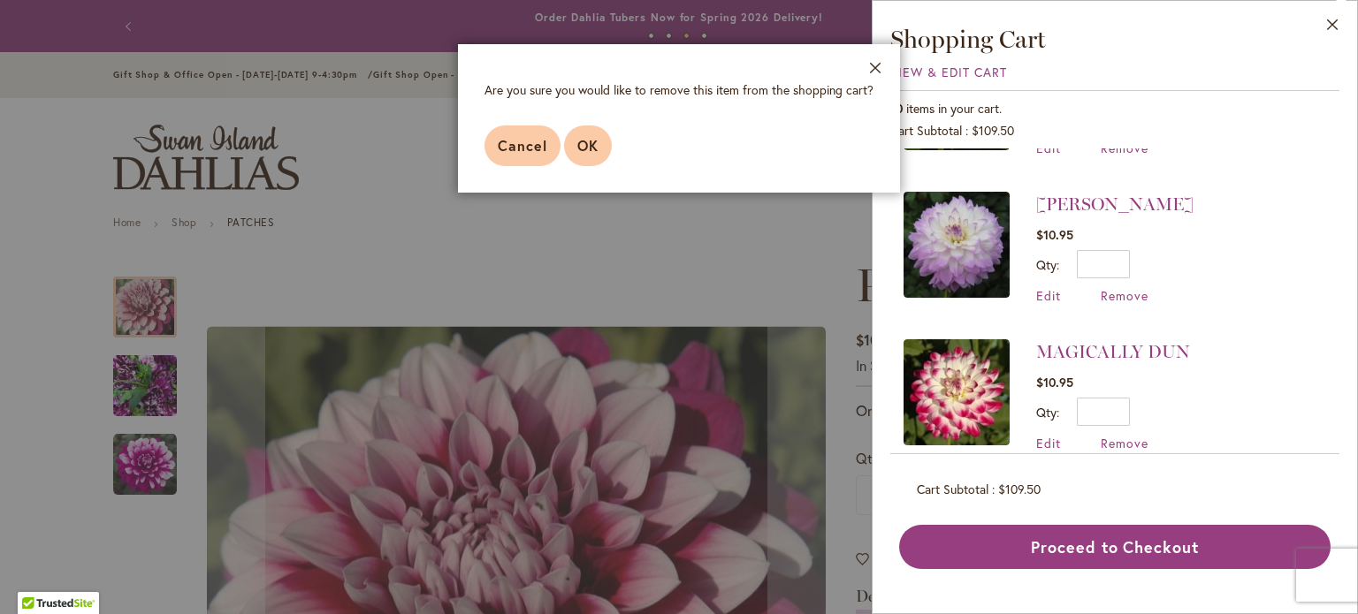
click at [593, 148] on span "OK" at bounding box center [587, 145] width 21 height 19
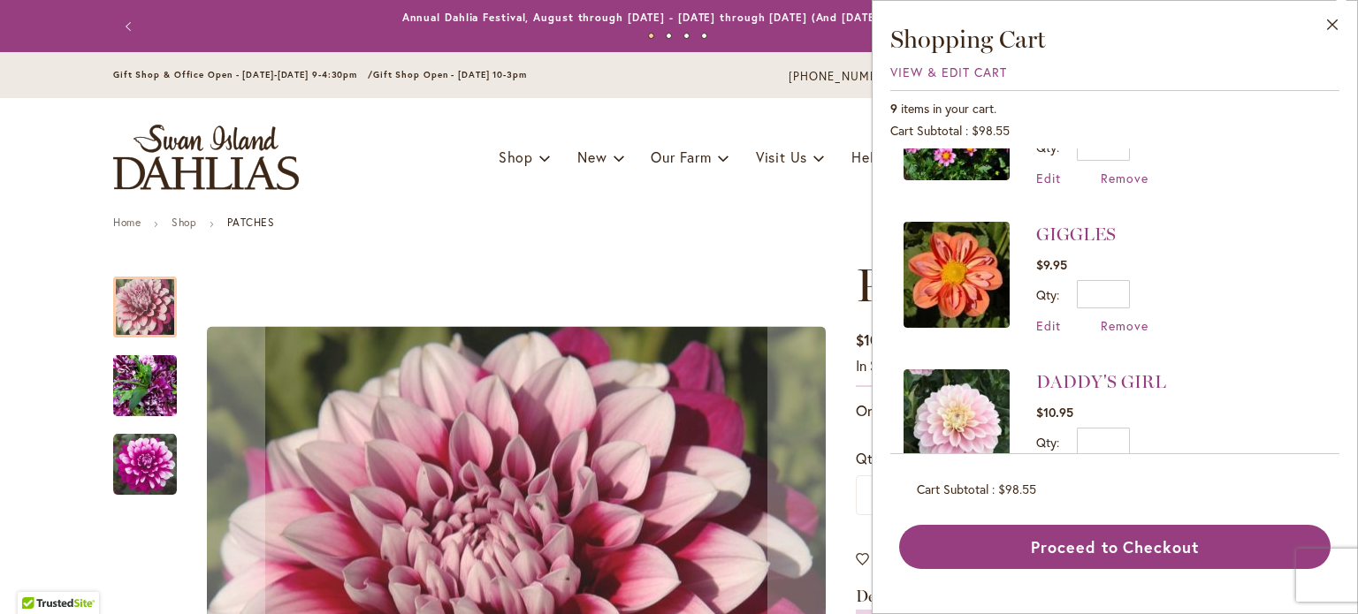
scroll to position [707, 0]
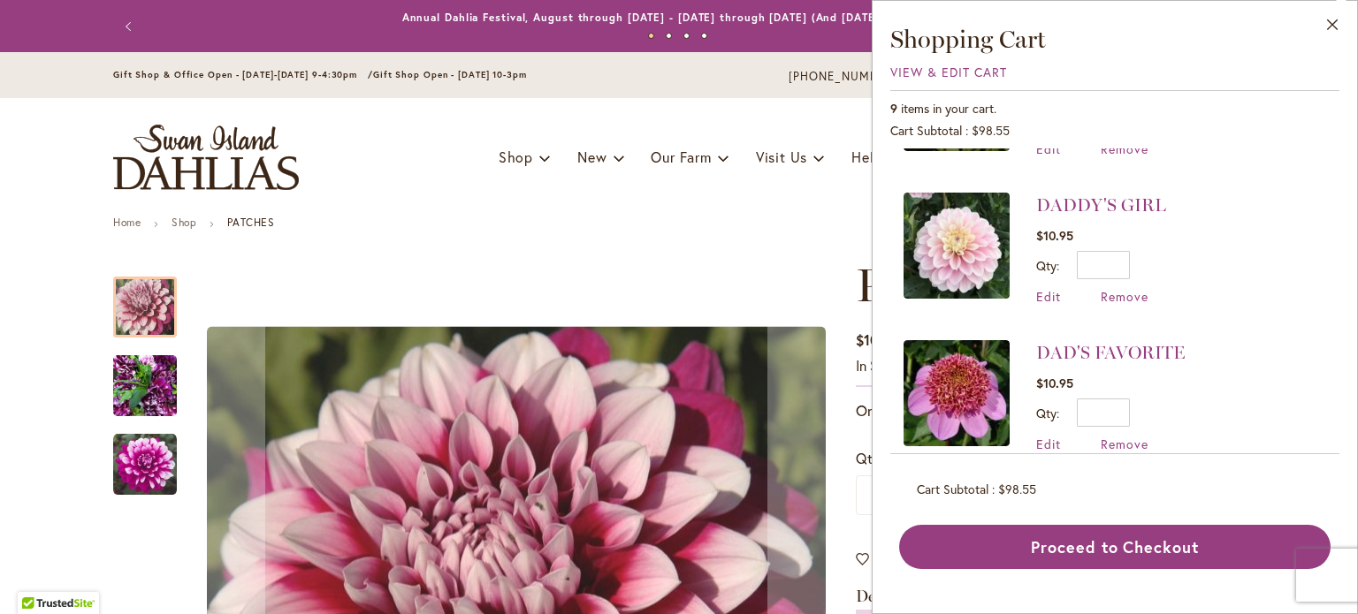
click at [977, 234] on img at bounding box center [957, 246] width 106 height 106
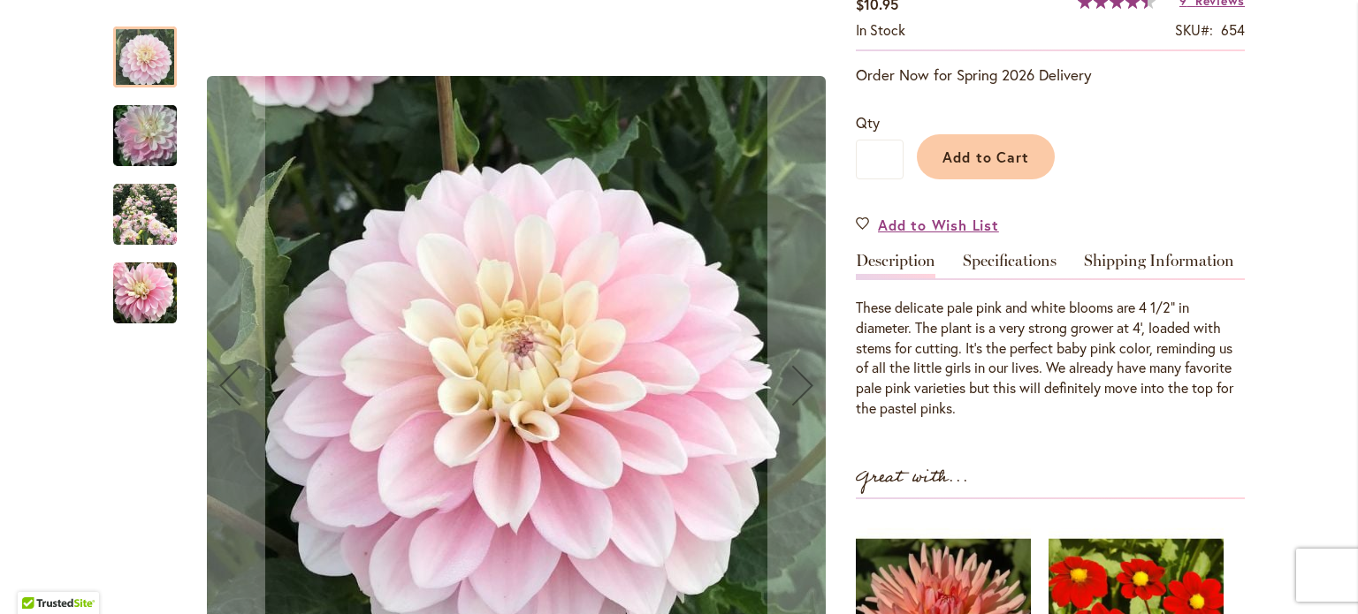
scroll to position [354, 0]
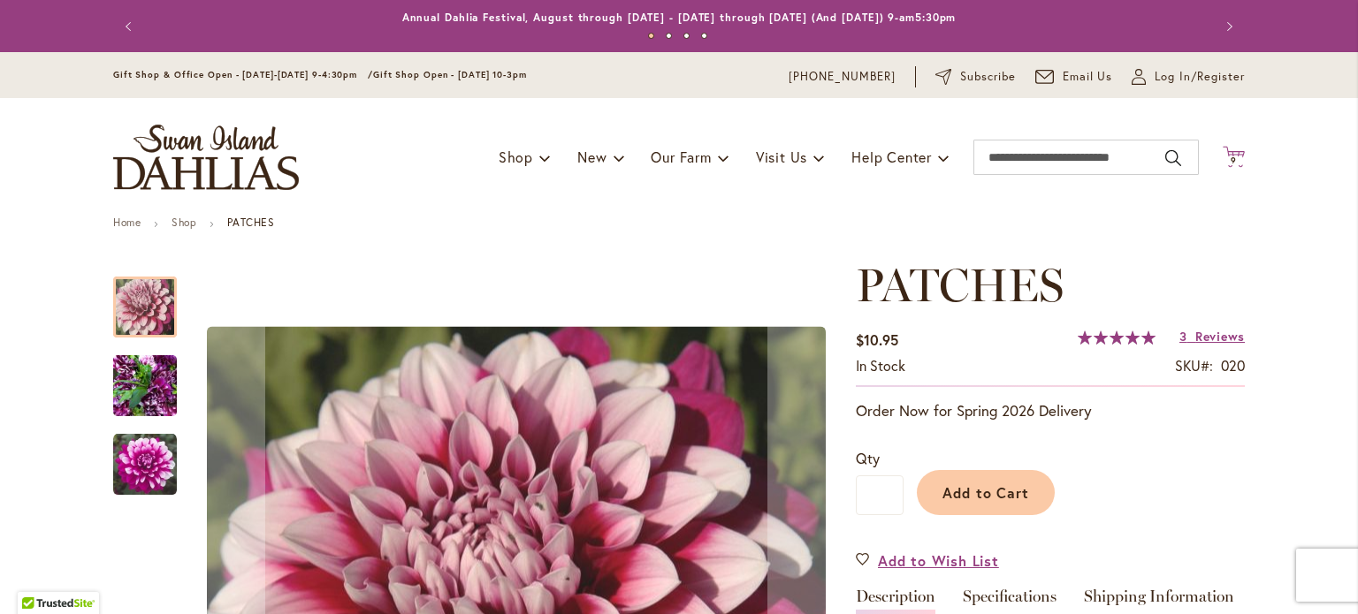
click at [1231, 160] on span "9 9 items" at bounding box center [1234, 160] width 18 height 9
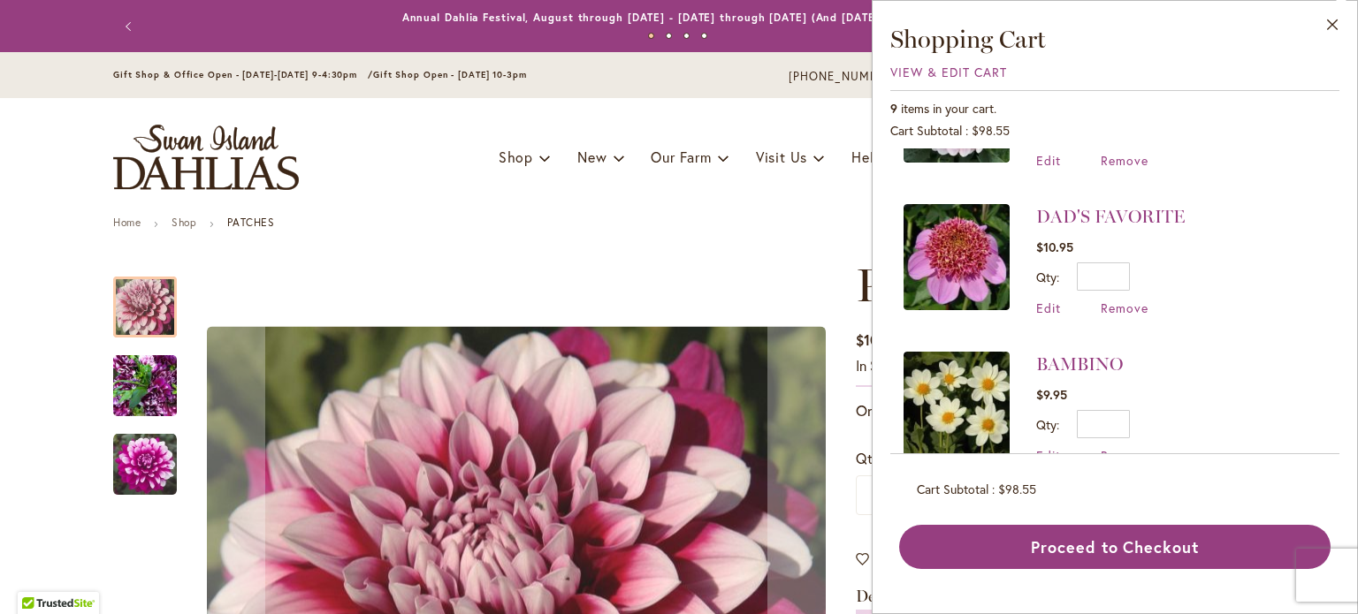
scroll to position [869, 0]
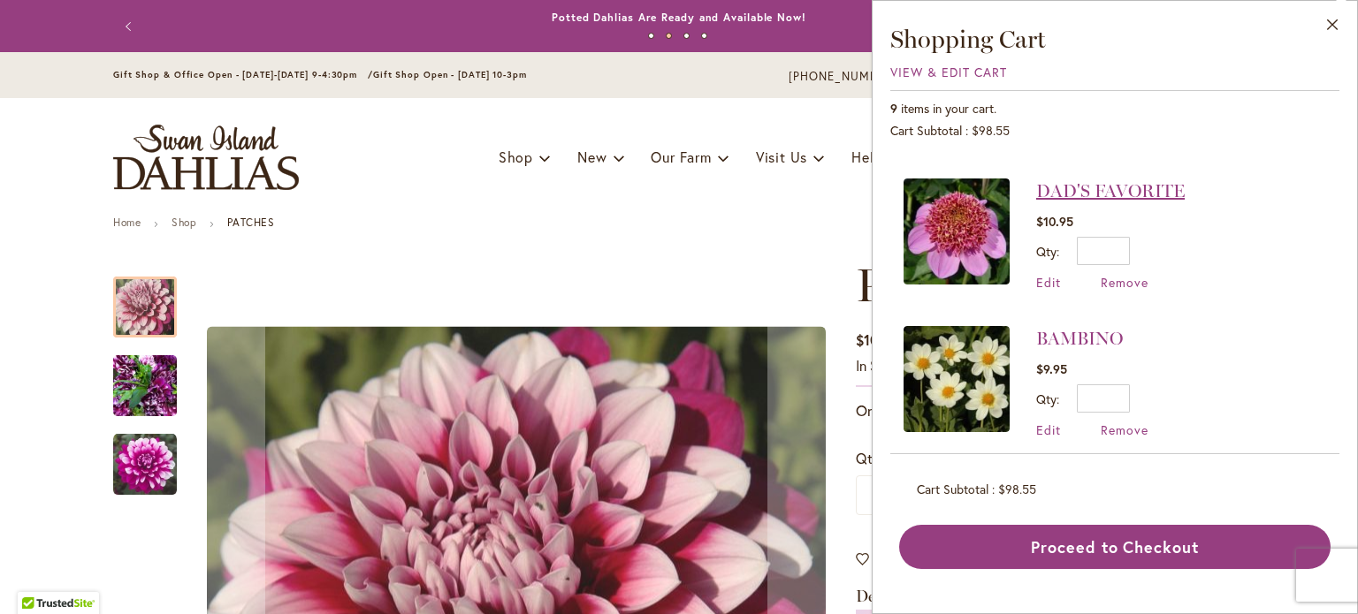
click at [1072, 180] on link "DAD'S FAVORITE" at bounding box center [1110, 190] width 149 height 21
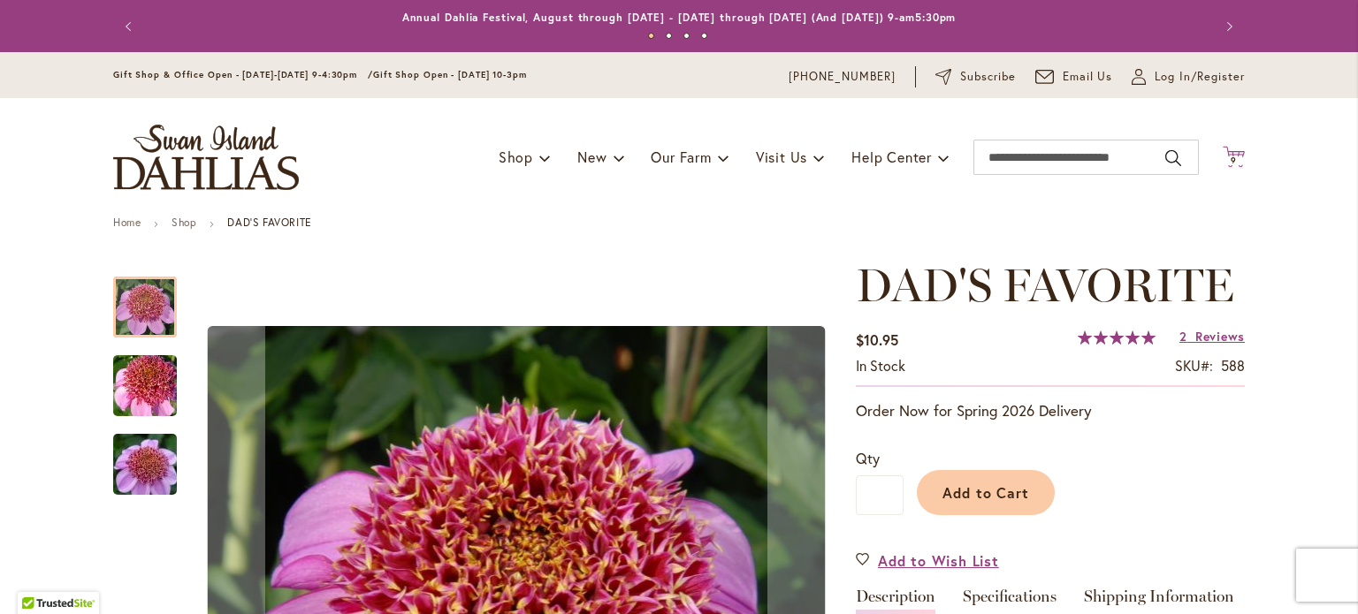
click at [1223, 155] on icon "Cart .cls-1 { fill: #231f20; }" at bounding box center [1234, 157] width 22 height 22
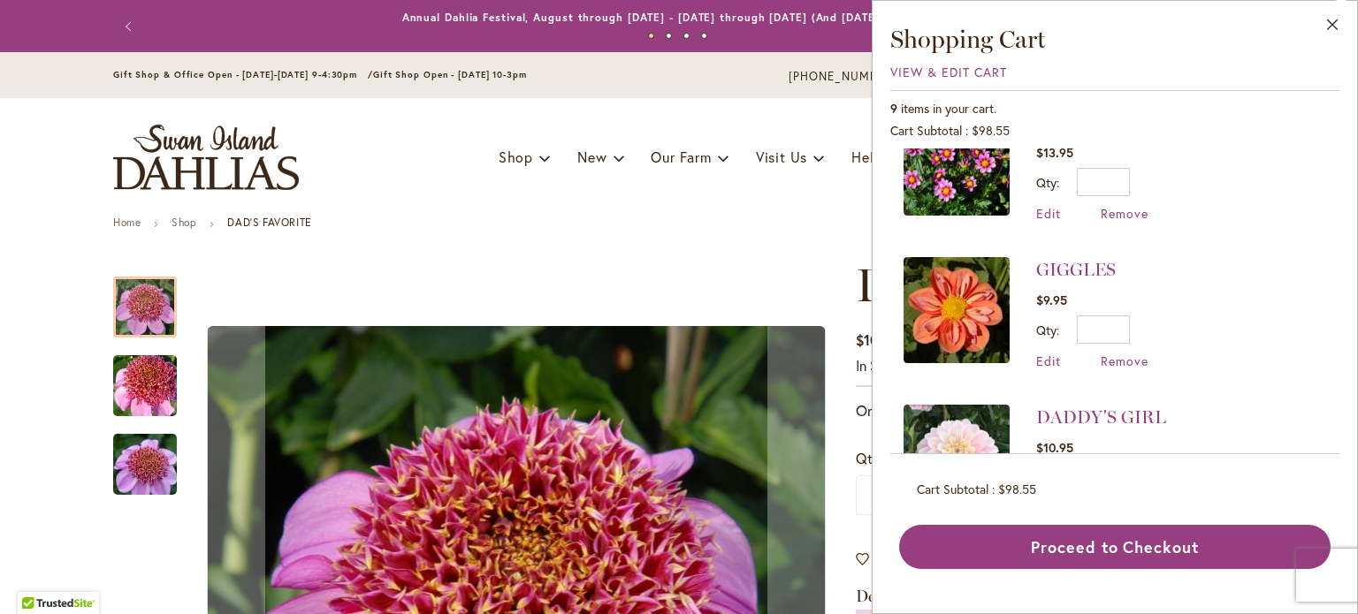
scroll to position [427, 0]
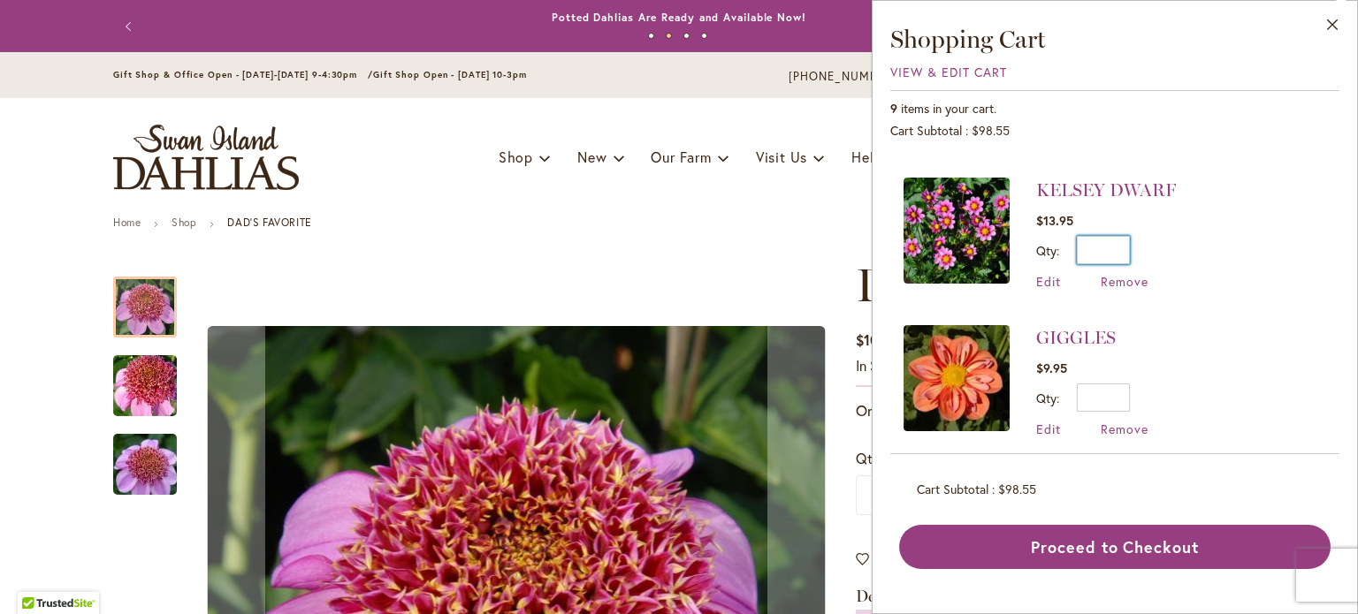
drag, startPoint x: 1125, startPoint y: 240, endPoint x: 1158, endPoint y: 231, distance: 34.7
click at [1158, 236] on div "Qty * Update" at bounding box center [1106, 250] width 140 height 28
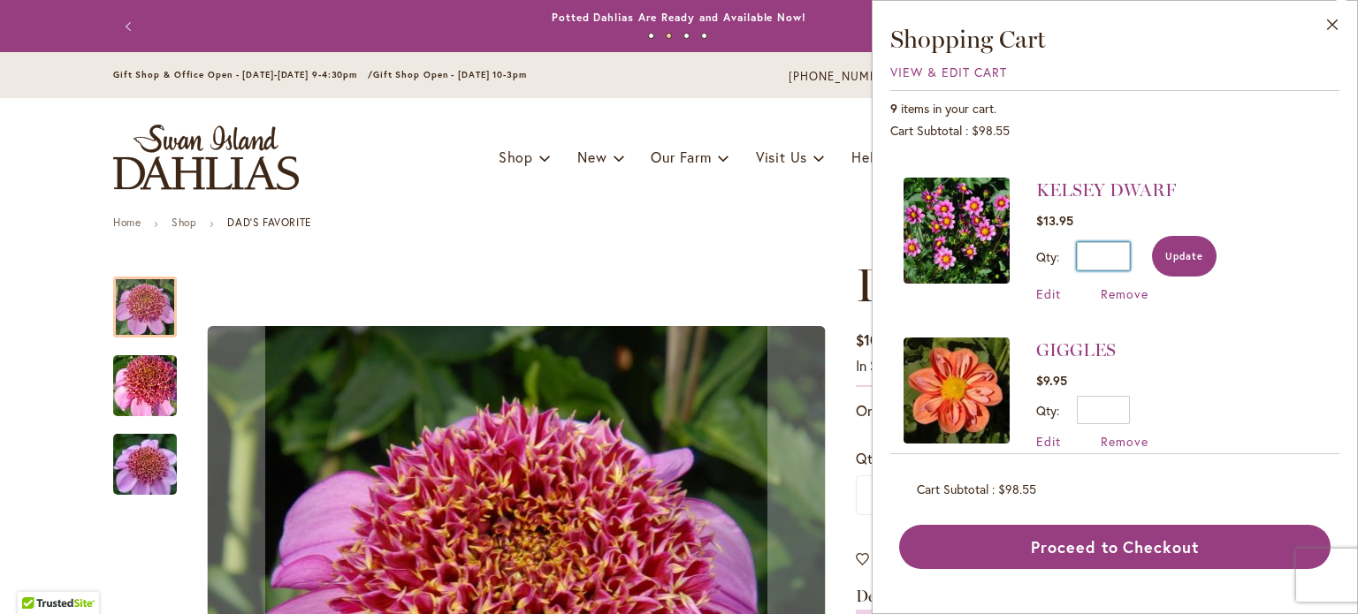
type input "*"
click at [1168, 250] on span "Update" at bounding box center [1184, 256] width 38 height 12
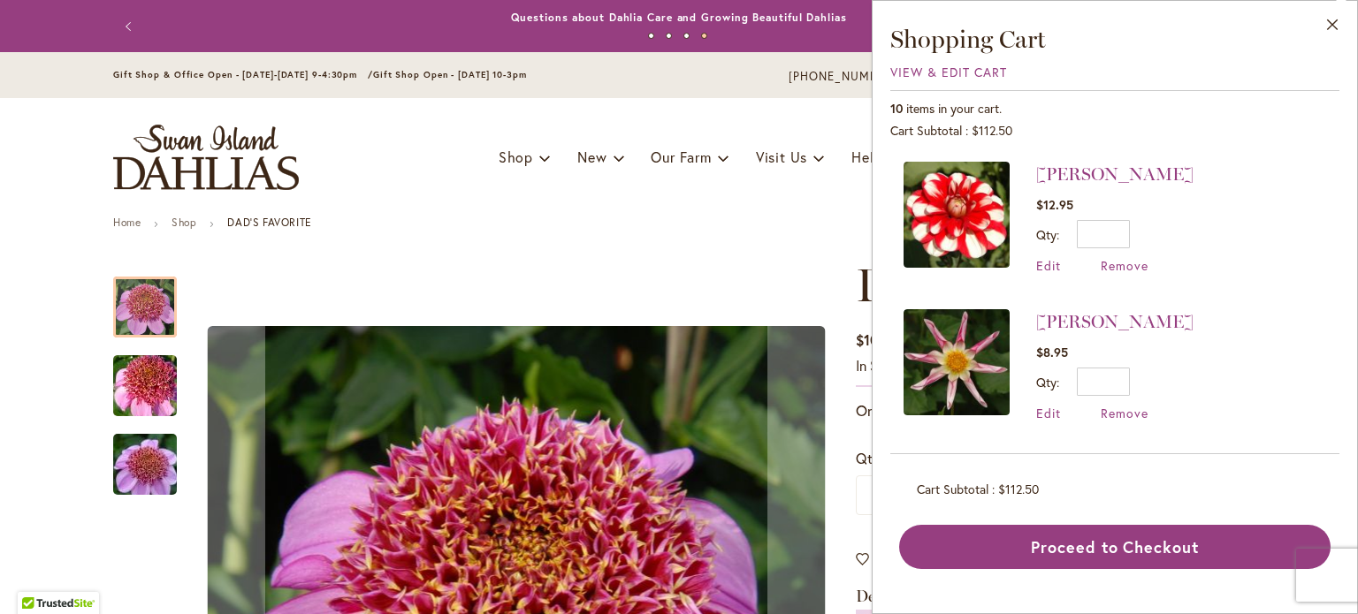
scroll to position [0, 0]
click at [1121, 412] on span "Remove" at bounding box center [1125, 413] width 48 height 17
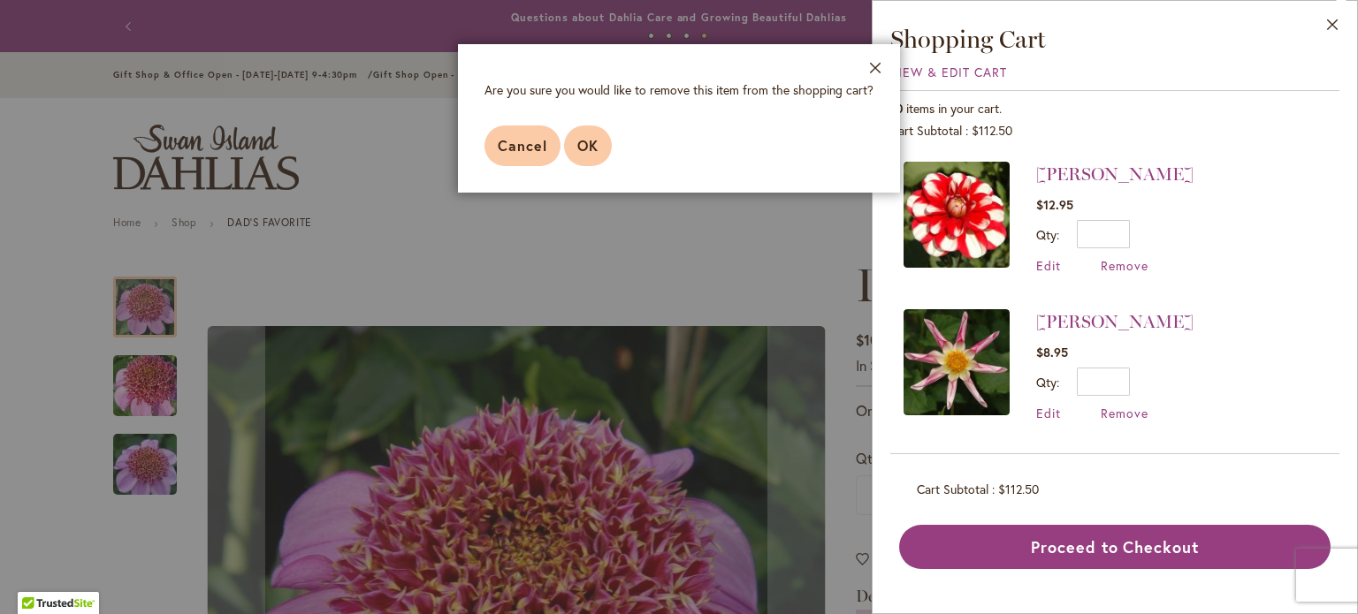
click at [587, 144] on span "OK" at bounding box center [587, 145] width 21 height 19
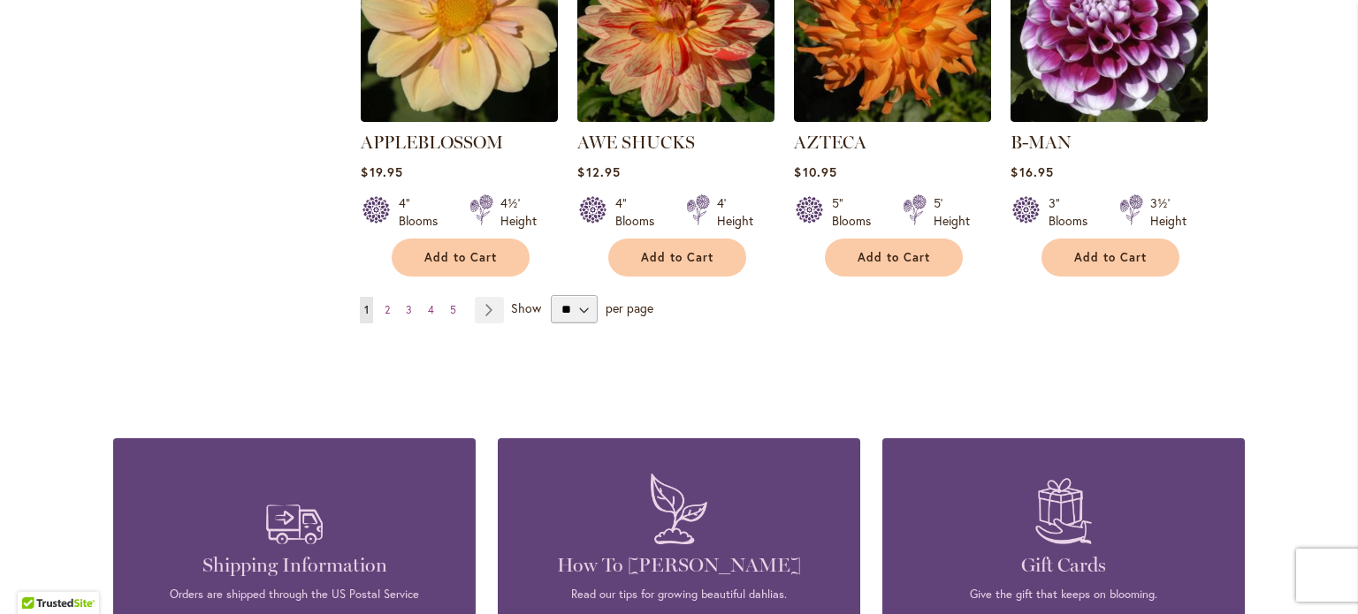
scroll to position [1680, 0]
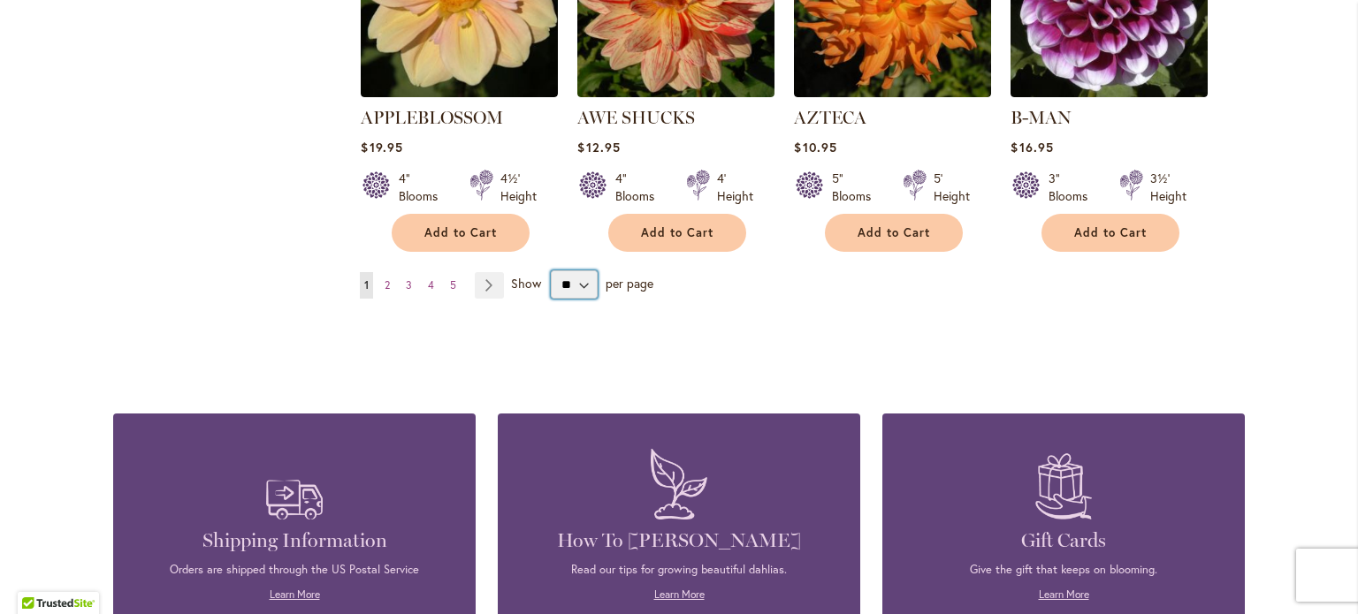
click at [576, 271] on select "** ** ** **" at bounding box center [574, 285] width 47 height 28
select select "**"
click at [551, 271] on select "** ** ** **" at bounding box center [574, 285] width 47 height 28
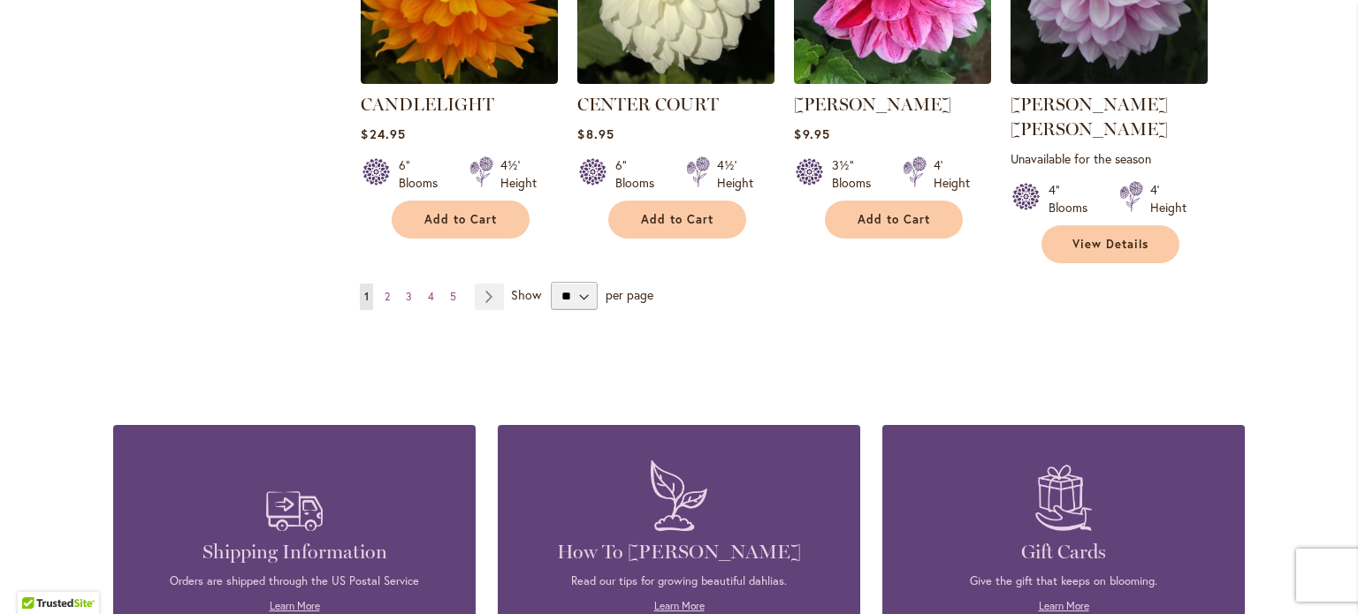
scroll to position [6208, 0]
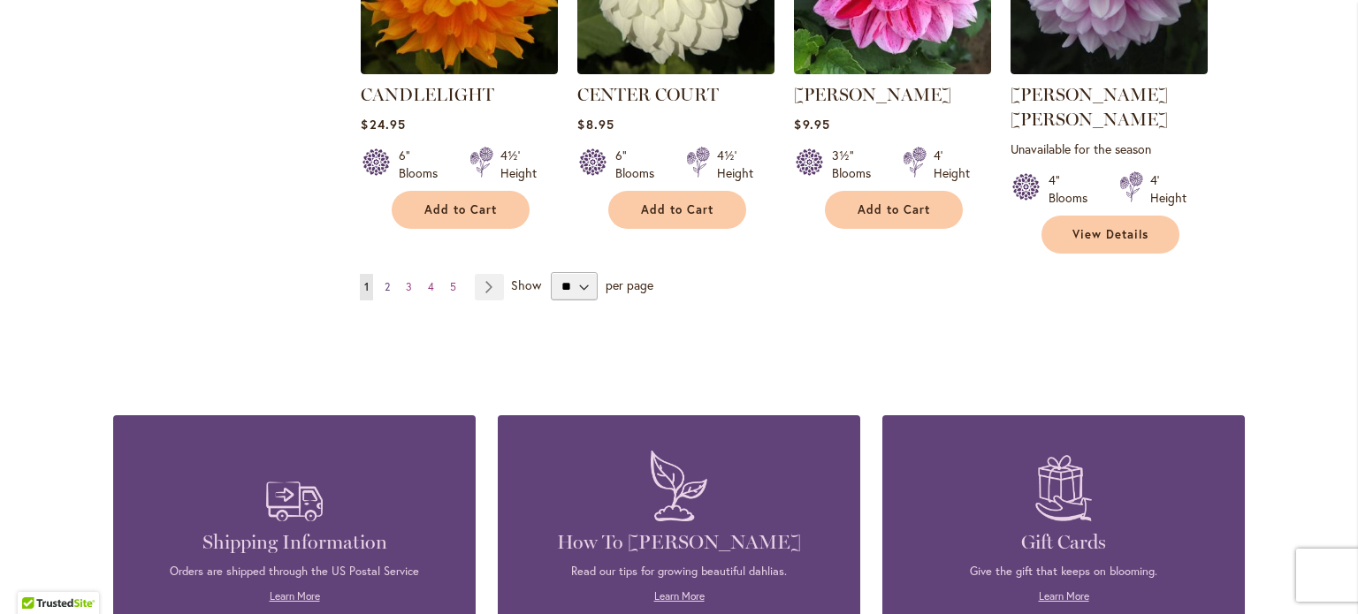
click at [380, 274] on link "Page 2" at bounding box center [387, 287] width 14 height 27
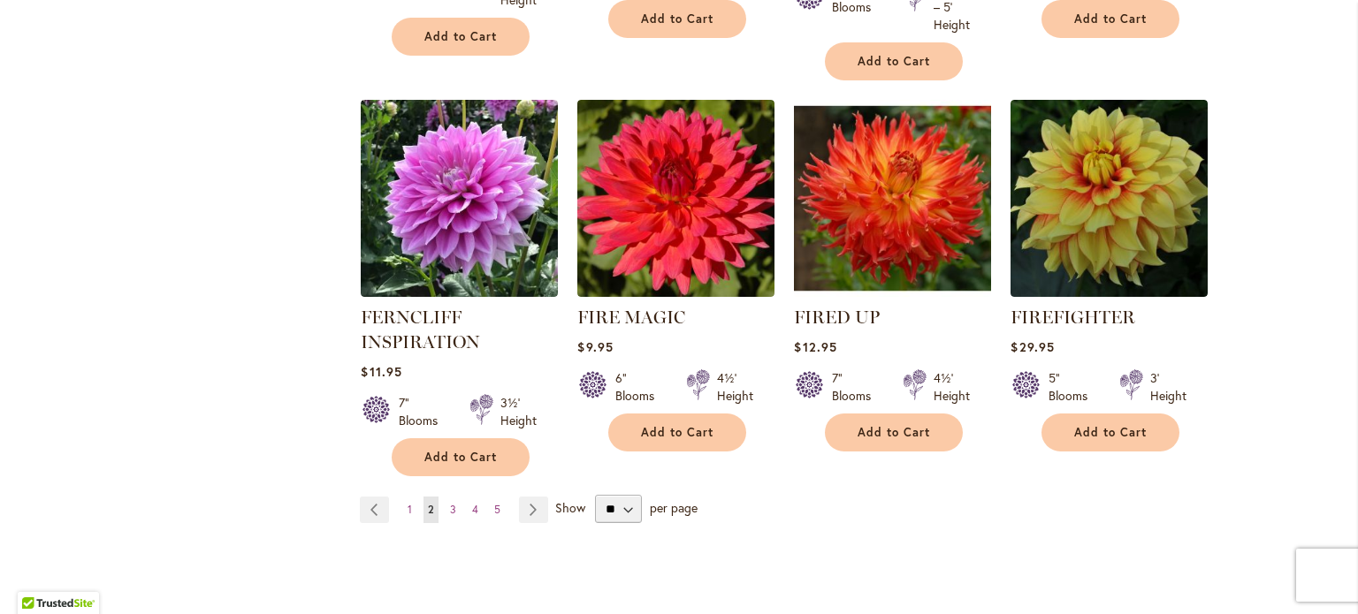
scroll to position [6296, 0]
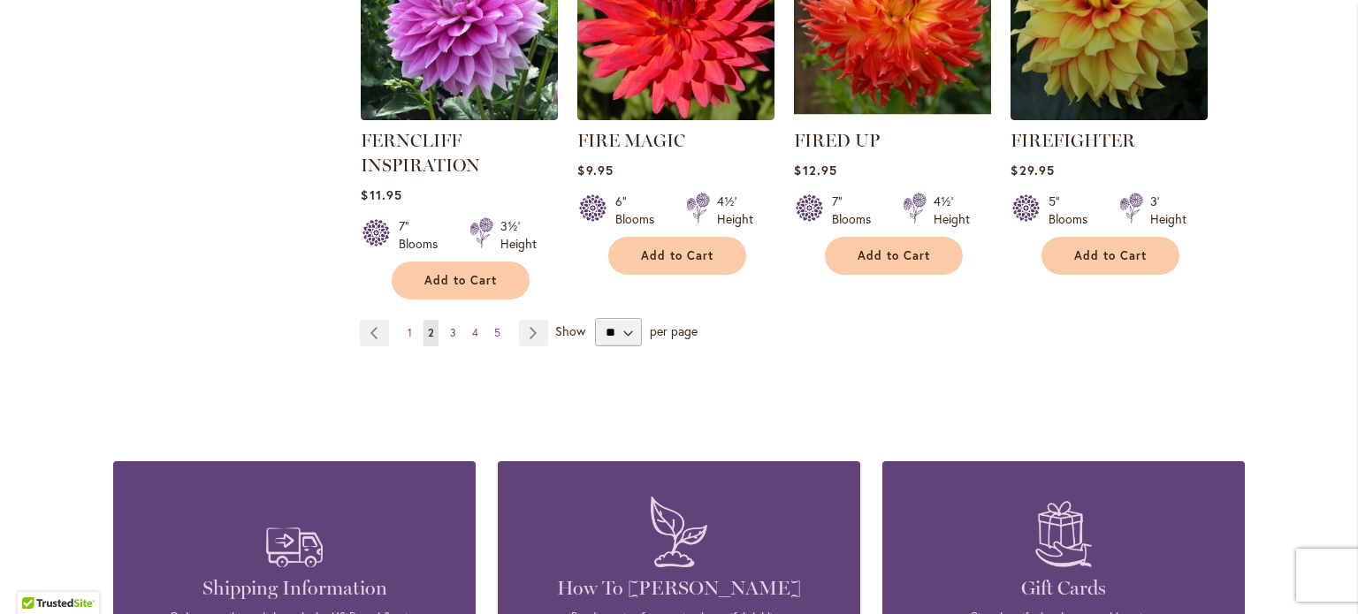
click at [450, 326] on span "3" at bounding box center [453, 332] width 6 height 13
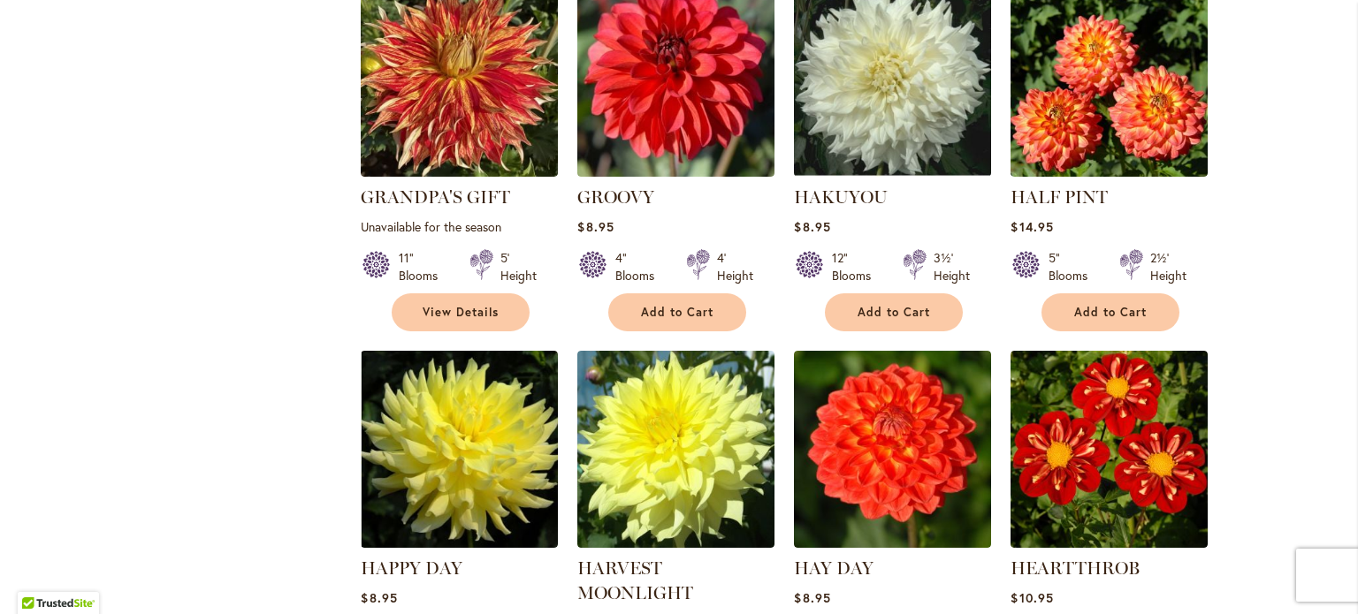
scroll to position [3644, 0]
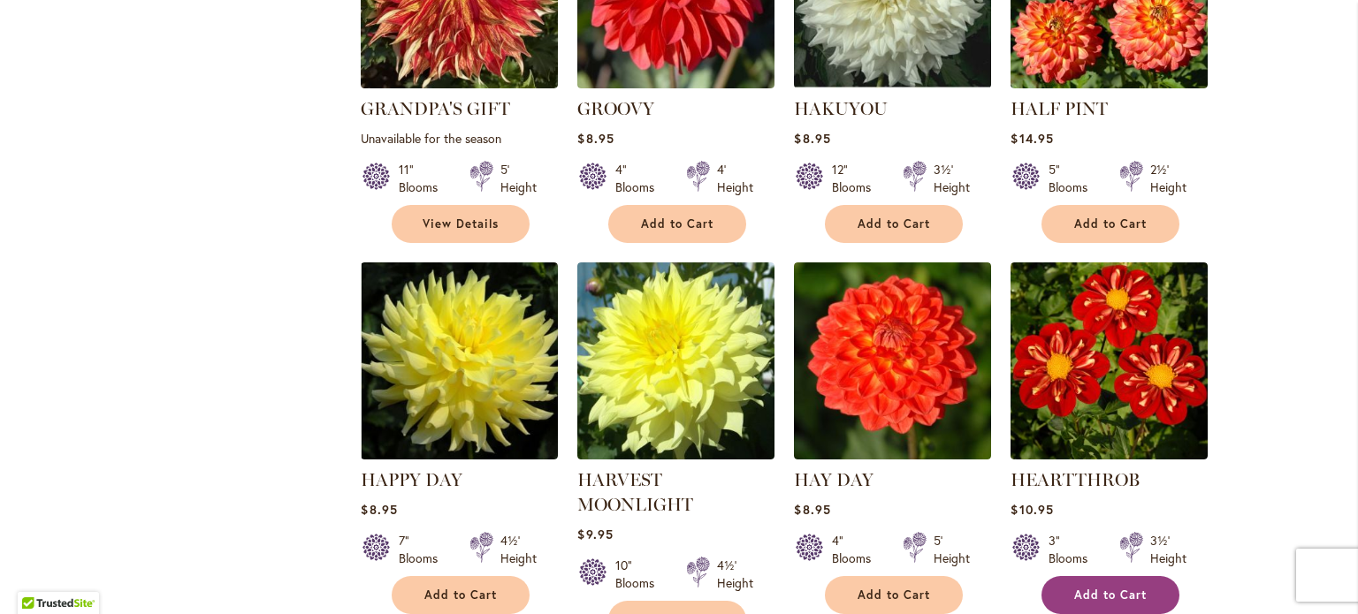
click at [1120, 588] on span "Add to Cart" at bounding box center [1110, 595] width 72 height 15
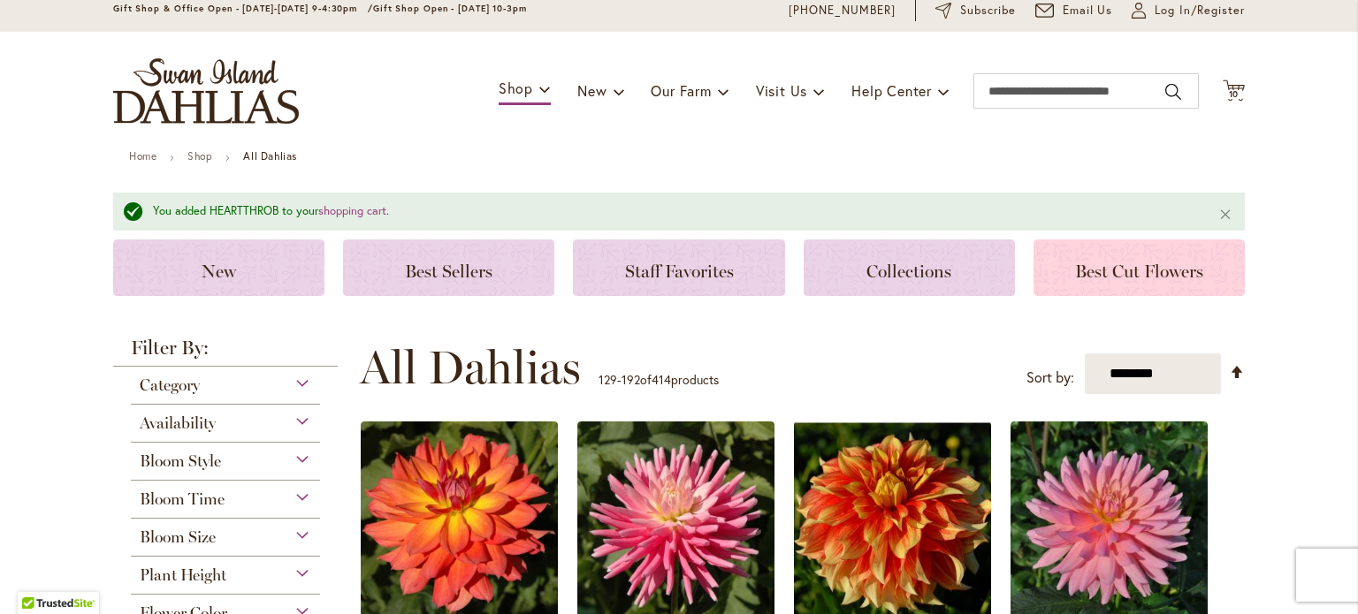
scroll to position [0, 0]
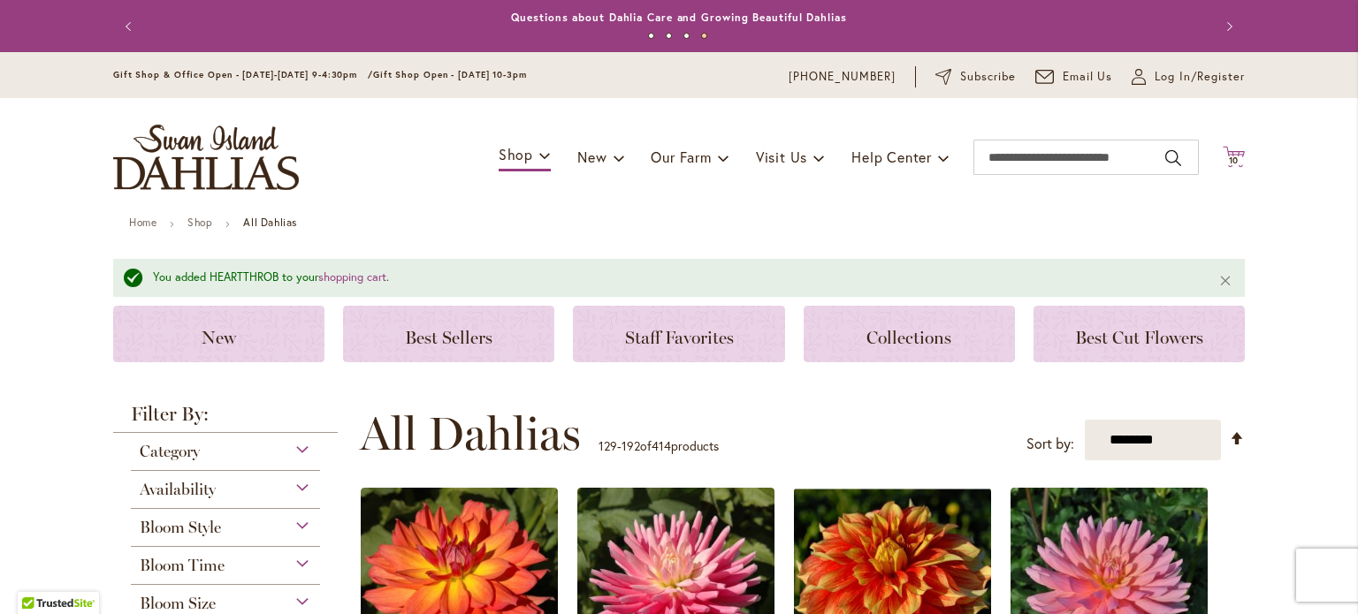
click at [1230, 149] on icon "Cart .cls-1 { fill: #231f20; }" at bounding box center [1234, 157] width 22 height 22
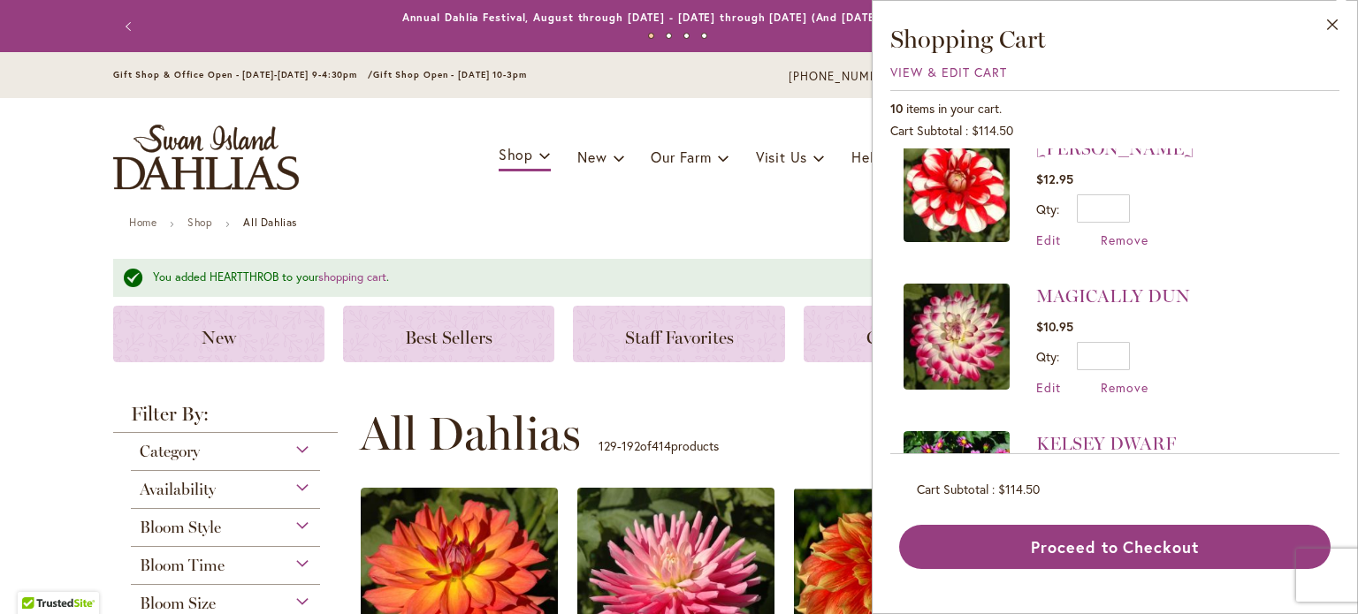
scroll to position [177, 0]
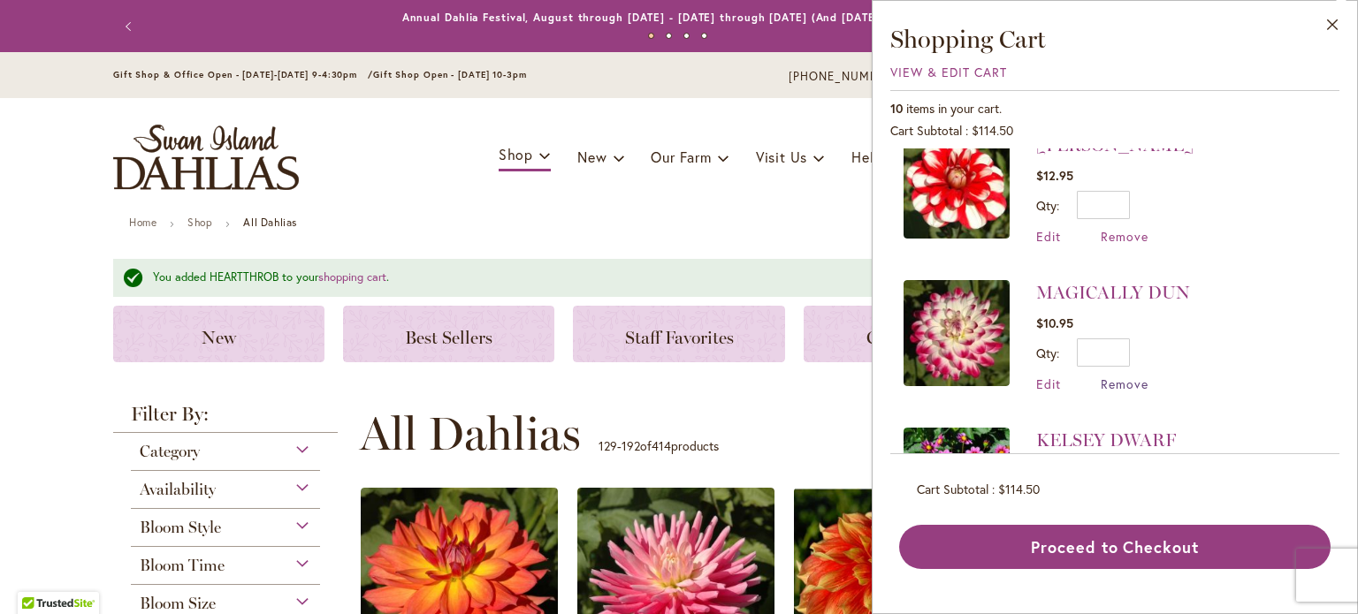
click at [1129, 378] on span "Remove" at bounding box center [1125, 384] width 48 height 17
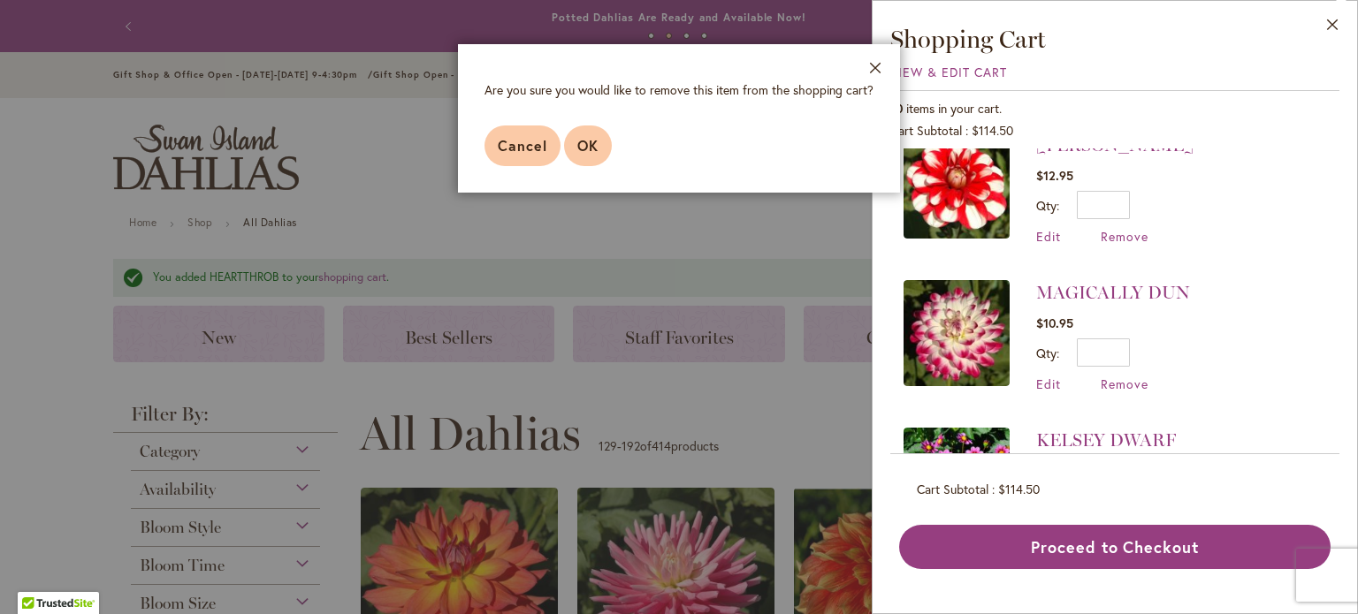
click at [598, 149] on span "OK" at bounding box center [587, 145] width 21 height 19
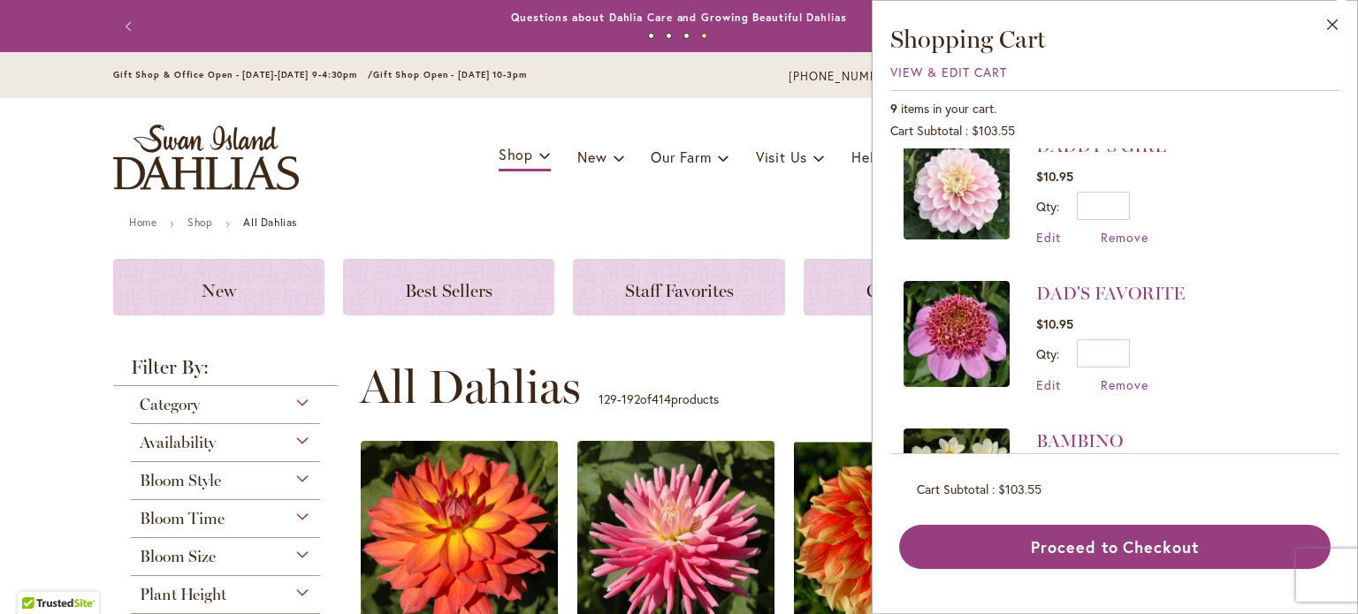
scroll to position [723, 0]
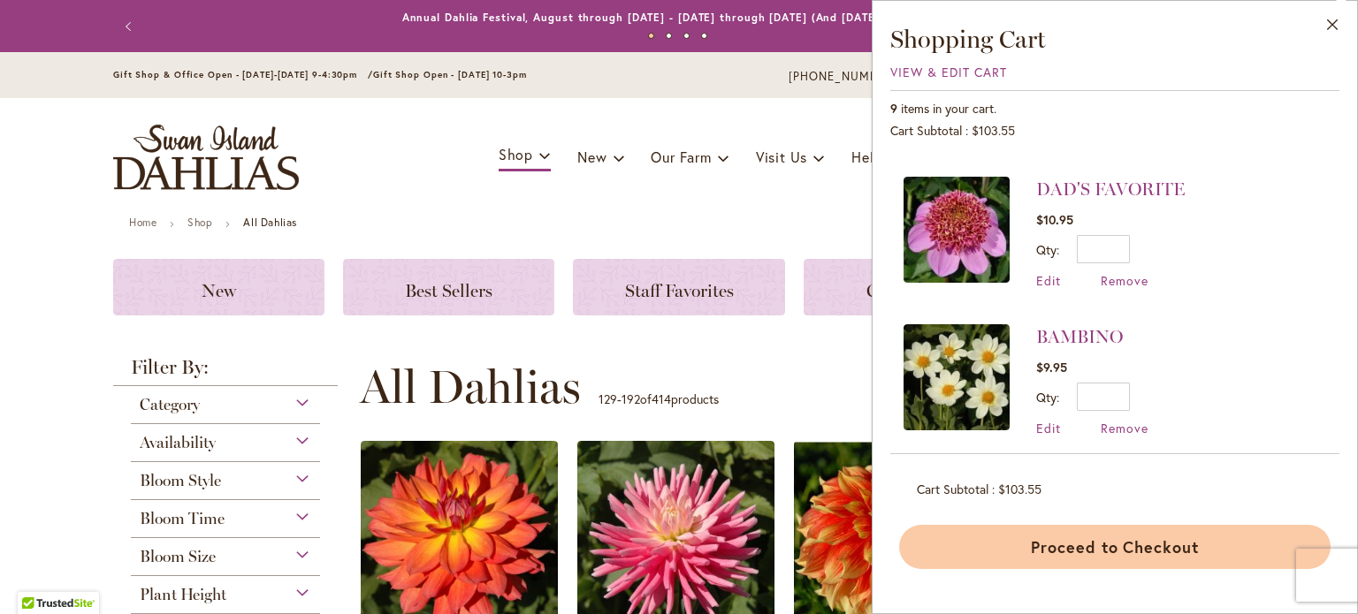
click at [1103, 541] on button "Proceed to Checkout" at bounding box center [1114, 547] width 431 height 44
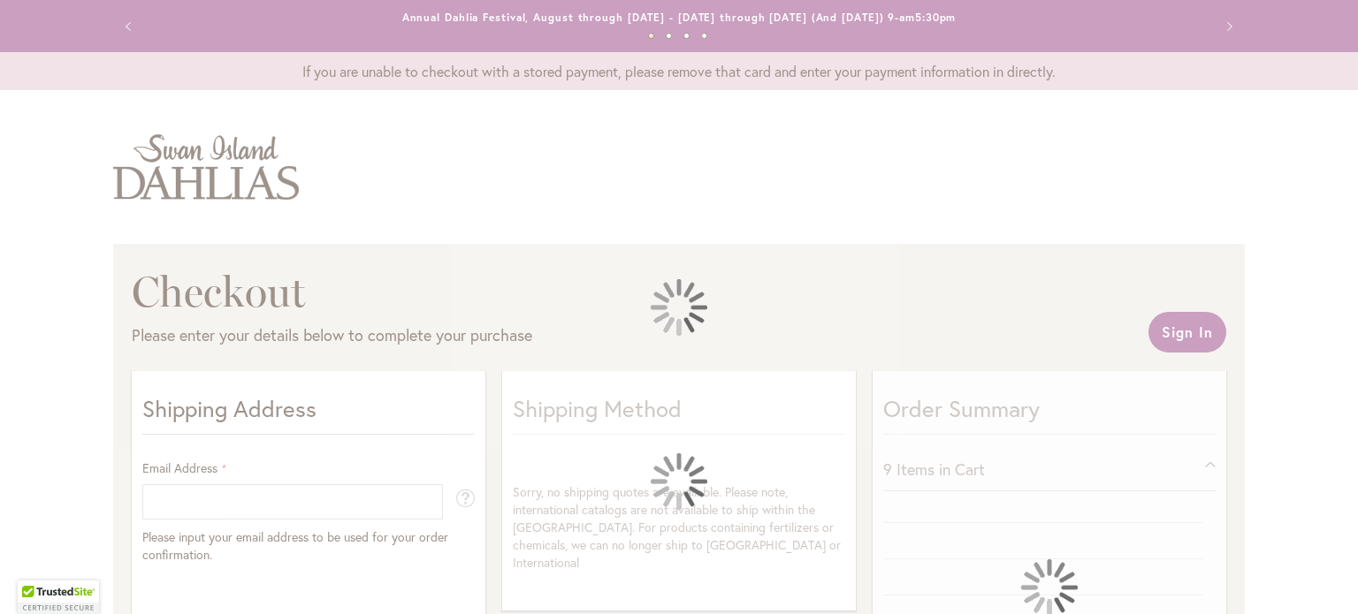
select select "**"
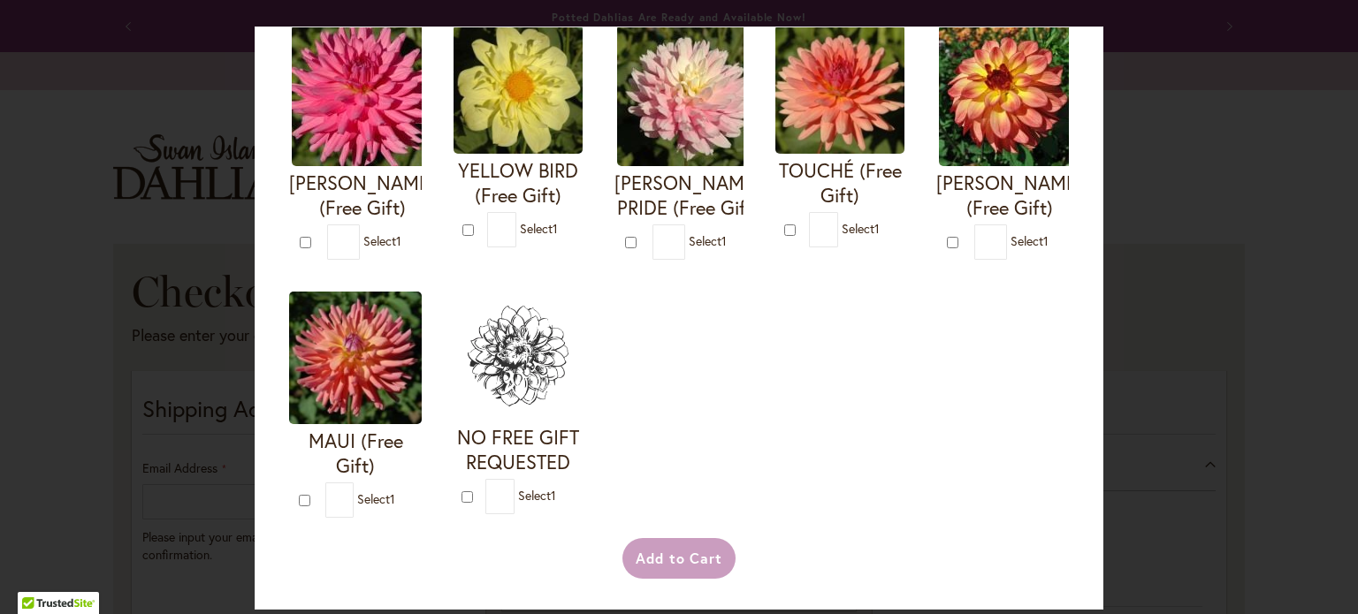
scroll to position [884, 0]
type input "*"
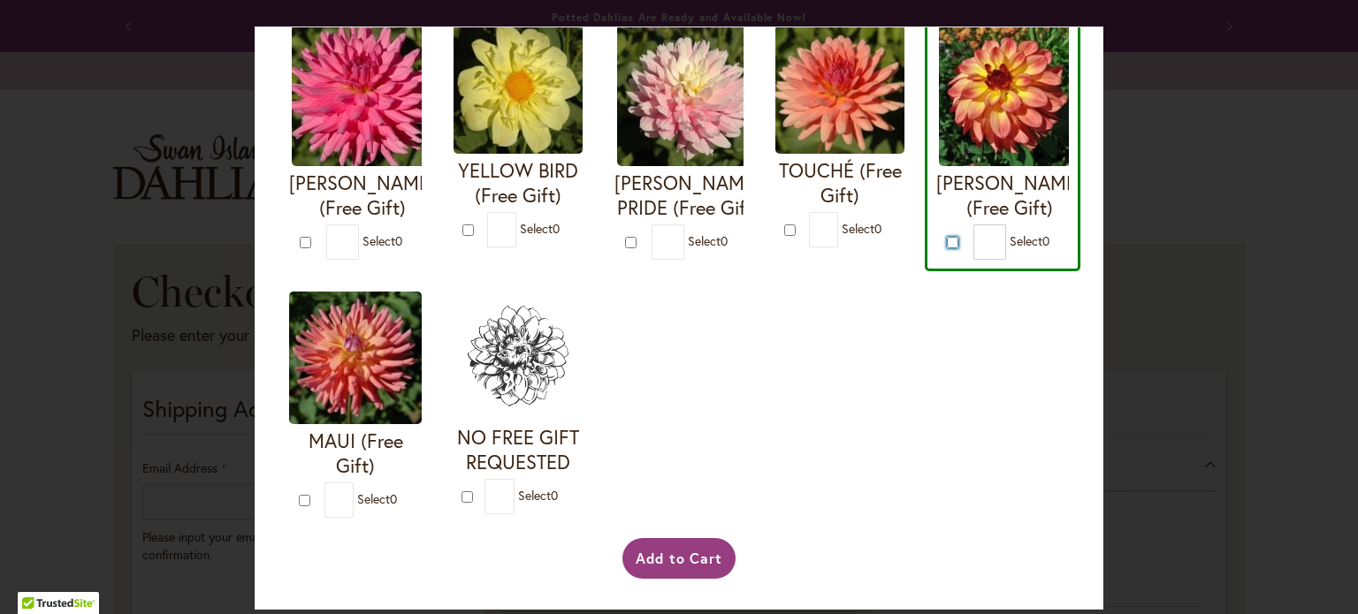
scroll to position [958, 0]
click at [672, 572] on button "Add to Cart" at bounding box center [679, 558] width 114 height 41
click at [688, 554] on div "Add to Cart" at bounding box center [678, 558] width 785 height 41
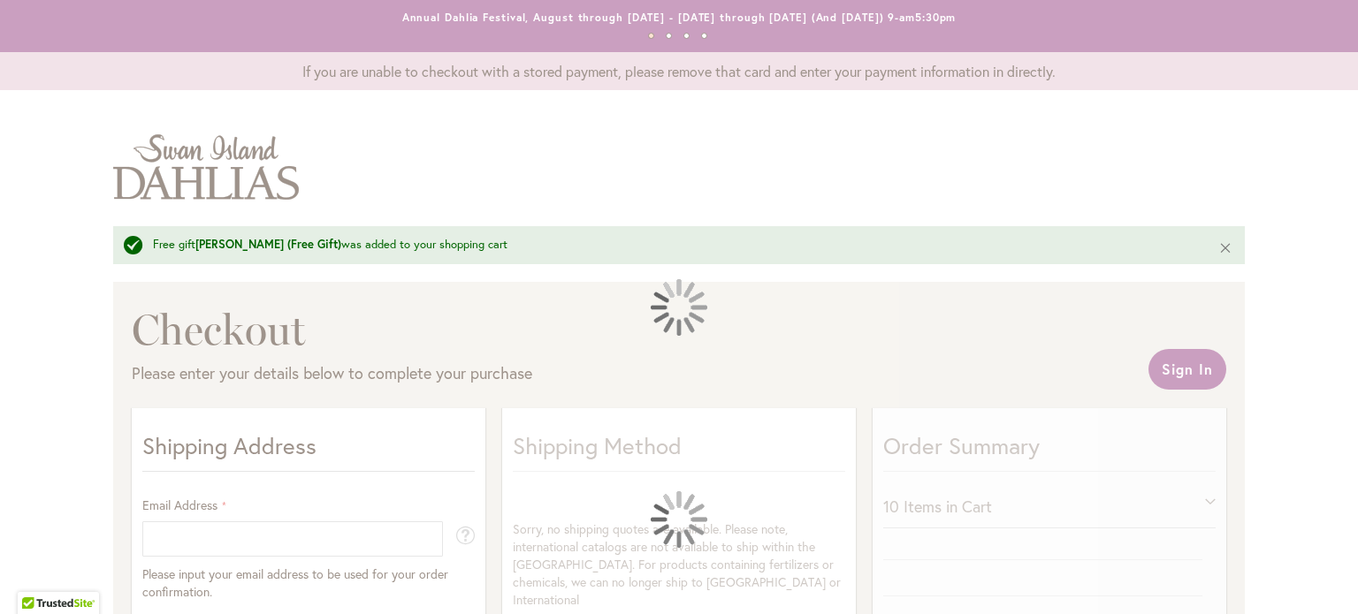
select select "**"
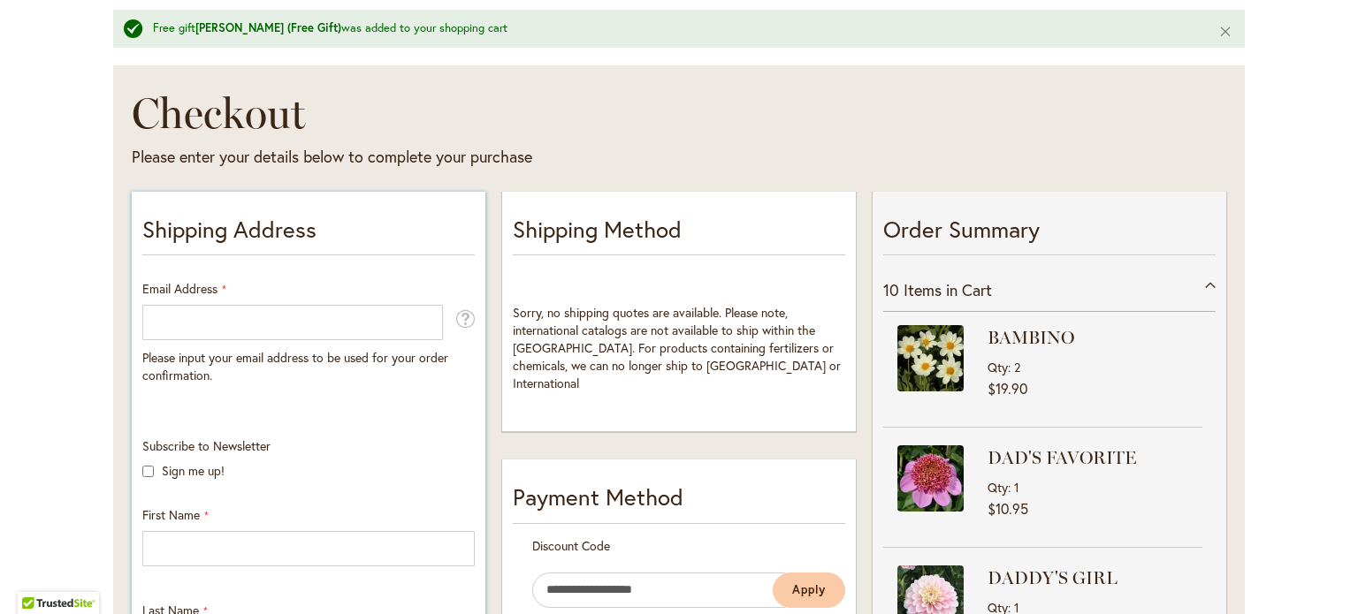
scroll to position [265, 0]
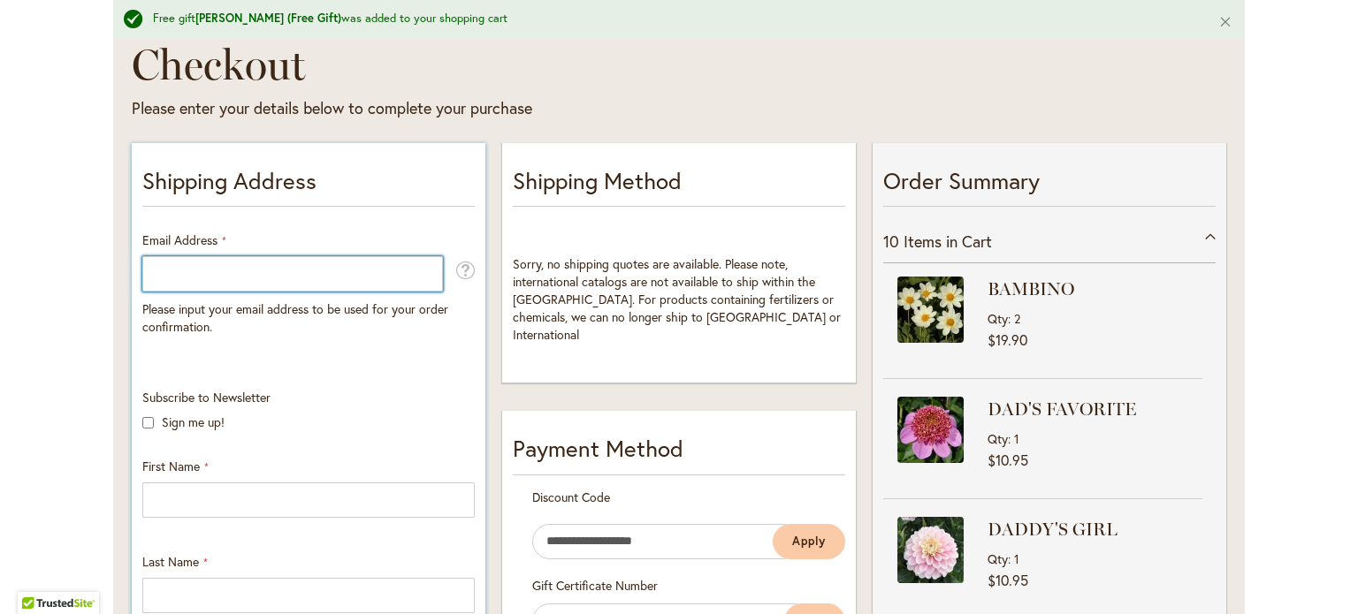
click at [269, 273] on input "Email Address" at bounding box center [292, 273] width 301 height 35
type input "**********"
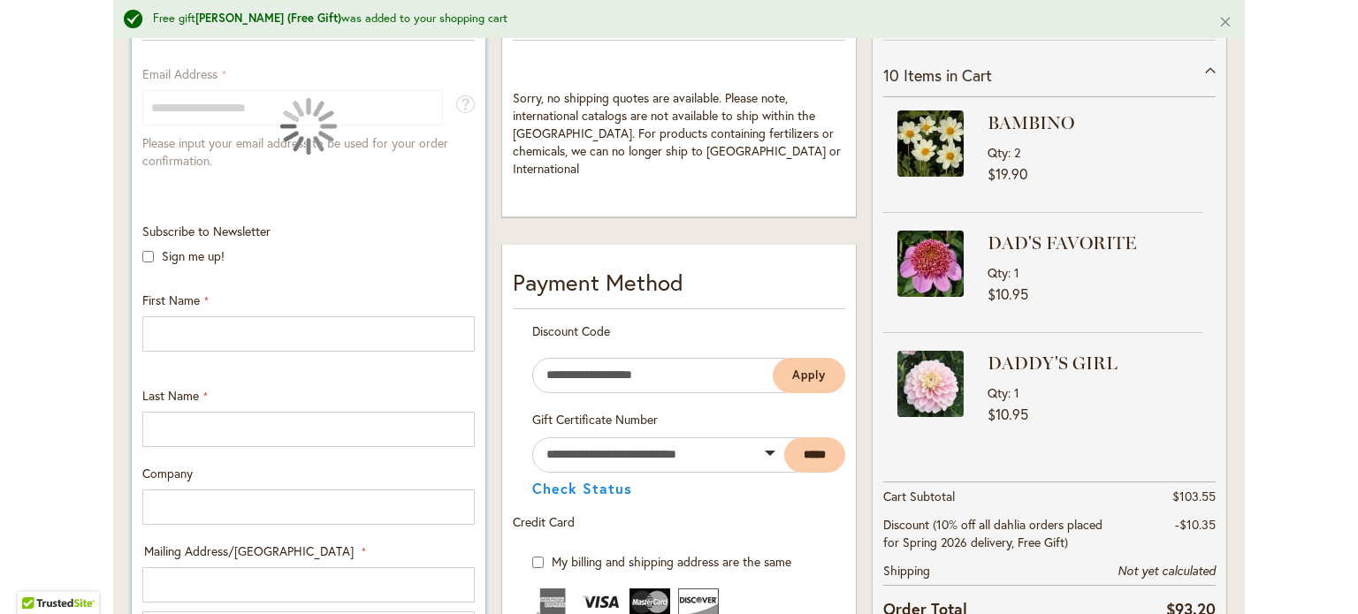
scroll to position [442, 0]
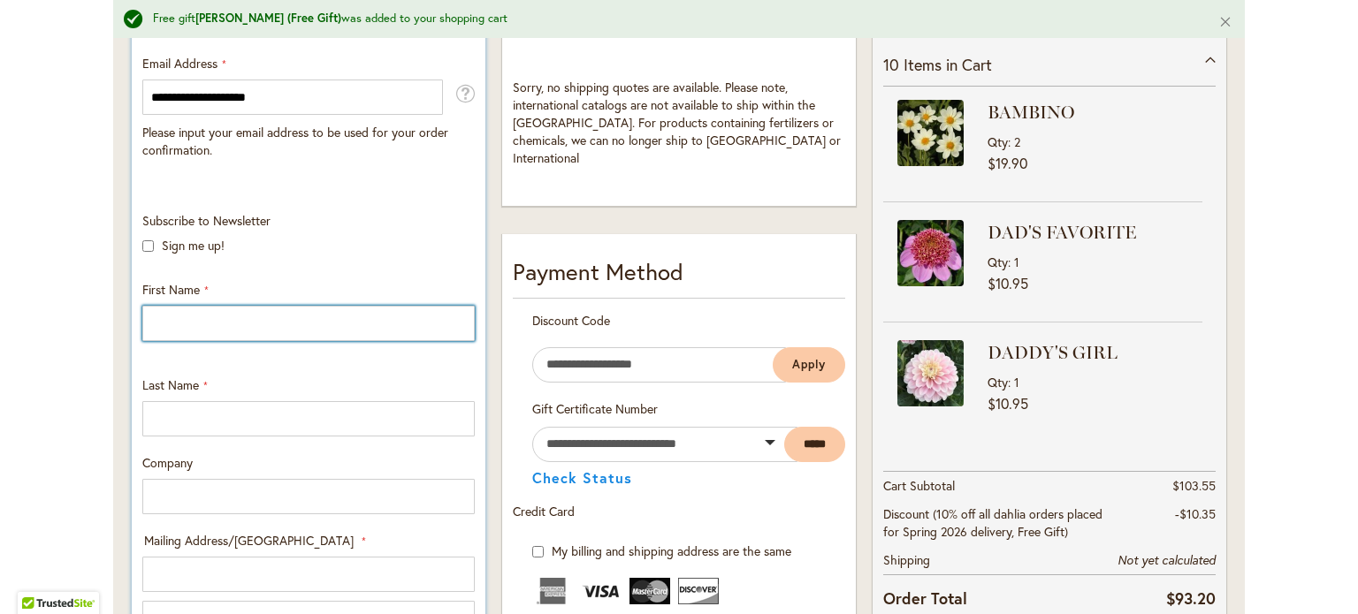
click at [255, 321] on input "First Name" at bounding box center [308, 323] width 332 height 35
type input "********"
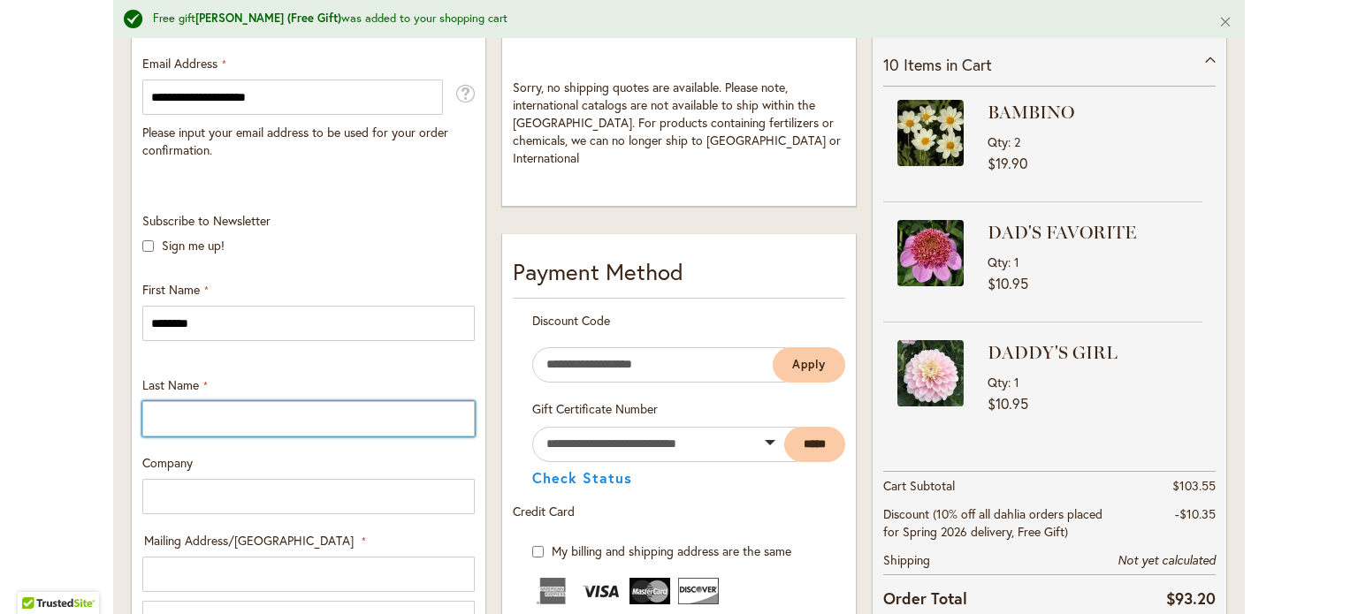
type input "**********"
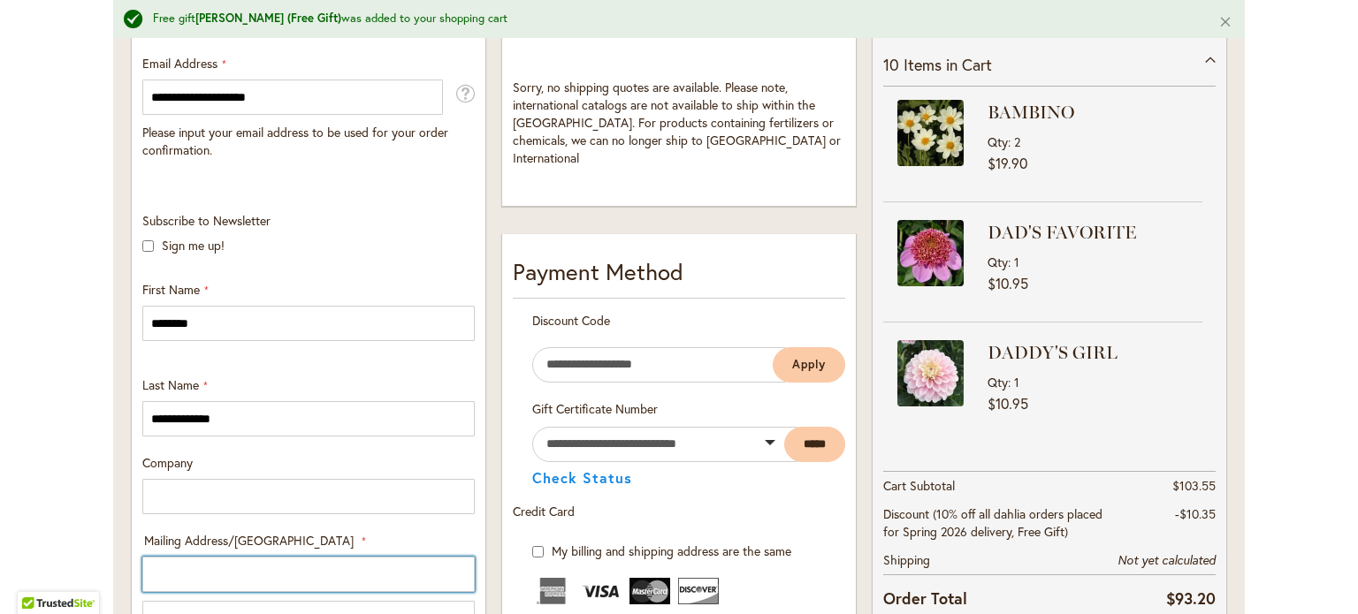
type input "**********"
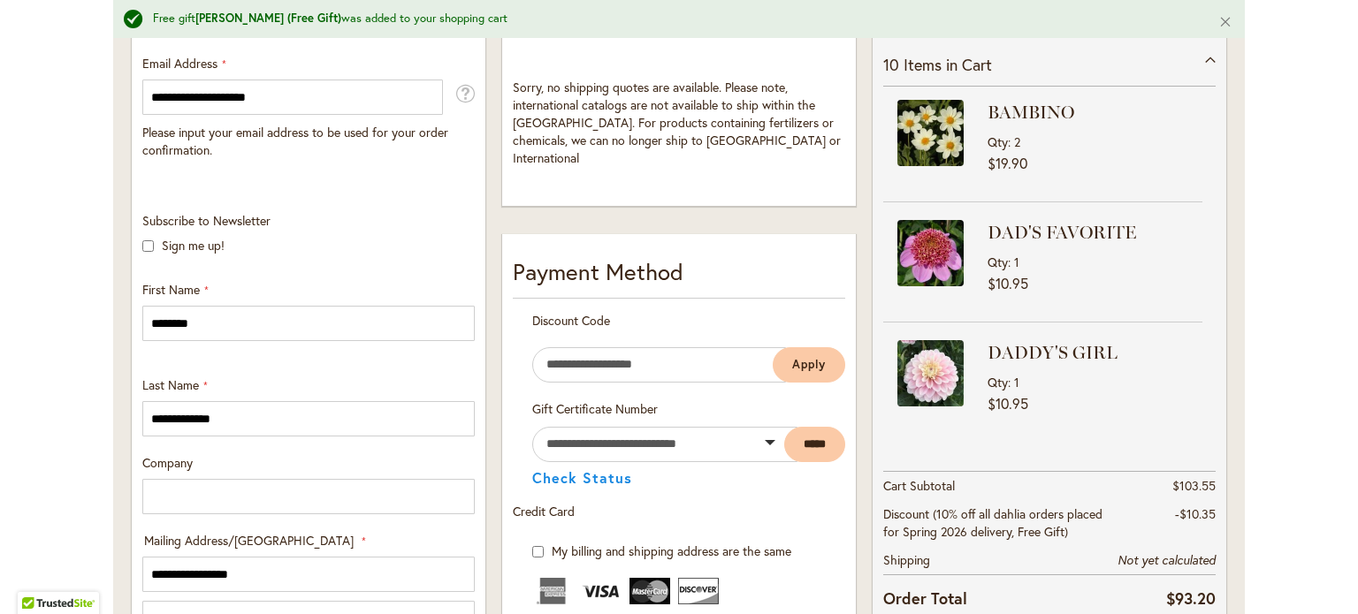
select select "**"
type input "**********"
type input "*****"
type input "**********"
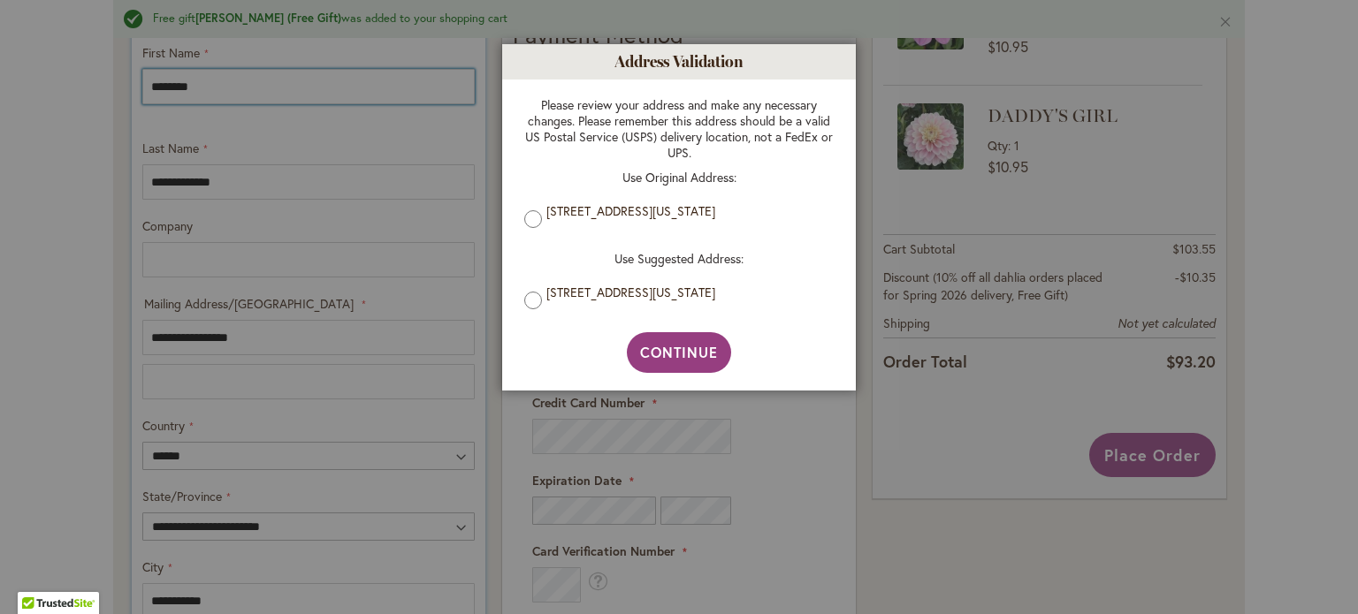
scroll to position [707, 0]
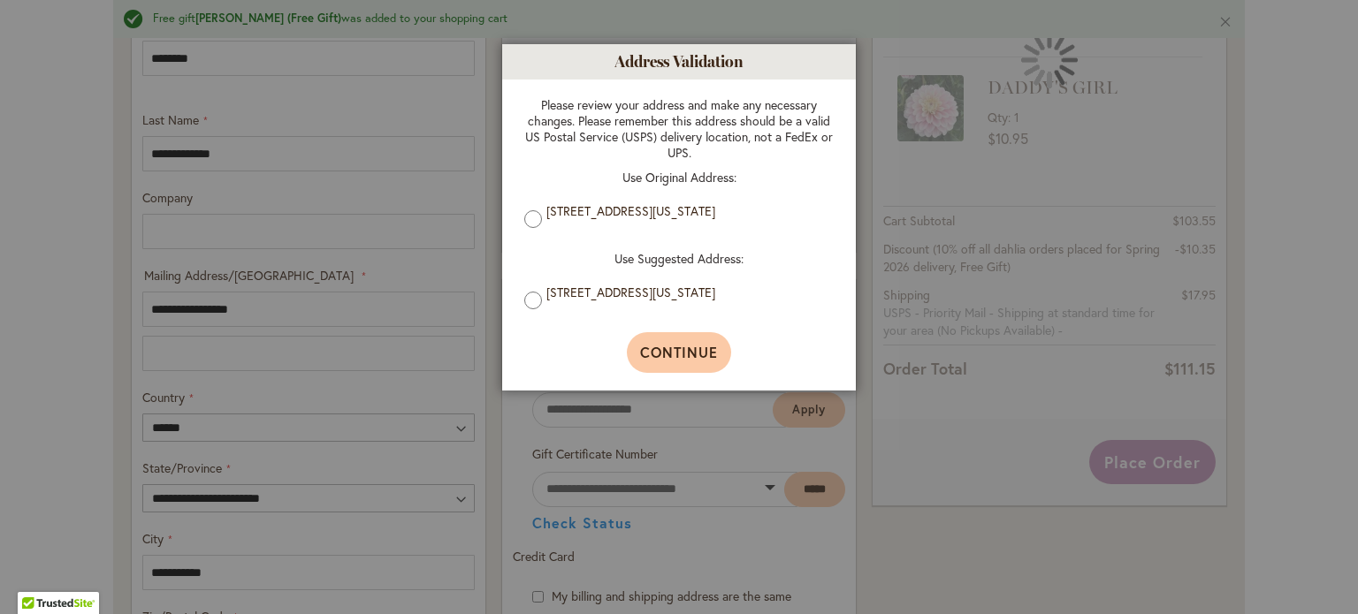
click at [690, 349] on span "Continue" at bounding box center [679, 352] width 79 height 19
type input "**********"
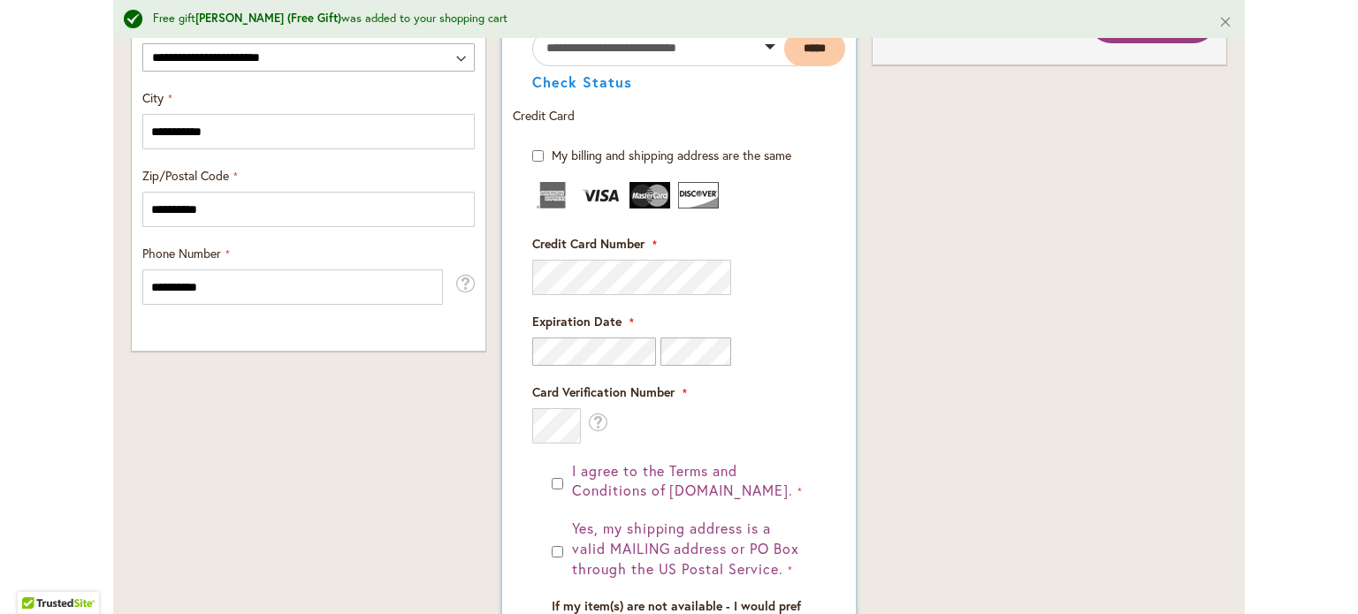
scroll to position [1149, 0]
click at [540, 558] on div "I agree to the Terms and Conditions of dahlias.com. Yes, my shipping address is…" at bounding box center [679, 608] width 294 height 294
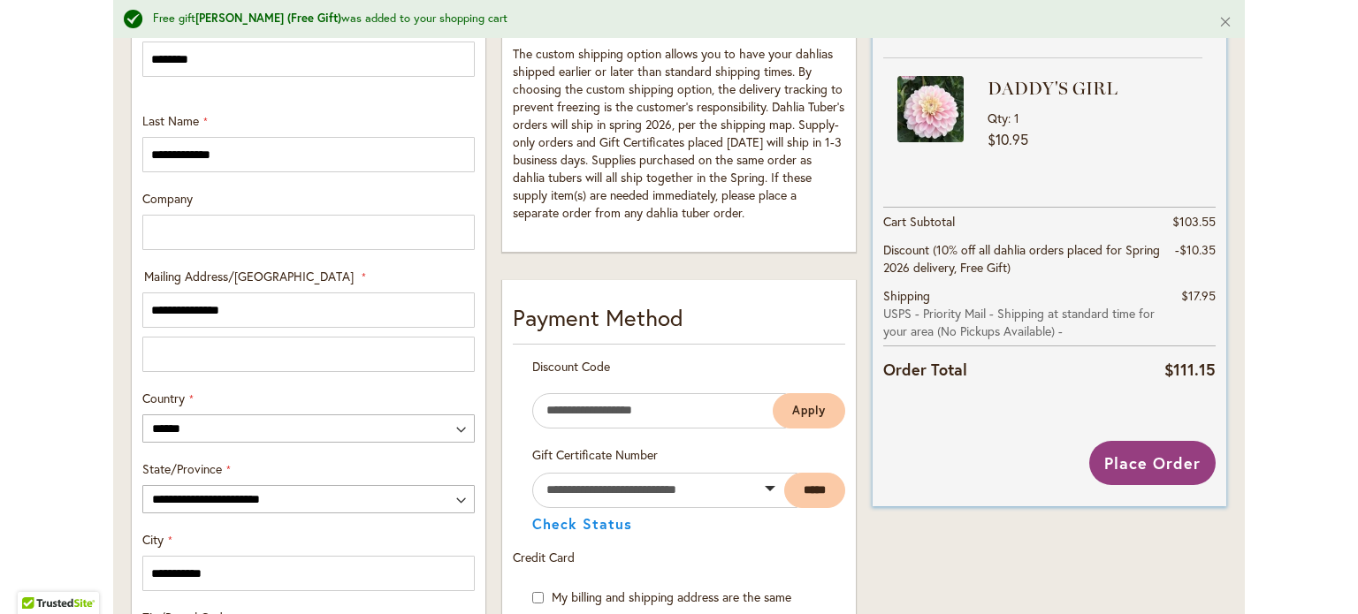
scroll to position [693, 0]
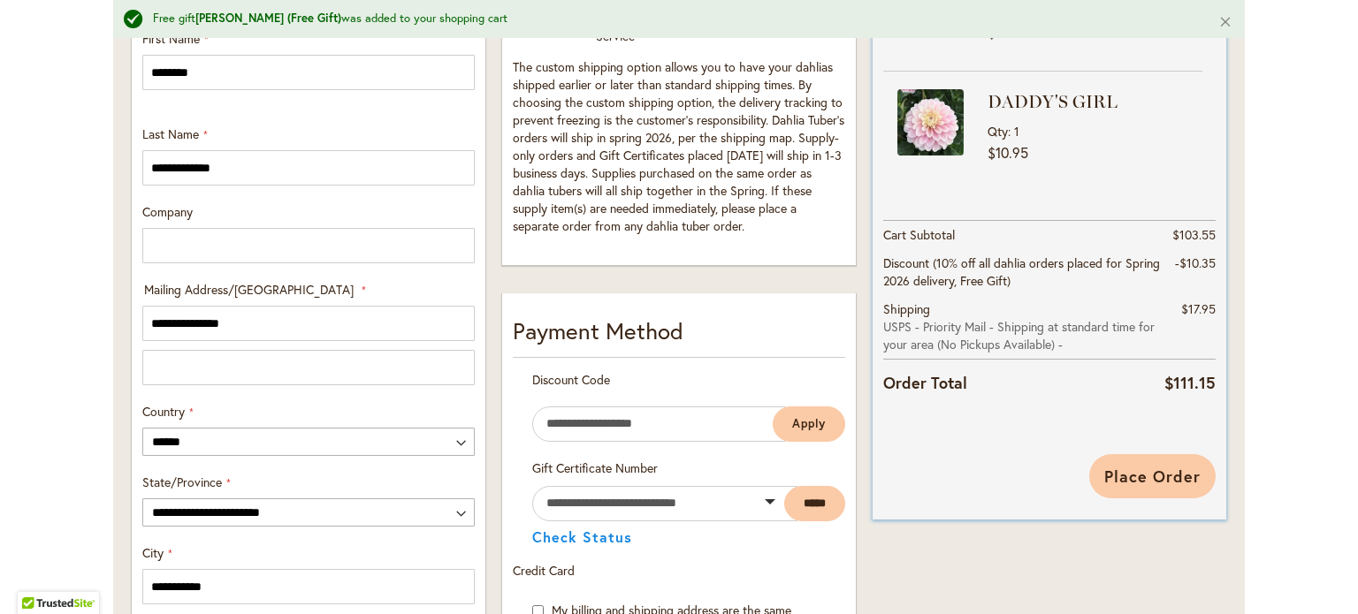
click at [1156, 473] on span "Place Order" at bounding box center [1152, 476] width 96 height 21
